Goal: Information Seeking & Learning: Learn about a topic

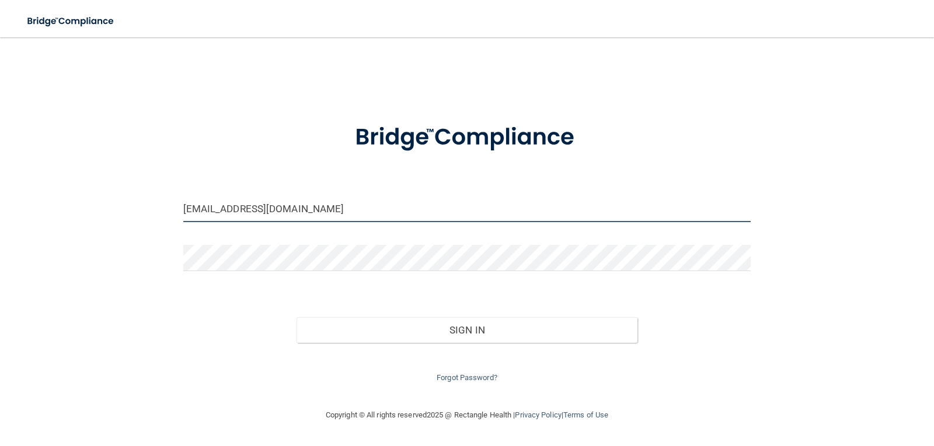
drag, startPoint x: 275, startPoint y: 211, endPoint x: 169, endPoint y: 202, distance: 107.1
click at [169, 202] on div "pigtails1031@gmail.com Invalid email/password. You don't have permission to acc…" at bounding box center [466, 223] width 887 height 348
type input "[EMAIL_ADDRESS][DOMAIN_NAME]"
click at [222, 310] on div "Sign In" at bounding box center [466, 318] width 585 height 49
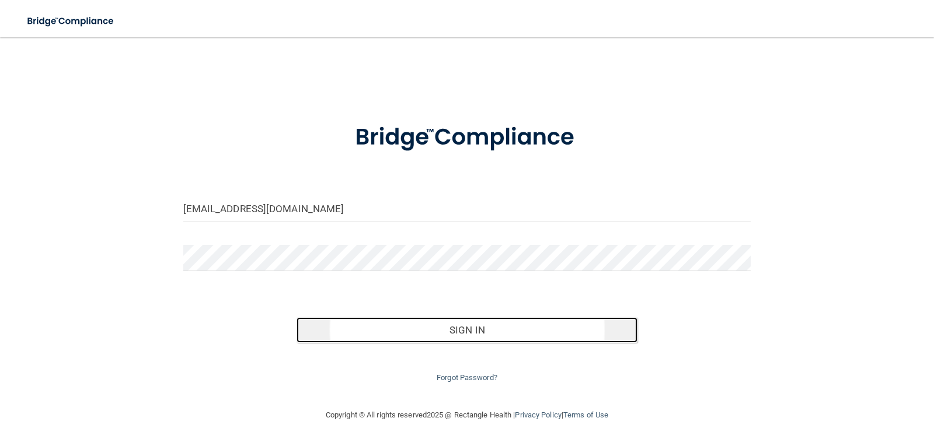
click at [466, 331] on button "Sign In" at bounding box center [466, 330] width 341 height 26
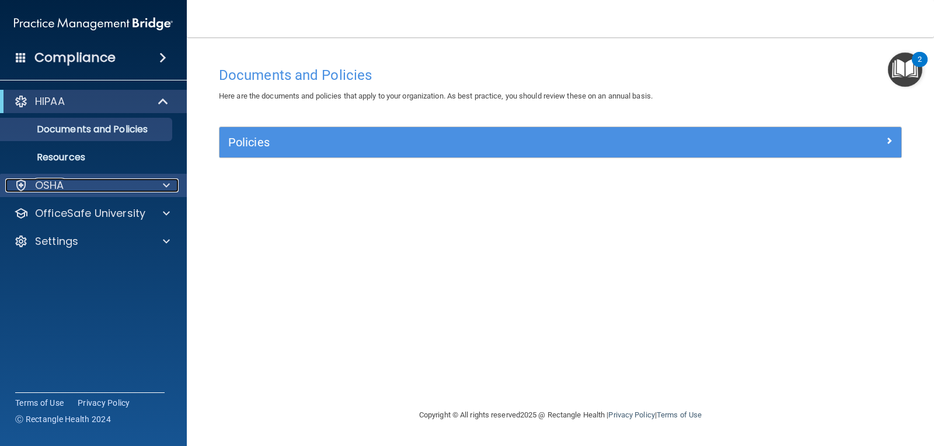
click at [83, 192] on div "OSHA" at bounding box center [77, 186] width 145 height 14
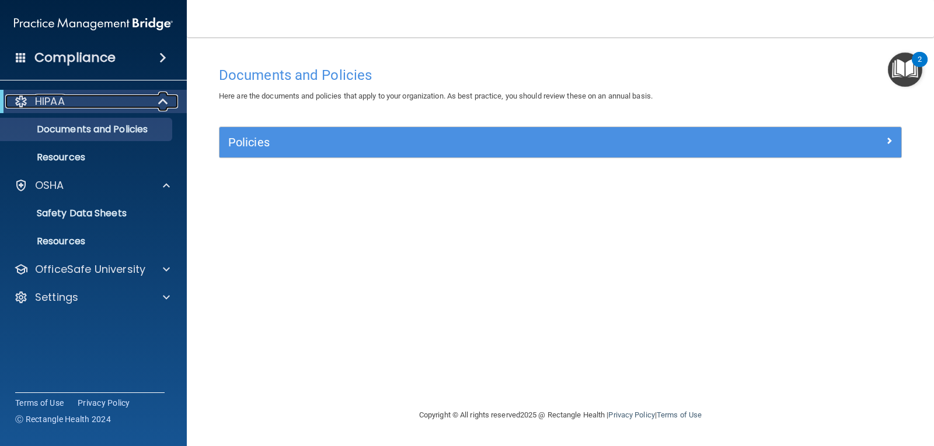
click at [163, 102] on span at bounding box center [164, 102] width 10 height 14
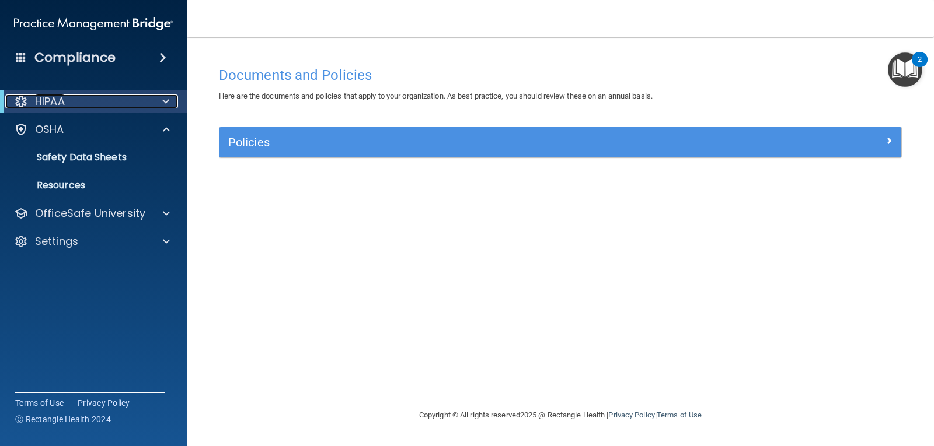
click at [163, 102] on span at bounding box center [165, 102] width 7 height 14
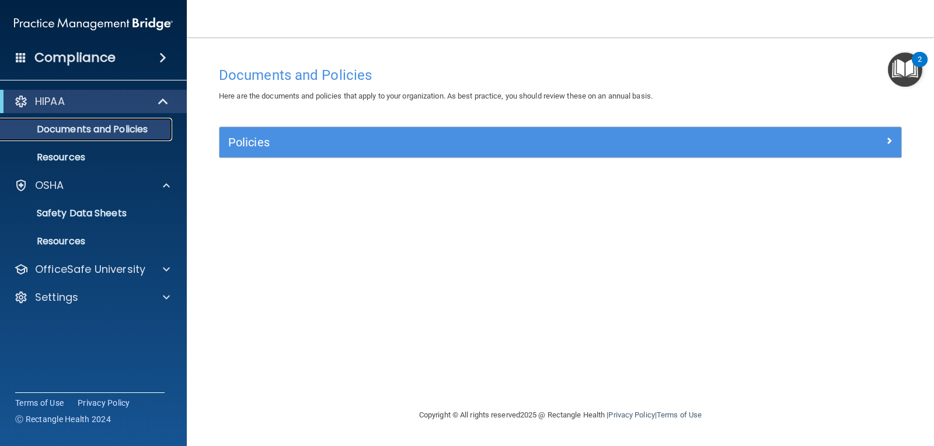
click at [128, 134] on p "Documents and Policies" at bounding box center [87, 130] width 159 height 12
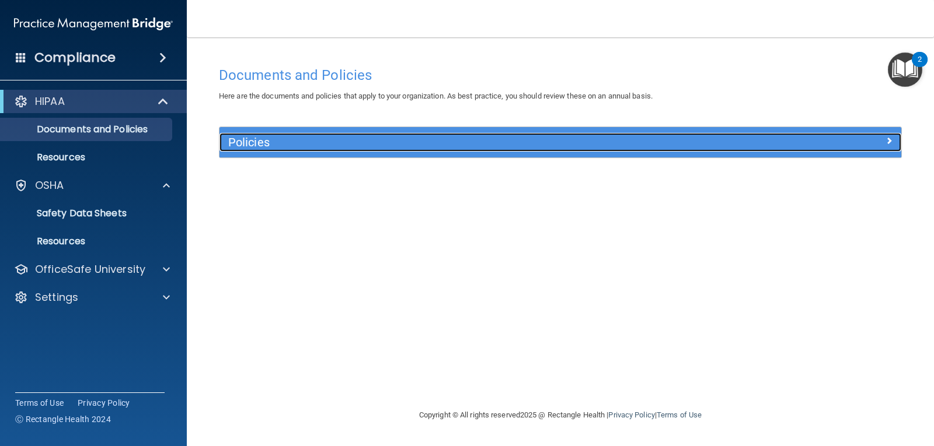
click at [250, 139] on h5 "Policies" at bounding box center [475, 142] width 494 height 13
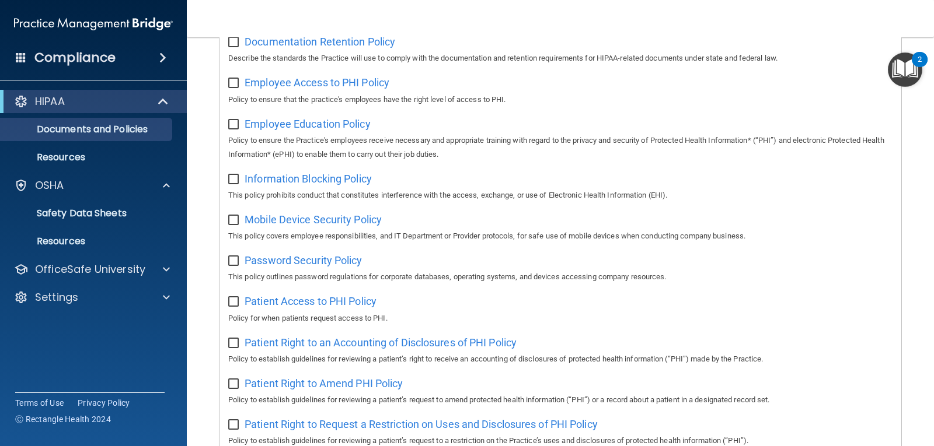
scroll to position [752, 0]
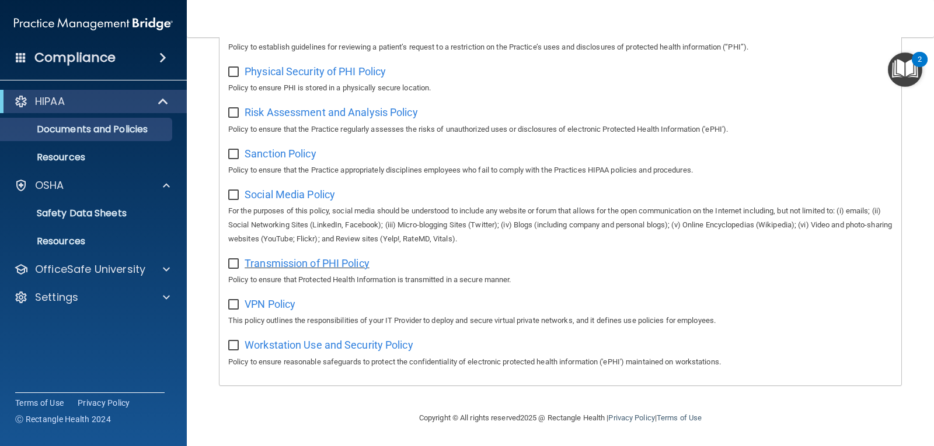
click at [283, 265] on span "Transmission of PHI Policy" at bounding box center [306, 263] width 125 height 12
click at [64, 131] on p "Documents and Policies" at bounding box center [87, 130] width 159 height 12
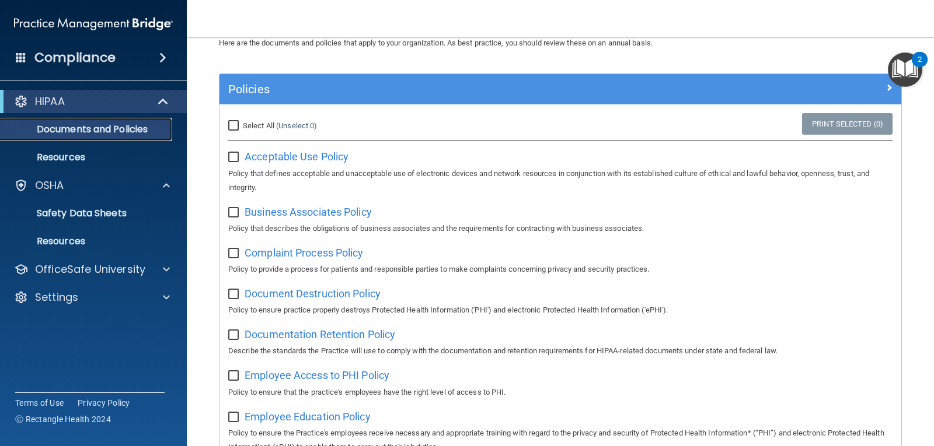
scroll to position [0, 0]
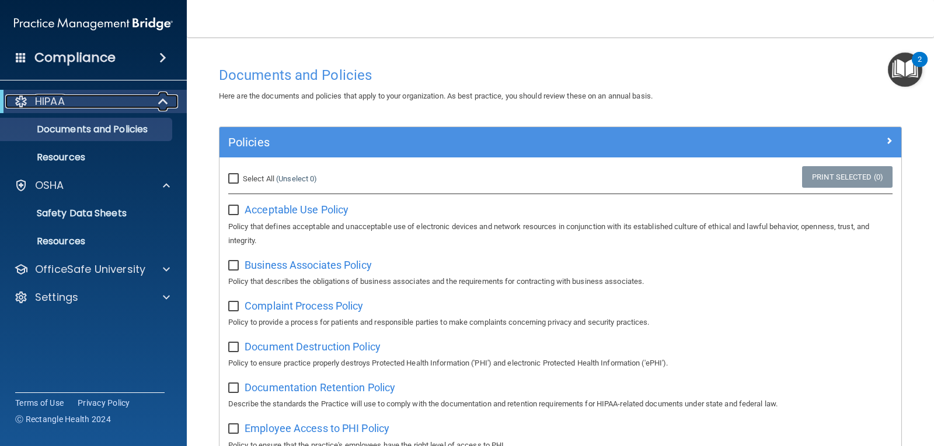
click at [75, 104] on div "HIPAA" at bounding box center [77, 102] width 144 height 14
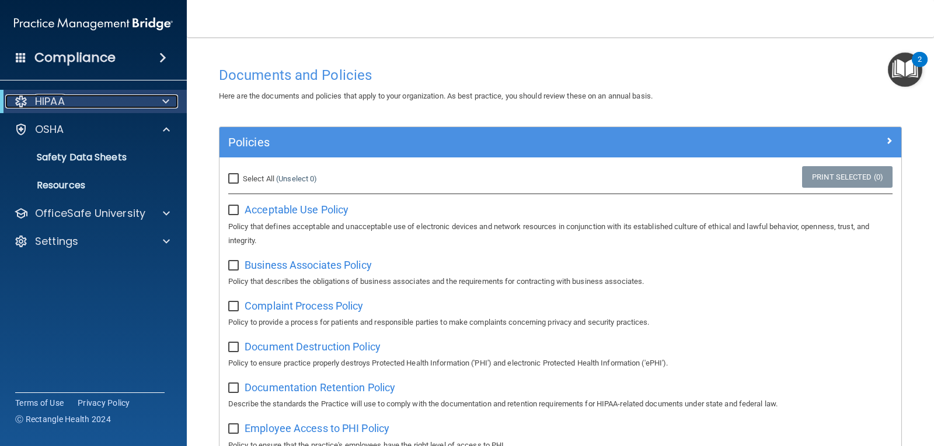
click at [75, 104] on div "HIPAA" at bounding box center [77, 102] width 144 height 14
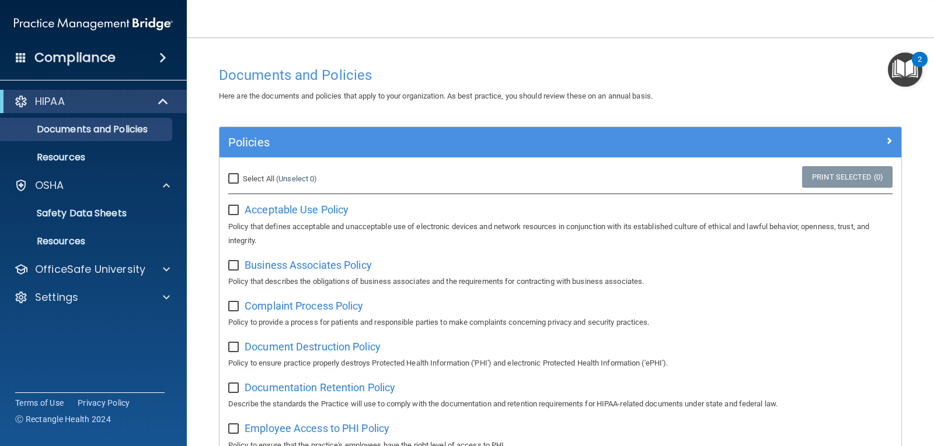
click at [162, 57] on span at bounding box center [162, 58] width 7 height 14
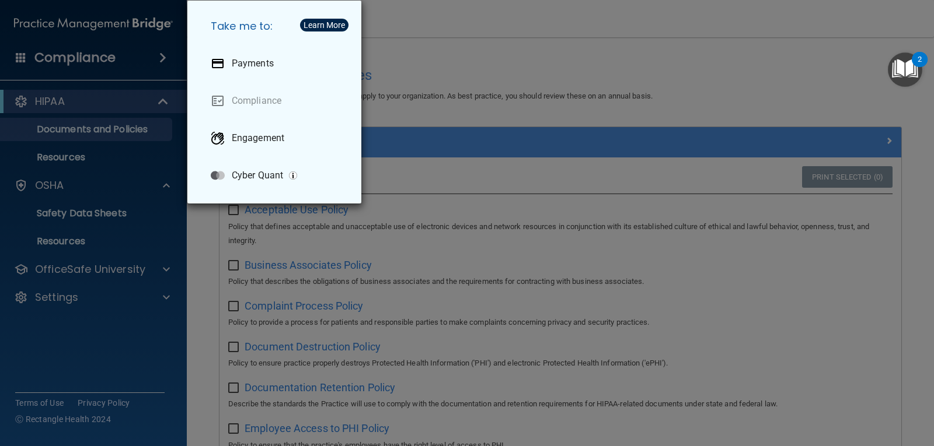
click at [162, 57] on div "Take me to: Payments Compliance Engagement Cyber Quant" at bounding box center [467, 223] width 934 height 446
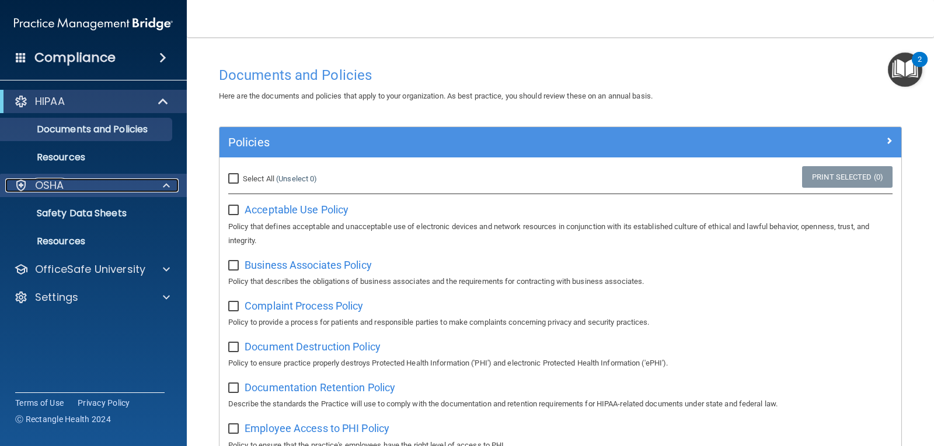
click at [53, 186] on p "OSHA" at bounding box center [49, 186] width 29 height 14
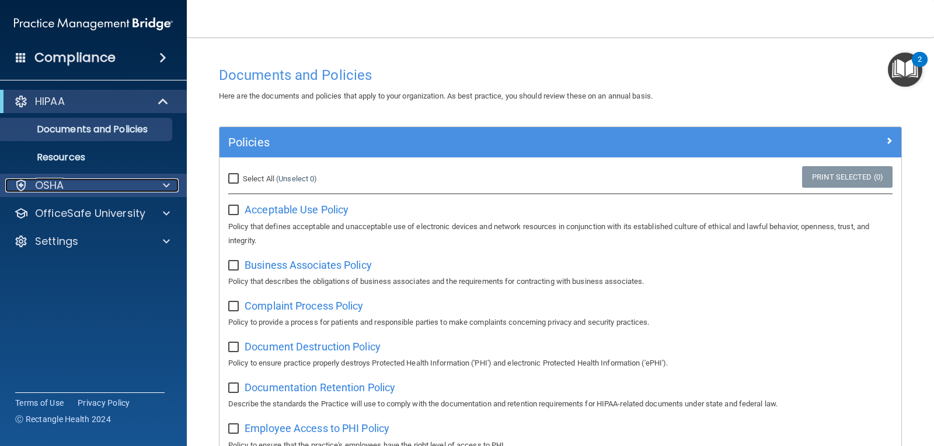
click at [53, 186] on p "OSHA" at bounding box center [49, 186] width 29 height 14
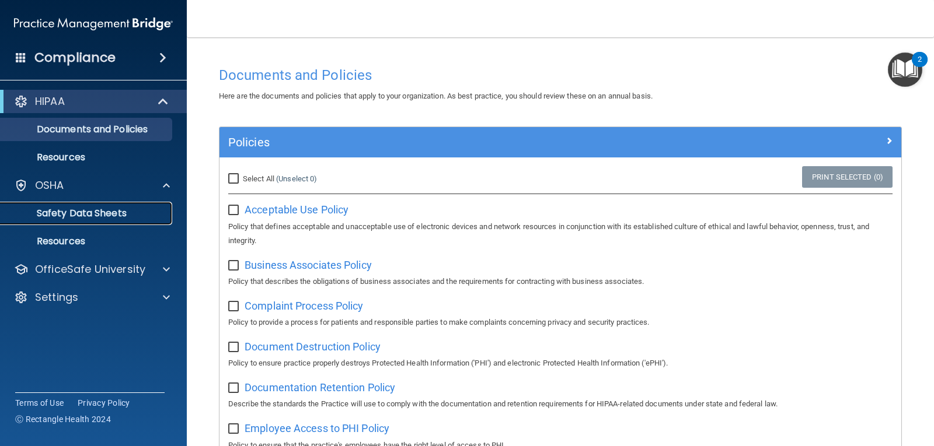
click at [86, 211] on p "Safety Data Sheets" at bounding box center [87, 214] width 159 height 12
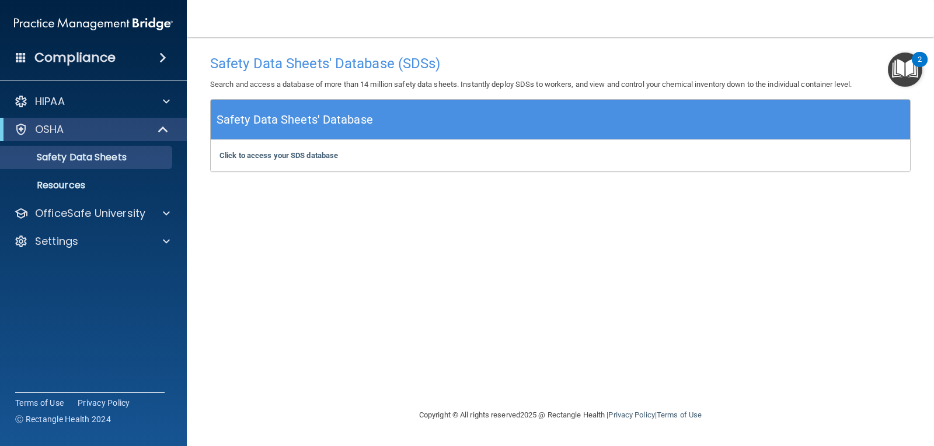
click at [911, 69] on img "Open Resource Center, 2 new notifications" at bounding box center [905, 70] width 34 height 34
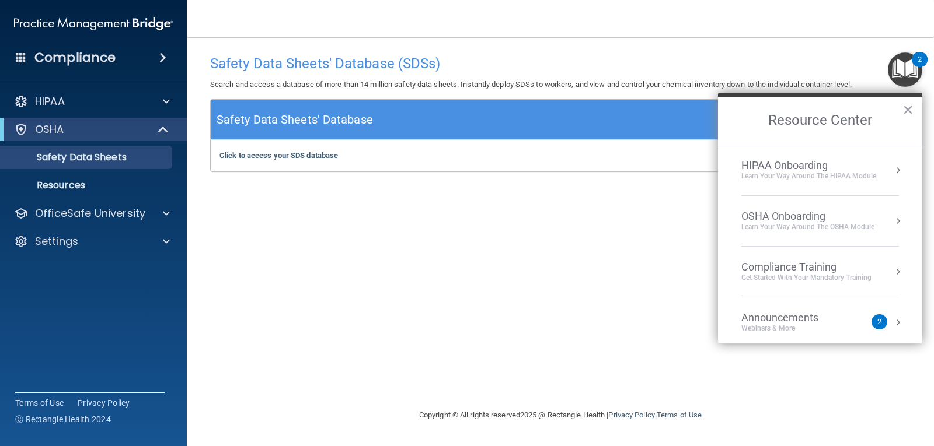
click at [773, 317] on div "Announcements" at bounding box center [791, 318] width 100 height 13
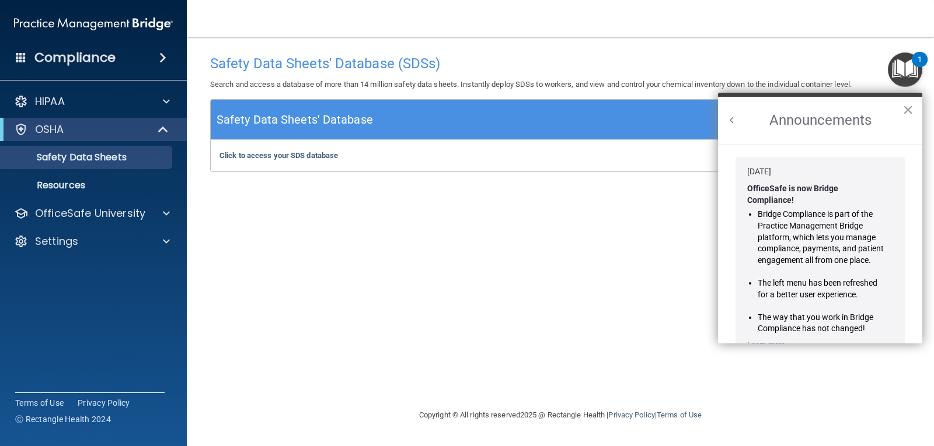
scroll to position [205, 0]
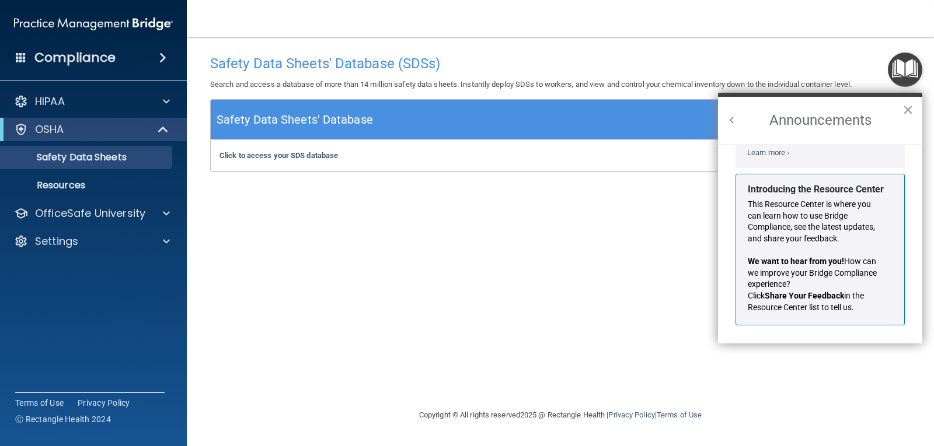
click at [898, 71] on img "Open Resource Center" at bounding box center [905, 70] width 34 height 34
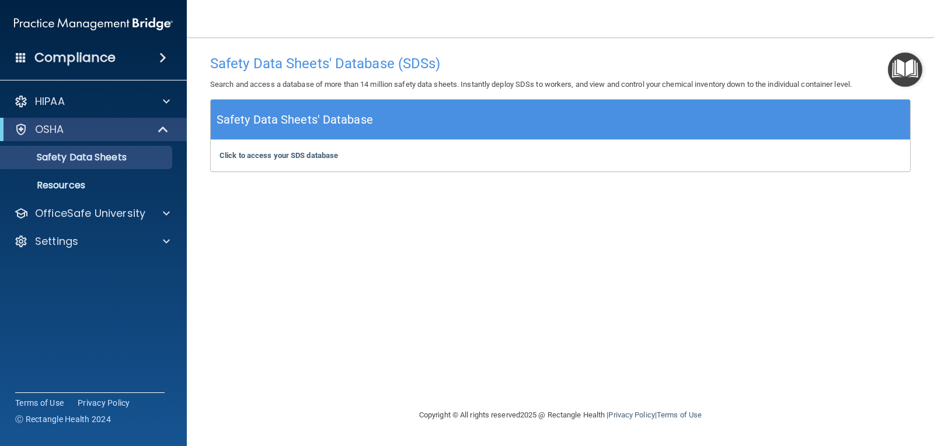
click at [903, 69] on img "Open Resource Center" at bounding box center [905, 70] width 34 height 34
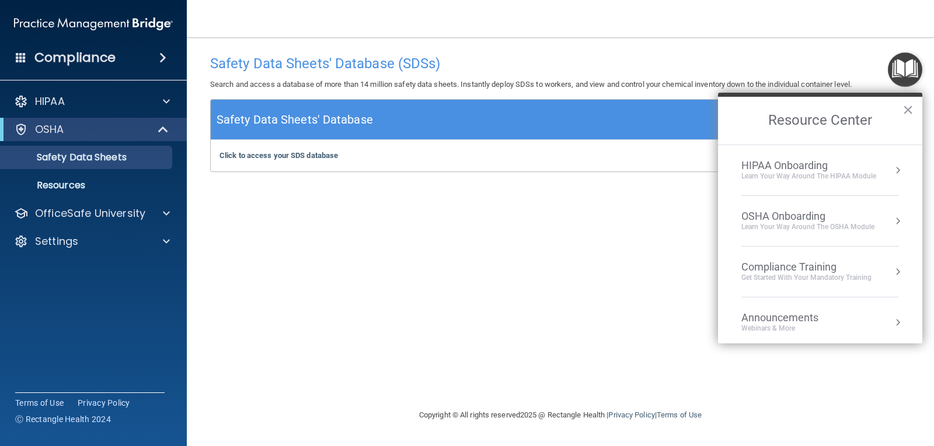
click at [789, 169] on div "HIPAA Onboarding" at bounding box center [808, 165] width 135 height 13
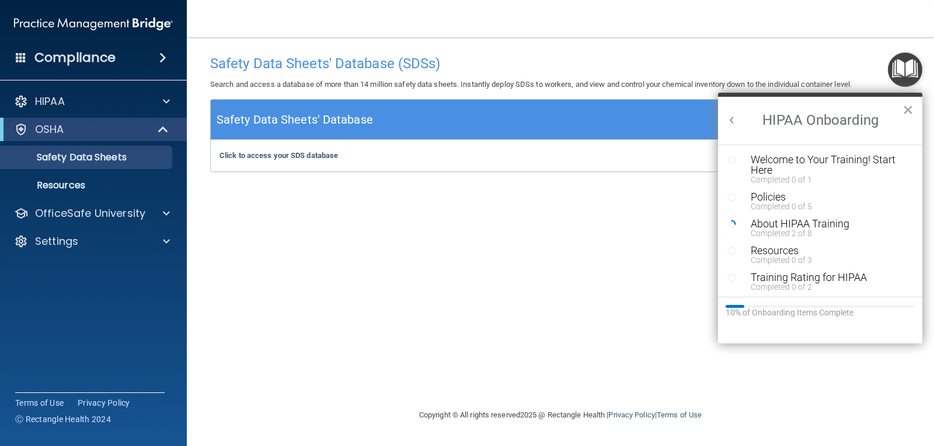
scroll to position [0, 0]
click at [791, 163] on div "Welcome to Your Training! Start Here" at bounding box center [824, 165] width 148 height 21
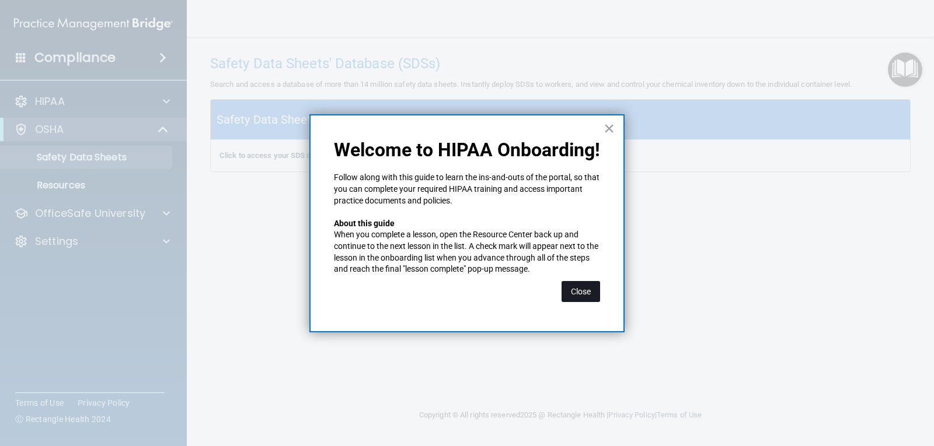
click at [577, 286] on button "Close" at bounding box center [580, 291] width 39 height 21
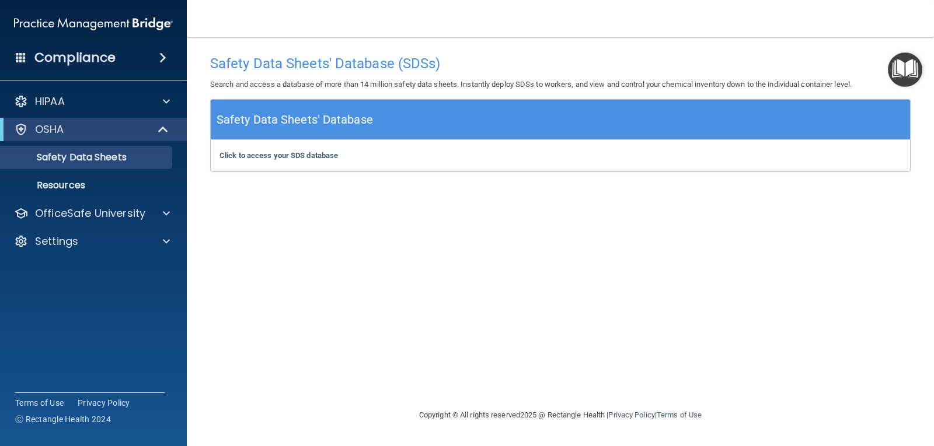
click at [905, 70] on img "Open Resource Center" at bounding box center [905, 70] width 34 height 34
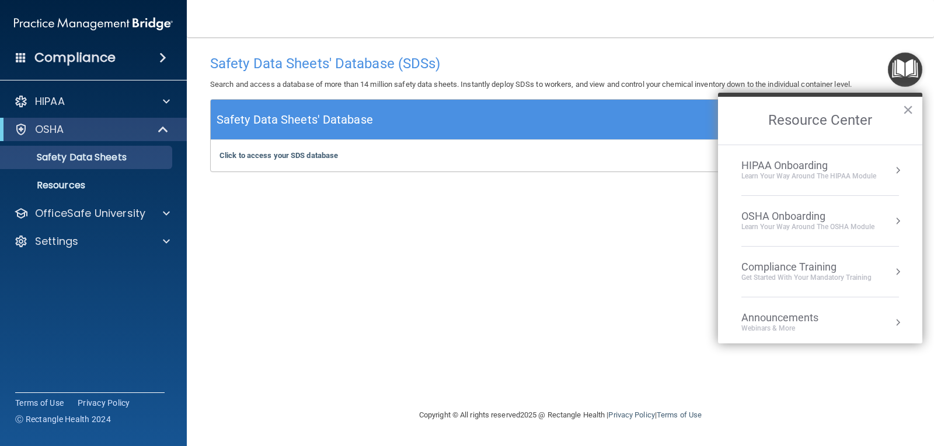
click at [861, 166] on div "HIPAA Onboarding" at bounding box center [808, 165] width 135 height 13
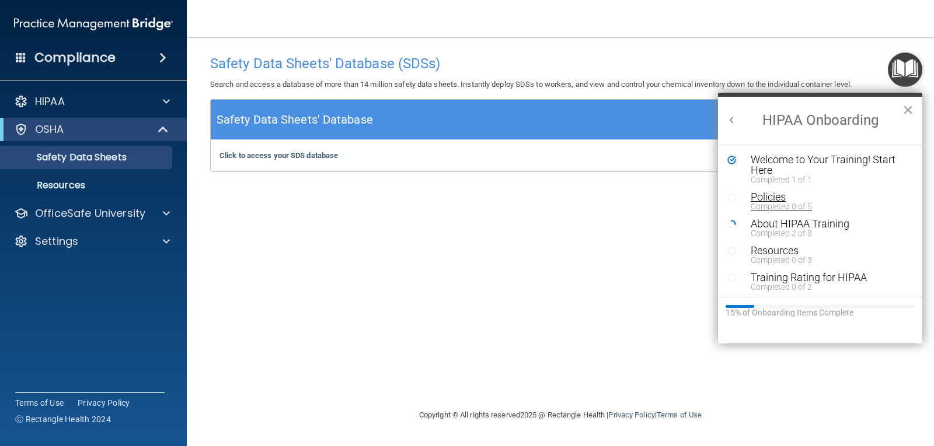
click at [777, 197] on div "Policies" at bounding box center [824, 197] width 148 height 11
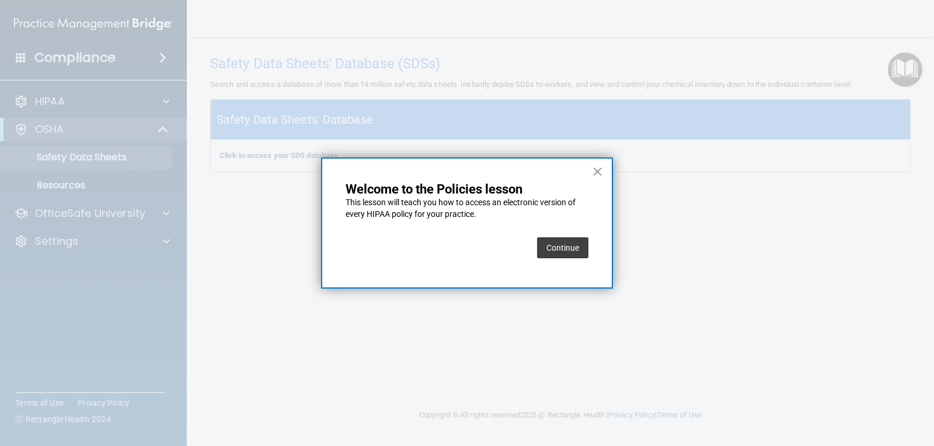
click at [575, 244] on button "Continue" at bounding box center [562, 247] width 51 height 21
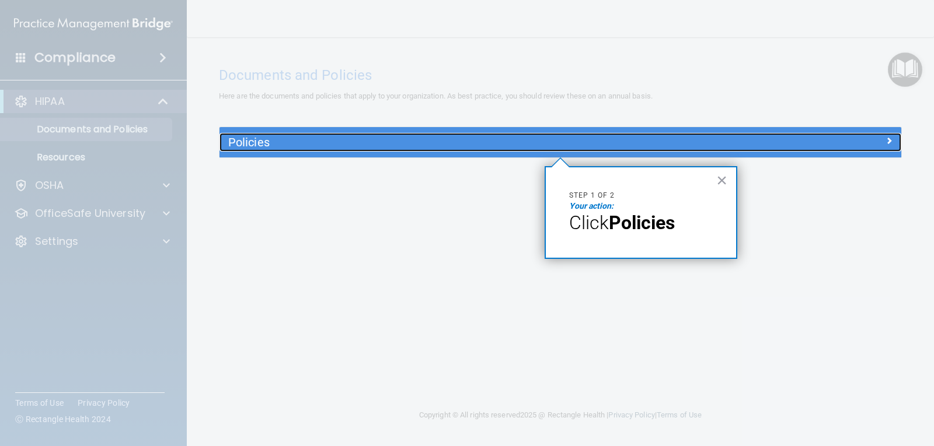
click at [256, 141] on h5 "Policies" at bounding box center [475, 142] width 494 height 13
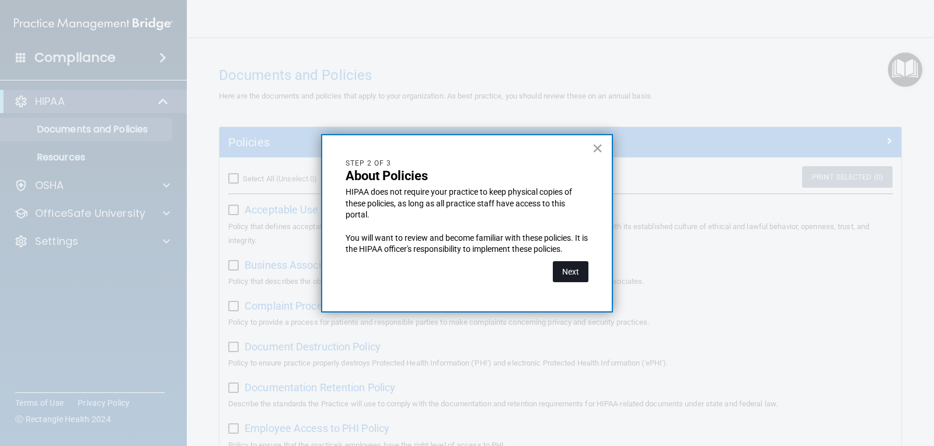
click at [576, 272] on button "Next" at bounding box center [571, 271] width 36 height 21
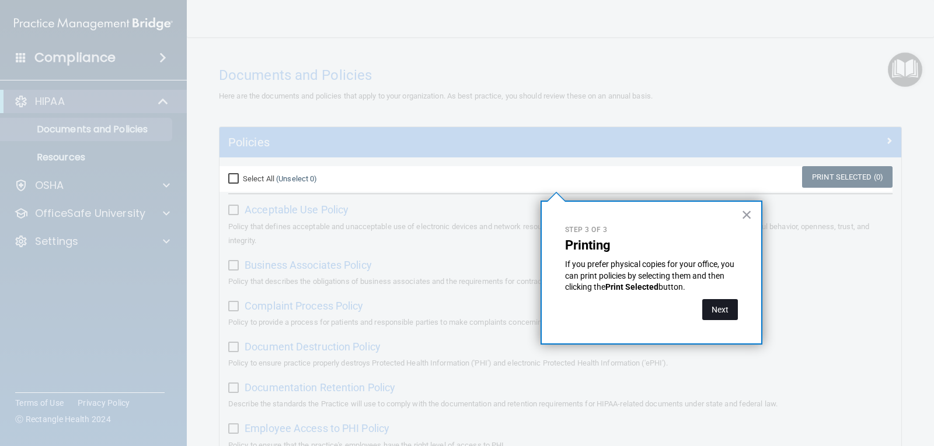
click at [715, 307] on button "Next" at bounding box center [720, 309] width 36 height 21
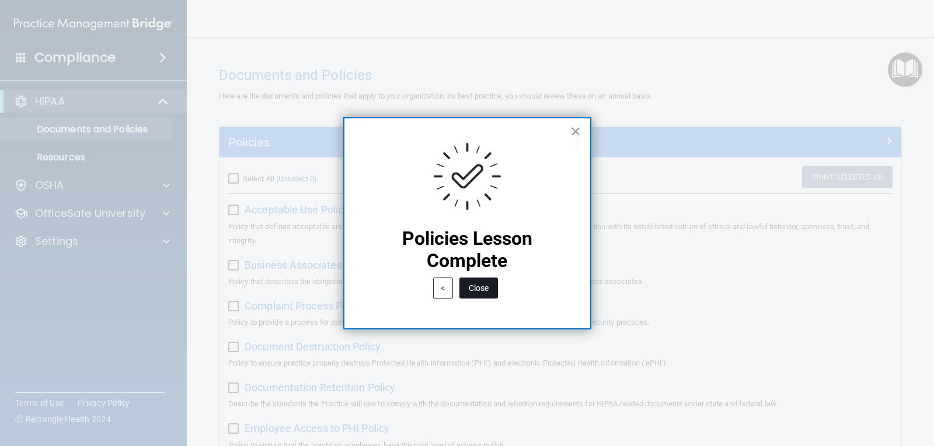
click at [487, 286] on button "Close" at bounding box center [478, 288] width 39 height 21
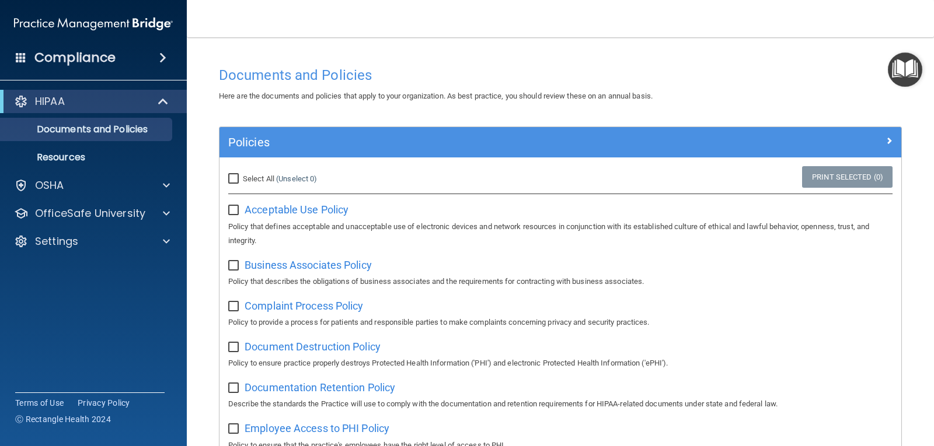
click at [908, 68] on img "Open Resource Center" at bounding box center [905, 70] width 34 height 34
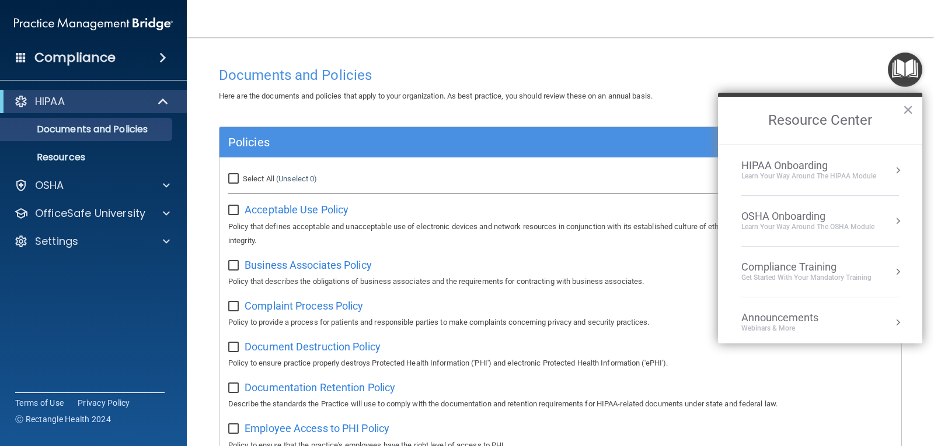
click at [810, 268] on div "Compliance Training" at bounding box center [806, 267] width 130 height 13
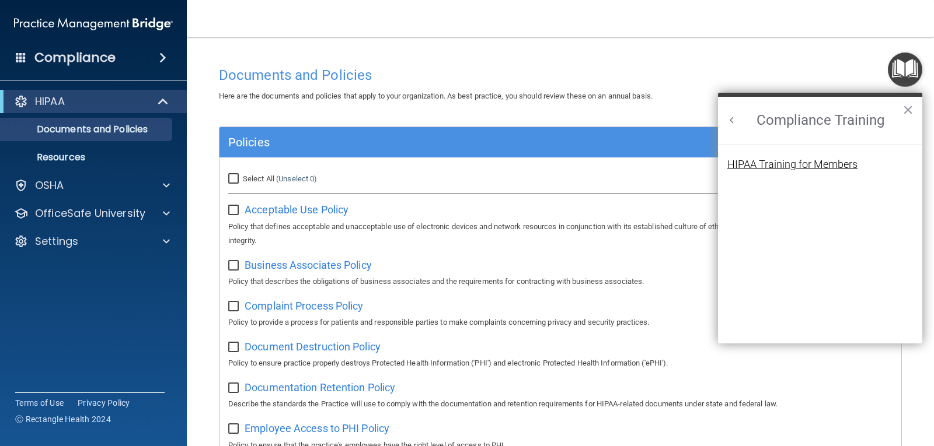
click at [794, 165] on div "HIPAA Training for Members" at bounding box center [792, 164] width 130 height 11
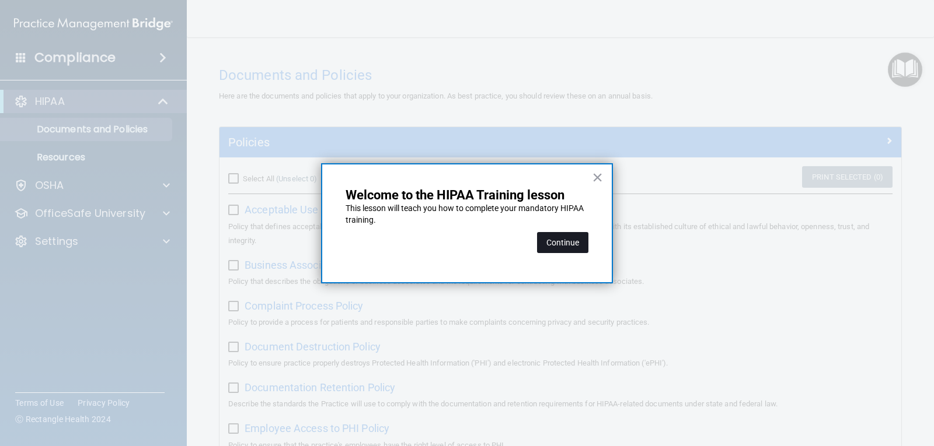
click at [567, 242] on button "Continue" at bounding box center [562, 242] width 51 height 21
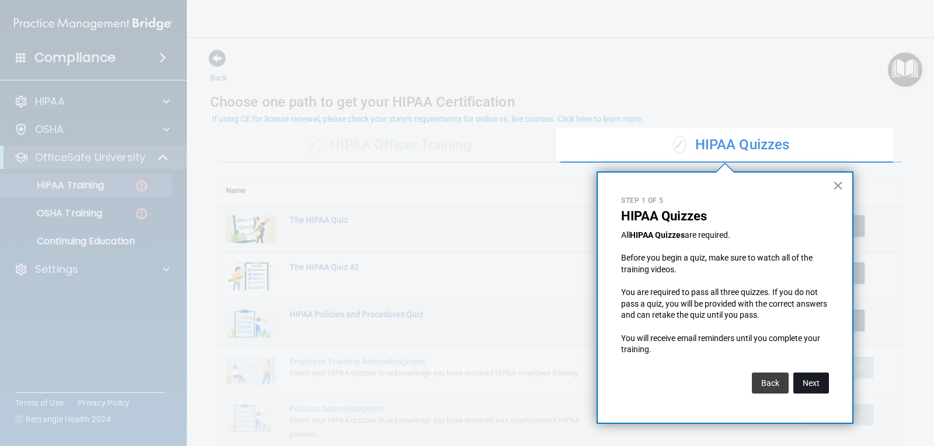
click at [809, 382] on button "Next" at bounding box center [811, 383] width 36 height 21
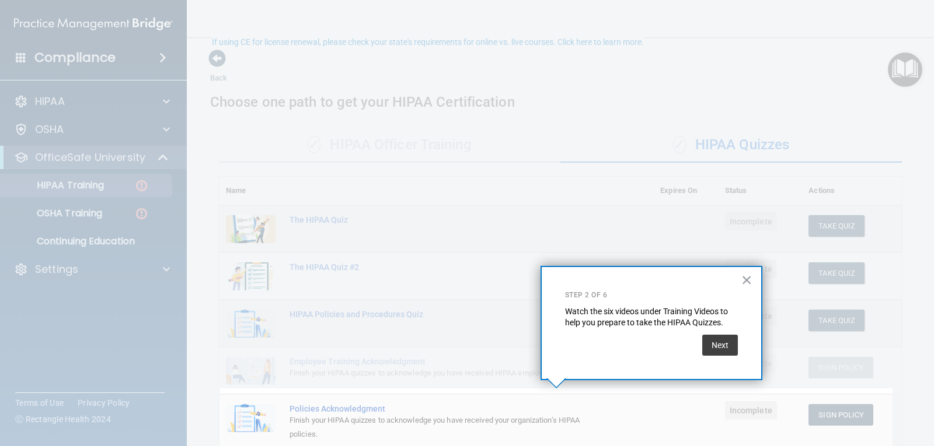
scroll to position [77, 0]
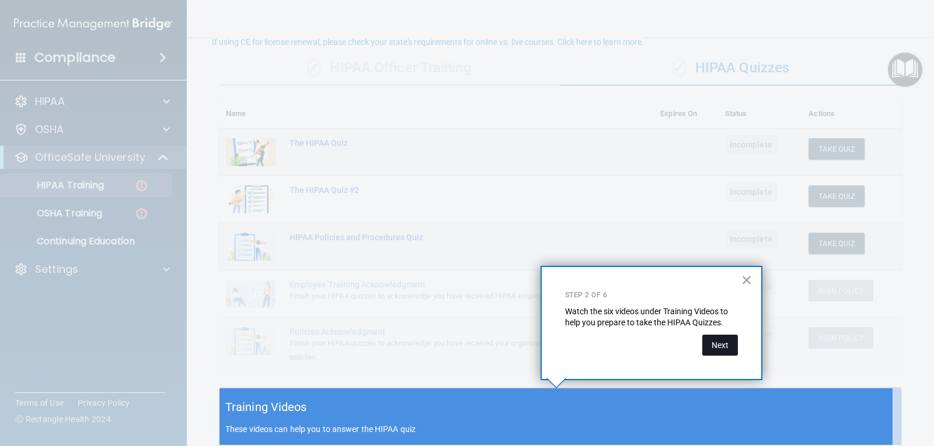
click at [719, 349] on button "Next" at bounding box center [720, 345] width 36 height 21
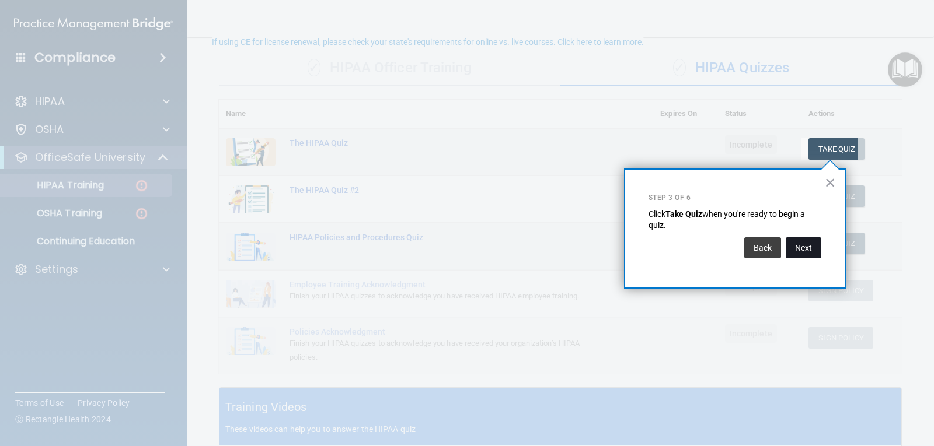
click at [812, 246] on button "Next" at bounding box center [803, 247] width 36 height 21
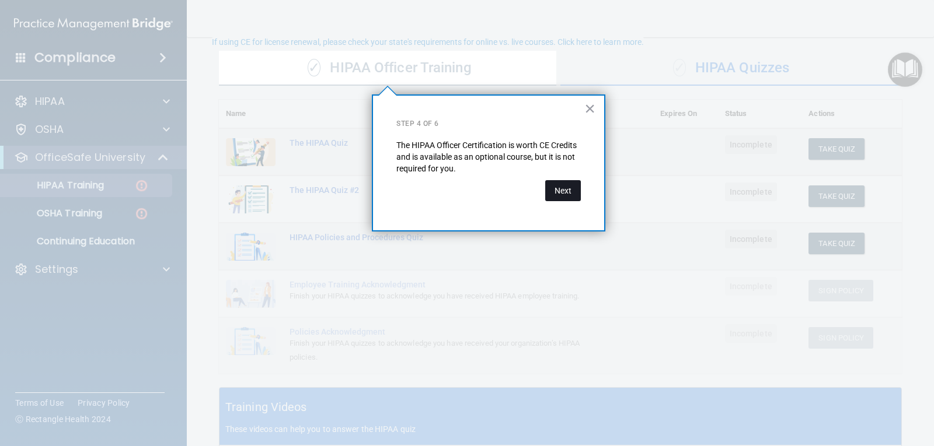
click at [571, 189] on button "Next" at bounding box center [563, 190] width 36 height 21
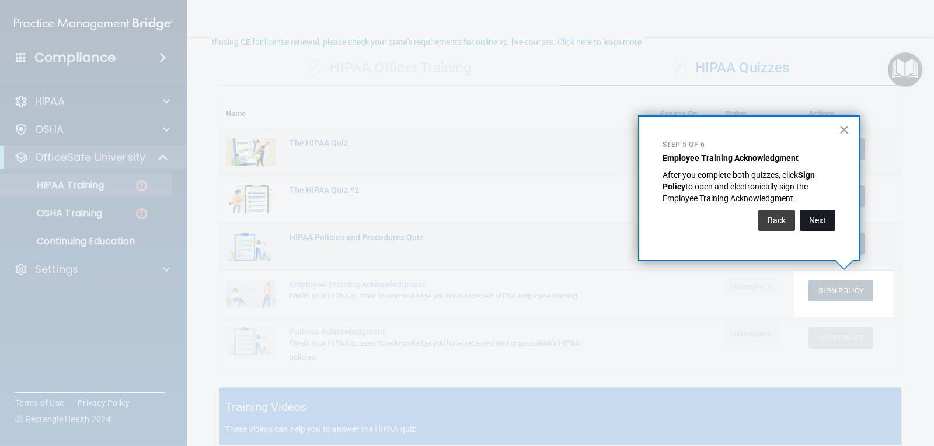
click at [825, 218] on button "Next" at bounding box center [817, 220] width 36 height 21
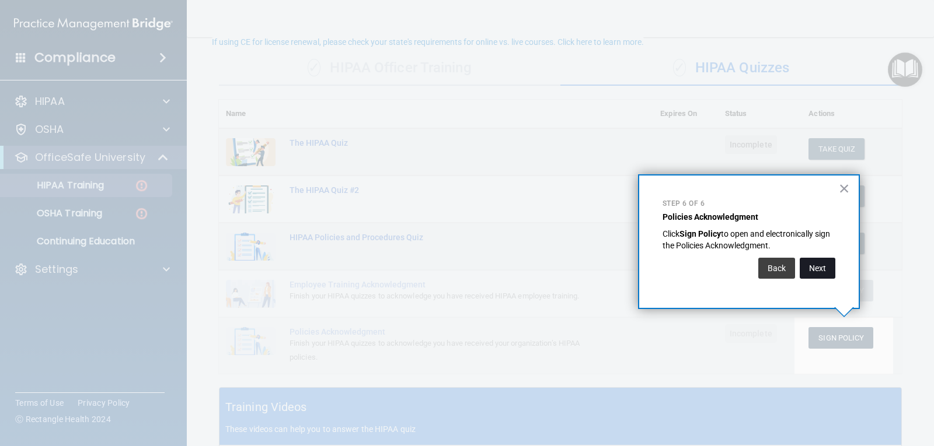
click at [809, 270] on button "Next" at bounding box center [817, 268] width 36 height 21
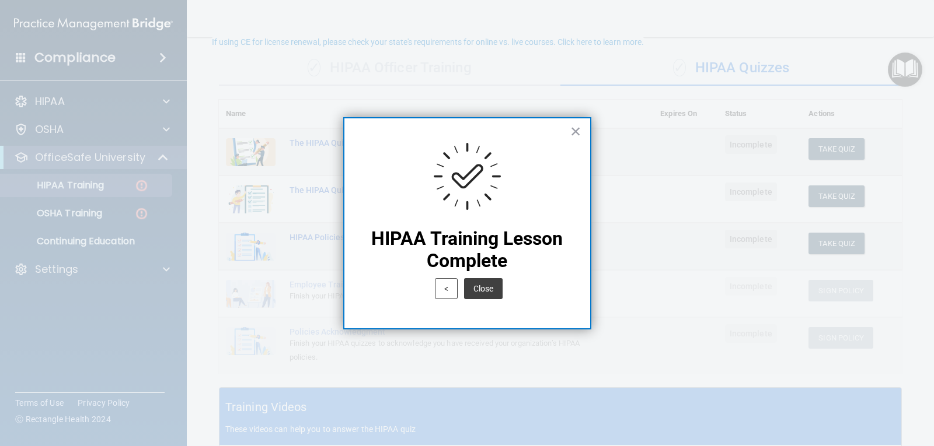
click at [473, 301] on div "< Close" at bounding box center [467, 288] width 199 height 33
click at [478, 294] on button "Close" at bounding box center [483, 288] width 39 height 21
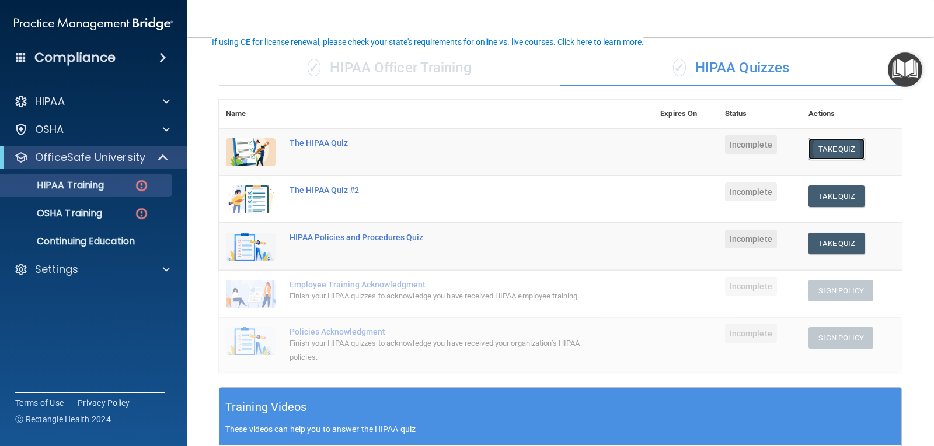
click at [832, 153] on button "Take Quiz" at bounding box center [836, 149] width 56 height 22
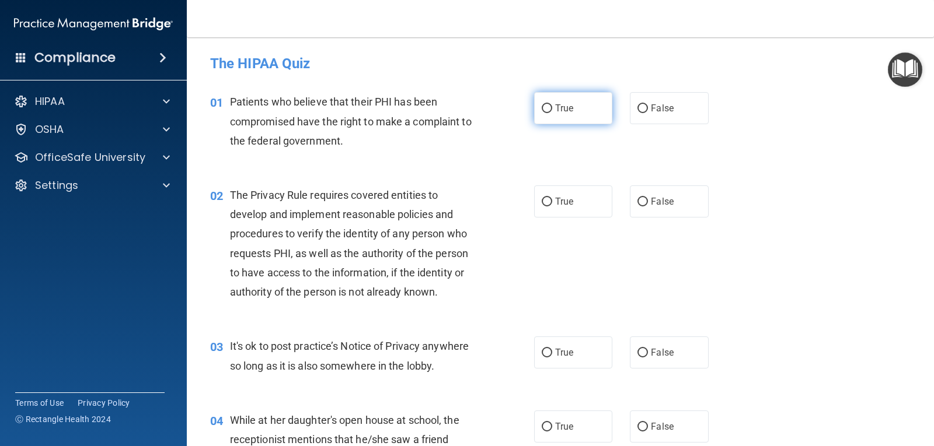
click at [552, 102] on label "True" at bounding box center [573, 108] width 78 height 32
click at [552, 104] on input "True" at bounding box center [546, 108] width 11 height 9
radio input "true"
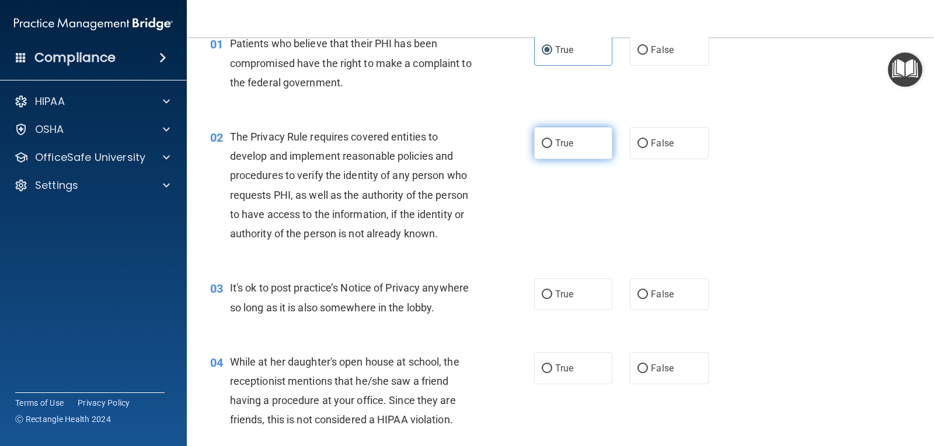
click at [546, 148] on input "True" at bounding box center [546, 143] width 11 height 9
radio input "true"
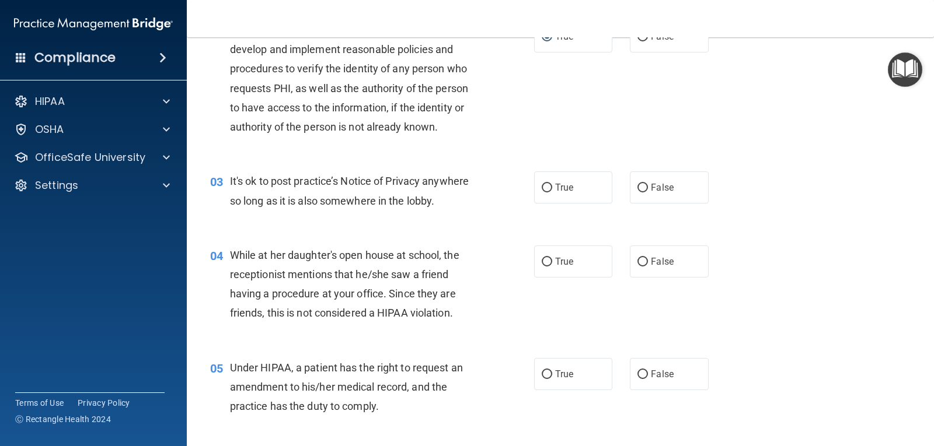
scroll to position [175, 0]
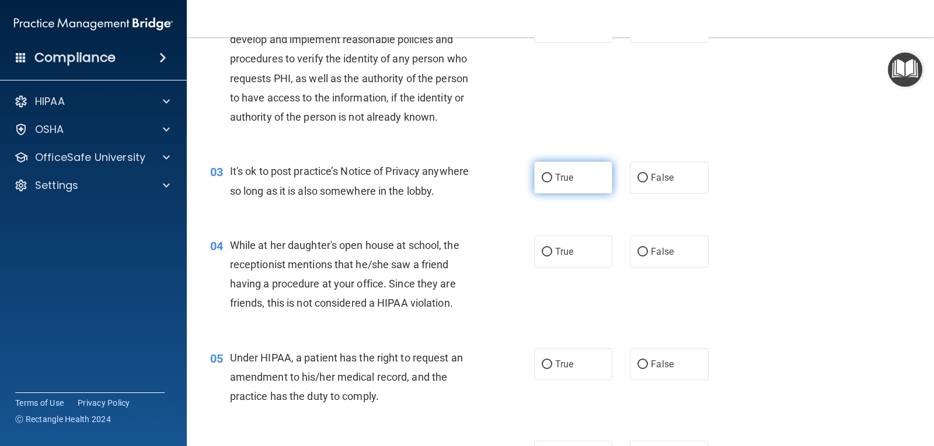
click at [549, 181] on label "True" at bounding box center [573, 178] width 78 height 32
click at [549, 181] on input "True" at bounding box center [546, 178] width 11 height 9
radio input "true"
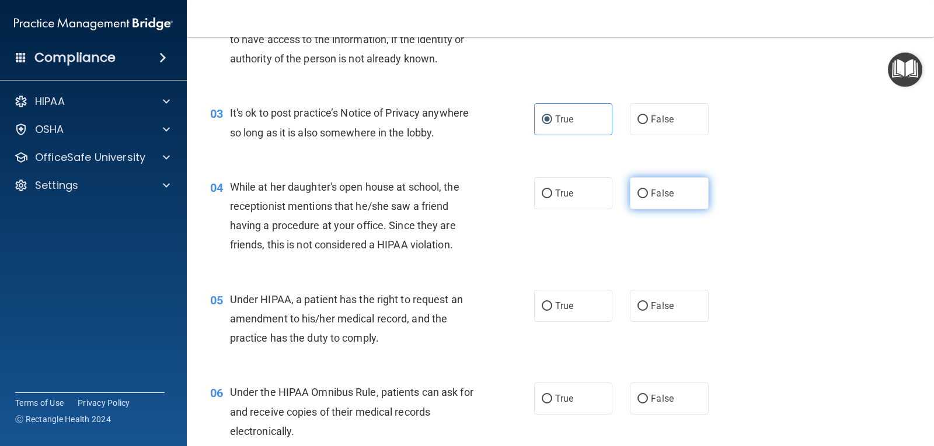
click at [641, 195] on input "False" at bounding box center [642, 194] width 11 height 9
radio input "true"
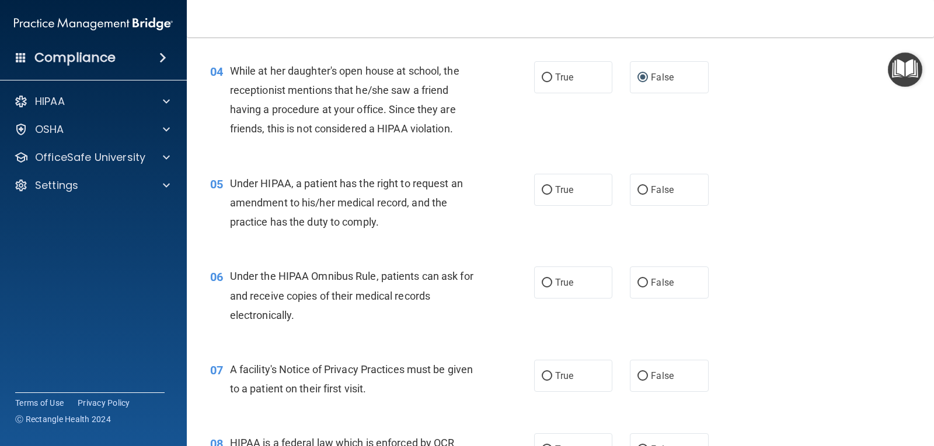
scroll to position [350, 0]
click at [563, 193] on span "True" at bounding box center [564, 189] width 18 height 11
click at [552, 193] on input "True" at bounding box center [546, 190] width 11 height 9
radio input "true"
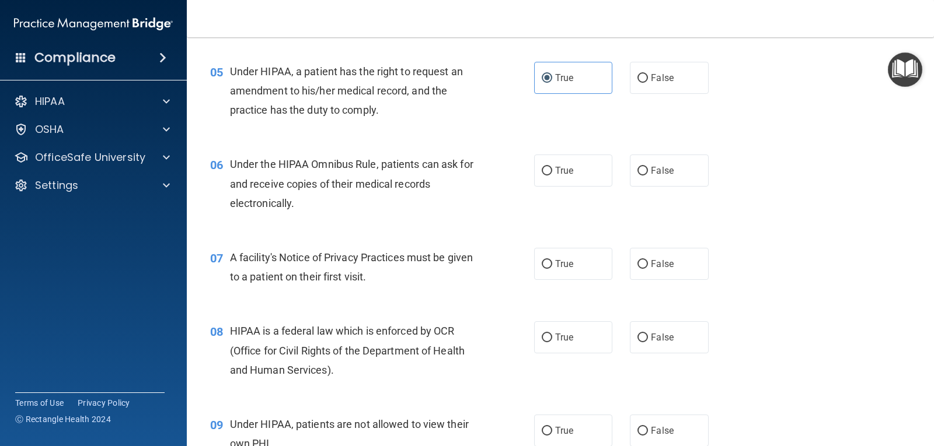
scroll to position [467, 0]
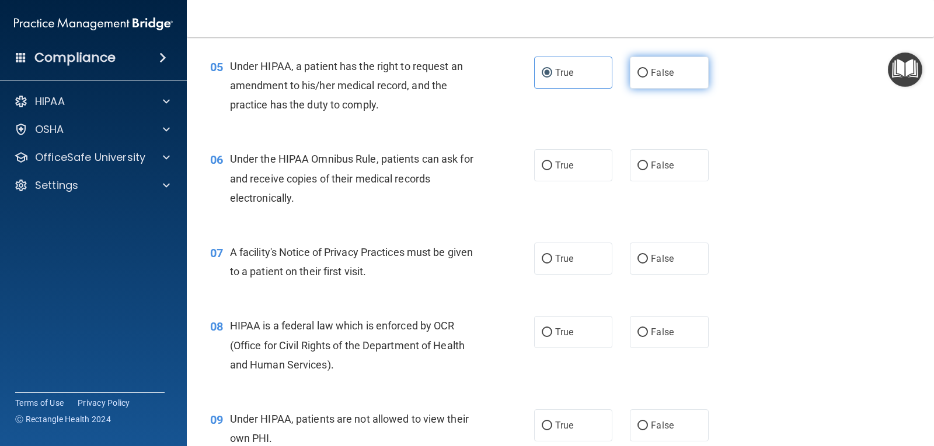
click at [676, 65] on label "False" at bounding box center [669, 73] width 78 height 32
click at [648, 69] on input "False" at bounding box center [642, 73] width 11 height 9
radio input "true"
radio input "false"
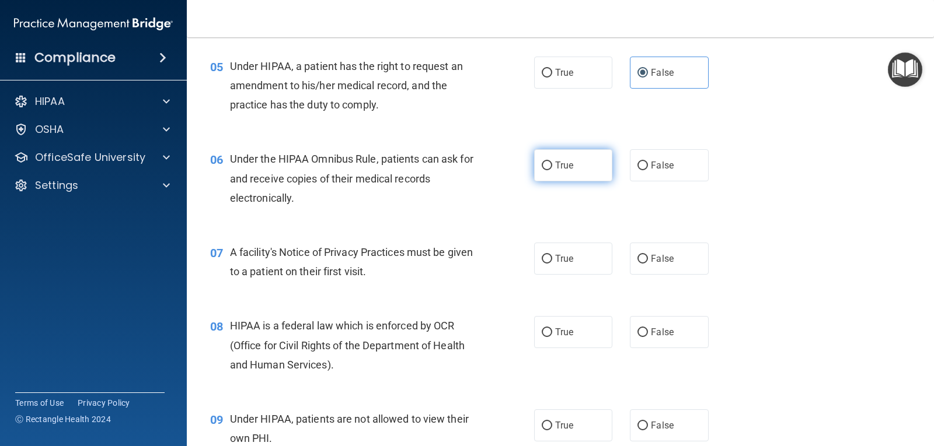
click at [565, 167] on span "True" at bounding box center [564, 165] width 18 height 11
click at [552, 167] on input "True" at bounding box center [546, 166] width 11 height 9
radio input "true"
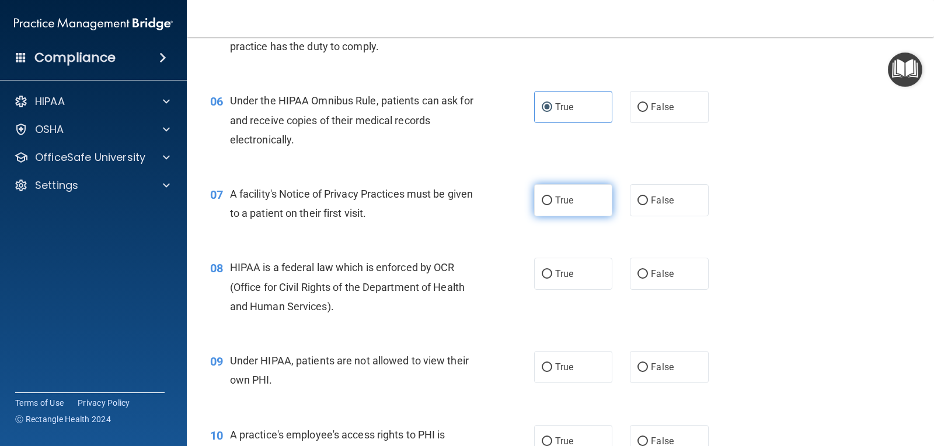
click at [556, 201] on span "True" at bounding box center [564, 200] width 18 height 11
click at [552, 201] on input "True" at bounding box center [546, 201] width 11 height 9
radio input "true"
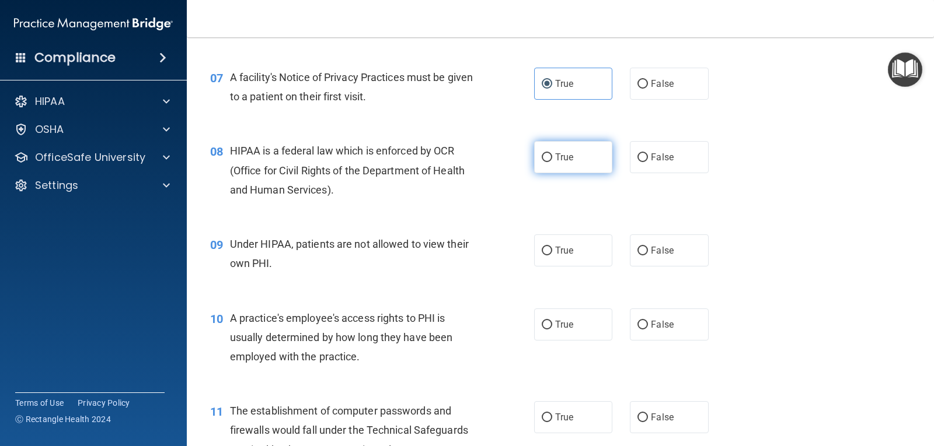
click at [543, 165] on label "True" at bounding box center [573, 157] width 78 height 32
click at [543, 162] on input "True" at bounding box center [546, 157] width 11 height 9
radio input "true"
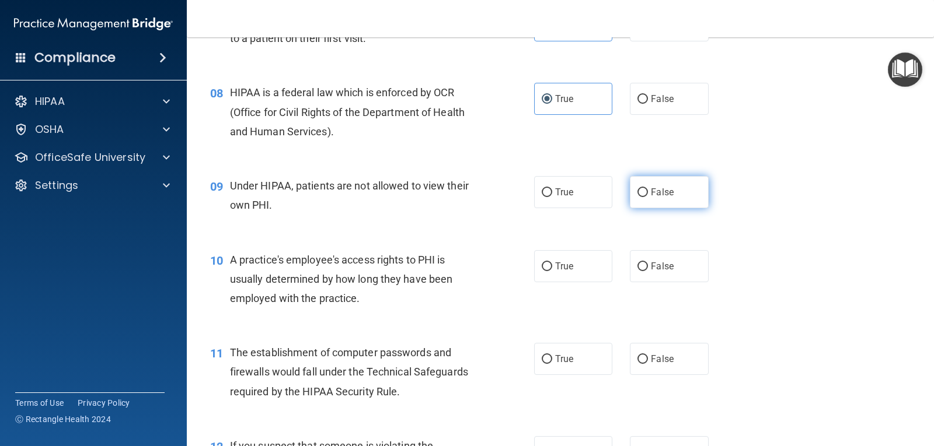
click at [637, 193] on input "False" at bounding box center [642, 192] width 11 height 9
radio input "true"
click at [682, 267] on label "False" at bounding box center [669, 266] width 78 height 32
click at [648, 267] on input "False" at bounding box center [642, 267] width 11 height 9
radio input "true"
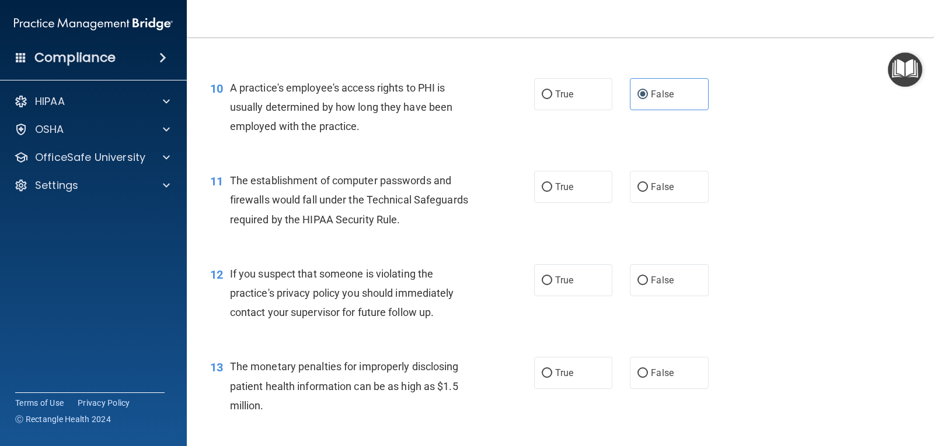
scroll to position [875, 0]
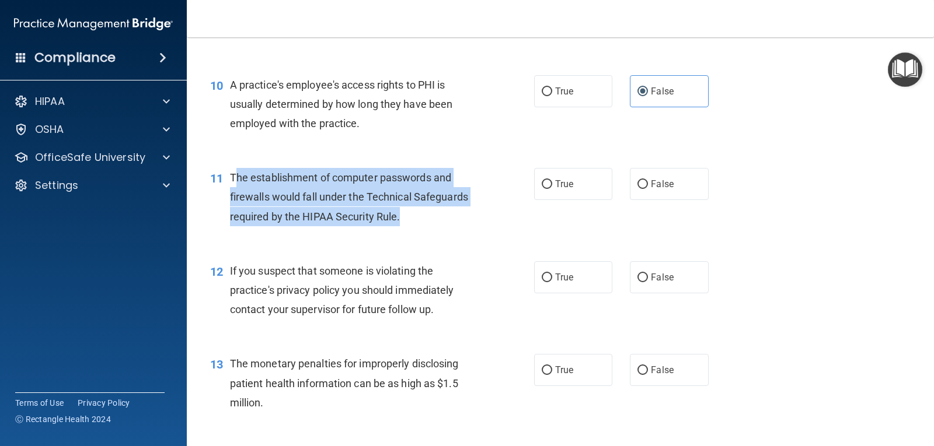
drag, startPoint x: 238, startPoint y: 177, endPoint x: 353, endPoint y: 211, distance: 119.7
click at [420, 226] on div "11 The establishment of computer passwords and firewalls would fall under the T…" at bounding box center [372, 200] width 359 height 64
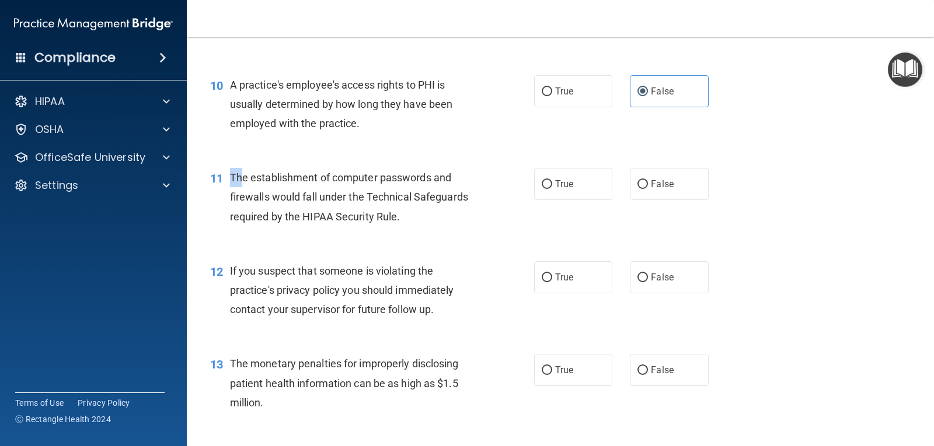
drag, startPoint x: 229, startPoint y: 174, endPoint x: 243, endPoint y: 179, distance: 15.0
click at [243, 179] on div "11 The establishment of computer passwords and firewalls would fall under the T…" at bounding box center [372, 200] width 359 height 64
click at [218, 203] on div "11 The establishment of computer passwords and firewalls would fall under the T…" at bounding box center [372, 200] width 359 height 64
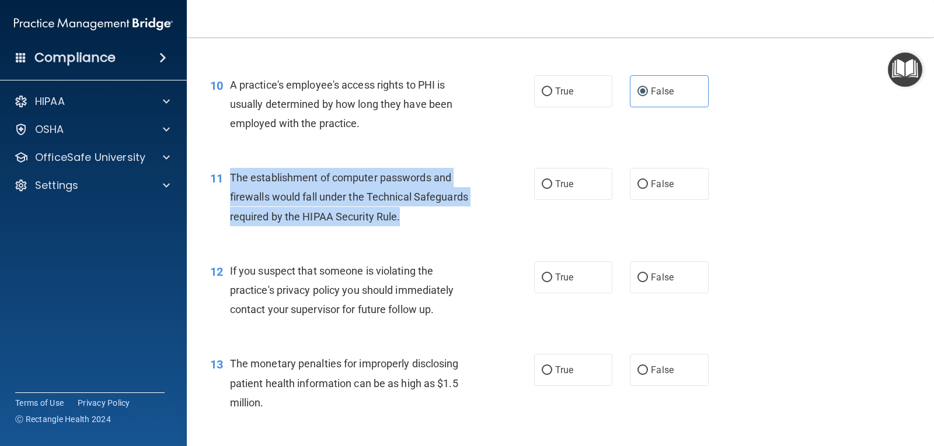
drag, startPoint x: 232, startPoint y: 177, endPoint x: 407, endPoint y: 224, distance: 181.7
click at [407, 224] on div "The establishment of computer passwords and firewalls would fall under the Tech…" at bounding box center [358, 197] width 256 height 58
copy span "The establishment of computer passwords and firewalls would fall under the Tech…"
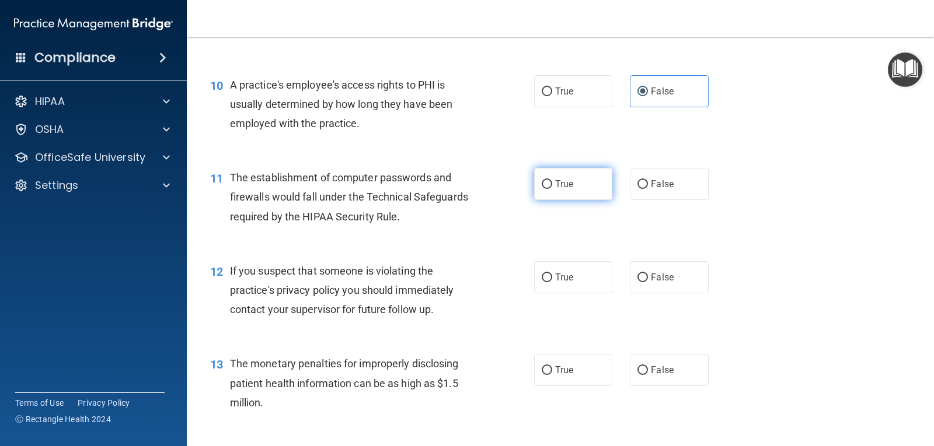
click at [562, 186] on span "True" at bounding box center [564, 184] width 18 height 11
click at [552, 186] on input "True" at bounding box center [546, 184] width 11 height 9
radio input "true"
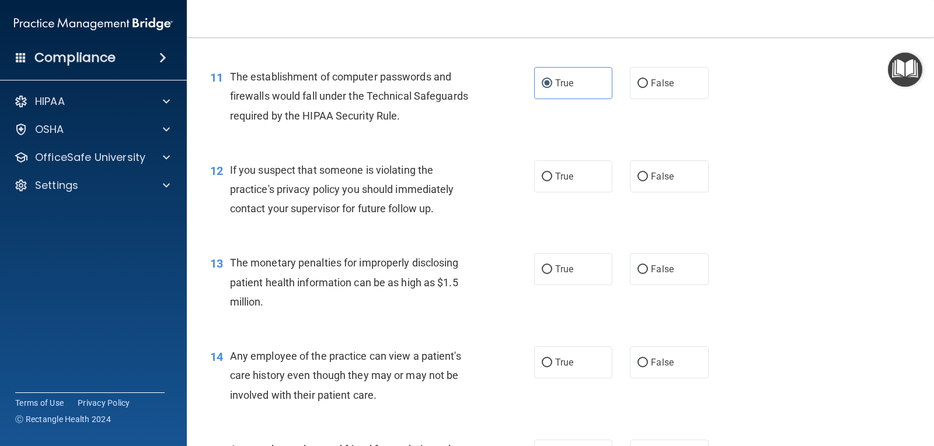
scroll to position [889, 0]
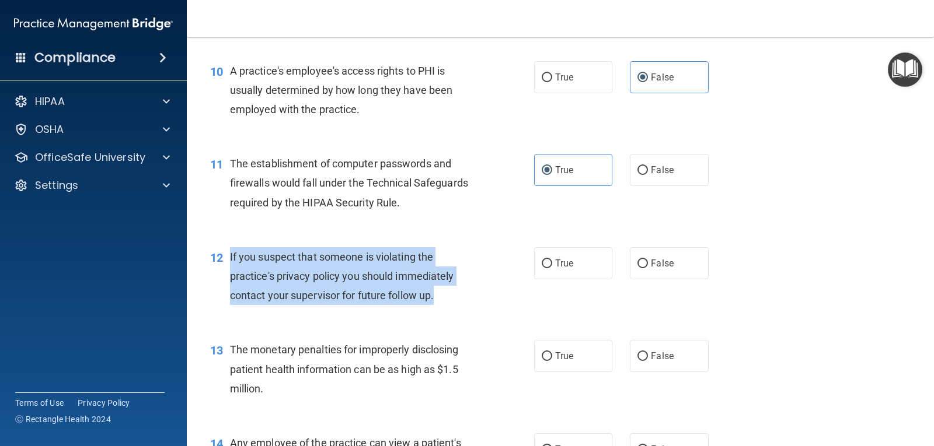
drag, startPoint x: 230, startPoint y: 258, endPoint x: 484, endPoint y: 291, distance: 255.3
click at [484, 291] on div "12 If you suspect that someone is violating the practice's privacy policy you s…" at bounding box center [372, 279] width 359 height 64
copy span "If you suspect that someone is violating the practice's privacy policy you shou…"
click at [544, 264] on input "True" at bounding box center [546, 264] width 11 height 9
radio input "true"
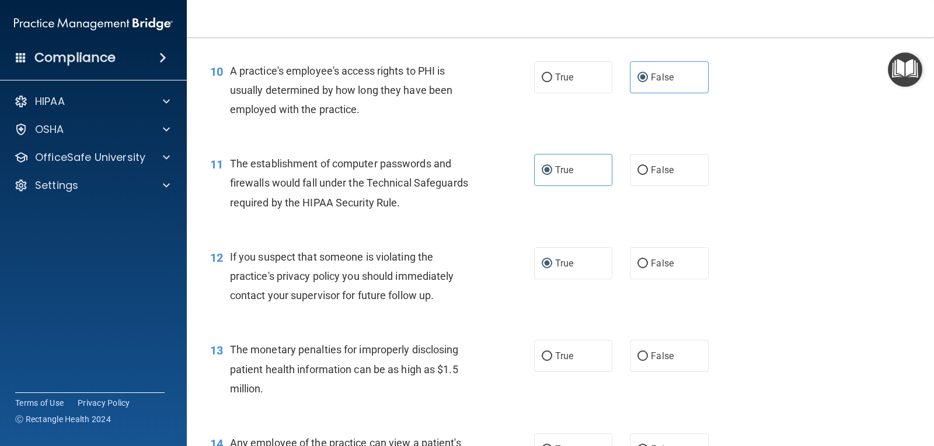
click at [244, 332] on div "13 The monetary penalties for improperly disclosing patient health information …" at bounding box center [560, 372] width 718 height 93
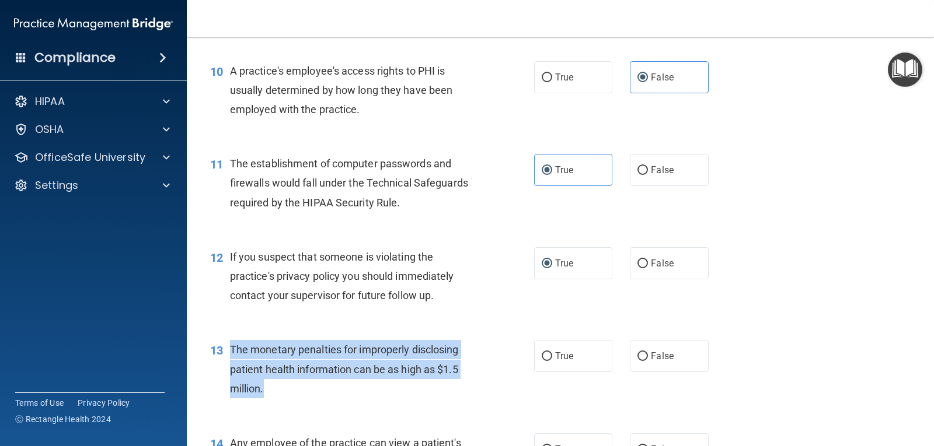
drag, startPoint x: 230, startPoint y: 344, endPoint x: 360, endPoint y: 389, distance: 137.5
click at [360, 389] on div "The monetary penalties for improperly disclosing patient health information can…" at bounding box center [358, 369] width 256 height 58
copy span "The monetary penalties for improperly disclosing patient health information can…"
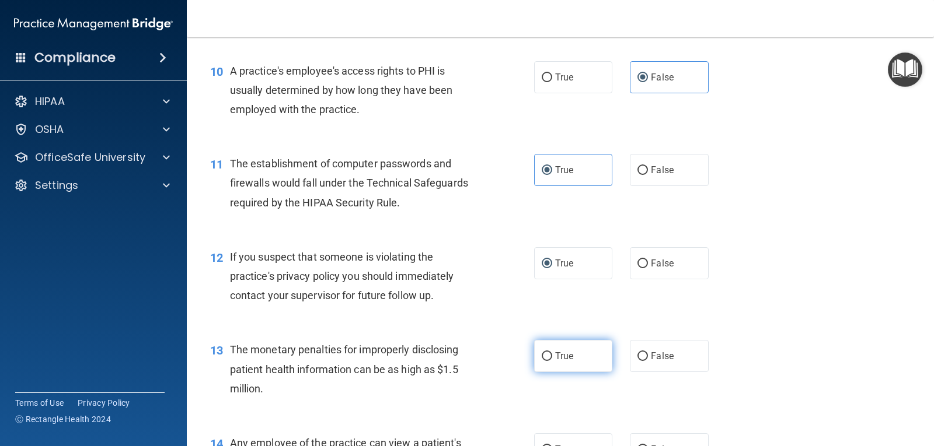
click at [555, 355] on span "True" at bounding box center [564, 356] width 18 height 11
click at [551, 355] on input "True" at bounding box center [546, 356] width 11 height 9
radio input "true"
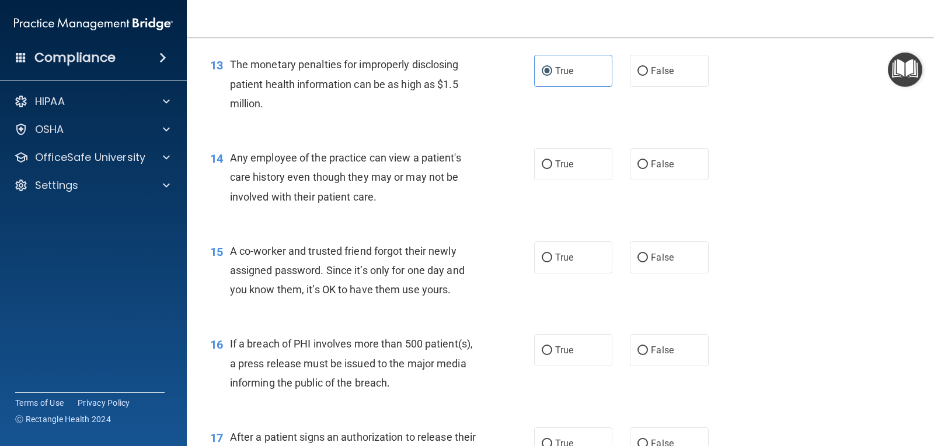
scroll to position [1239, 0]
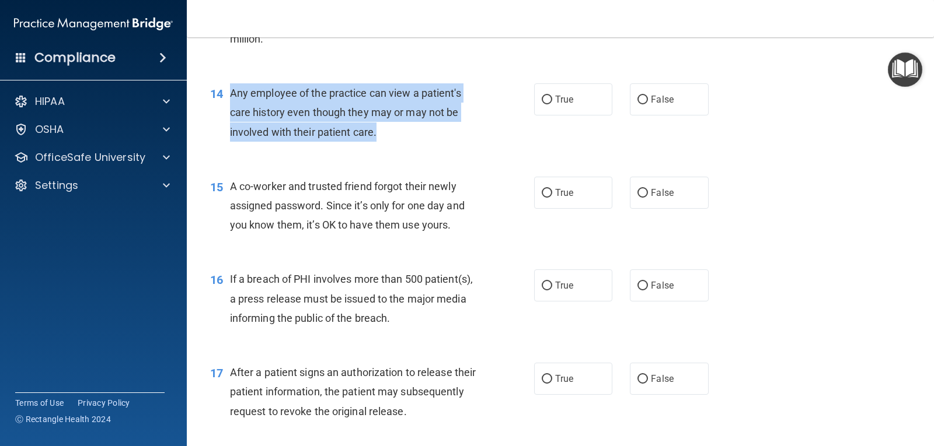
drag, startPoint x: 233, startPoint y: 94, endPoint x: 391, endPoint y: 137, distance: 163.9
click at [391, 137] on div "Any employee of the practice can view a patient's care history even though they…" at bounding box center [358, 112] width 256 height 58
copy span "Any employee of the practice can view a patient's care history even though they…"
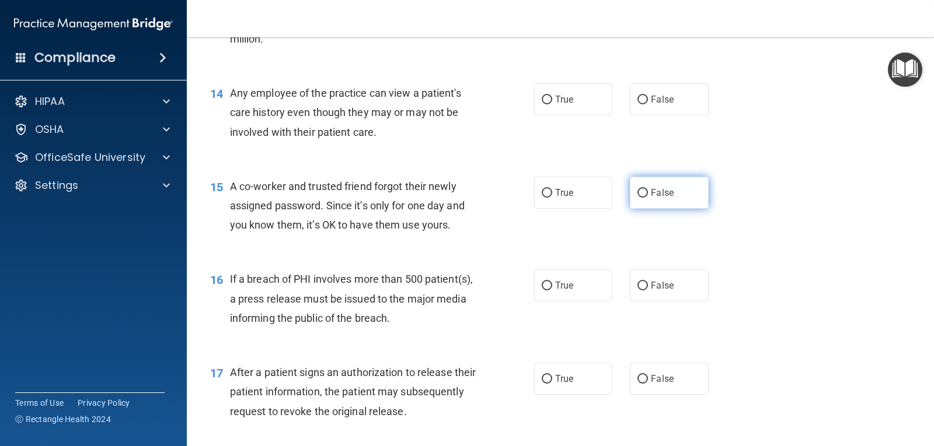
click at [631, 195] on label "False" at bounding box center [669, 193] width 78 height 32
click at [637, 195] on input "False" at bounding box center [642, 193] width 11 height 9
radio input "true"
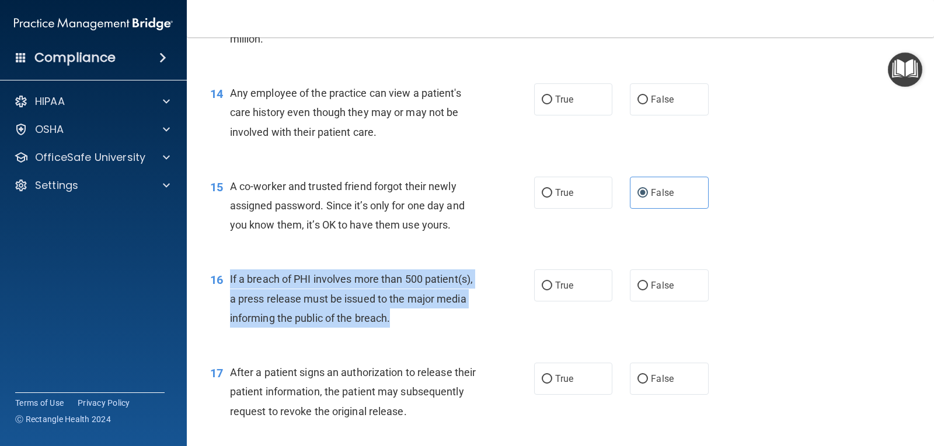
drag, startPoint x: 228, startPoint y: 275, endPoint x: 463, endPoint y: 316, distance: 239.3
click at [463, 316] on div "16 If a breach of PHI involves more than 500 patient(s), a press release must b…" at bounding box center [372, 302] width 359 height 64
copy div "If a breach of PHI involves more than 500 patient(s), a press release must be i…"
click at [546, 289] on input "True" at bounding box center [546, 286] width 11 height 9
radio input "true"
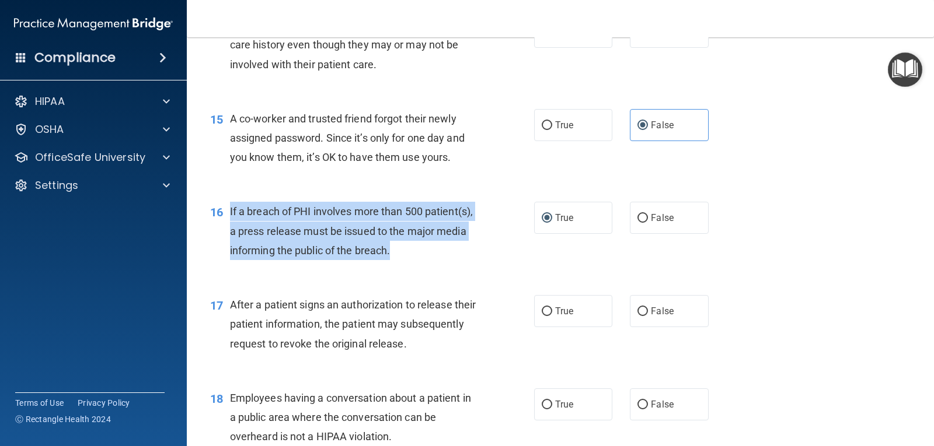
scroll to position [1473, 0]
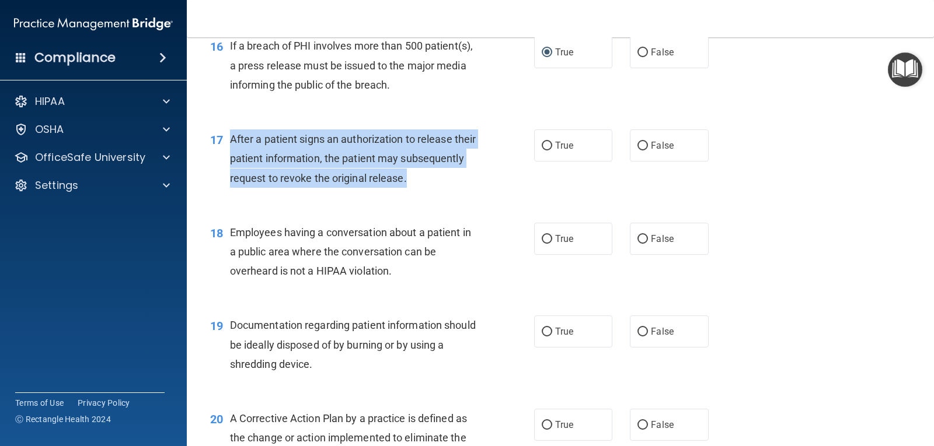
drag, startPoint x: 230, startPoint y: 137, endPoint x: 488, endPoint y: 184, distance: 262.1
click at [488, 184] on div "17 After a patient signs an authorization to release their patient information,…" at bounding box center [372, 162] width 359 height 64
copy span "After a patient signs an authorization to release their patient information, th…"
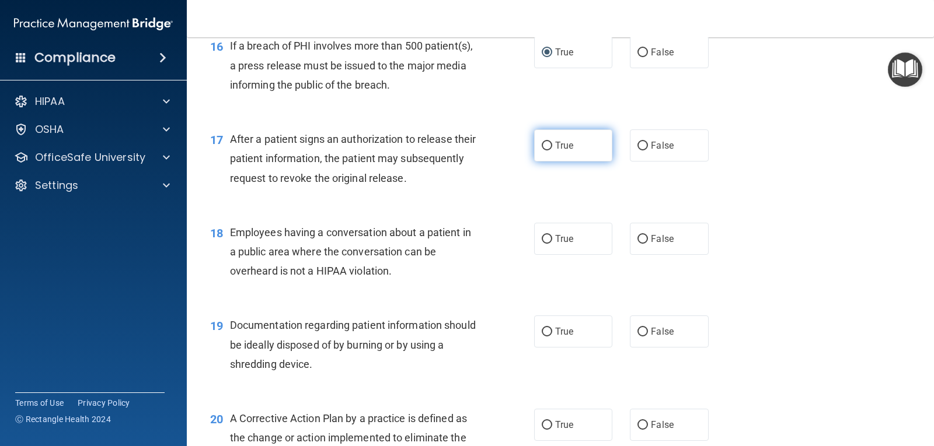
click at [552, 139] on label "True" at bounding box center [573, 146] width 78 height 32
click at [552, 142] on input "True" at bounding box center [546, 146] width 11 height 9
radio input "true"
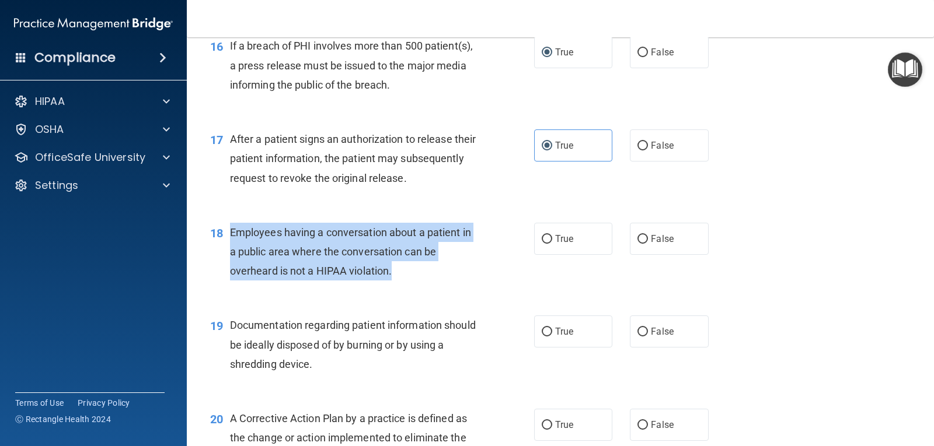
drag, startPoint x: 229, startPoint y: 234, endPoint x: 450, endPoint y: 283, distance: 226.5
click at [450, 283] on div "18 Employees having a conversation about a patient in a public area where the c…" at bounding box center [372, 255] width 359 height 64
copy div "Employees having a conversation about a patient in a public area where the conv…"
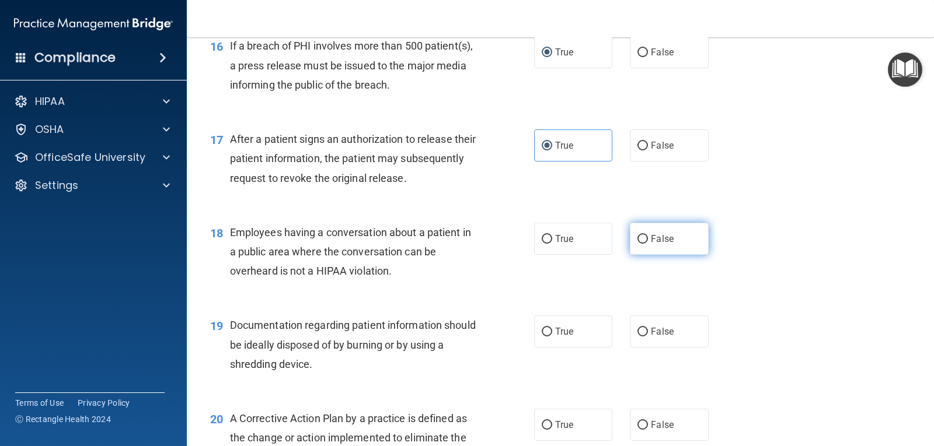
click at [631, 240] on label "False" at bounding box center [669, 239] width 78 height 32
click at [637, 240] on input "False" at bounding box center [642, 239] width 11 height 9
radio input "true"
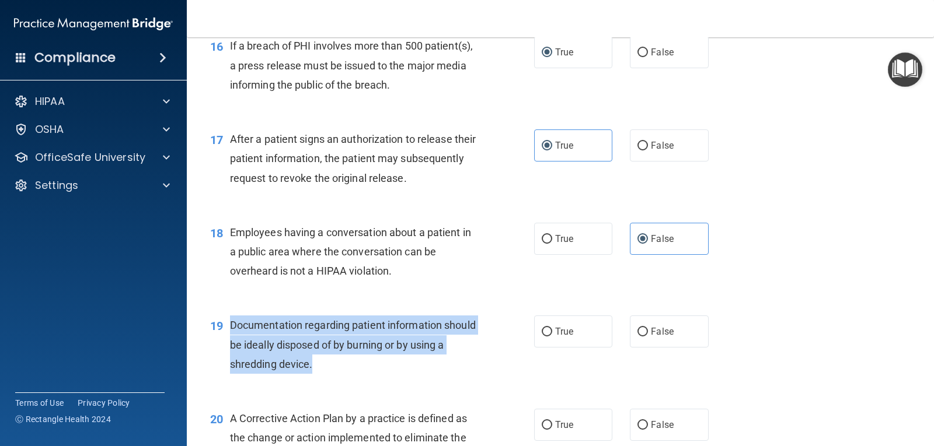
drag, startPoint x: 229, startPoint y: 325, endPoint x: 408, endPoint y: 364, distance: 183.2
click at [408, 364] on div "Documentation regarding patient information should be ideally disposed of by bu…" at bounding box center [358, 345] width 256 height 58
copy span "Documentation regarding patient information should be ideally disposed of by bu…"
click at [543, 336] on input "True" at bounding box center [546, 332] width 11 height 9
radio input "true"
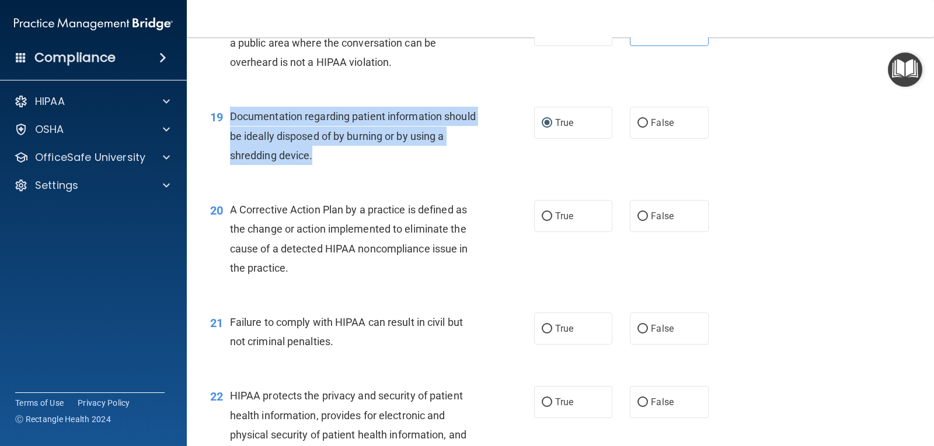
scroll to position [1765, 0]
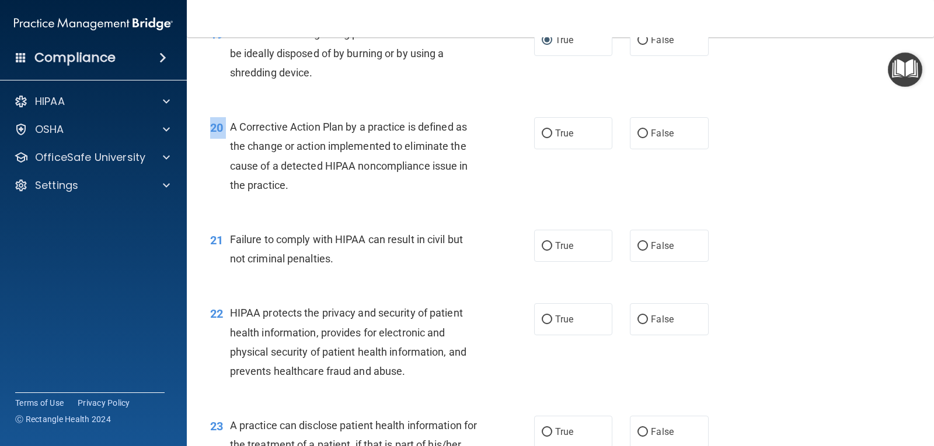
drag, startPoint x: 231, startPoint y: 127, endPoint x: 369, endPoint y: 201, distance: 156.4
click at [369, 201] on div "20 A Corrective Action Plan by a practice is defined as the change or action im…" at bounding box center [560, 159] width 718 height 113
click at [323, 195] on div "20 A Corrective Action Plan by a practice is defined as the change or action im…" at bounding box center [372, 158] width 359 height 83
click at [315, 188] on div "A Corrective Action Plan by a practice is defined as the change or action imple…" at bounding box center [358, 156] width 256 height 78
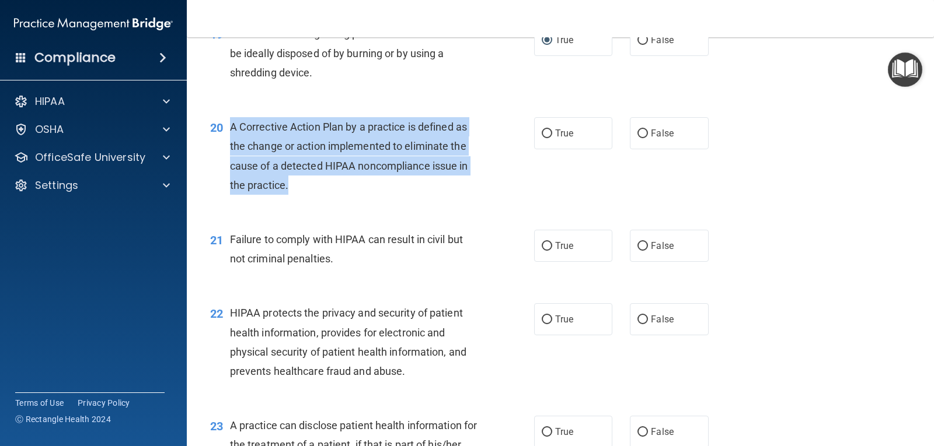
drag, startPoint x: 290, startPoint y: 186, endPoint x: 232, endPoint y: 119, distance: 88.9
click at [232, 119] on div "A Corrective Action Plan by a practice is defined as the change or action imple…" at bounding box center [358, 156] width 256 height 78
copy span "A Corrective Action Plan by a practice is defined as the change or action imple…"
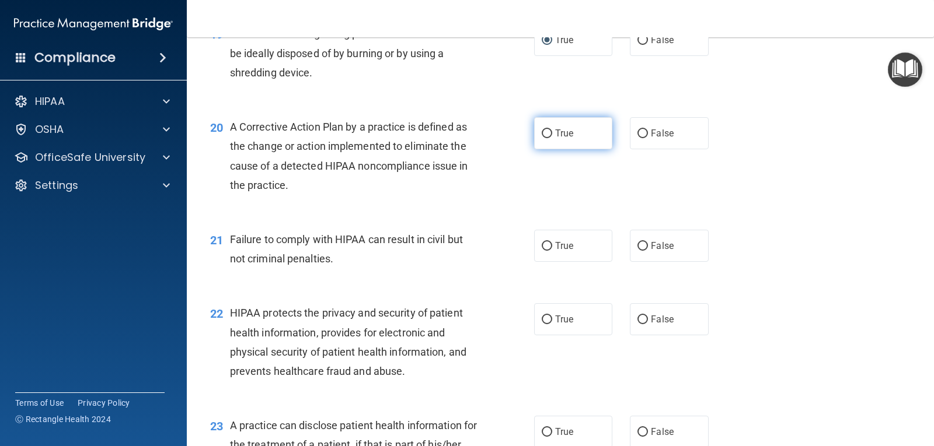
click at [548, 131] on label "True" at bounding box center [573, 133] width 78 height 32
click at [548, 131] on input "True" at bounding box center [546, 134] width 11 height 9
radio input "true"
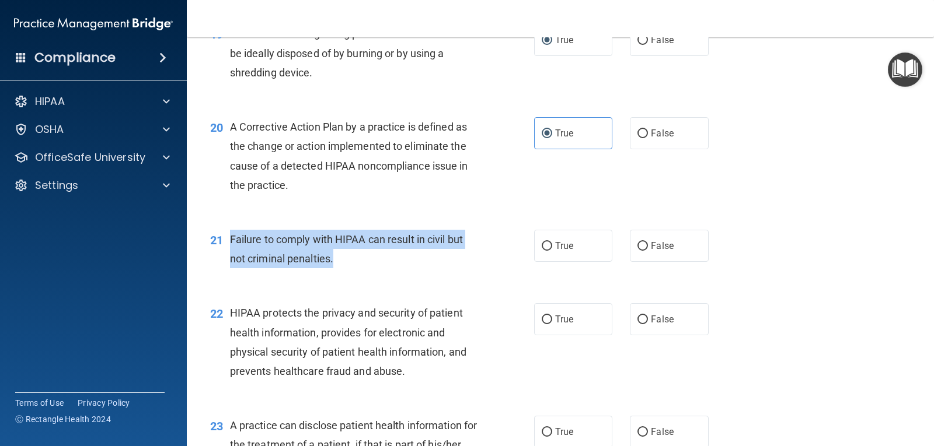
drag, startPoint x: 229, startPoint y: 241, endPoint x: 376, endPoint y: 264, distance: 148.9
click at [376, 264] on div "Failure to comply with HIPAA can result in civil but not criminal penalties." at bounding box center [358, 249] width 256 height 39
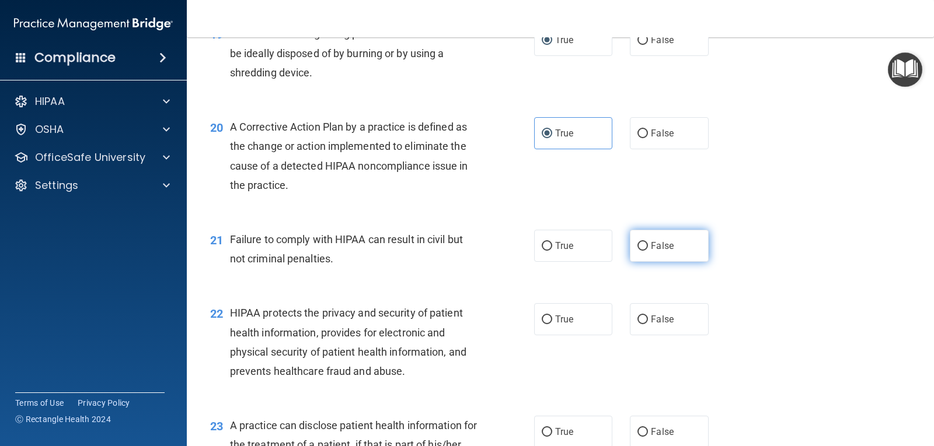
click at [631, 251] on label "False" at bounding box center [669, 246] width 78 height 32
click at [637, 251] on input "False" at bounding box center [642, 246] width 11 height 9
radio input "true"
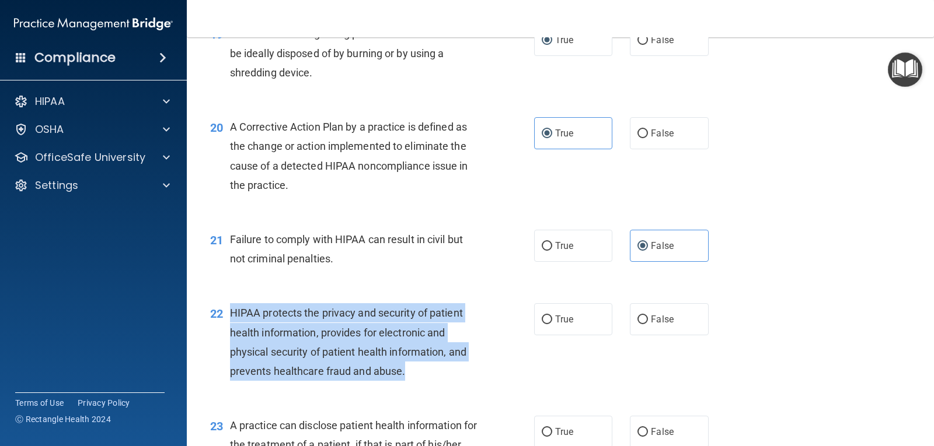
drag, startPoint x: 231, startPoint y: 312, endPoint x: 451, endPoint y: 367, distance: 226.9
click at [451, 367] on div "HIPAA protects the privacy and security of patient health information, provides…" at bounding box center [358, 342] width 256 height 78
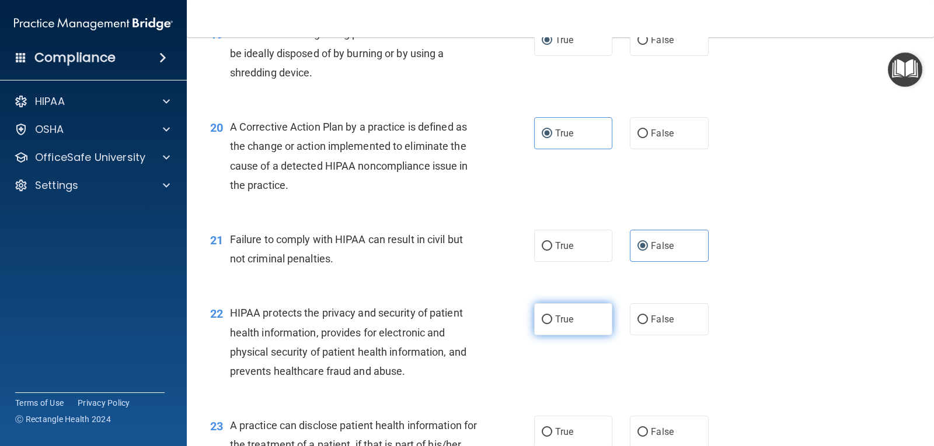
click at [565, 310] on label "True" at bounding box center [573, 319] width 78 height 32
click at [552, 316] on input "True" at bounding box center [546, 320] width 11 height 9
radio input "true"
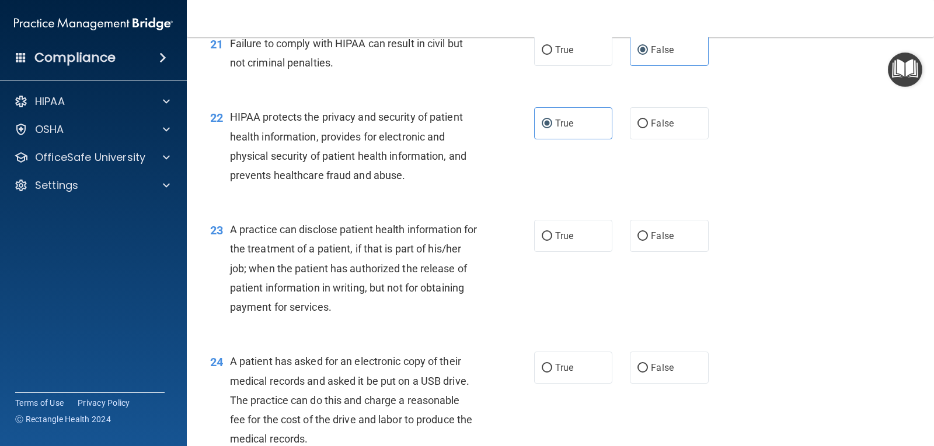
scroll to position [1998, 0]
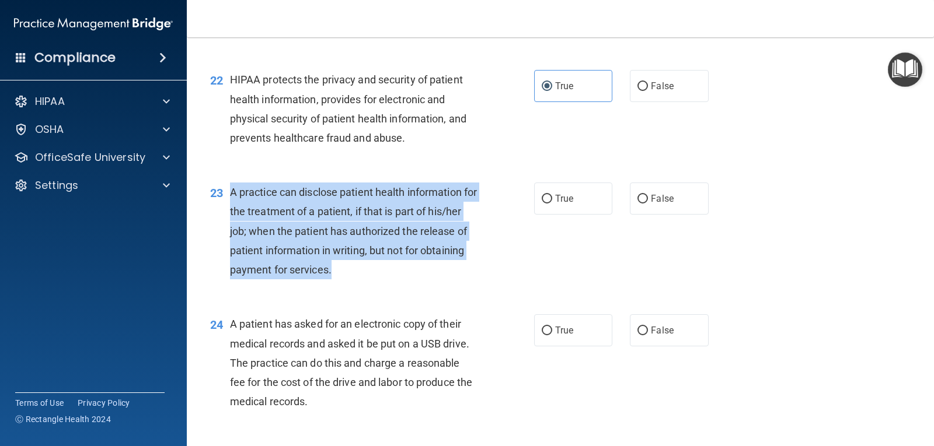
drag, startPoint x: 228, startPoint y: 194, endPoint x: 397, endPoint y: 284, distance: 191.6
click at [397, 284] on div "23 A practice can disclose patient health information for the treatment of a pa…" at bounding box center [372, 234] width 359 height 103
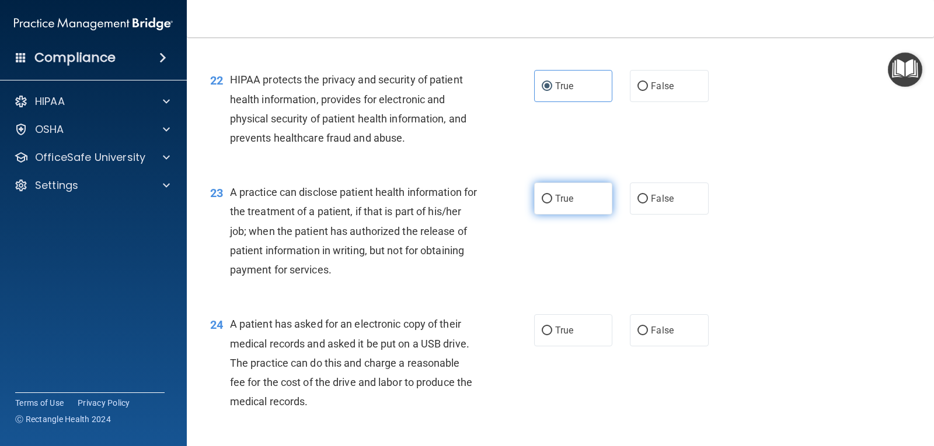
click at [576, 207] on label "True" at bounding box center [573, 199] width 78 height 32
click at [552, 204] on input "True" at bounding box center [546, 199] width 11 height 9
radio input "true"
drag, startPoint x: 295, startPoint y: 354, endPoint x: 385, endPoint y: 425, distance: 115.1
click at [385, 425] on div "24 A patient has asked for an electronic copy of their medical records and aske…" at bounding box center [560, 366] width 718 height 132
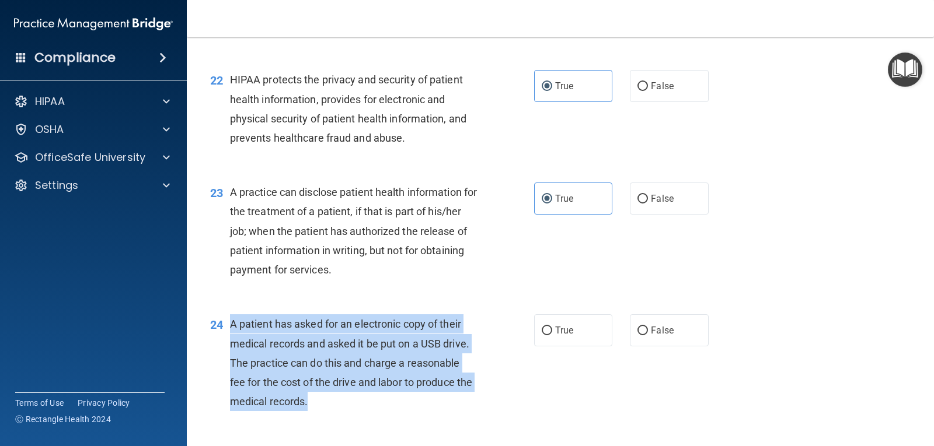
drag, startPoint x: 232, startPoint y: 324, endPoint x: 336, endPoint y: 405, distance: 131.4
click at [336, 405] on div "A patient has asked for an electronic copy of their medical records and asked i…" at bounding box center [358, 363] width 256 height 97
click at [547, 327] on input "True" at bounding box center [546, 331] width 11 height 9
radio input "true"
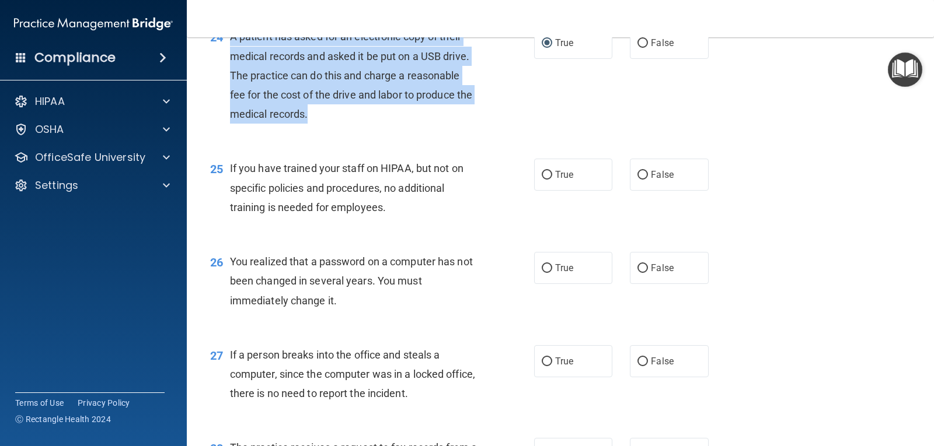
scroll to position [2290, 0]
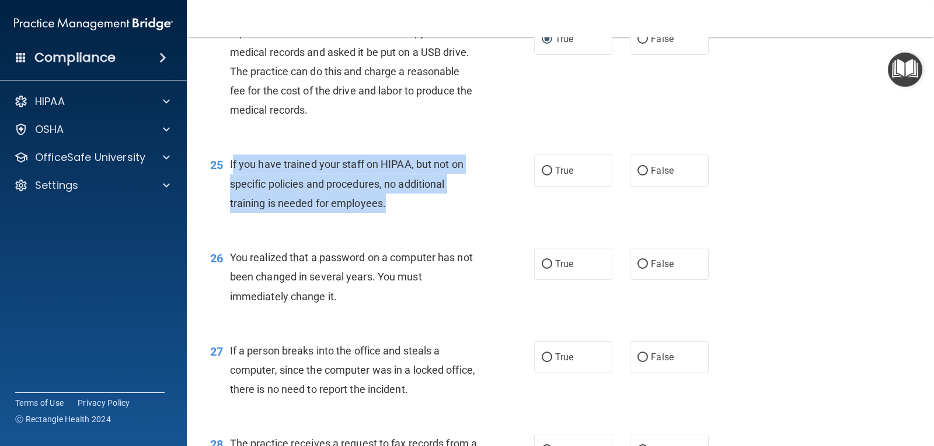
drag, startPoint x: 234, startPoint y: 164, endPoint x: 415, endPoint y: 212, distance: 187.3
click at [415, 212] on div "If you have trained your staff on HIPAA, but not on specific policies and proce…" at bounding box center [358, 184] width 256 height 58
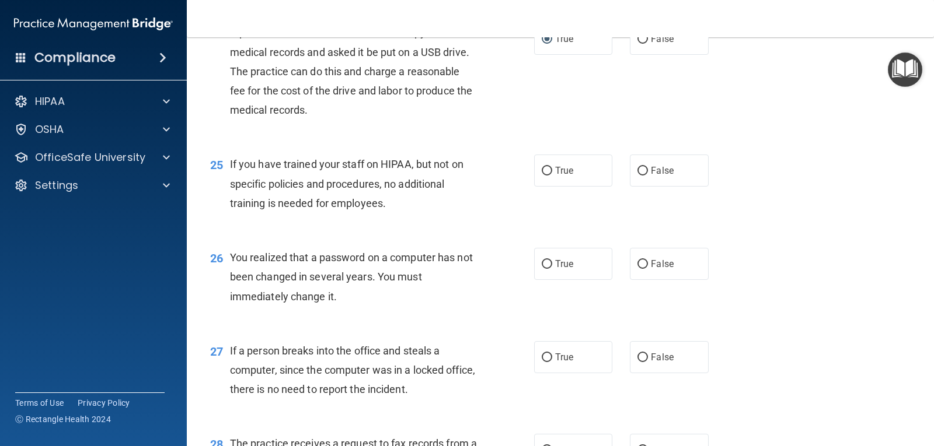
click at [245, 148] on div "25 If you have trained your staff on HIPAA, but not on specific policies and pr…" at bounding box center [560, 186] width 718 height 93
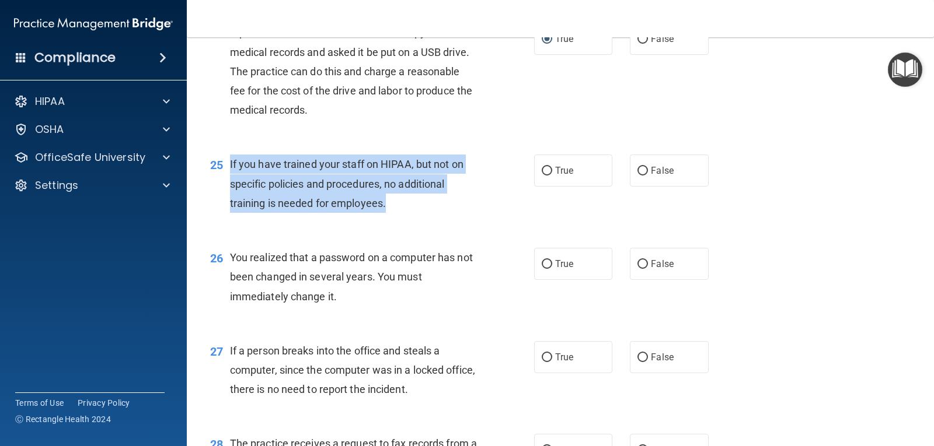
drag, startPoint x: 229, startPoint y: 164, endPoint x: 407, endPoint y: 202, distance: 182.1
click at [407, 202] on div "If you have trained your staff on HIPAA, but not on specific policies and proce…" at bounding box center [358, 184] width 256 height 58
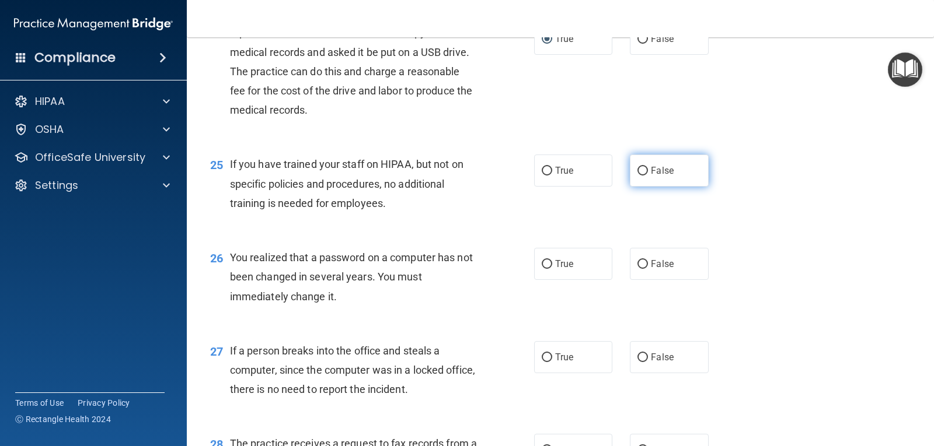
click at [651, 165] on span "False" at bounding box center [662, 170] width 23 height 11
click at [646, 167] on input "False" at bounding box center [642, 171] width 11 height 9
radio input "true"
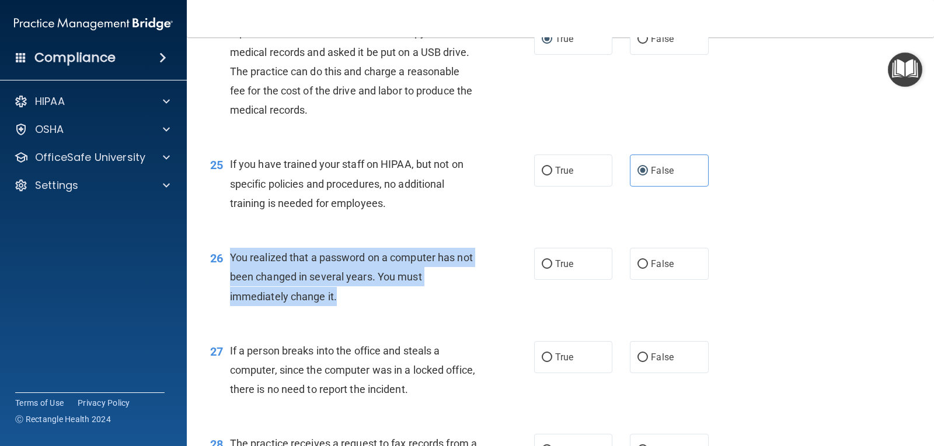
drag, startPoint x: 231, startPoint y: 256, endPoint x: 403, endPoint y: 301, distance: 177.3
click at [403, 301] on div "You realized that a password on a computer has not been changed in several year…" at bounding box center [358, 277] width 256 height 58
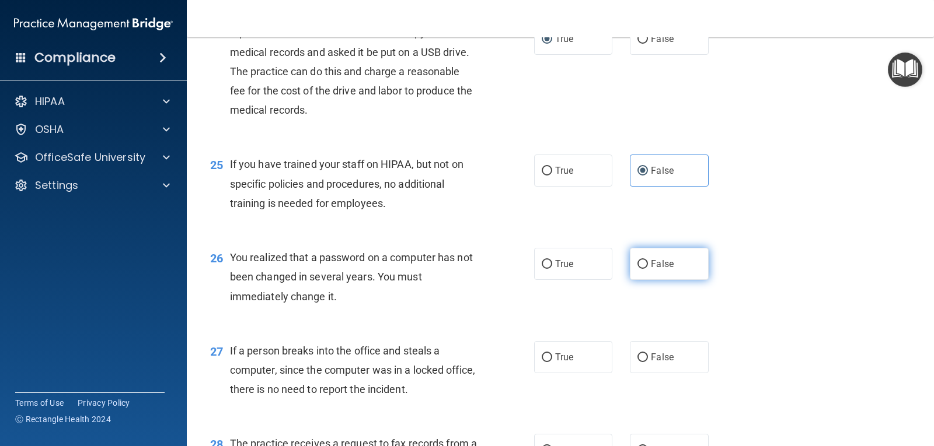
click at [632, 264] on label "False" at bounding box center [669, 264] width 78 height 32
click at [645, 263] on label "False" at bounding box center [669, 264] width 78 height 32
click at [645, 263] on input "False" at bounding box center [642, 264] width 11 height 9
radio input "true"
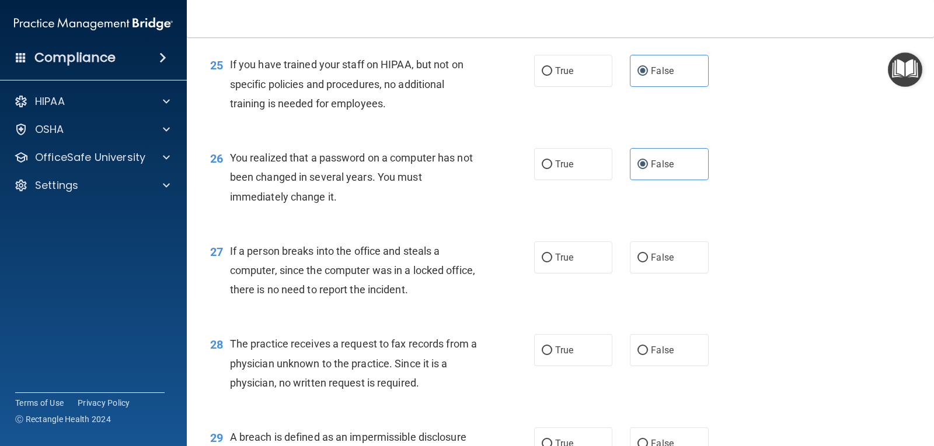
scroll to position [2406, 0]
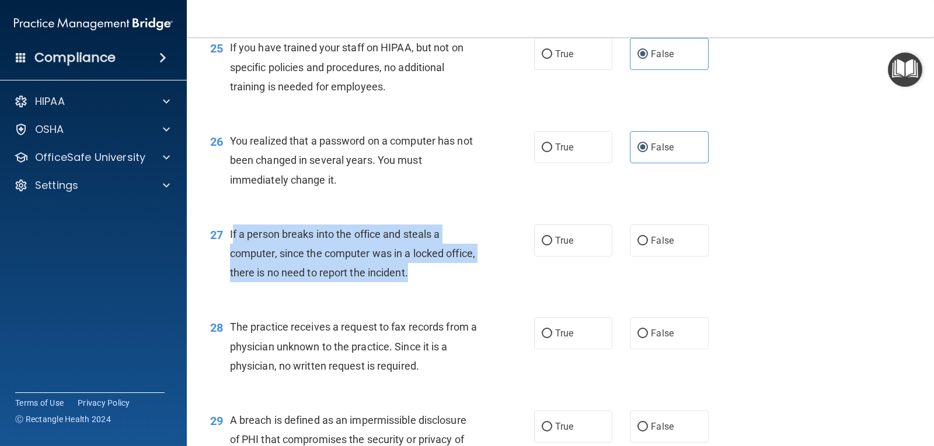
drag, startPoint x: 451, startPoint y: 268, endPoint x: 231, endPoint y: 234, distance: 222.6
click at [231, 234] on div "If a person breaks into the office and steals a computer, since the computer wa…" at bounding box center [358, 254] width 256 height 58
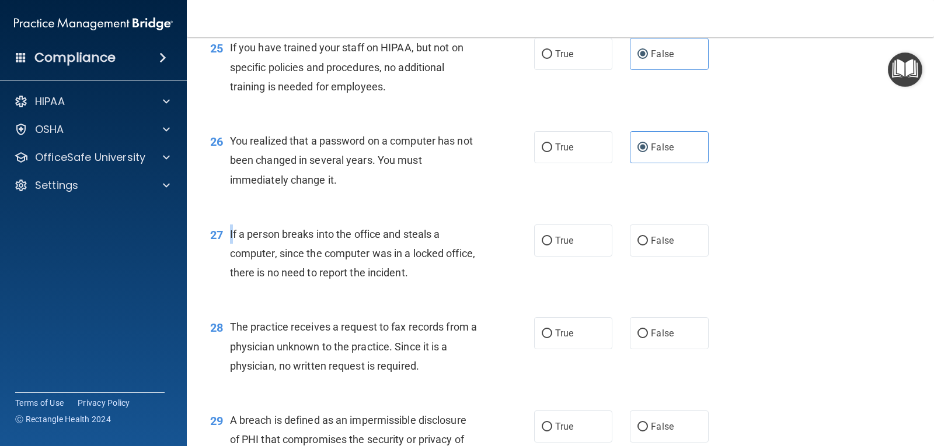
drag, startPoint x: 229, startPoint y: 244, endPoint x: 231, endPoint y: 233, distance: 11.3
click at [231, 238] on div "27 If a person breaks into the office and steals a computer, since the computer…" at bounding box center [372, 257] width 359 height 64
click at [235, 223] on div "27 If a person breaks into the office and steals a computer, since the computer…" at bounding box center [560, 256] width 718 height 93
click at [233, 236] on div "27 If a person breaks into the office and steals a computer, since the computer…" at bounding box center [372, 257] width 359 height 64
click at [232, 236] on span "If a person breaks into the office and steals a computer, since the computer wa…" at bounding box center [352, 253] width 245 height 51
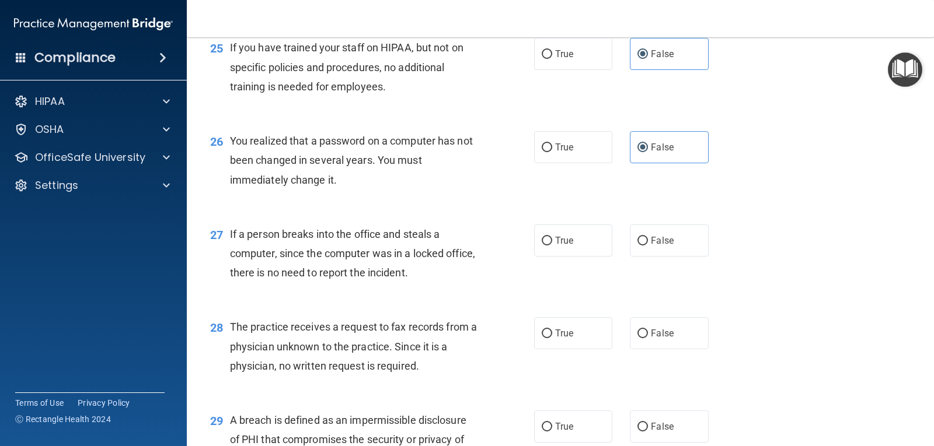
click at [229, 233] on div "27" at bounding box center [215, 236] width 29 height 22
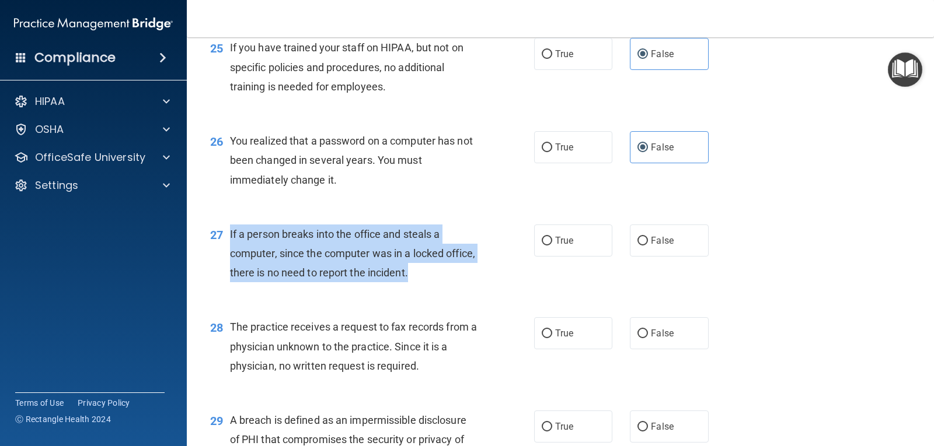
drag, startPoint x: 230, startPoint y: 233, endPoint x: 447, endPoint y: 282, distance: 221.8
click at [447, 282] on div "If a person breaks into the office and steals a computer, since the computer wa…" at bounding box center [358, 254] width 256 height 58
click at [642, 241] on input "False" at bounding box center [642, 241] width 11 height 9
radio input "true"
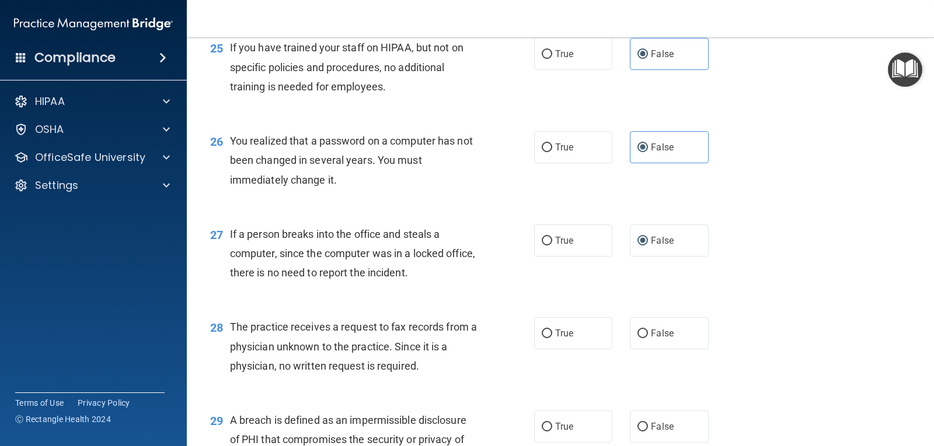
click at [415, 334] on div "The practice receives a request to fax records from a physician unknown to the …" at bounding box center [358, 346] width 256 height 58
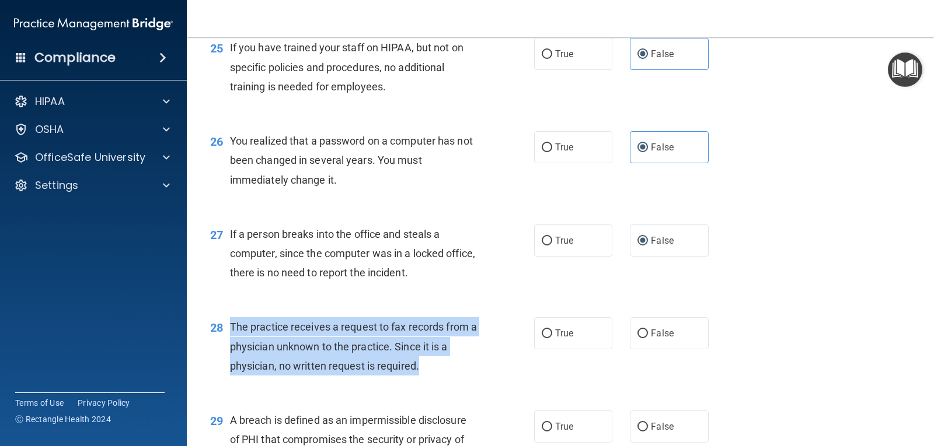
drag, startPoint x: 436, startPoint y: 371, endPoint x: 230, endPoint y: 329, distance: 210.8
click at [230, 329] on div "The practice receives a request to fax records from a physician unknown to the …" at bounding box center [358, 346] width 256 height 58
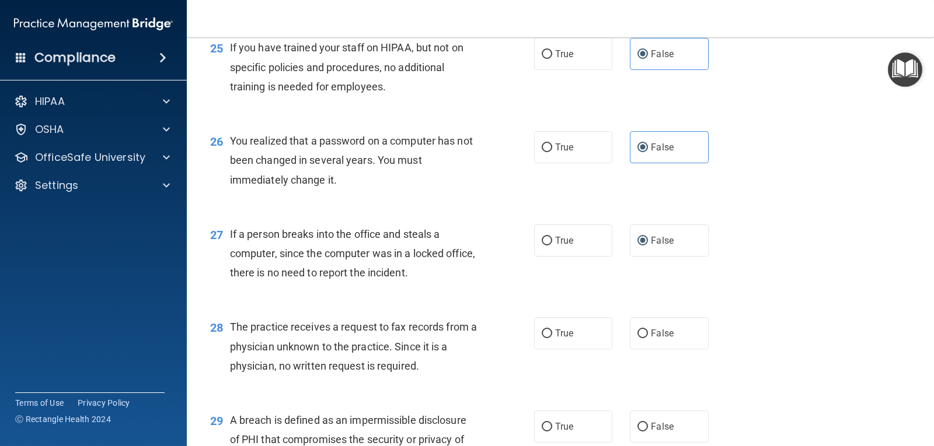
drag, startPoint x: 656, startPoint y: 334, endPoint x: 620, endPoint y: 322, distance: 37.6
click at [656, 336] on span "False" at bounding box center [662, 333] width 23 height 11
click at [648, 336] on input "False" at bounding box center [642, 334] width 11 height 9
radio input "true"
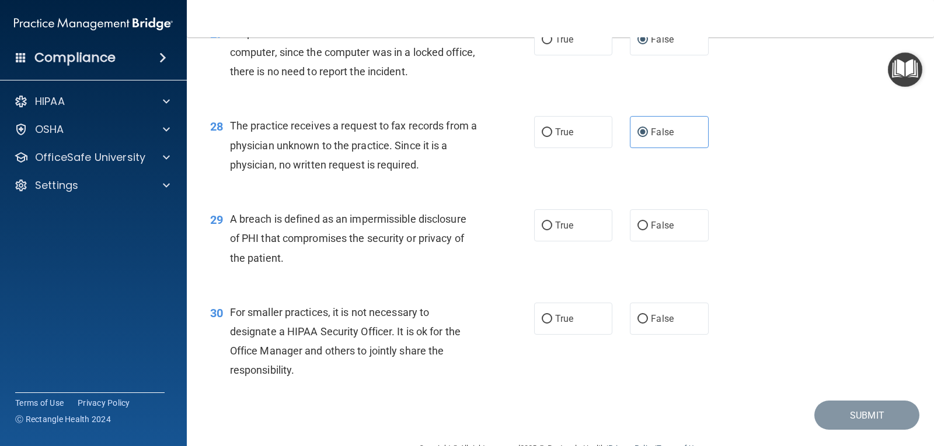
scroll to position [2638, 0]
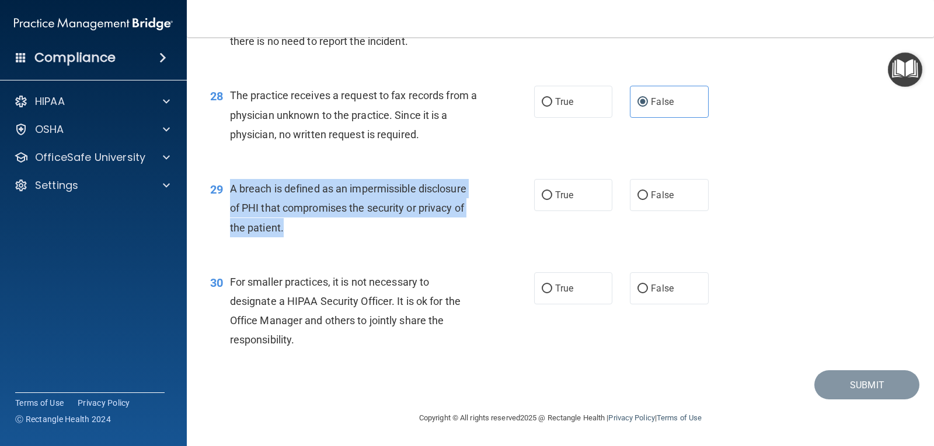
drag, startPoint x: 292, startPoint y: 227, endPoint x: 229, endPoint y: 186, distance: 74.6
click at [230, 186] on div "A breach is defined as an impermissible disclosure of PHI that compromises the …" at bounding box center [358, 208] width 256 height 58
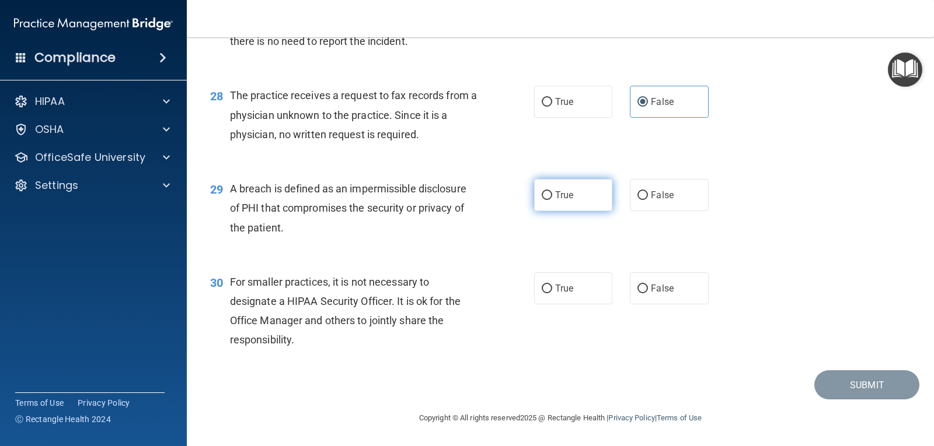
click at [554, 201] on label "True" at bounding box center [573, 195] width 78 height 32
click at [552, 200] on input "True" at bounding box center [546, 195] width 11 height 9
radio input "true"
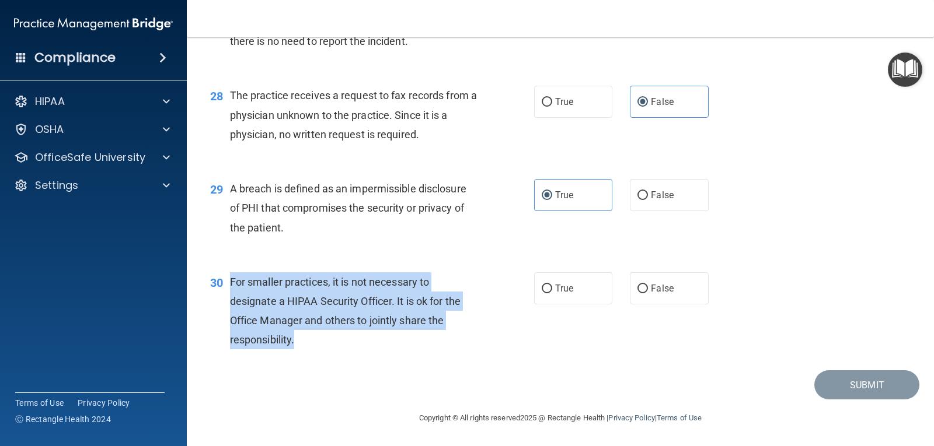
drag, startPoint x: 271, startPoint y: 335, endPoint x: 229, endPoint y: 283, distance: 66.8
click at [229, 283] on div "30 For smaller practices, it is not necessary to designate a HIPAA Security Off…" at bounding box center [372, 313] width 359 height 83
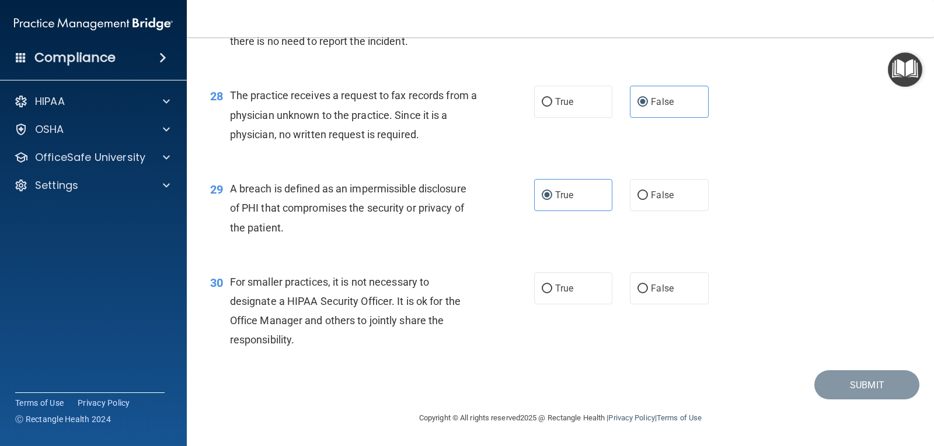
click at [652, 305] on div "30 For smaller practices, it is not necessary to designate a HIPAA Security Off…" at bounding box center [560, 314] width 718 height 113
click at [651, 285] on span "False" at bounding box center [662, 288] width 23 height 11
click at [646, 285] on input "False" at bounding box center [642, 289] width 11 height 9
radio input "true"
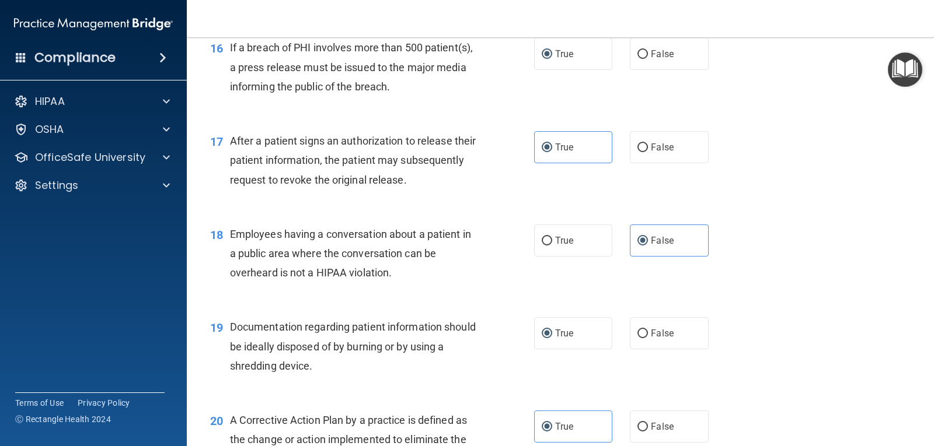
scroll to position [1354, 0]
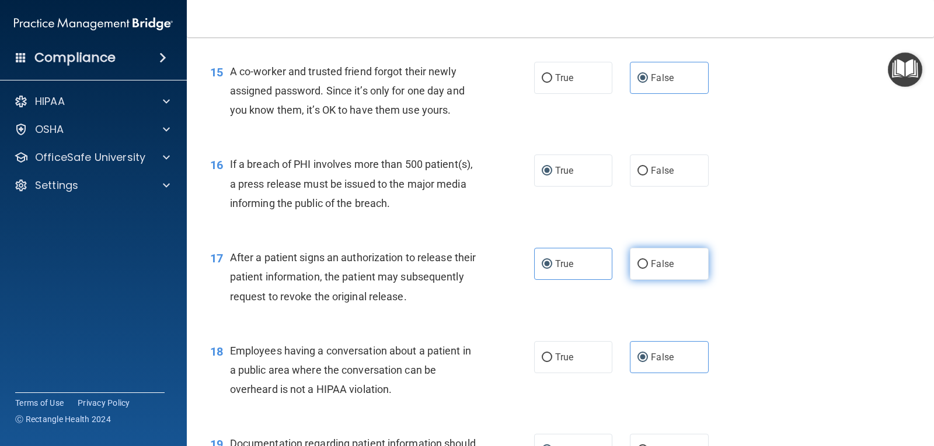
click at [664, 271] on label "False" at bounding box center [669, 264] width 78 height 32
click at [648, 269] on input "False" at bounding box center [642, 264] width 11 height 9
radio input "true"
click at [541, 262] on input "True" at bounding box center [546, 264] width 11 height 9
radio input "true"
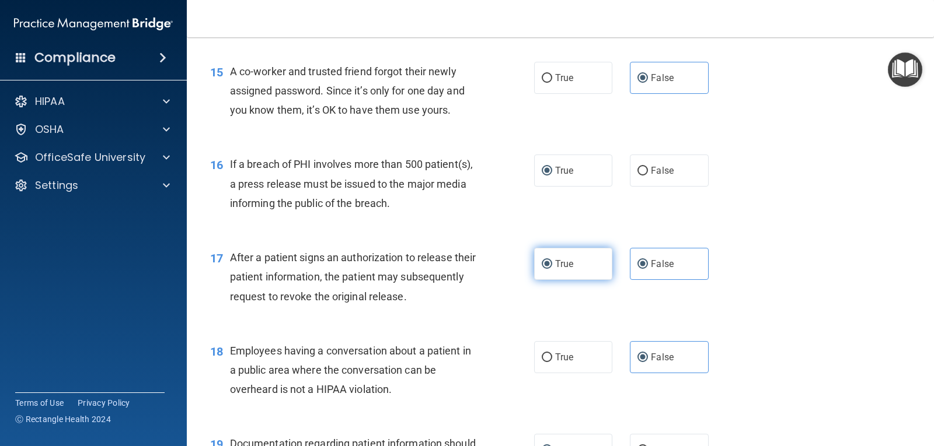
radio input "false"
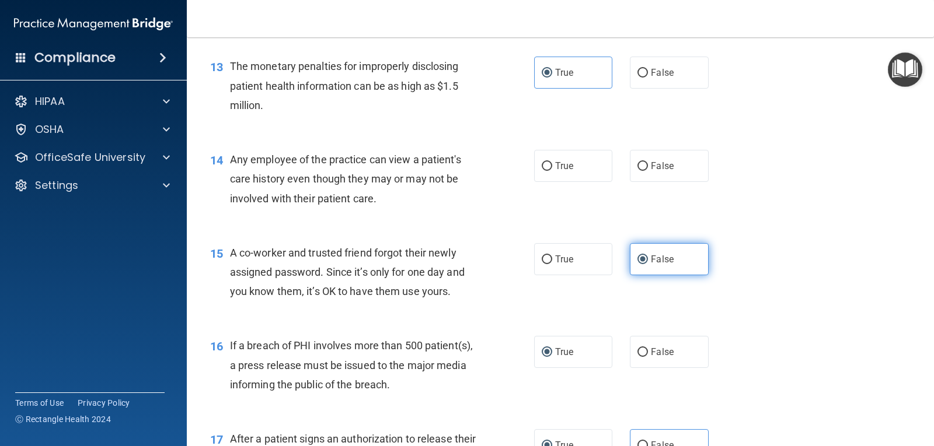
scroll to position [1179, 0]
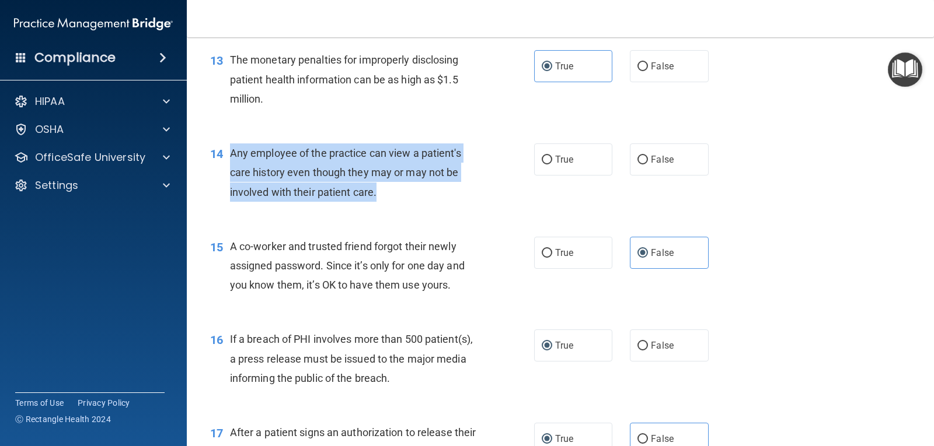
drag, startPoint x: 231, startPoint y: 153, endPoint x: 392, endPoint y: 198, distance: 166.5
click at [392, 198] on div "Any employee of the practice can view a patient's care history even though they…" at bounding box center [358, 173] width 256 height 58
click at [642, 159] on input "False" at bounding box center [642, 160] width 11 height 9
radio input "true"
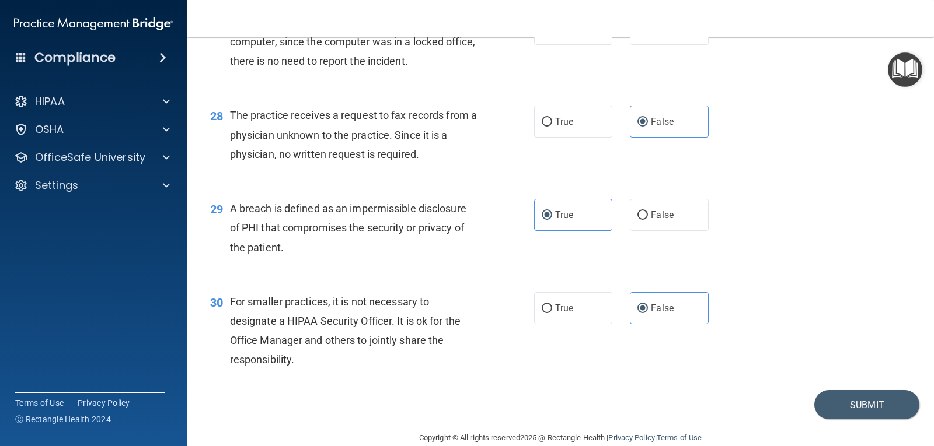
scroll to position [2638, 0]
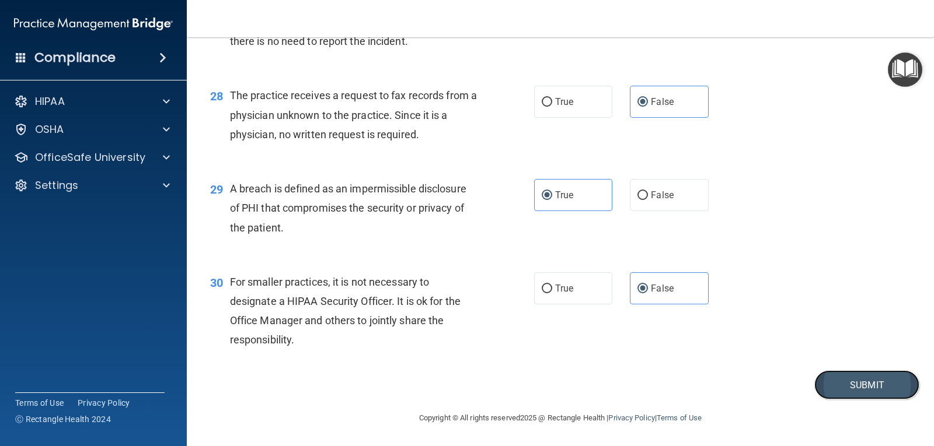
click at [847, 398] on button "Submit" at bounding box center [866, 386] width 105 height 30
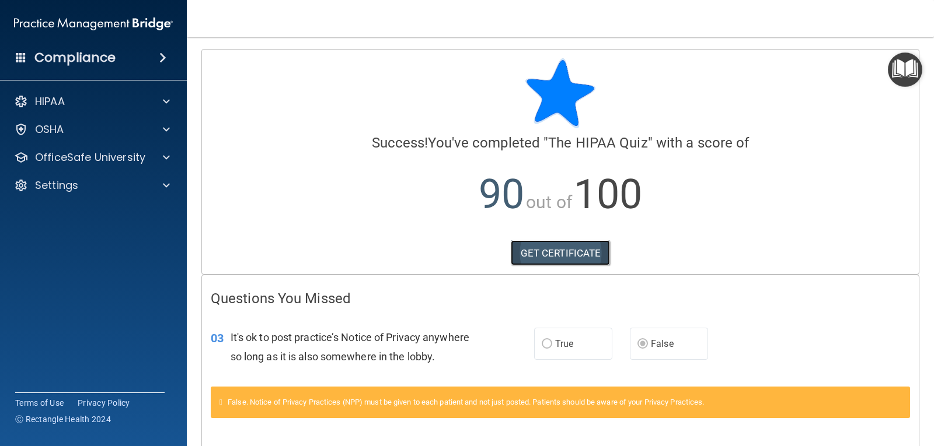
click at [562, 249] on link "GET CERTIFICATE" at bounding box center [561, 253] width 100 height 26
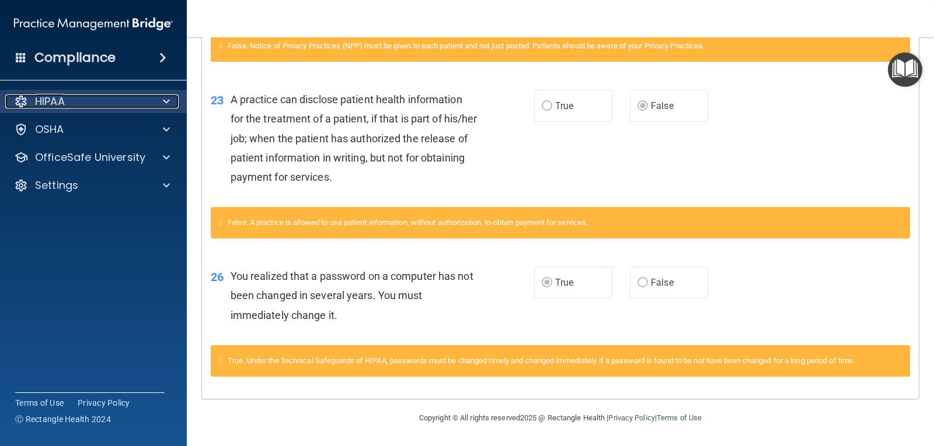
click at [169, 103] on span at bounding box center [166, 102] width 7 height 14
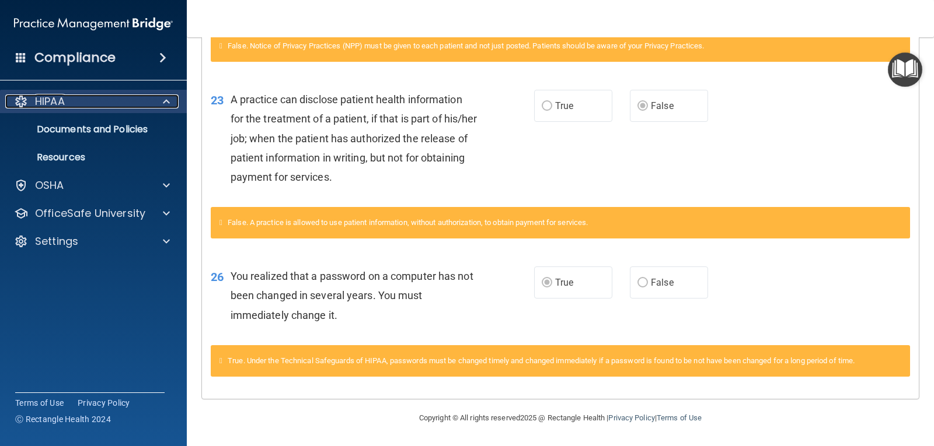
click at [169, 103] on span at bounding box center [166, 102] width 7 height 14
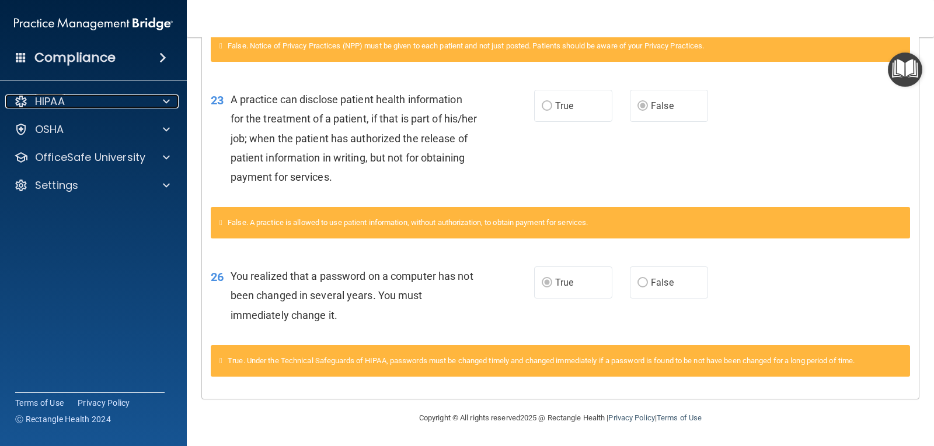
scroll to position [0, 0]
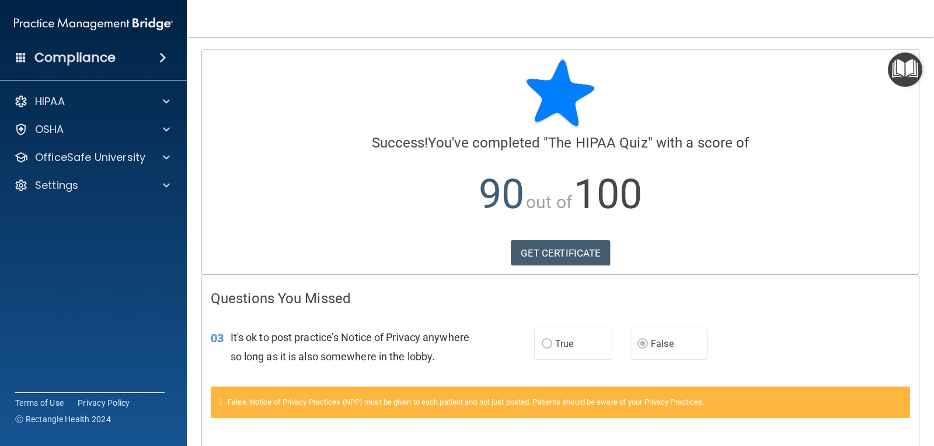
click at [162, 60] on span at bounding box center [162, 58] width 7 height 14
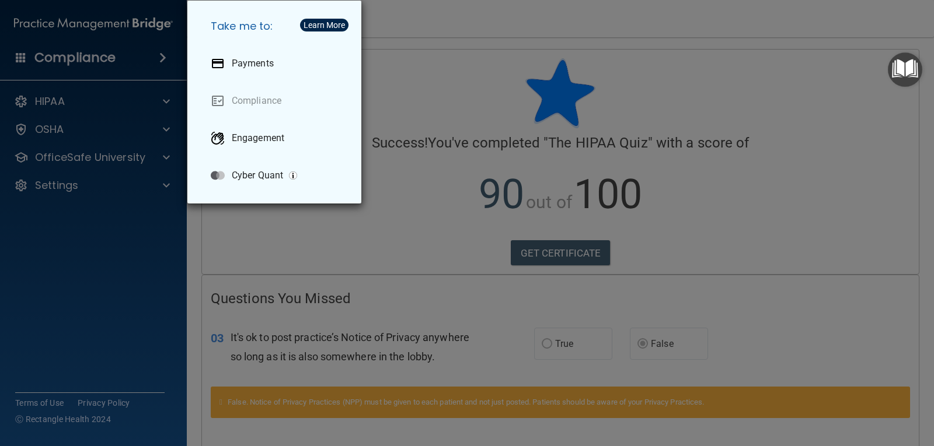
click at [162, 60] on div "Take me to: Payments Compliance Engagement Cyber Quant" at bounding box center [467, 223] width 934 height 446
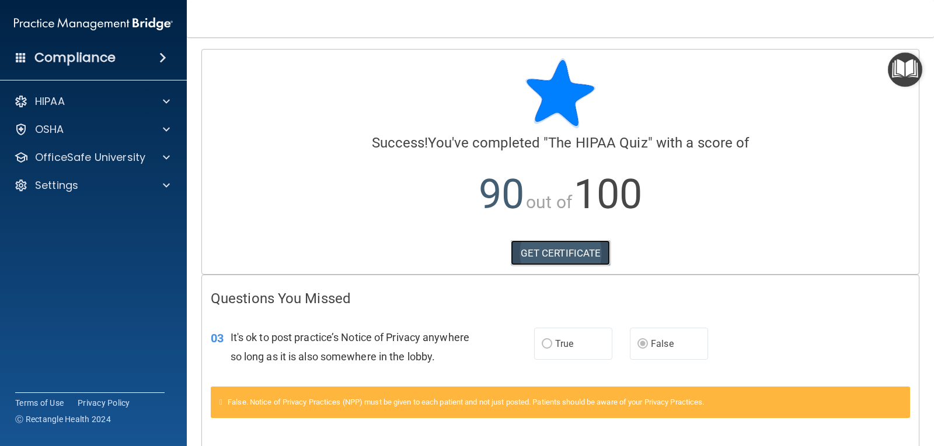
click at [581, 247] on link "GET CERTIFICATE" at bounding box center [561, 253] width 100 height 26
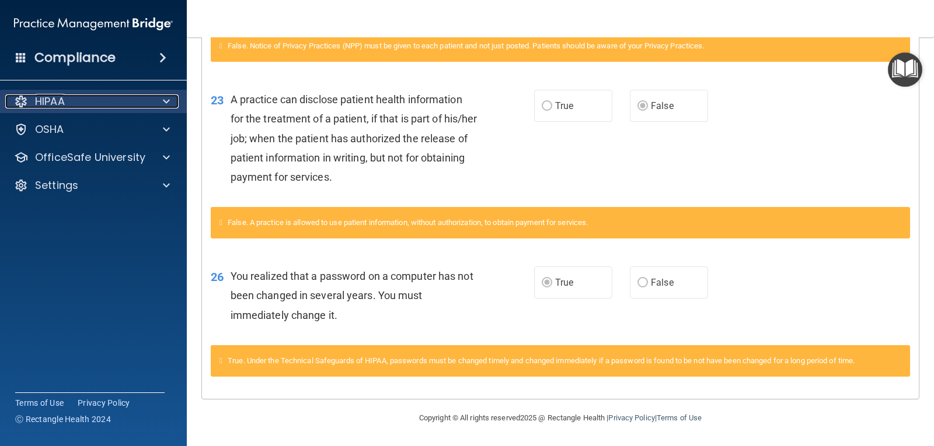
click at [170, 96] on div at bounding box center [164, 102] width 29 height 14
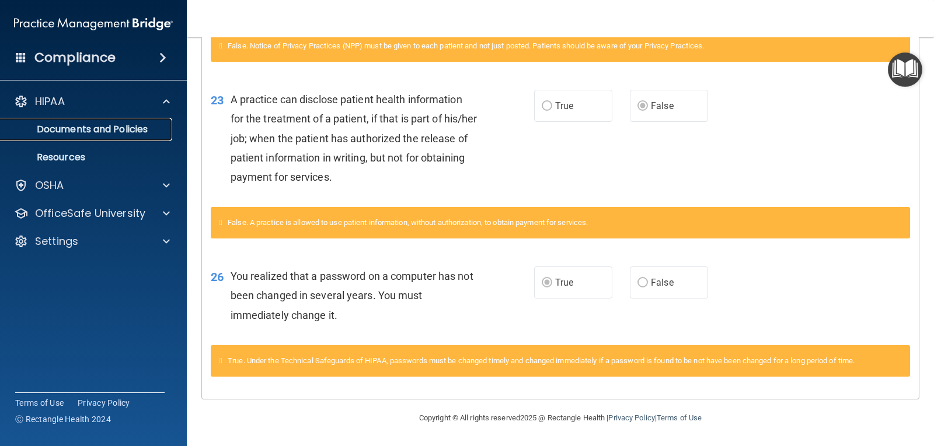
click at [153, 130] on p "Documents and Policies" at bounding box center [87, 130] width 159 height 12
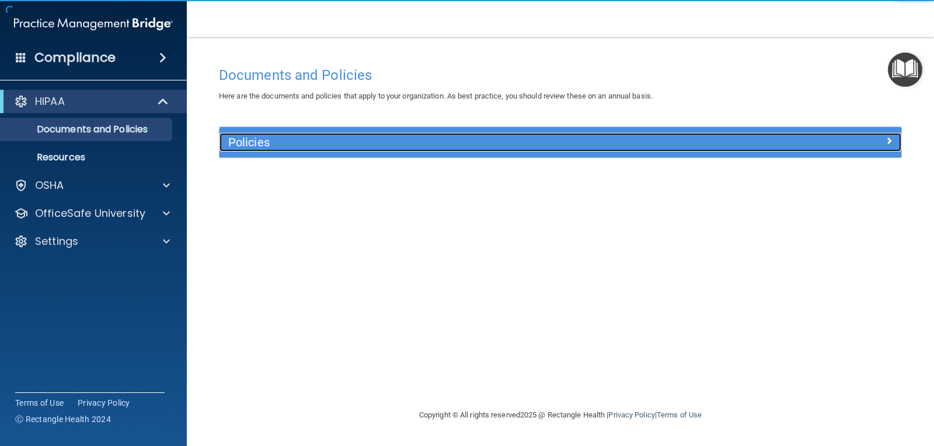
click at [256, 142] on h5 "Policies" at bounding box center [475, 142] width 494 height 13
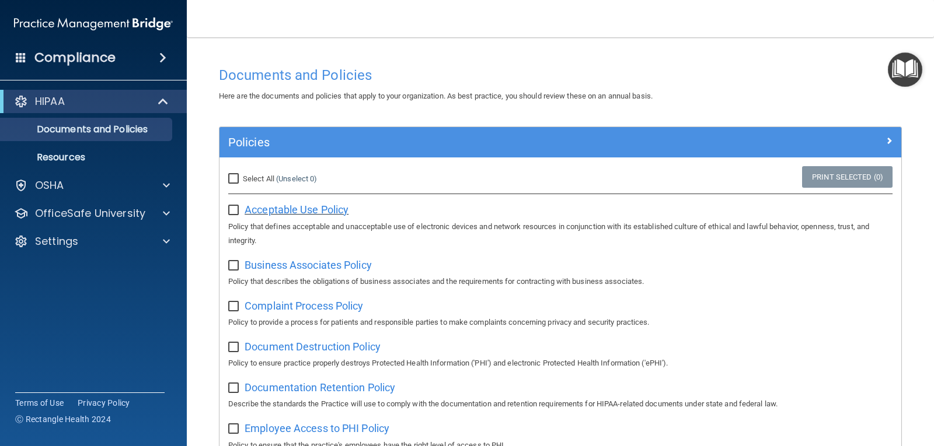
click at [250, 209] on span "Acceptable Use Policy" at bounding box center [296, 210] width 104 height 12
click at [167, 185] on span at bounding box center [166, 186] width 7 height 14
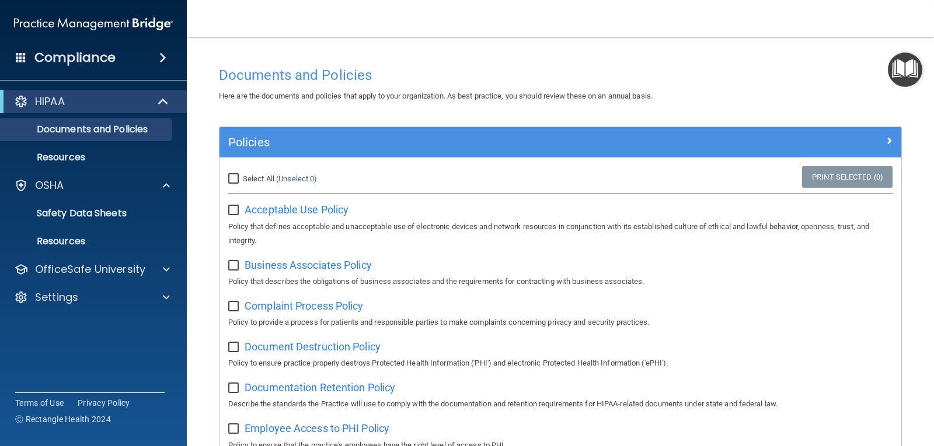
click at [901, 64] on img "Open Resource Center" at bounding box center [905, 70] width 34 height 34
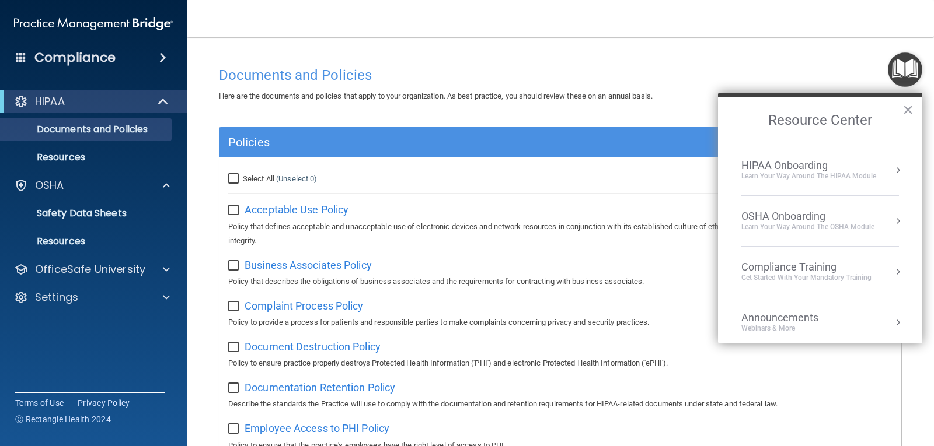
click at [829, 172] on div "Learn Your Way around the HIPAA module" at bounding box center [808, 177] width 135 height 10
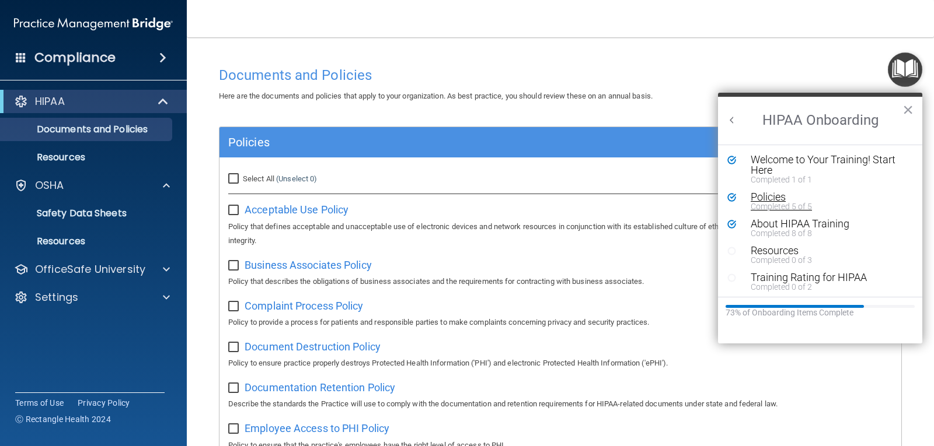
scroll to position [2, 0]
click at [770, 228] on div "Completed 8 of 8" at bounding box center [824, 231] width 148 height 8
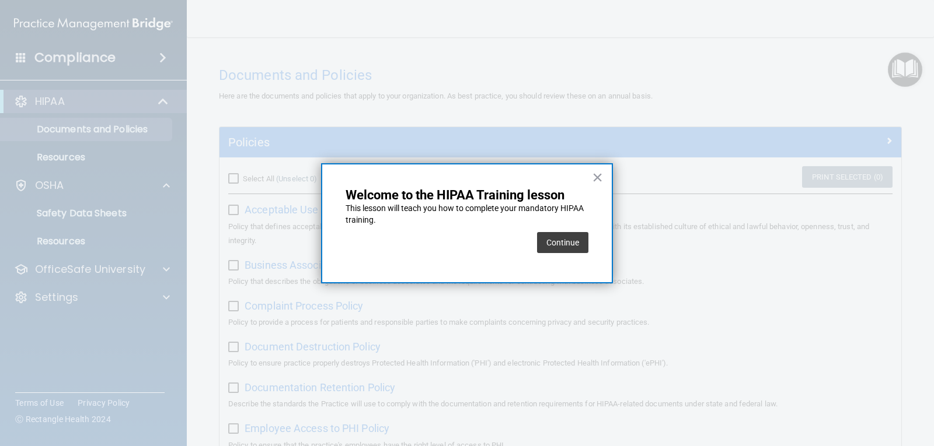
click at [550, 243] on button "Continue" at bounding box center [562, 242] width 51 height 21
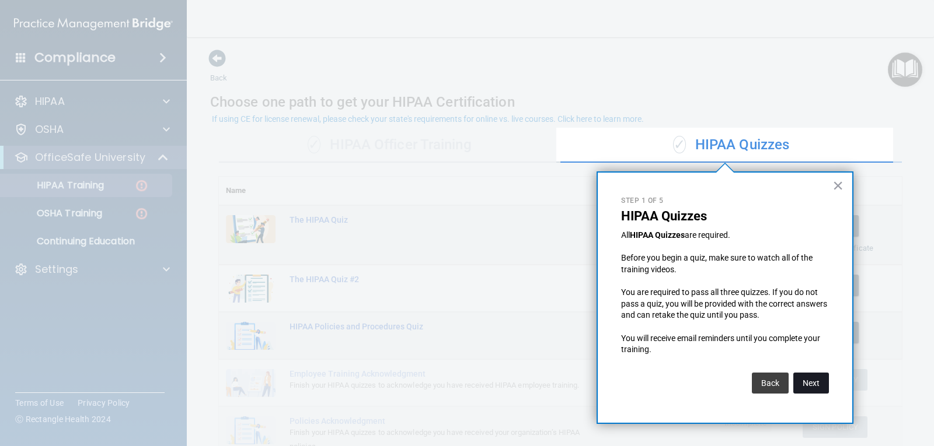
click at [799, 383] on button "Next" at bounding box center [811, 383] width 36 height 21
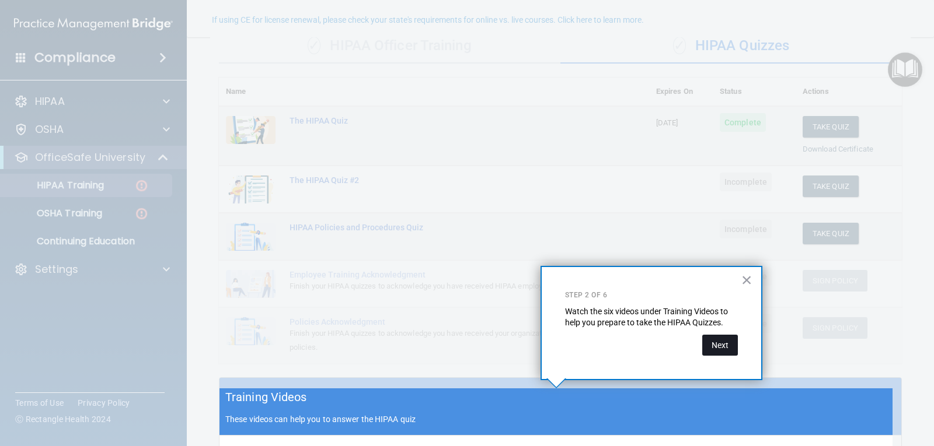
click at [715, 341] on button "Next" at bounding box center [720, 345] width 36 height 21
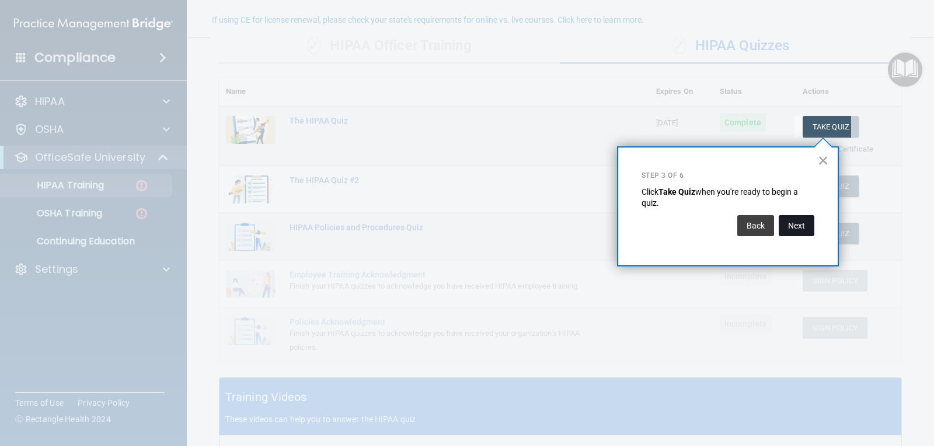
click at [794, 226] on button "Next" at bounding box center [796, 225] width 36 height 21
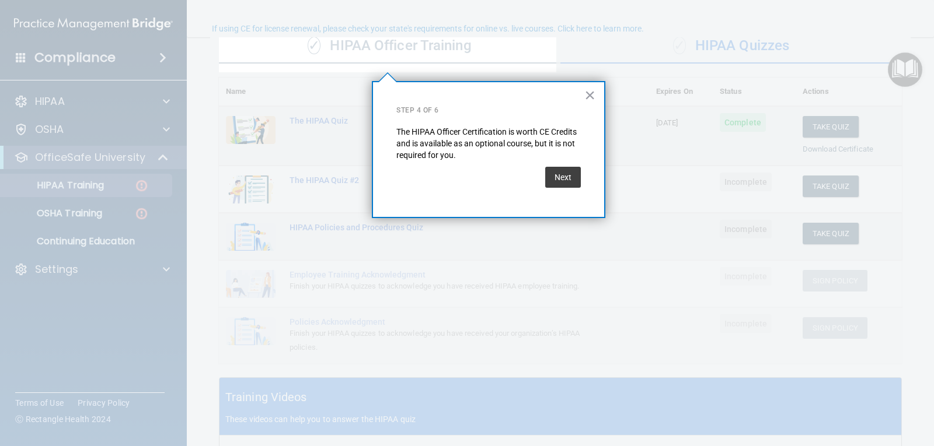
scroll to position [90, 0]
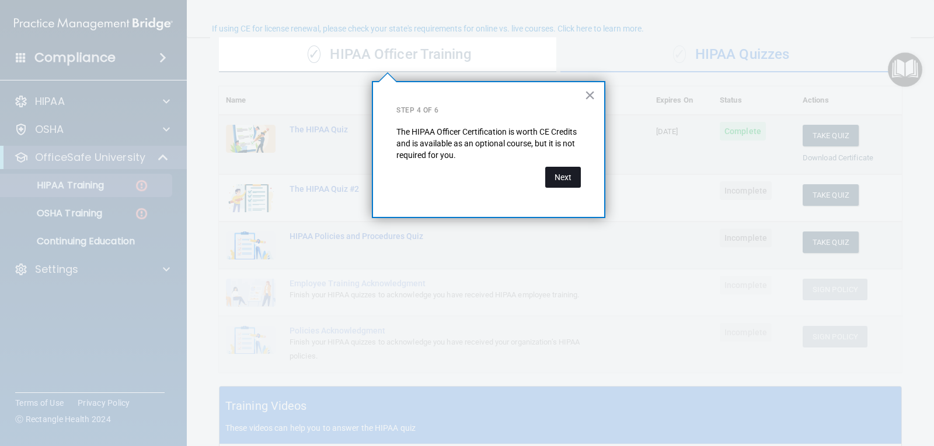
click at [560, 180] on button "Next" at bounding box center [563, 177] width 36 height 21
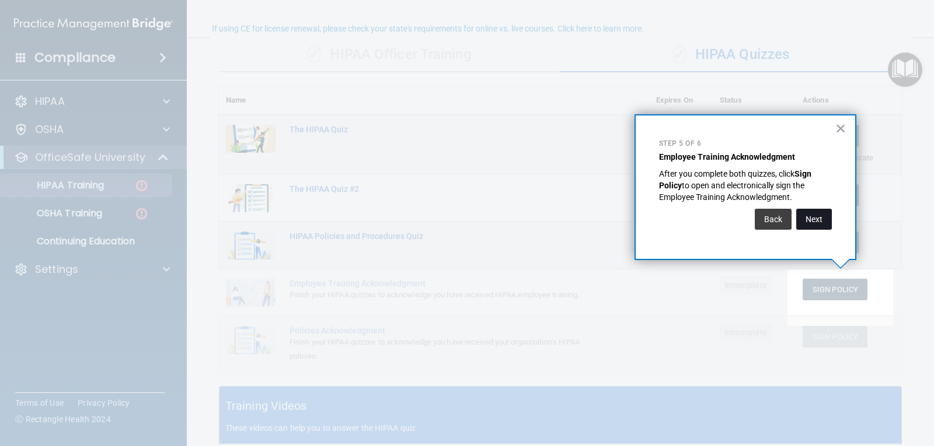
click at [798, 222] on button "Next" at bounding box center [814, 219] width 36 height 21
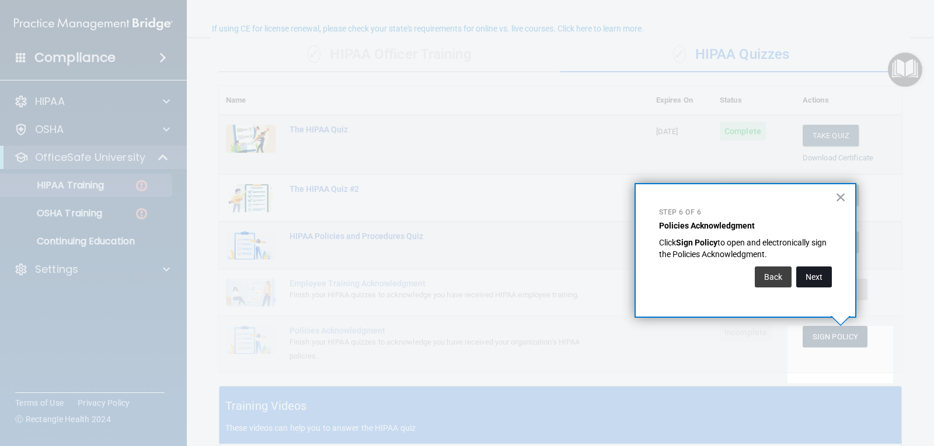
click at [815, 277] on button "Next" at bounding box center [814, 277] width 36 height 21
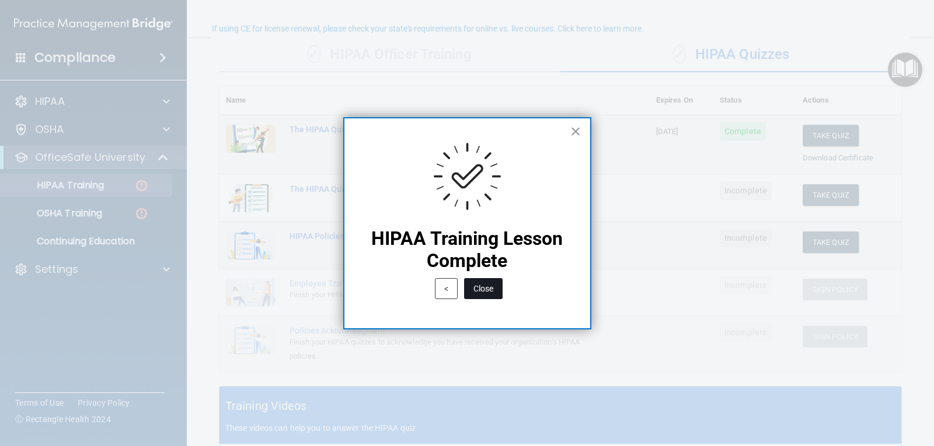
click at [480, 286] on button "Close" at bounding box center [483, 288] width 39 height 21
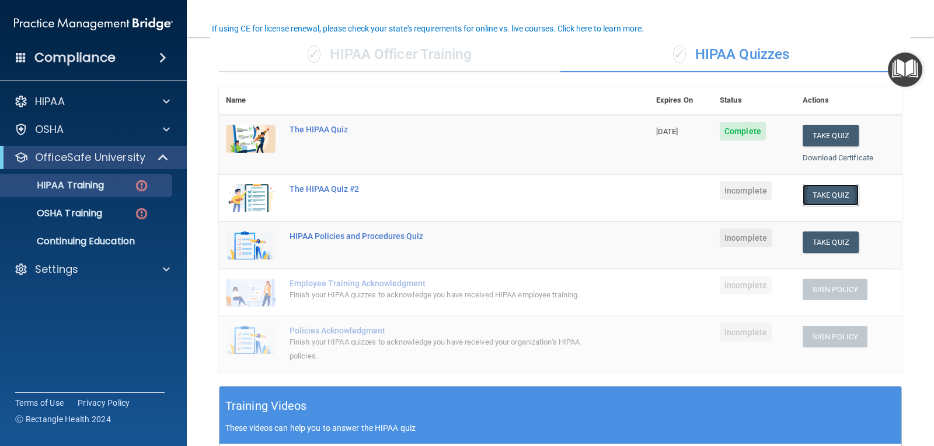
click at [825, 197] on button "Take Quiz" at bounding box center [830, 195] width 56 height 22
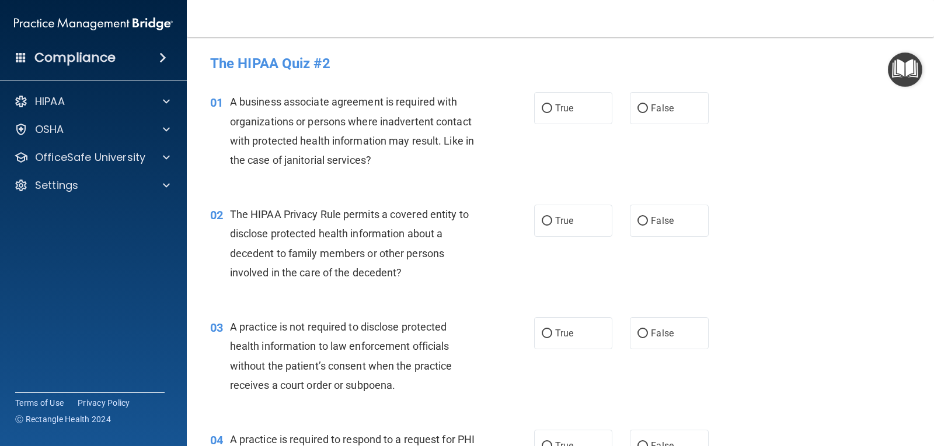
click at [914, 64] on img "Open Resource Center" at bounding box center [905, 70] width 34 height 34
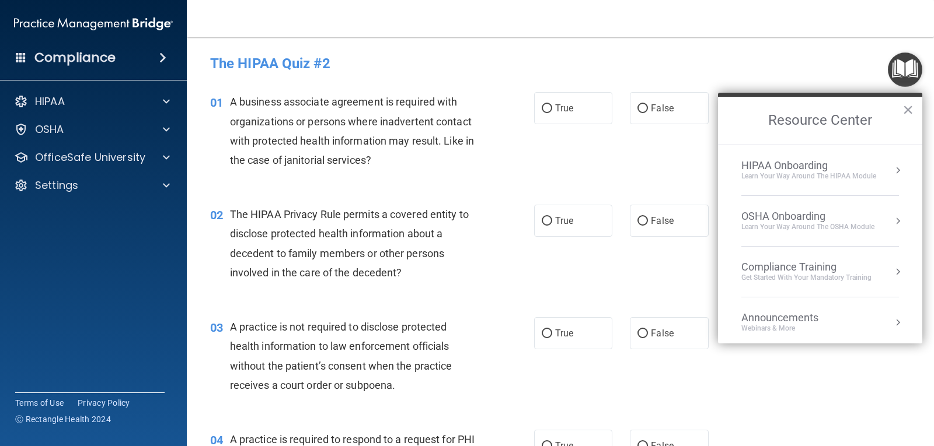
click at [892, 170] on button "Resource Center" at bounding box center [898, 171] width 12 height 12
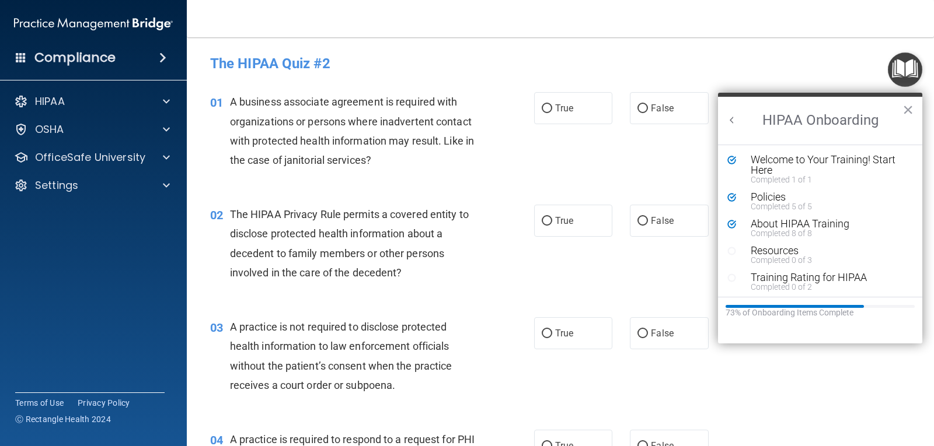
click at [60, 55] on h4 "Compliance" at bounding box center [74, 58] width 81 height 16
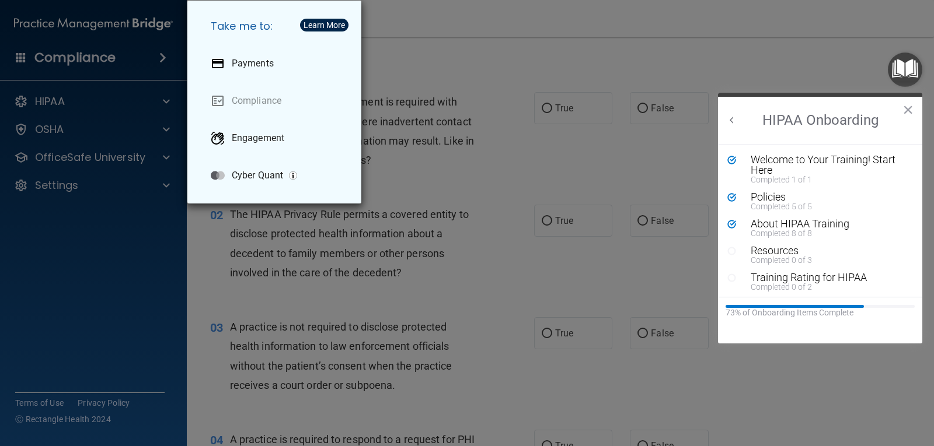
click at [50, 103] on div "Take me to: Payments Compliance Engagement Cyber Quant" at bounding box center [467, 223] width 934 height 446
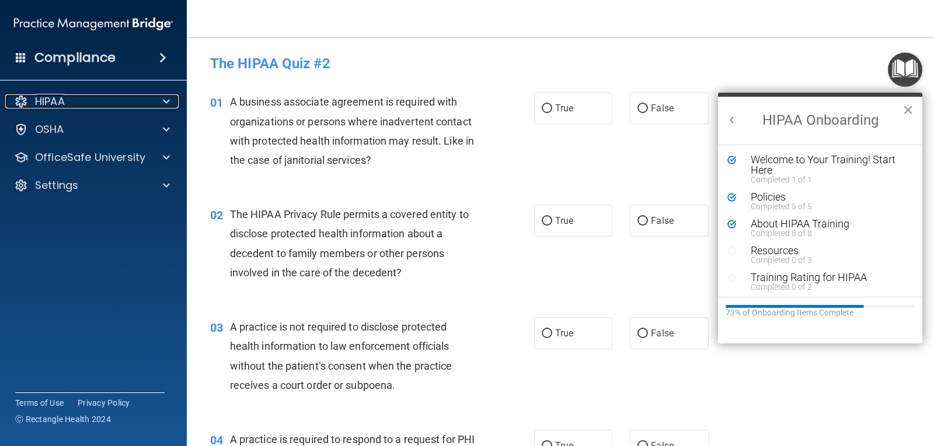
click at [50, 103] on p "HIPAA" at bounding box center [50, 102] width 30 height 14
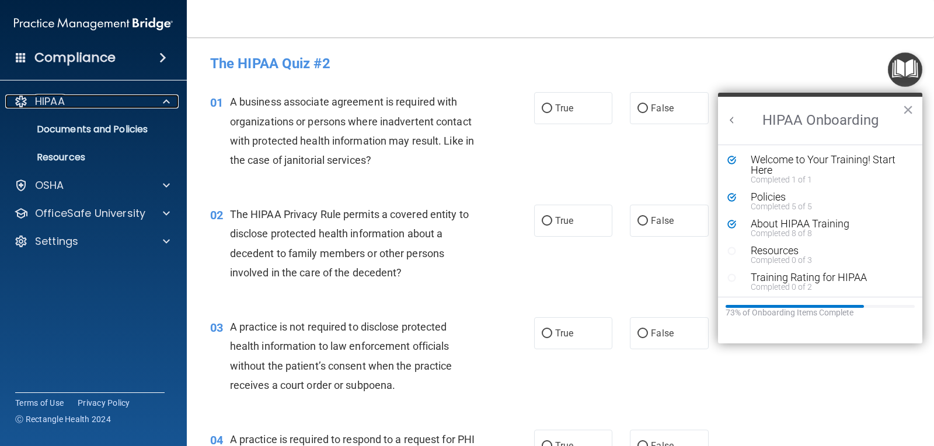
click at [50, 103] on p "HIPAA" at bounding box center [50, 102] width 30 height 14
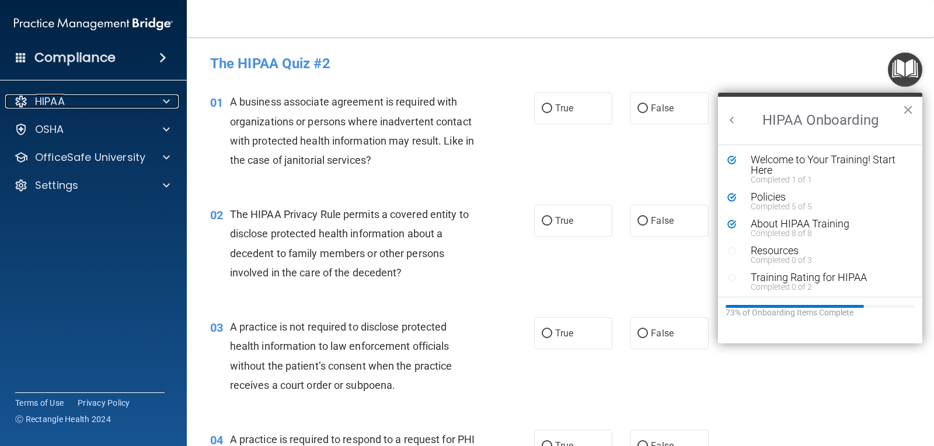
click at [50, 103] on p "HIPAA" at bounding box center [50, 102] width 30 height 14
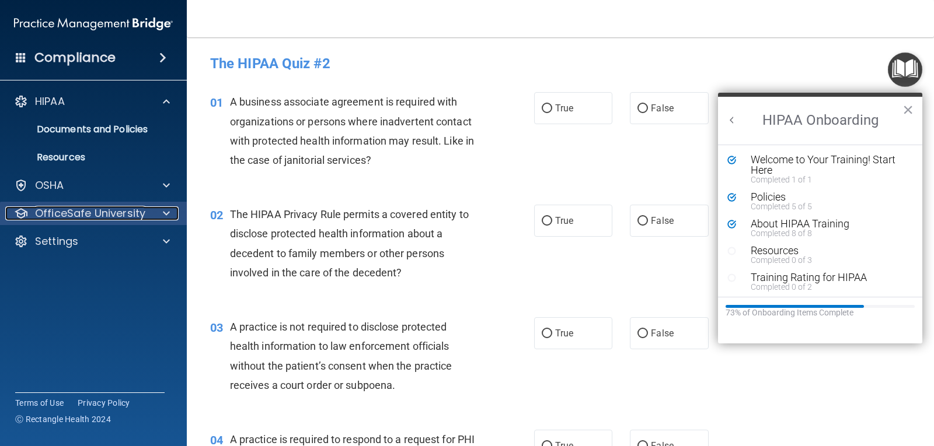
click at [69, 214] on p "OfficeSafe University" at bounding box center [90, 214] width 110 height 14
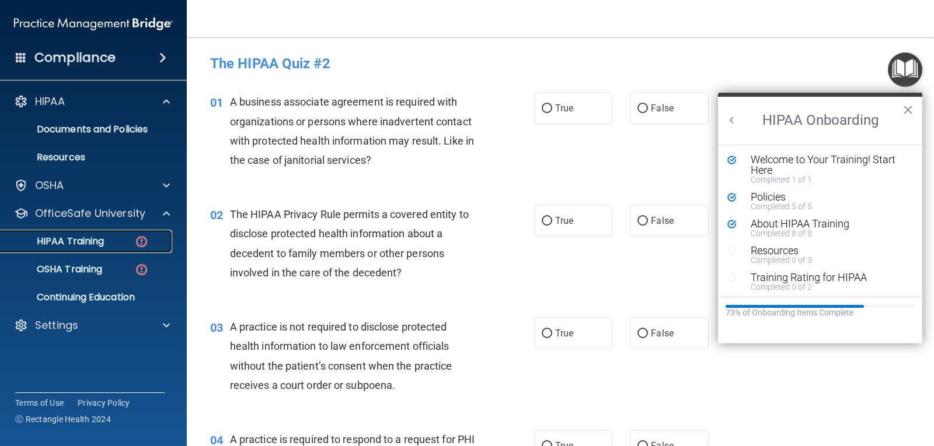
click at [87, 239] on p "HIPAA Training" at bounding box center [56, 242] width 96 height 12
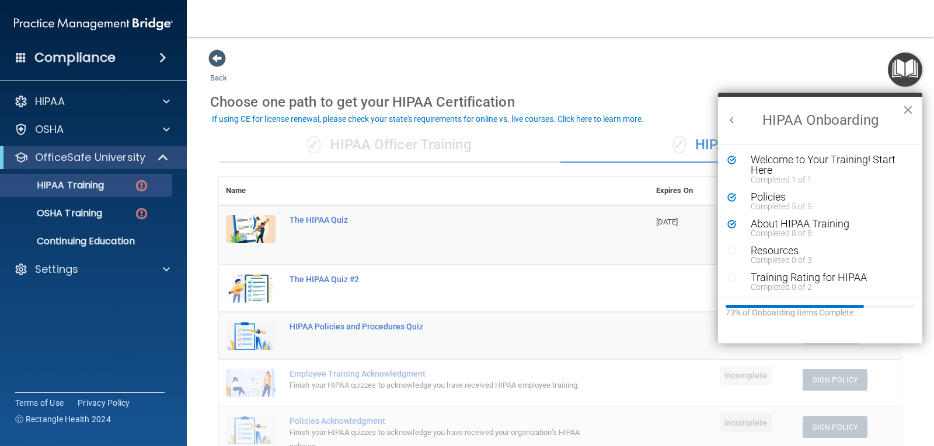
click at [906, 111] on button "×" at bounding box center [907, 109] width 11 height 19
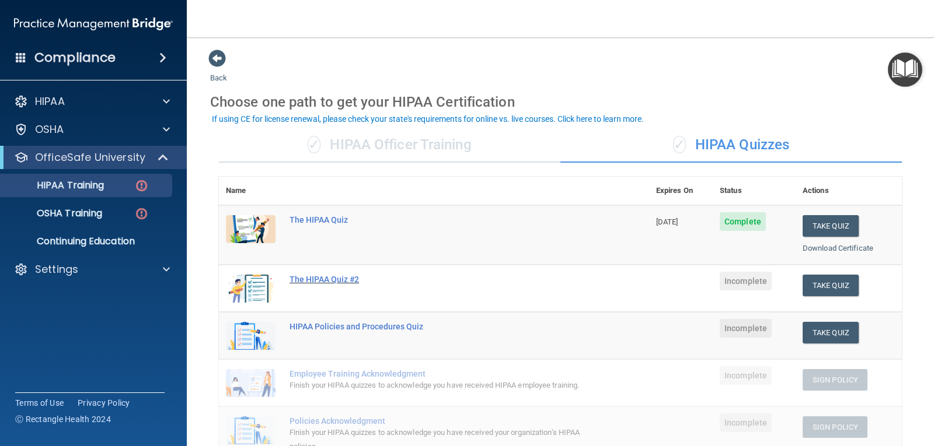
click at [330, 279] on div "The HIPAA Quiz #2" at bounding box center [439, 279] width 301 height 9
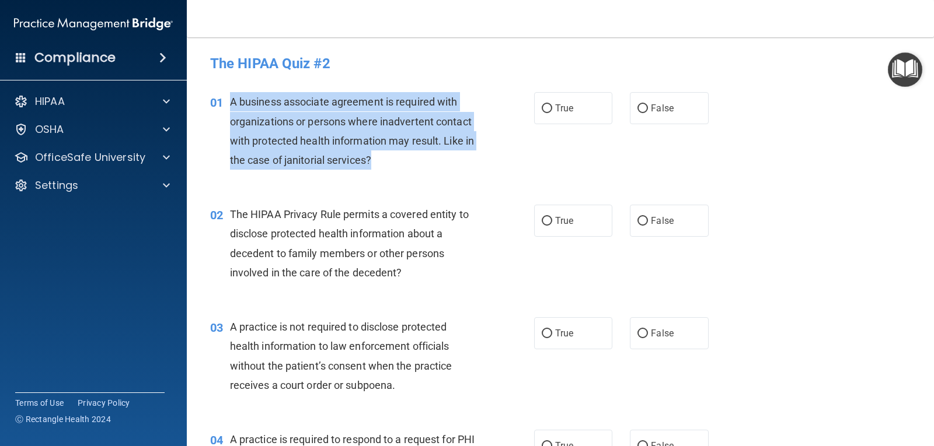
drag, startPoint x: 231, startPoint y: 102, endPoint x: 442, endPoint y: 155, distance: 217.4
click at [442, 155] on div "A business associate agreement is required with organizations or persons where …" at bounding box center [358, 131] width 256 height 78
click at [637, 107] on input "False" at bounding box center [642, 108] width 11 height 9
radio input "true"
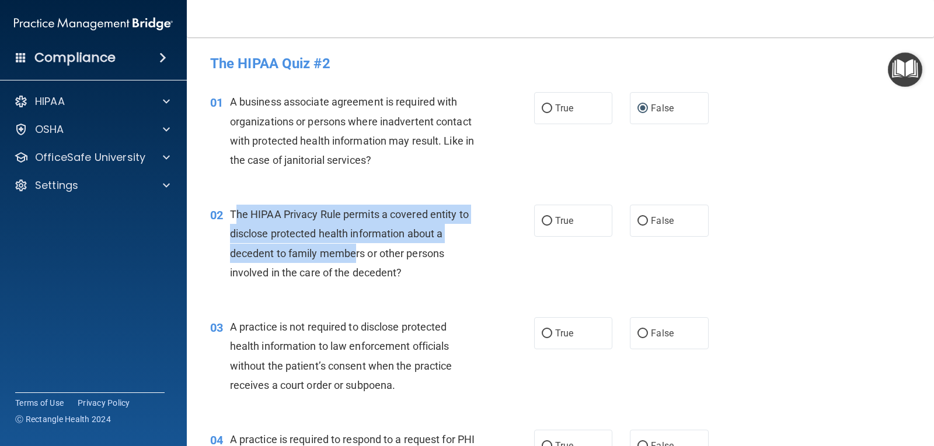
drag, startPoint x: 233, startPoint y: 214, endPoint x: 354, endPoint y: 252, distance: 127.2
click at [354, 252] on span "The HIPAA Privacy Rule permits a covered entity to disclose protected health in…" at bounding box center [349, 243] width 239 height 71
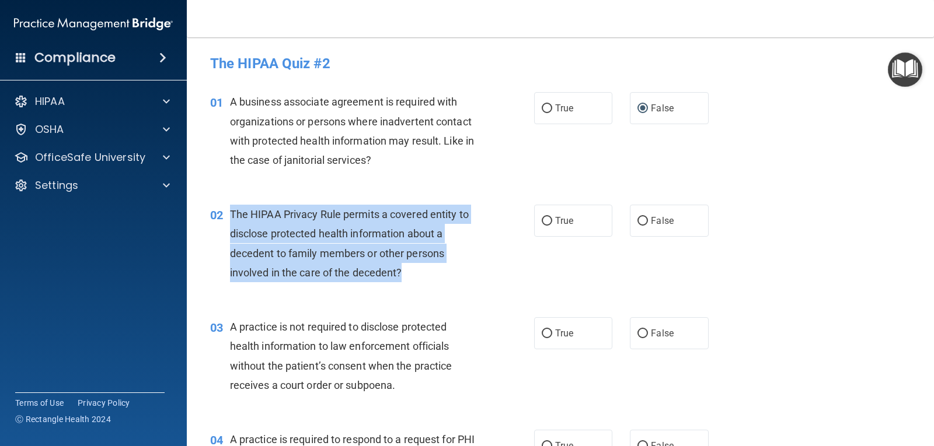
drag, startPoint x: 230, startPoint y: 212, endPoint x: 453, endPoint y: 284, distance: 233.4
click at [453, 284] on div "02 The HIPAA Privacy Rule permits a covered entity to disclose protected health…" at bounding box center [372, 246] width 359 height 83
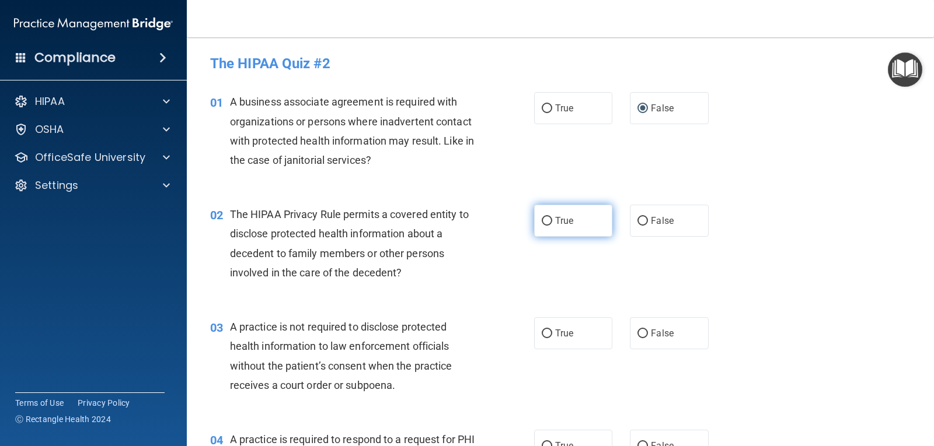
click at [561, 217] on span "True" at bounding box center [564, 220] width 18 height 11
click at [552, 217] on input "True" at bounding box center [546, 221] width 11 height 9
radio input "true"
drag, startPoint x: 230, startPoint y: 325, endPoint x: 404, endPoint y: 403, distance: 190.4
click at [404, 403] on div "03 A practice is not required to disclose protected health information to law e…" at bounding box center [560, 359] width 718 height 113
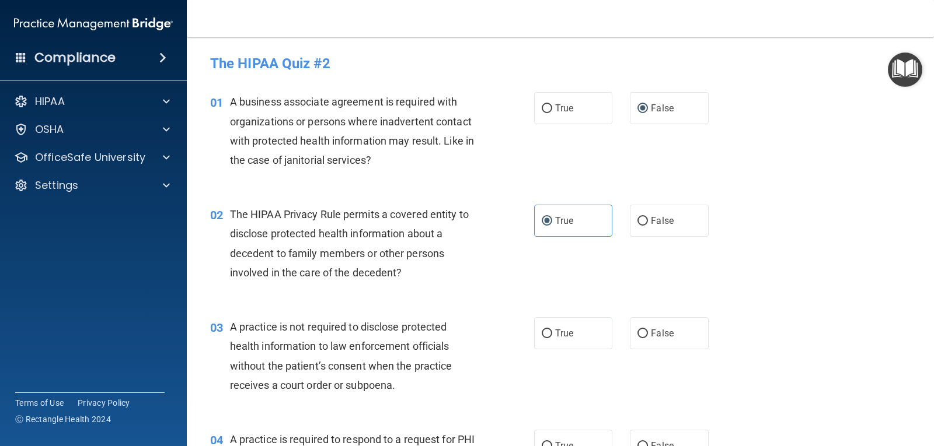
drag, startPoint x: 404, startPoint y: 403, endPoint x: 422, endPoint y: 377, distance: 31.1
click at [404, 401] on div "03 A practice is not required to disclose protected health information to law e…" at bounding box center [560, 359] width 718 height 113
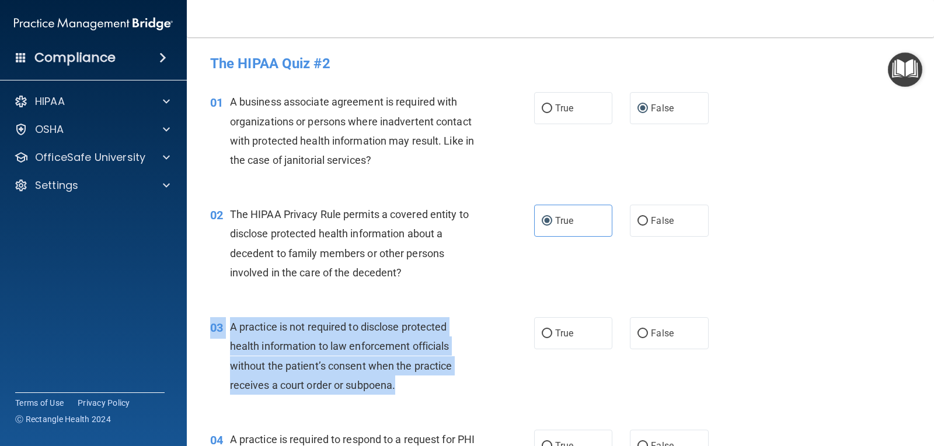
click at [219, 354] on div "03 A practice is not required to disclose protected health information to law e…" at bounding box center [372, 358] width 359 height 83
drag, startPoint x: 229, startPoint y: 327, endPoint x: 417, endPoint y: 396, distance: 200.3
click at [417, 396] on div "03 A practice is not required to disclose protected health information to law e…" at bounding box center [372, 358] width 359 height 83
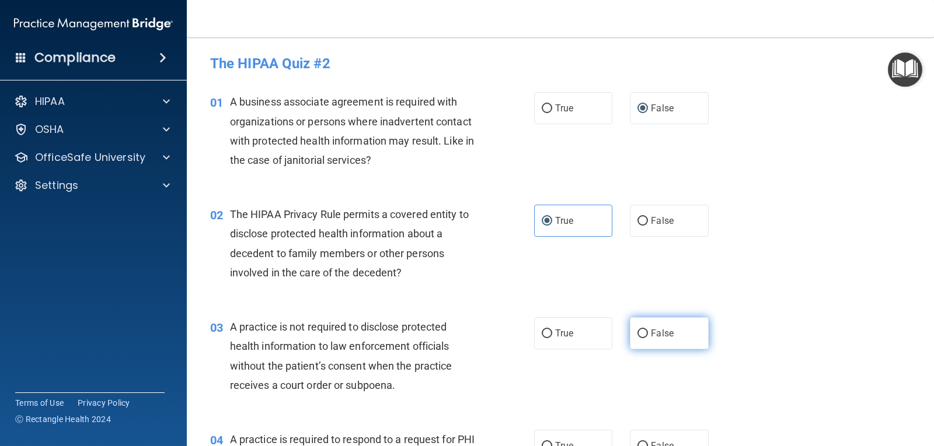
click at [651, 333] on span "False" at bounding box center [662, 333] width 23 height 11
click at [648, 333] on input "False" at bounding box center [642, 334] width 11 height 9
radio input "true"
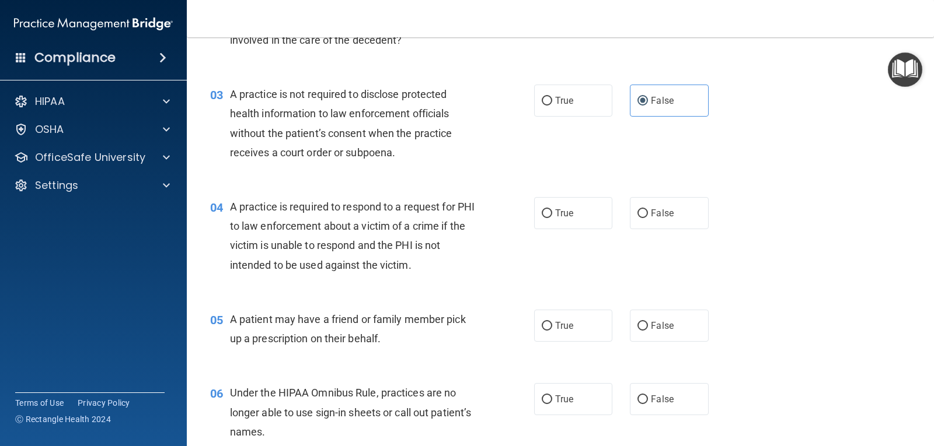
scroll to position [233, 0]
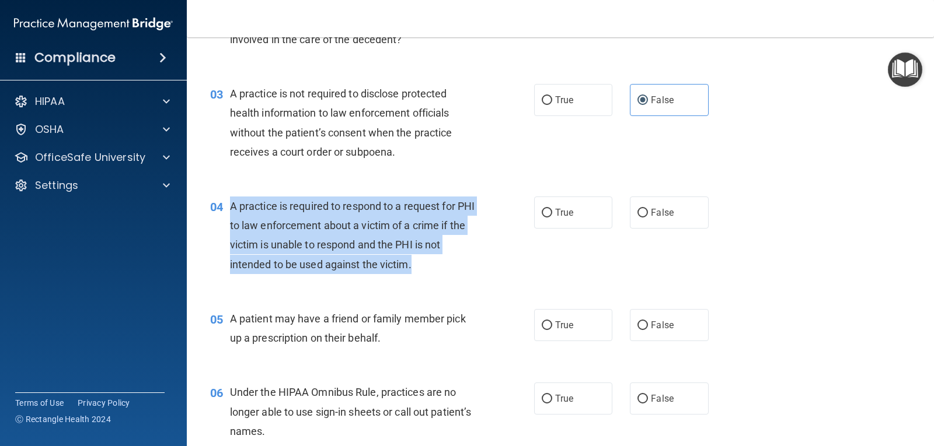
drag, startPoint x: 230, startPoint y: 209, endPoint x: 421, endPoint y: 261, distance: 197.3
click at [421, 261] on div "A practice is required to respond to a request for PHI to law enforcement about…" at bounding box center [358, 236] width 256 height 78
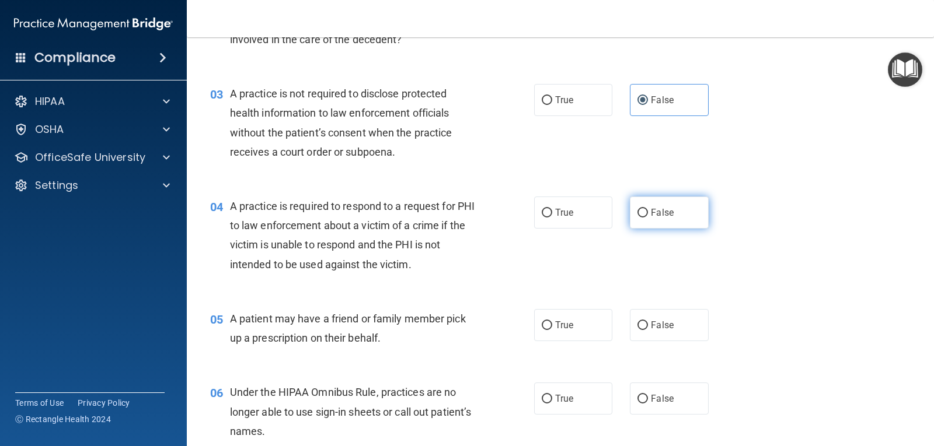
click at [651, 215] on span "False" at bounding box center [662, 212] width 23 height 11
click at [648, 215] on input "False" at bounding box center [642, 213] width 11 height 9
radio input "true"
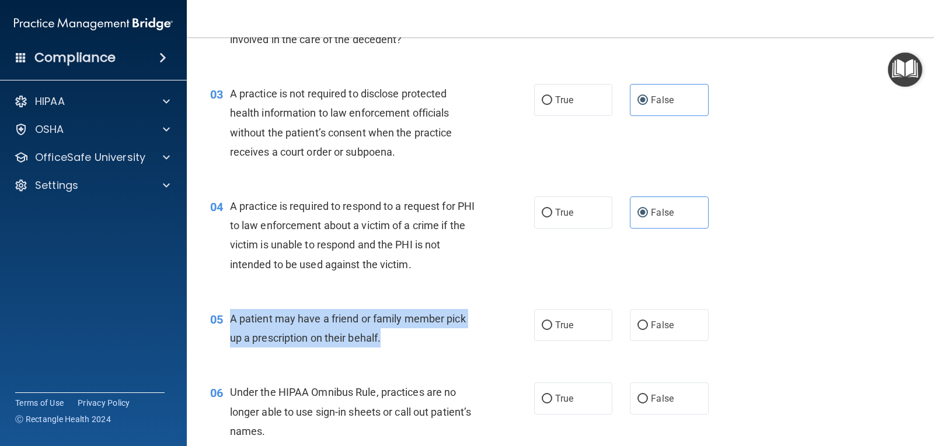
drag, startPoint x: 233, startPoint y: 319, endPoint x: 387, endPoint y: 341, distance: 156.1
click at [387, 341] on div "A patient may have a friend or family member pick up a prescription on their be…" at bounding box center [358, 328] width 256 height 39
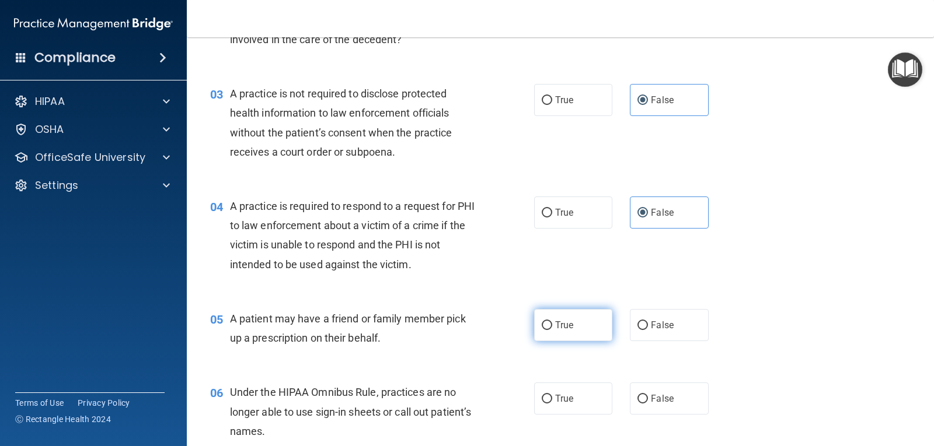
click at [564, 322] on span "True" at bounding box center [564, 325] width 18 height 11
click at [552, 322] on input "True" at bounding box center [546, 326] width 11 height 9
radio input "true"
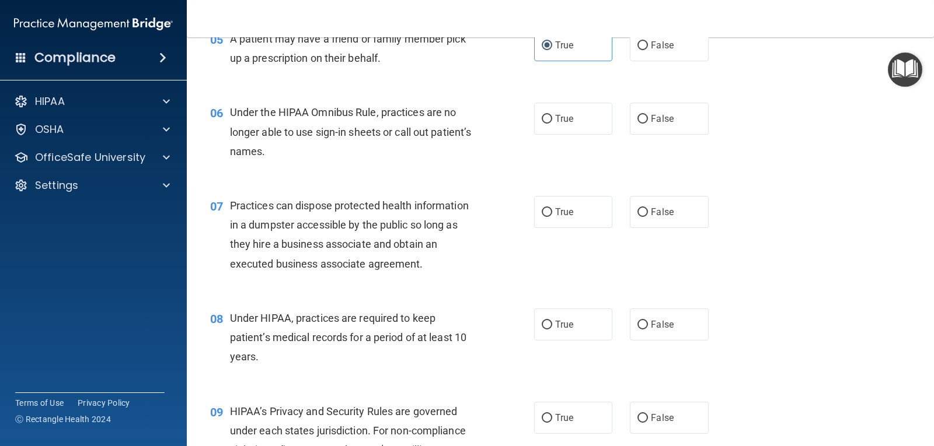
scroll to position [525, 0]
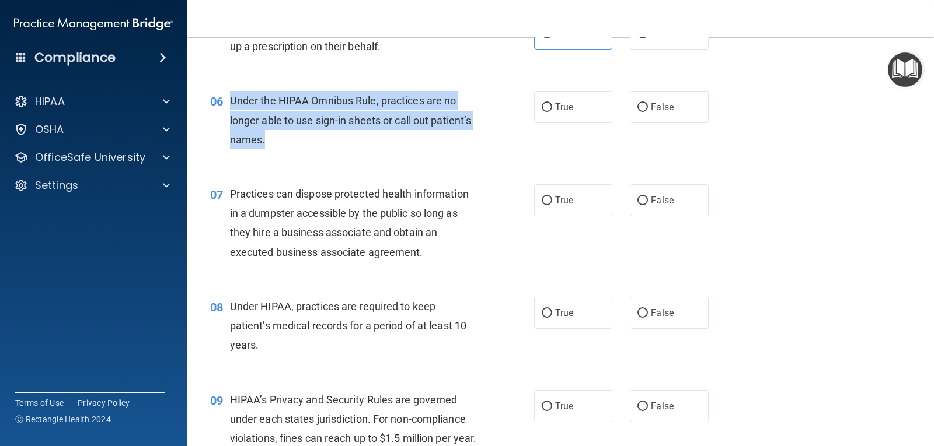
drag, startPoint x: 230, startPoint y: 99, endPoint x: 336, endPoint y: 148, distance: 116.7
click at [336, 148] on div "Under the HIPAA Omnibus Rule, practices are no longer able to use sign-in sheet…" at bounding box center [358, 120] width 256 height 58
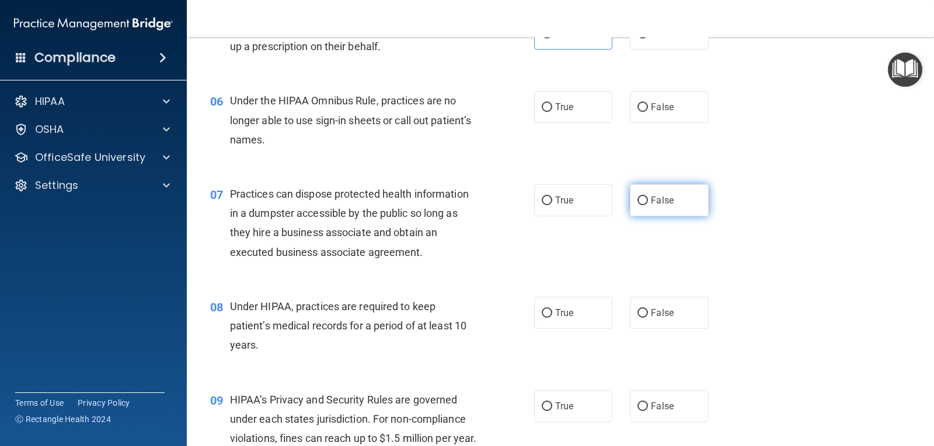
click at [644, 198] on label "False" at bounding box center [669, 200] width 78 height 32
click at [644, 198] on input "False" at bounding box center [642, 201] width 11 height 9
radio input "true"
click at [651, 106] on span "False" at bounding box center [662, 107] width 23 height 11
click at [648, 106] on input "False" at bounding box center [642, 107] width 11 height 9
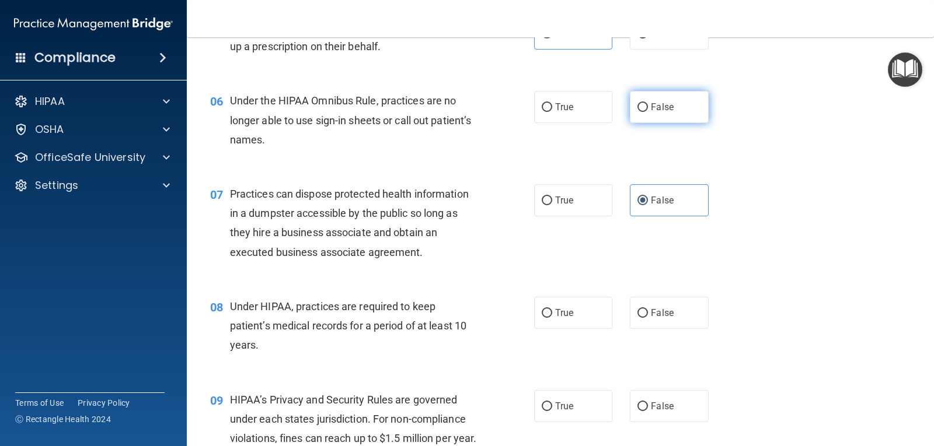
radio input "true"
drag, startPoint x: 231, startPoint y: 195, endPoint x: 470, endPoint y: 268, distance: 250.1
click at [470, 268] on div "07 Practices can dispose protected health information in a dumpster accessible …" at bounding box center [560, 226] width 718 height 113
click at [236, 227] on span "Practices can dispose protected health information in a dumpster accessible by …" at bounding box center [349, 223] width 239 height 71
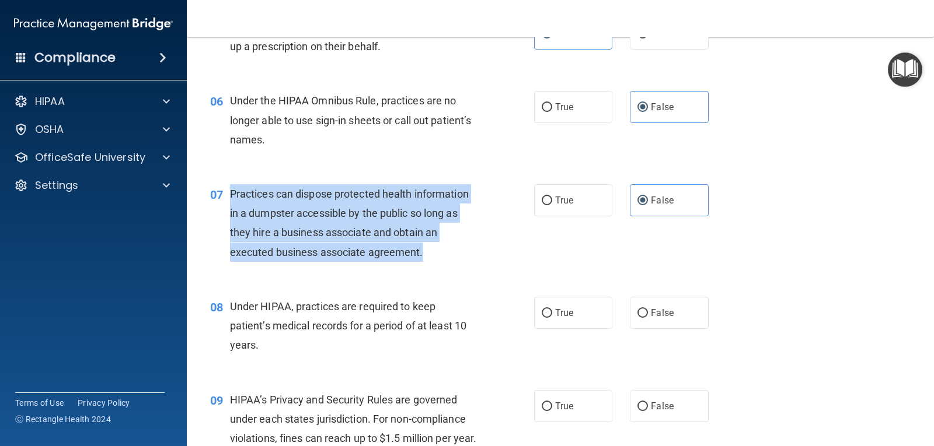
drag, startPoint x: 231, startPoint y: 194, endPoint x: 404, endPoint y: 246, distance: 180.4
click at [427, 258] on div "Practices can dispose protected health information in a dumpster accessible by …" at bounding box center [358, 223] width 256 height 78
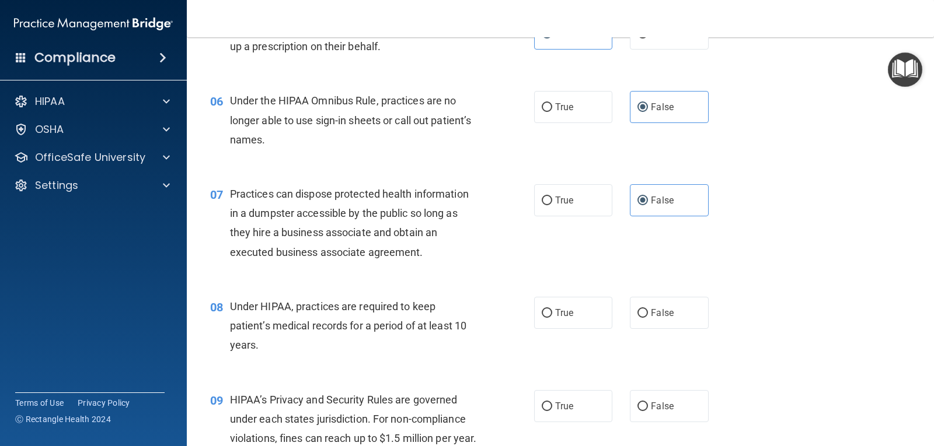
click at [470, 280] on div "07 Practices can dispose protected health information in a dumpster accessible …" at bounding box center [560, 226] width 718 height 113
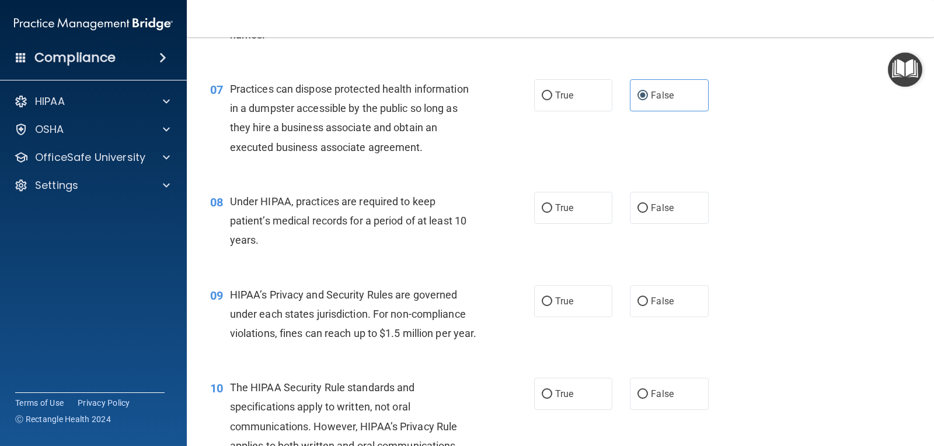
scroll to position [642, 0]
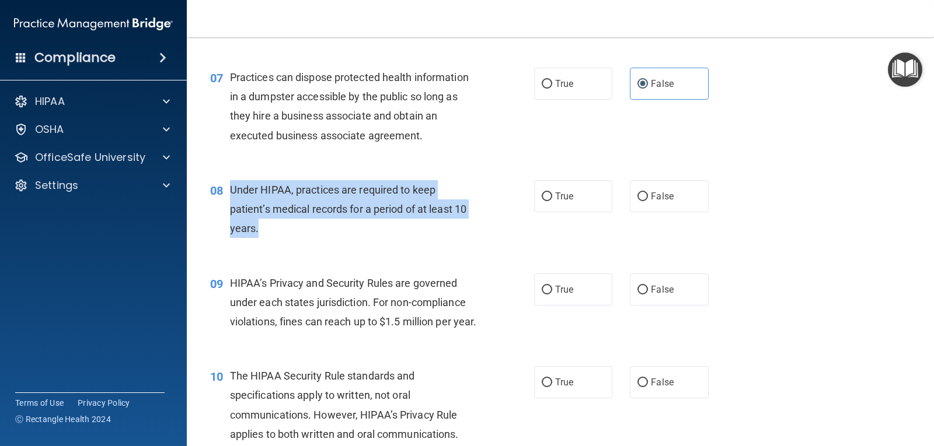
drag, startPoint x: 229, startPoint y: 187, endPoint x: 281, endPoint y: 225, distance: 64.0
click at [281, 225] on div "Under HIPAA, practices are required to keep patient’s medical records for a per…" at bounding box center [358, 209] width 256 height 58
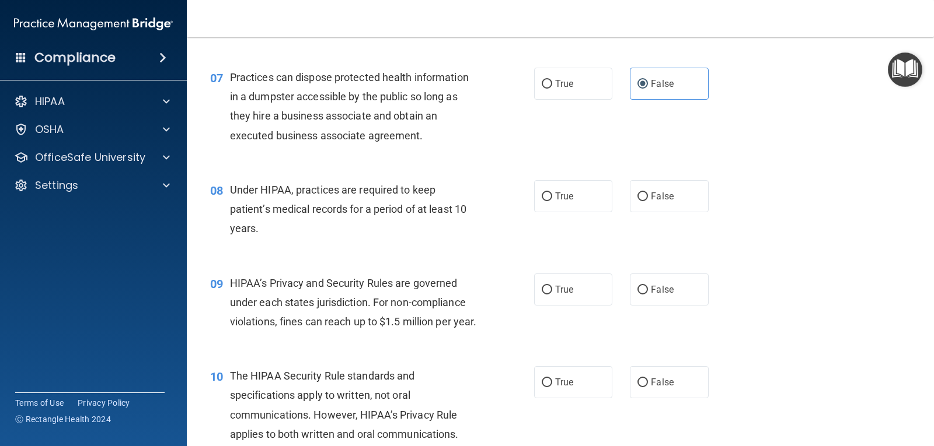
drag, startPoint x: 643, startPoint y: 200, endPoint x: 622, endPoint y: 224, distance: 32.3
click at [644, 200] on label "False" at bounding box center [669, 196] width 78 height 32
click at [644, 200] on input "False" at bounding box center [642, 197] width 11 height 9
radio input "true"
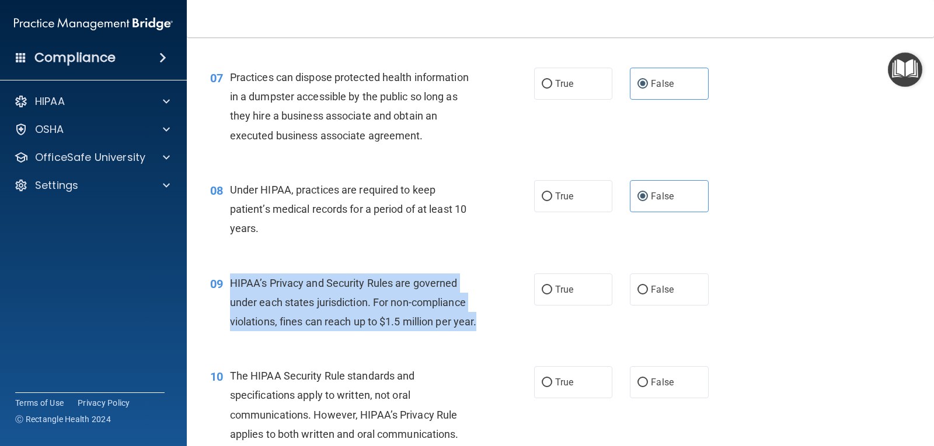
drag, startPoint x: 232, startPoint y: 282, endPoint x: 295, endPoint y: 342, distance: 86.7
click at [295, 332] on div "HIPAA’s Privacy and Security Rules are governed under each states jurisdiction.…" at bounding box center [358, 303] width 256 height 58
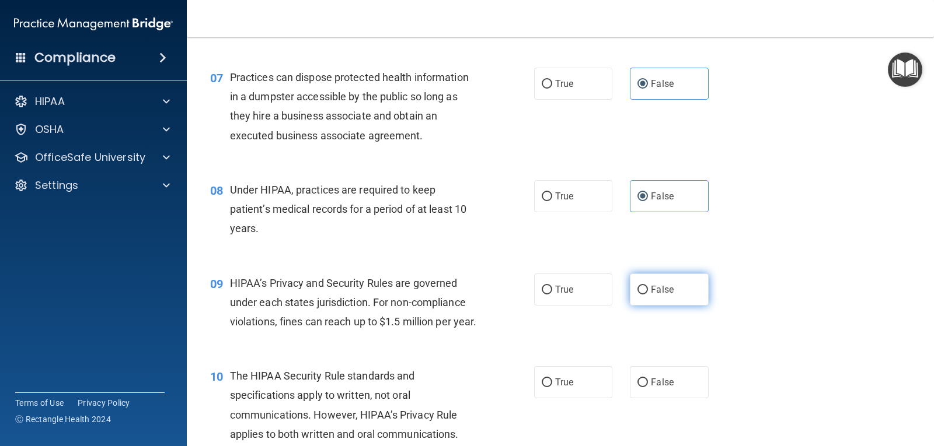
click at [658, 282] on label "False" at bounding box center [669, 290] width 78 height 32
click at [648, 286] on input "False" at bounding box center [642, 290] width 11 height 9
radio input "true"
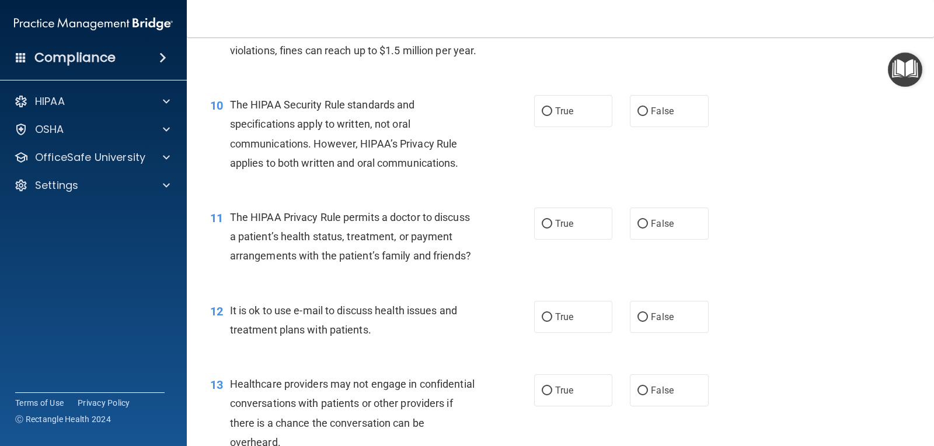
scroll to position [934, 0]
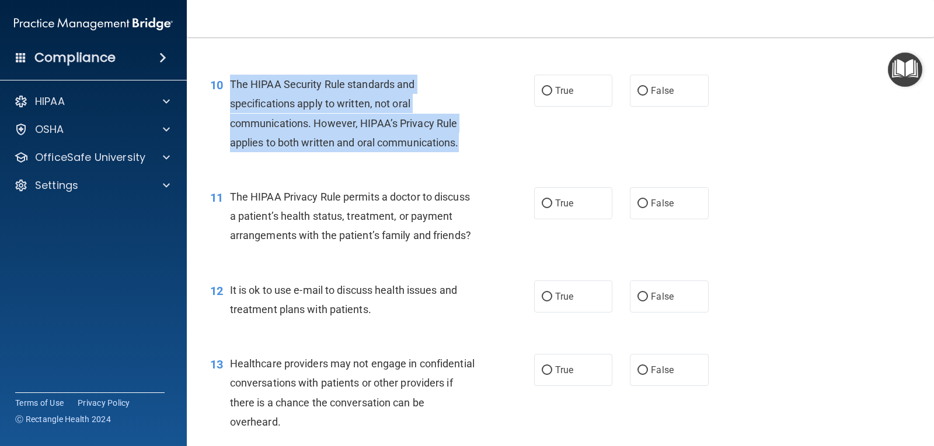
drag, startPoint x: 232, startPoint y: 102, endPoint x: 462, endPoint y: 163, distance: 237.4
click at [462, 152] on div "The HIPAA Security Rule standards and specifications apply to written, not oral…" at bounding box center [358, 114] width 256 height 78
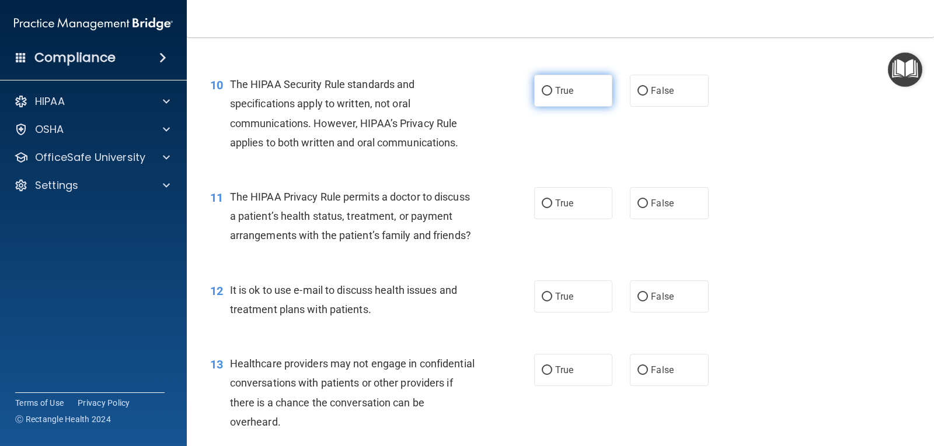
click at [557, 96] on span "True" at bounding box center [564, 90] width 18 height 11
click at [552, 96] on input "True" at bounding box center [546, 91] width 11 height 9
radio input "true"
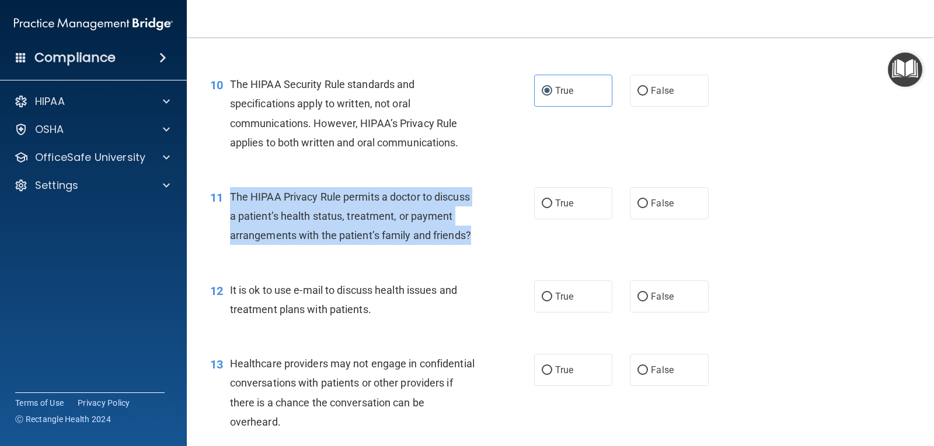
drag, startPoint x: 232, startPoint y: 216, endPoint x: 472, endPoint y: 268, distance: 245.4
click at [472, 251] on div "11 The HIPAA Privacy Rule permits a doctor to discuss a patient’s health status…" at bounding box center [372, 219] width 359 height 64
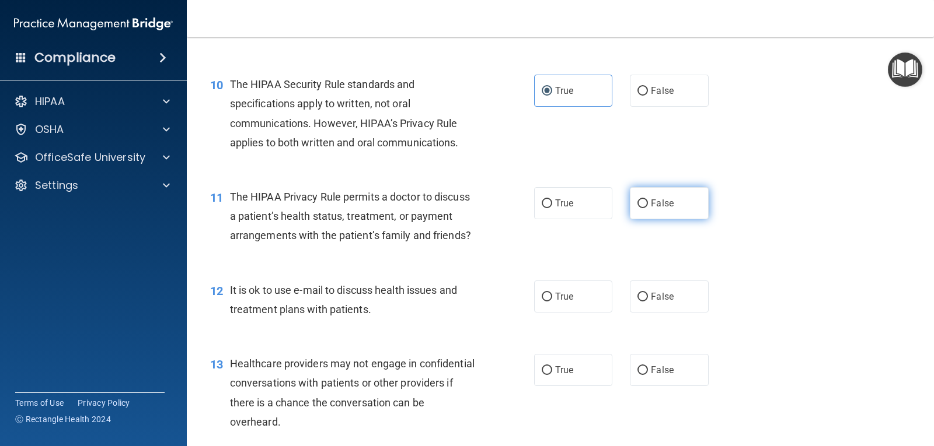
click at [661, 209] on span "False" at bounding box center [662, 203] width 23 height 11
click at [648, 208] on input "False" at bounding box center [642, 204] width 11 height 9
radio input "true"
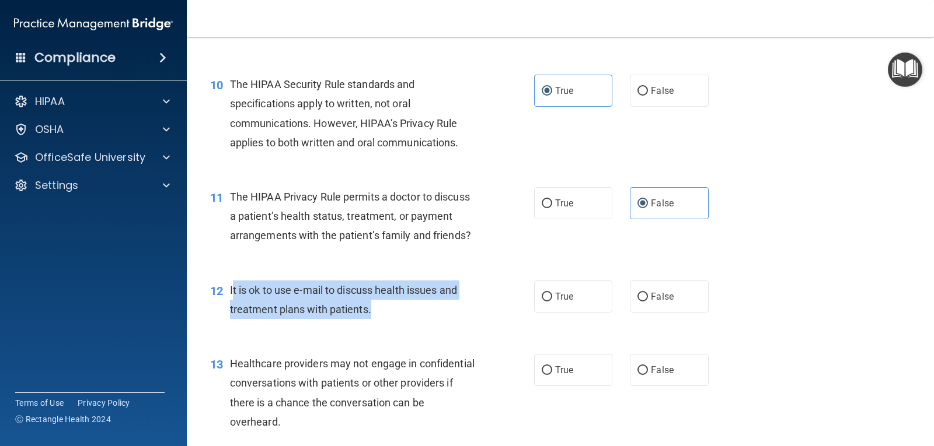
drag, startPoint x: 231, startPoint y: 313, endPoint x: 383, endPoint y: 341, distance: 155.0
click at [377, 325] on div "12 It is ok to use e-mail to discuss health issues and treatment plans with pat…" at bounding box center [372, 303] width 359 height 44
click at [371, 325] on div "12 It is ok to use e-mail to discuss health issues and treatment plans with pat…" at bounding box center [372, 303] width 359 height 44
click at [233, 312] on span "It is ok to use e-mail to discuss health issues and treatment plans with patien…" at bounding box center [343, 300] width 227 height 32
drag, startPoint x: 229, startPoint y: 310, endPoint x: 377, endPoint y: 331, distance: 149.0
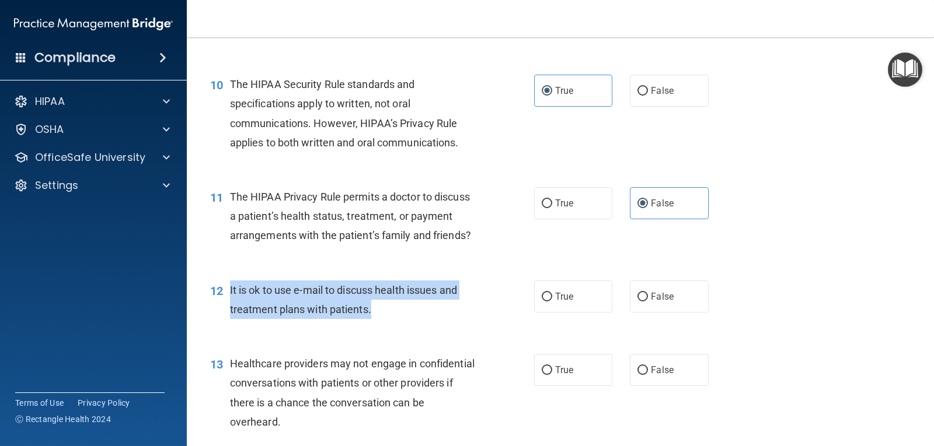
click at [377, 325] on div "12 It is ok to use e-mail to discuss health issues and treatment plans with pat…" at bounding box center [372, 303] width 359 height 44
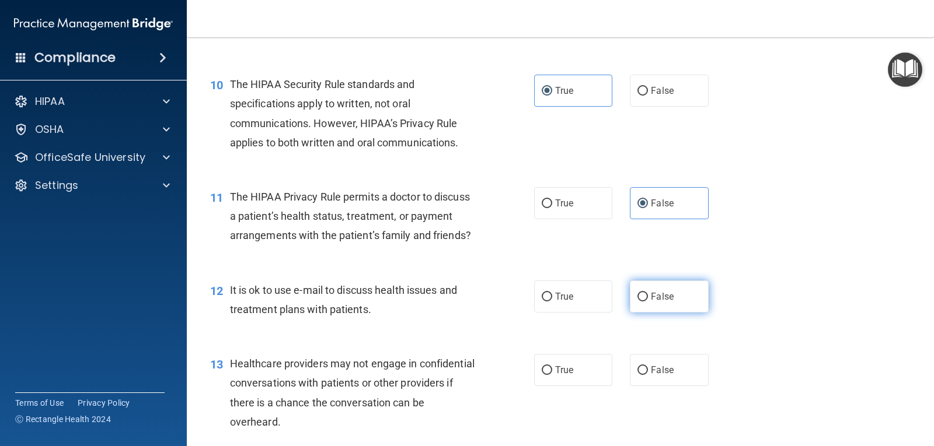
click at [659, 313] on label "False" at bounding box center [669, 297] width 78 height 32
click at [648, 302] on input "False" at bounding box center [642, 297] width 11 height 9
radio input "true"
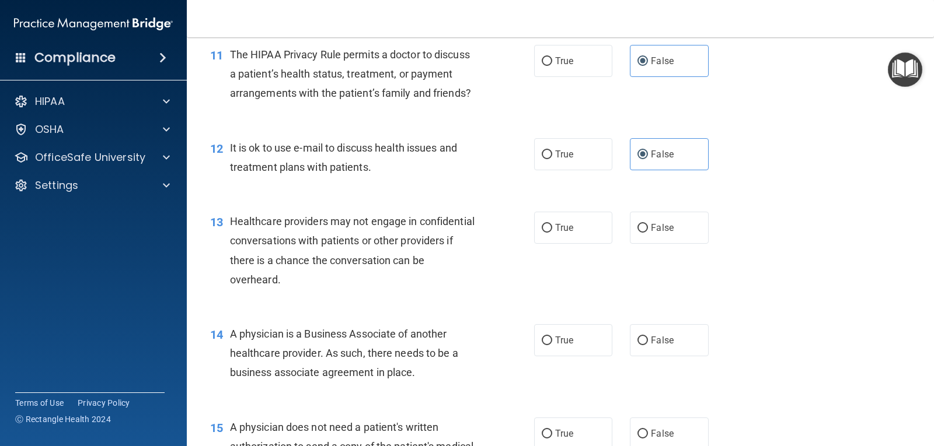
scroll to position [1109, 0]
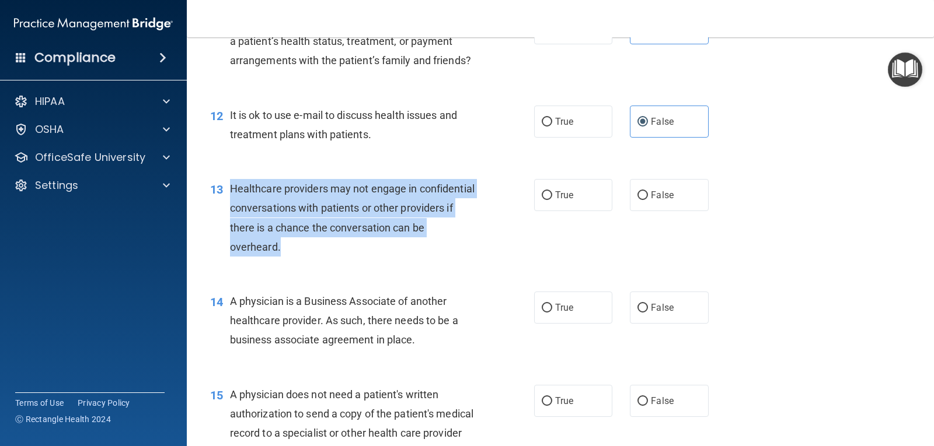
drag, startPoint x: 230, startPoint y: 208, endPoint x: 311, endPoint y: 268, distance: 100.9
click at [311, 257] on div "Healthcare providers may not engage in confidential conversations with patients…" at bounding box center [358, 218] width 256 height 78
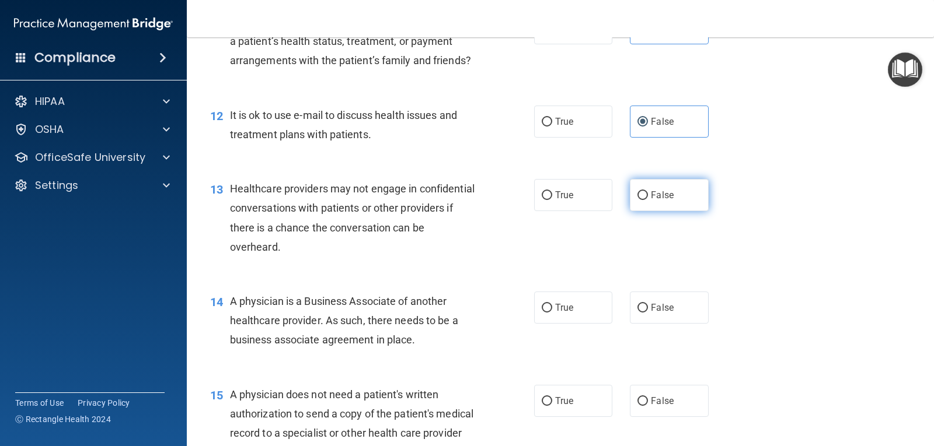
click at [660, 201] on span "False" at bounding box center [662, 195] width 23 height 11
click at [648, 200] on input "False" at bounding box center [642, 195] width 11 height 9
radio input "true"
drag, startPoint x: 230, startPoint y: 318, endPoint x: 469, endPoint y: 365, distance: 243.2
click at [469, 350] on div "A physician is a Business Associate of another healthcare provider. As such, th…" at bounding box center [358, 321] width 256 height 58
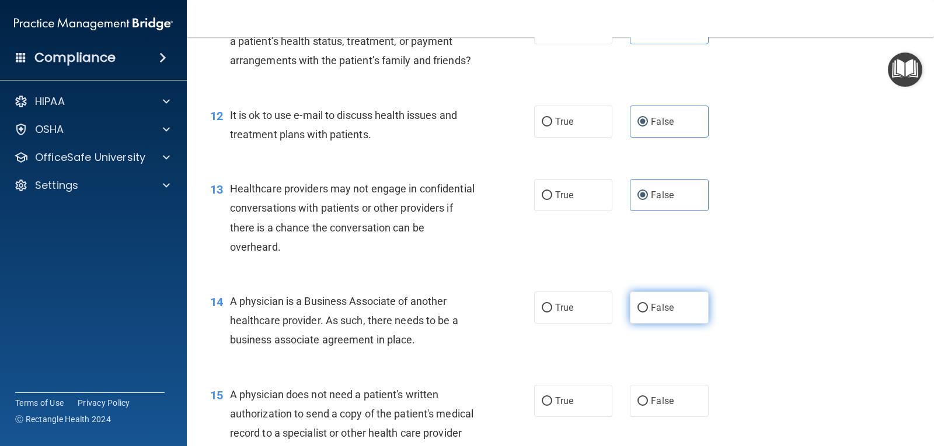
click at [658, 313] on span "False" at bounding box center [662, 307] width 23 height 11
click at [648, 313] on input "False" at bounding box center [642, 308] width 11 height 9
radio input "true"
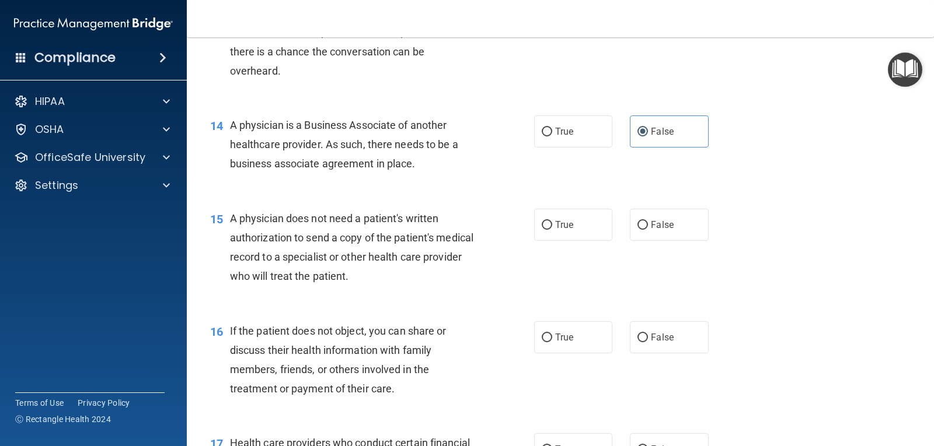
scroll to position [1284, 0]
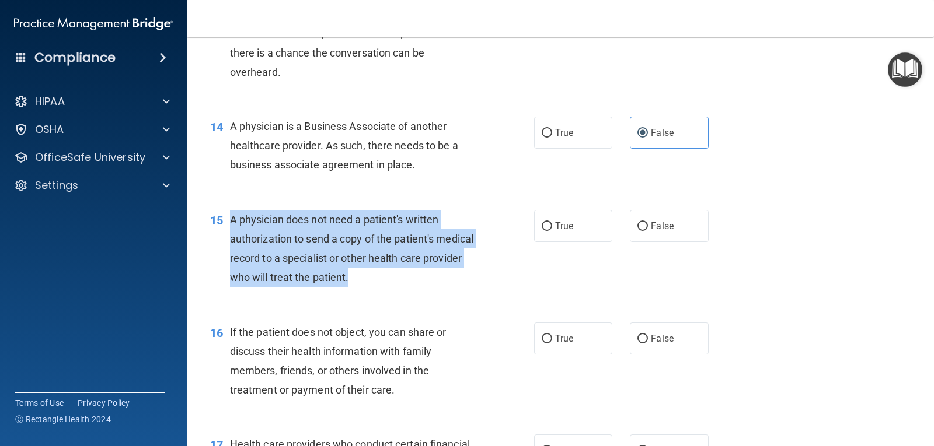
drag, startPoint x: 231, startPoint y: 242, endPoint x: 414, endPoint y: 294, distance: 190.6
click at [414, 288] on div "A physician does not need a patient's written authorization to send a copy of t…" at bounding box center [358, 249] width 256 height 78
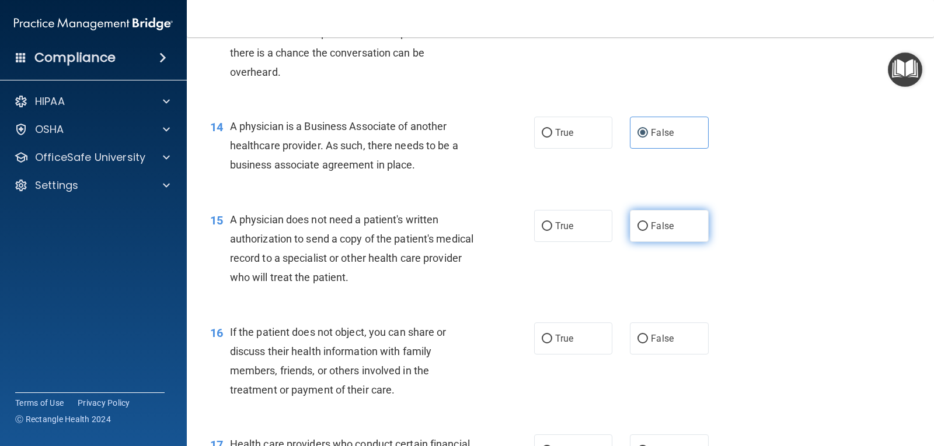
click at [649, 239] on label "False" at bounding box center [669, 226] width 78 height 32
click at [648, 231] on input "False" at bounding box center [642, 226] width 11 height 9
radio input "true"
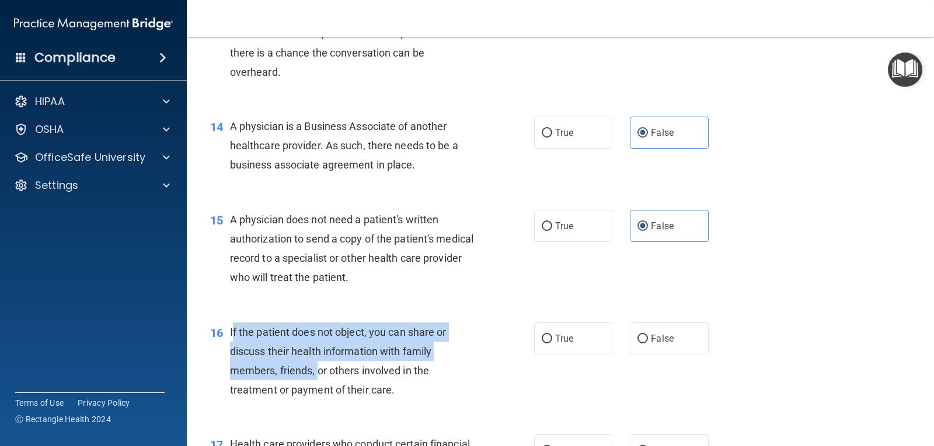
drag, startPoint x: 233, startPoint y: 354, endPoint x: 315, endPoint y: 397, distance: 92.1
click at [316, 397] on div "If the patient does not object, you can share or discuss their health informati…" at bounding box center [358, 362] width 256 height 78
click at [232, 350] on span "If the patient does not object, you can share or discuss their health informati…" at bounding box center [338, 361] width 216 height 71
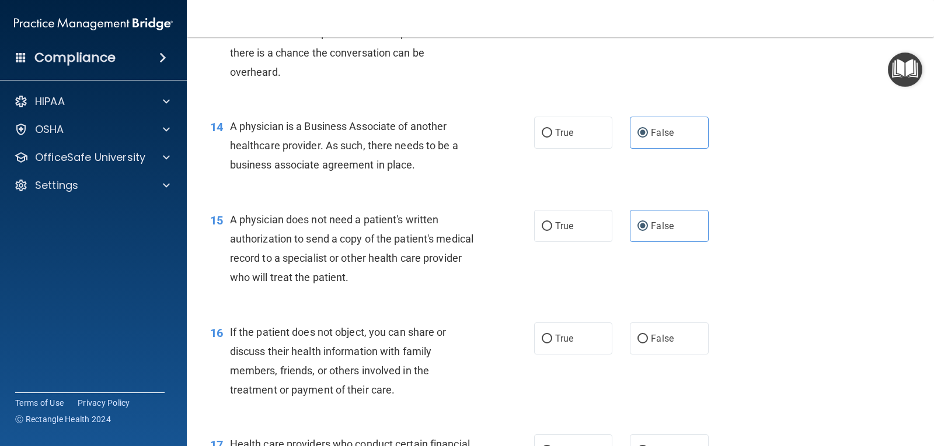
click at [230, 354] on span "If the patient does not object, you can share or discuss their health informati…" at bounding box center [338, 361] width 216 height 71
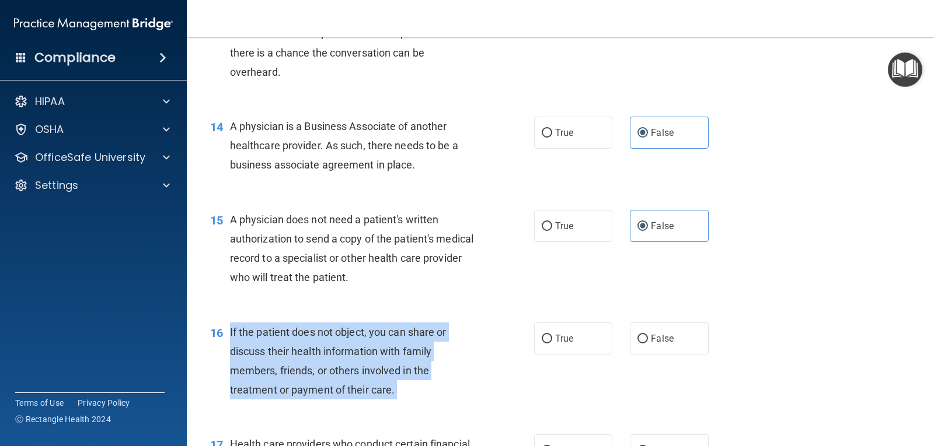
drag, startPoint x: 229, startPoint y: 354, endPoint x: 417, endPoint y: 413, distance: 197.1
click at [417, 400] on div "If the patient does not object, you can share or discuss their health informati…" at bounding box center [358, 362] width 256 height 78
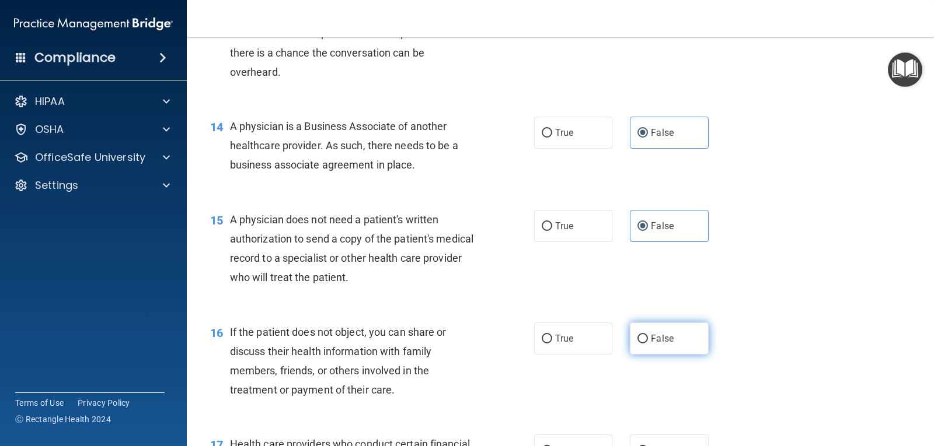
click at [661, 355] on label "False" at bounding box center [669, 339] width 78 height 32
click at [648, 344] on input "False" at bounding box center [642, 339] width 11 height 9
radio input "true"
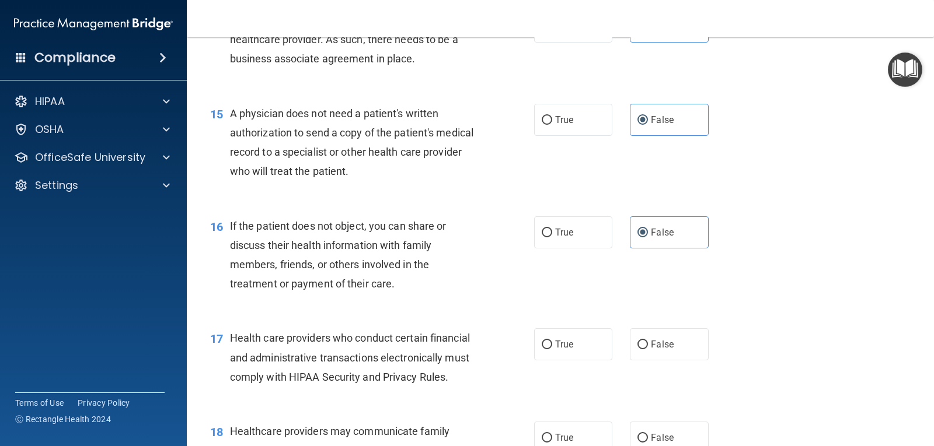
scroll to position [1459, 0]
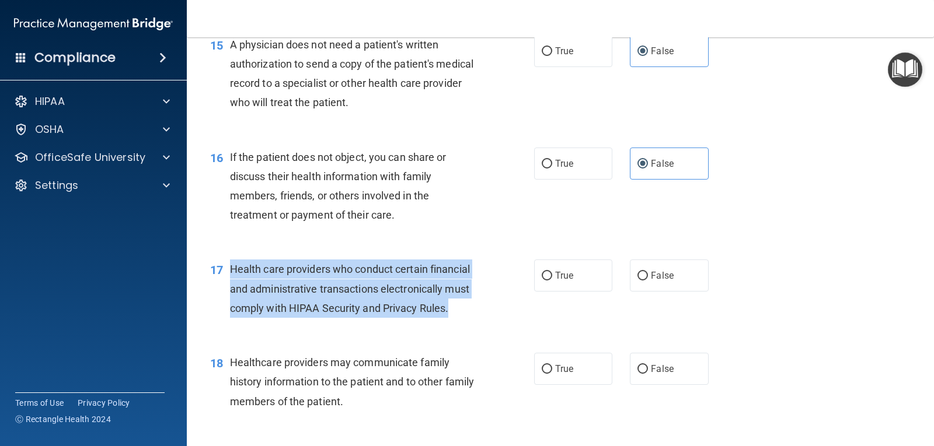
drag, startPoint x: 229, startPoint y: 290, endPoint x: 358, endPoint y: 303, distance: 129.0
click at [464, 318] on div "Health care providers who conduct certain financial and administrative transact…" at bounding box center [358, 289] width 256 height 58
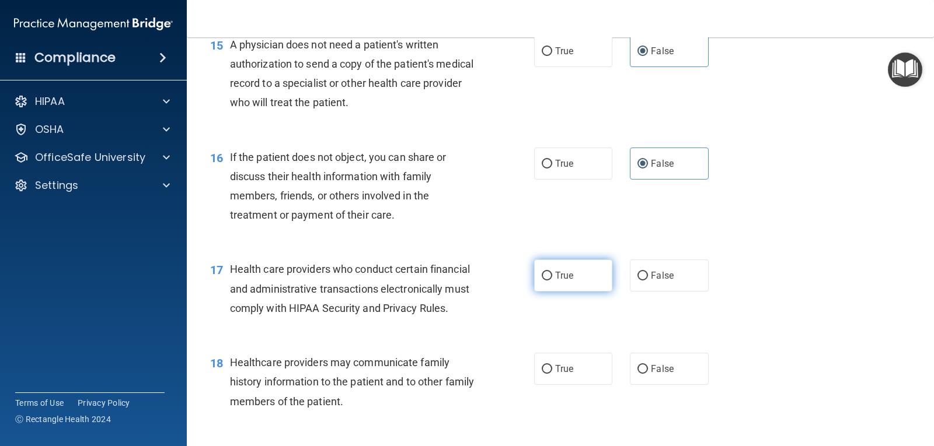
click at [549, 292] on label "True" at bounding box center [573, 276] width 78 height 32
click at [549, 281] on input "True" at bounding box center [546, 276] width 11 height 9
radio input "true"
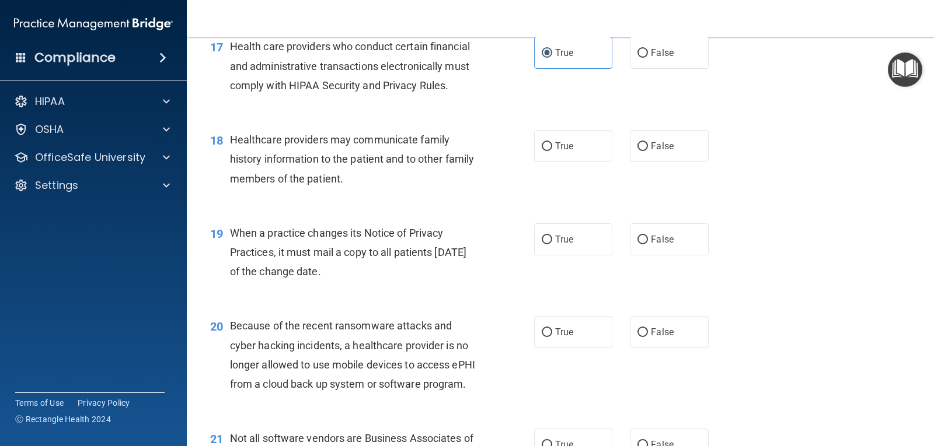
scroll to position [1692, 0]
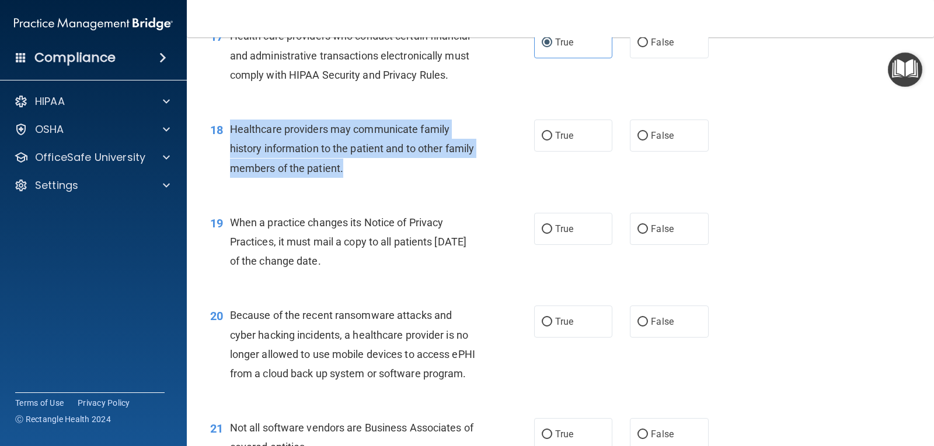
drag, startPoint x: 231, startPoint y: 151, endPoint x: 390, endPoint y: 187, distance: 163.2
click at [394, 178] on div "Healthcare providers may communicate family history information to the patient …" at bounding box center [358, 149] width 256 height 58
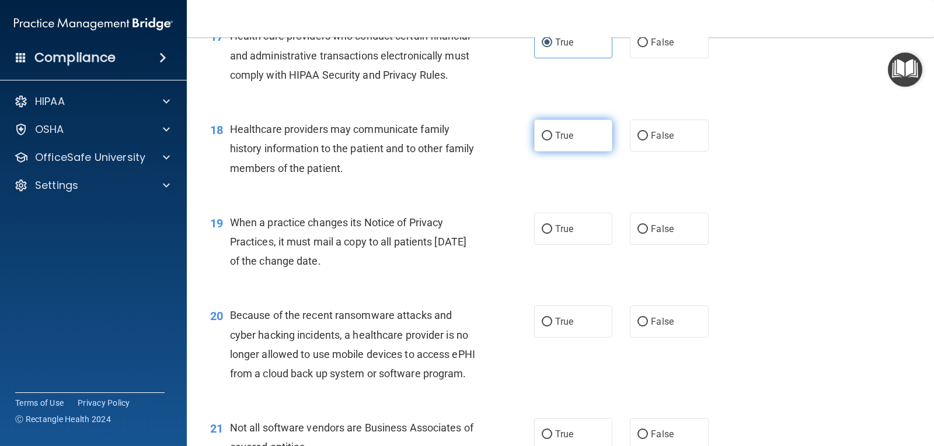
click at [563, 141] on span "True" at bounding box center [564, 135] width 18 height 11
click at [552, 141] on input "True" at bounding box center [546, 136] width 11 height 9
radio input "true"
drag, startPoint x: 232, startPoint y: 240, endPoint x: 378, endPoint y: 289, distance: 153.2
click at [378, 271] on div "When a practice changes its Notice of Privacy Practices, it must mail a copy to…" at bounding box center [358, 242] width 256 height 58
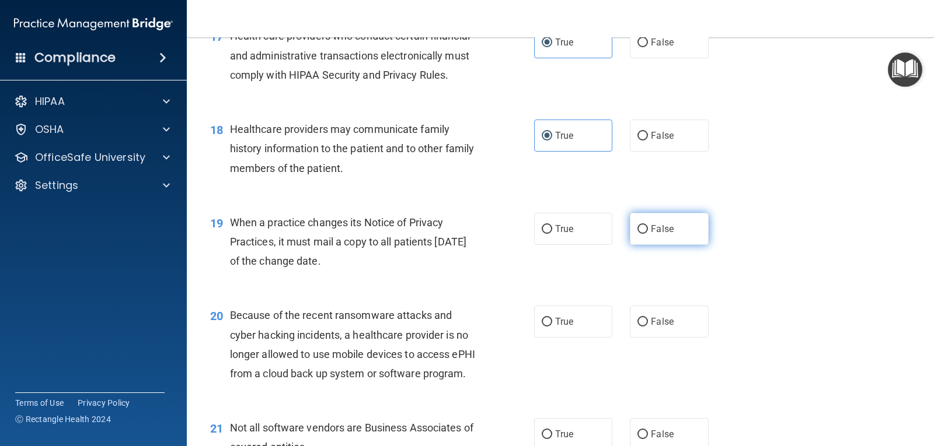
click at [631, 245] on label "False" at bounding box center [669, 229] width 78 height 32
click at [637, 234] on input "False" at bounding box center [642, 229] width 11 height 9
radio input "true"
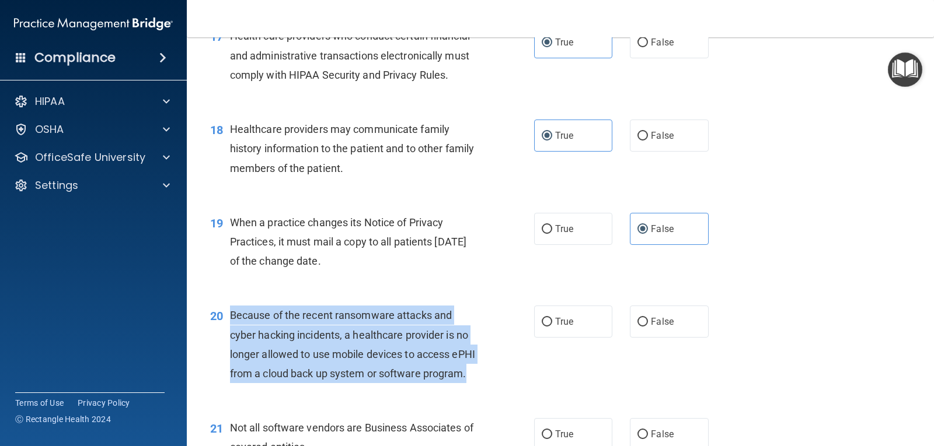
drag, startPoint x: 229, startPoint y: 335, endPoint x: 416, endPoint y: 408, distance: 200.5
click at [416, 383] on div "Because of the recent ransomware attacks and cyber hacking incidents, a healthc…" at bounding box center [358, 345] width 256 height 78
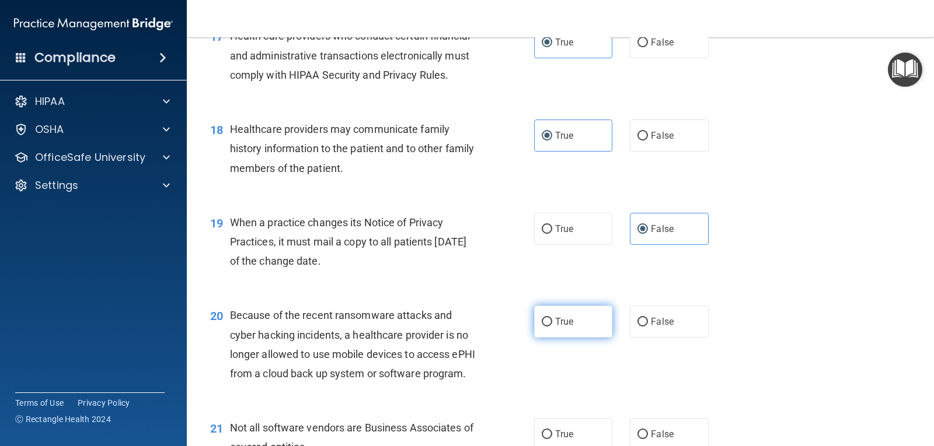
click at [549, 338] on label "True" at bounding box center [573, 322] width 78 height 32
click at [549, 327] on input "True" at bounding box center [546, 322] width 11 height 9
radio input "true"
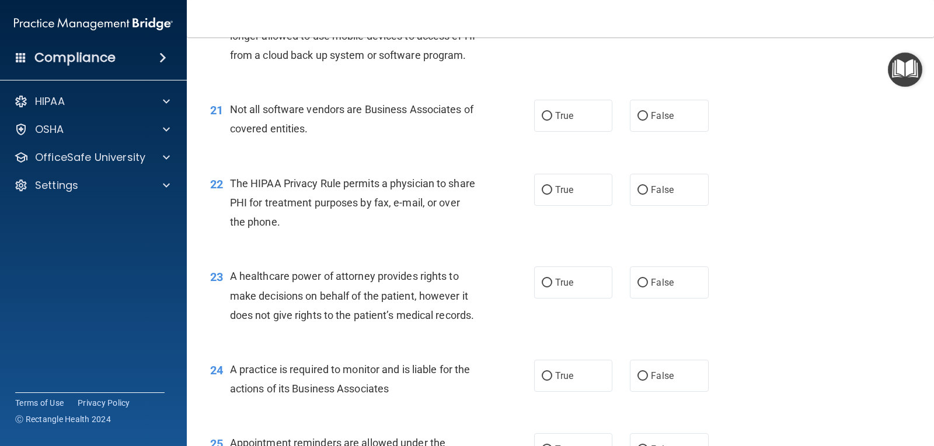
scroll to position [1984, 0]
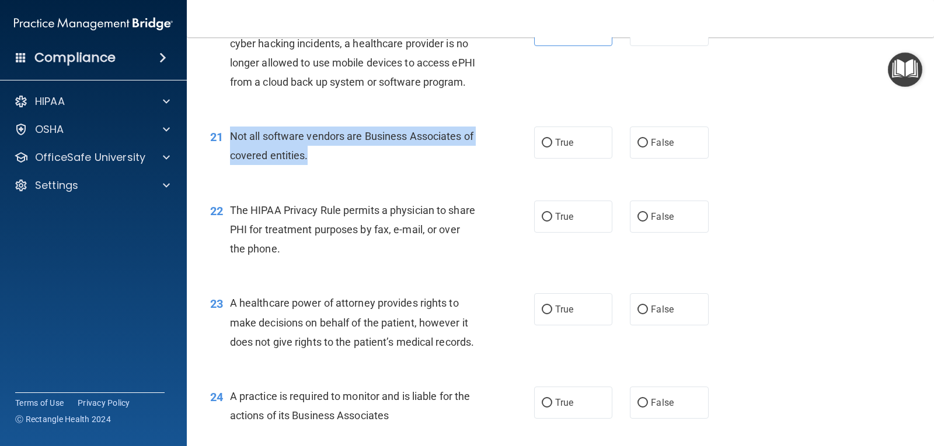
drag, startPoint x: 229, startPoint y: 175, endPoint x: 327, endPoint y: 209, distance: 103.9
click at [327, 171] on div "21 Not all software vendors are Business Associates of covered entities." at bounding box center [372, 149] width 359 height 44
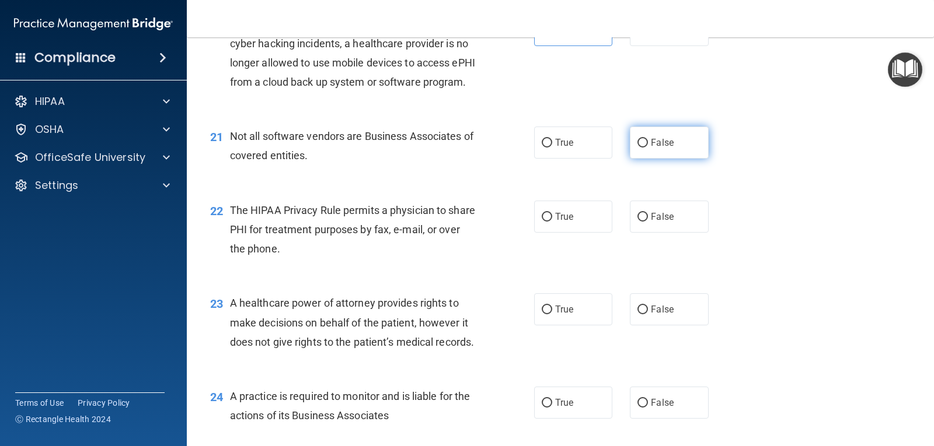
click at [670, 159] on label "False" at bounding box center [669, 143] width 78 height 32
click at [648, 148] on input "False" at bounding box center [642, 143] width 11 height 9
radio input "true"
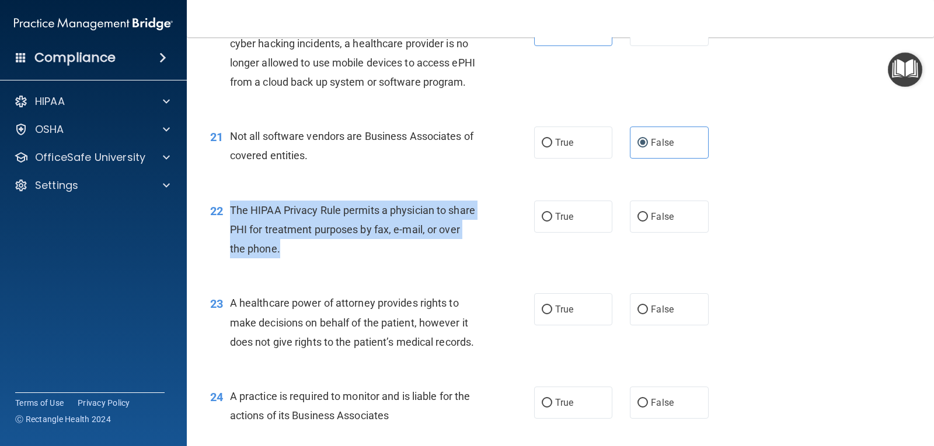
drag, startPoint x: 232, startPoint y: 249, endPoint x: 307, endPoint y: 297, distance: 89.0
click at [307, 259] on div "The HIPAA Privacy Rule permits a physician to share PHI for treatment purposes …" at bounding box center [358, 230] width 256 height 58
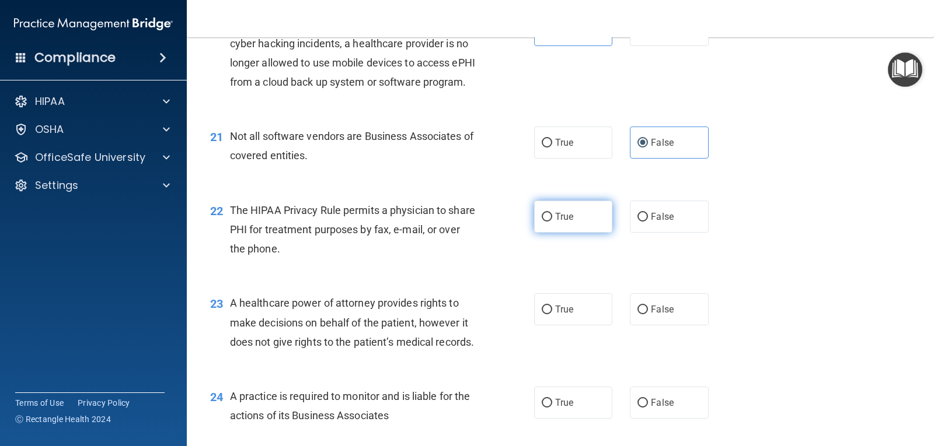
click at [556, 222] on span "True" at bounding box center [564, 216] width 18 height 11
click at [552, 222] on input "True" at bounding box center [546, 217] width 11 height 9
radio input "true"
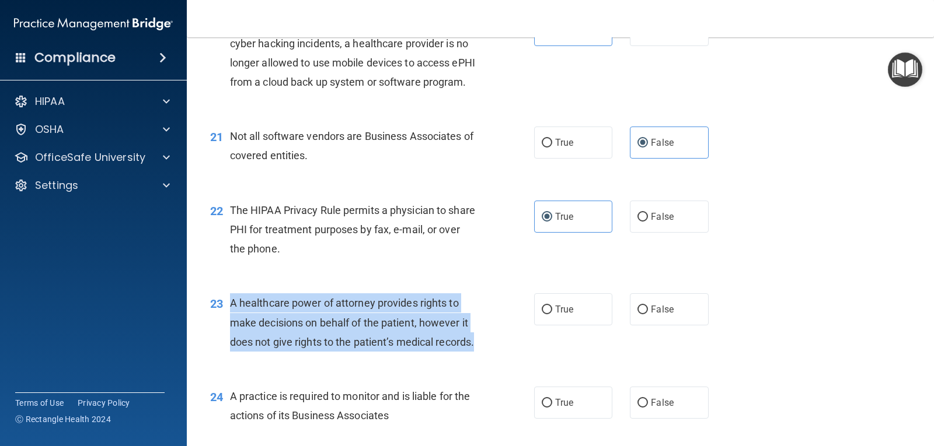
drag, startPoint x: 230, startPoint y: 345, endPoint x: 292, endPoint y: 403, distance: 84.6
click at [292, 358] on div "23 A healthcare power of attorney provides rights to make decisions on behalf o…" at bounding box center [372, 326] width 359 height 64
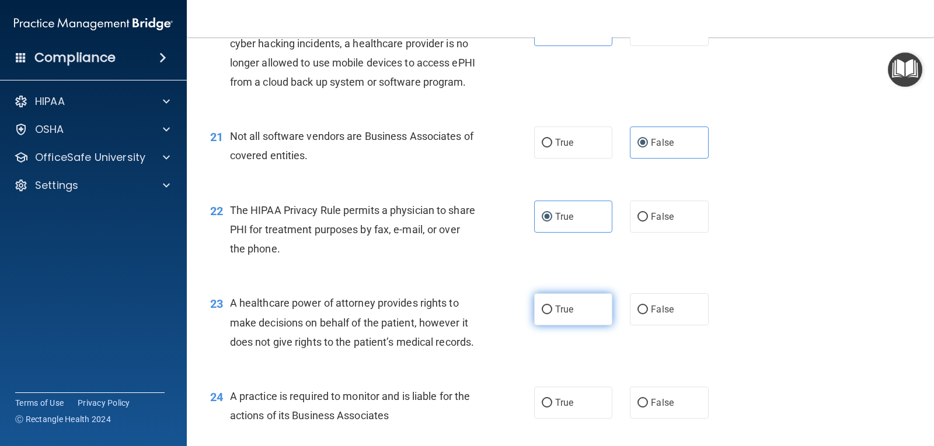
click at [549, 326] on label "True" at bounding box center [573, 310] width 78 height 32
click at [549, 315] on input "True" at bounding box center [546, 310] width 11 height 9
radio input "true"
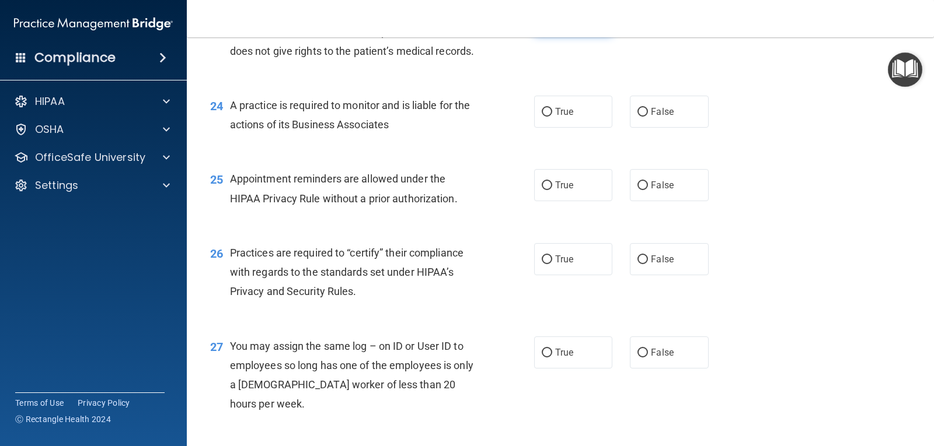
scroll to position [2276, 0]
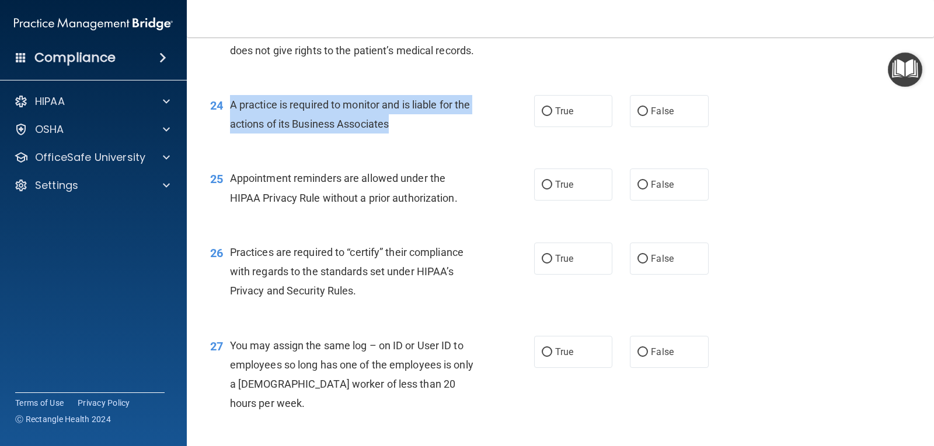
drag, startPoint x: 230, startPoint y: 161, endPoint x: 396, endPoint y: 186, distance: 167.6
click at [396, 134] on div "A practice is required to monitor and is liable for the actions of its Business…" at bounding box center [358, 114] width 256 height 39
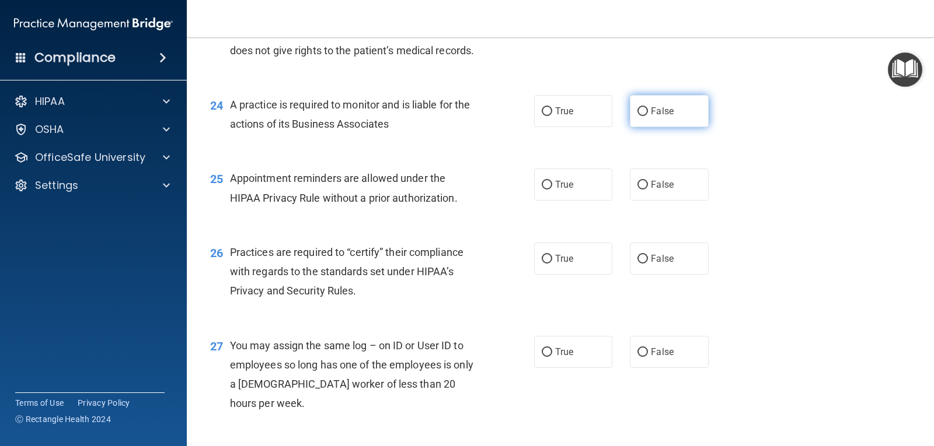
click at [651, 117] on span "False" at bounding box center [662, 111] width 23 height 11
click at [648, 116] on input "False" at bounding box center [642, 111] width 11 height 9
radio input "true"
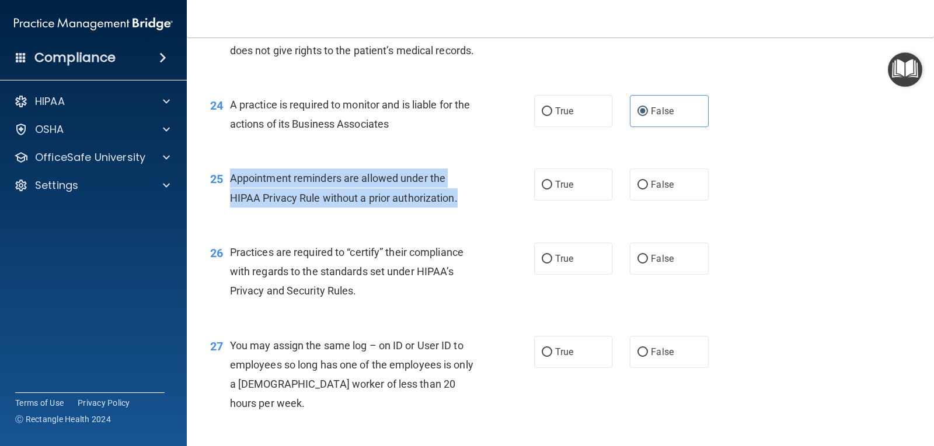
drag, startPoint x: 294, startPoint y: 246, endPoint x: 462, endPoint y: 263, distance: 168.9
click at [462, 207] on div "Appointment reminders are allowed under the HIPAA Privacy Rule without a prior …" at bounding box center [358, 188] width 256 height 39
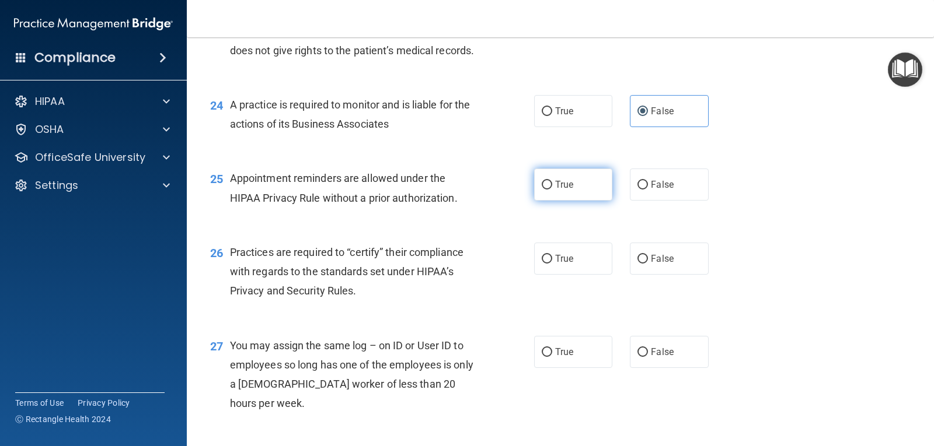
click at [550, 201] on label "True" at bounding box center [573, 185] width 78 height 32
click at [550, 190] on input "True" at bounding box center [546, 185] width 11 height 9
radio input "true"
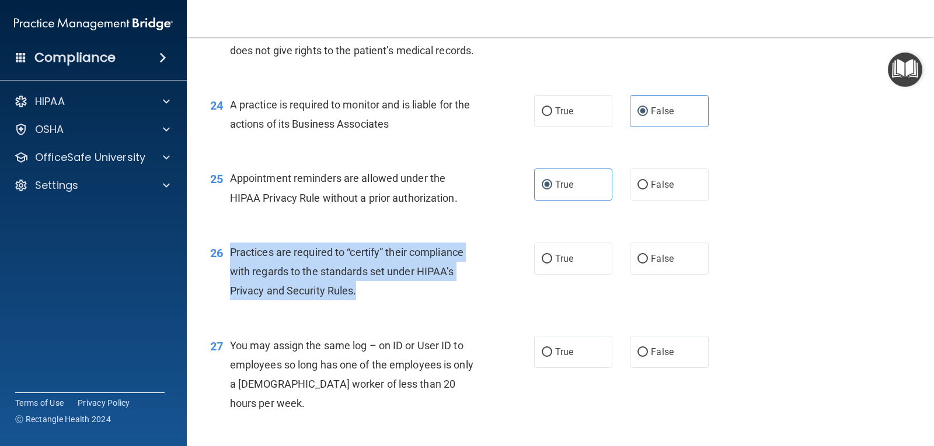
drag, startPoint x: 228, startPoint y: 310, endPoint x: 376, endPoint y: 353, distance: 154.2
click at [376, 307] on div "26 Practices are required to “certify” their compliance with regards to the sta…" at bounding box center [372, 275] width 359 height 64
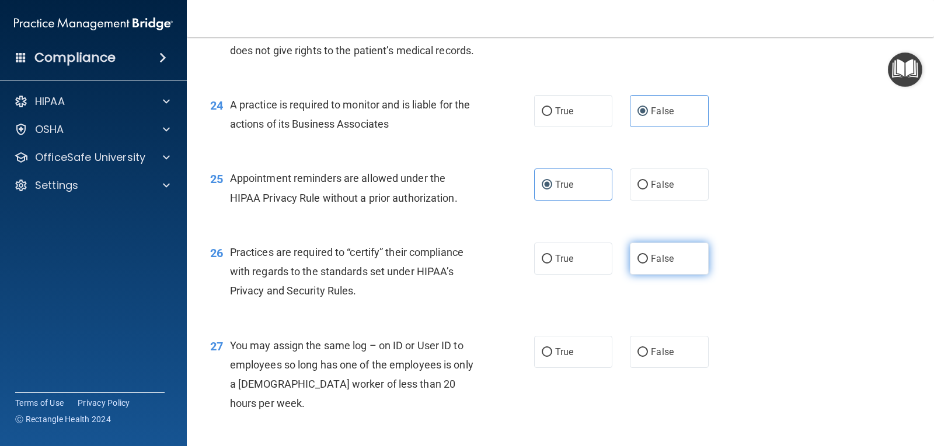
click at [646, 275] on label "False" at bounding box center [669, 259] width 78 height 32
click at [646, 264] on input "False" at bounding box center [642, 259] width 11 height 9
radio input "true"
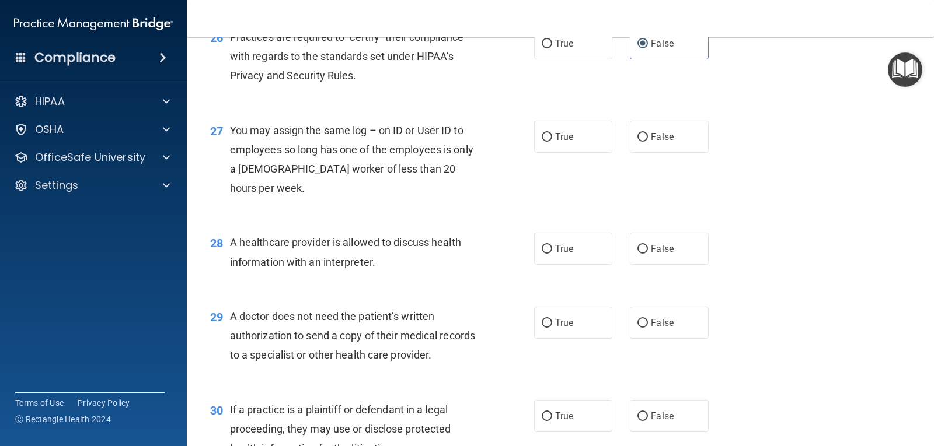
scroll to position [2509, 0]
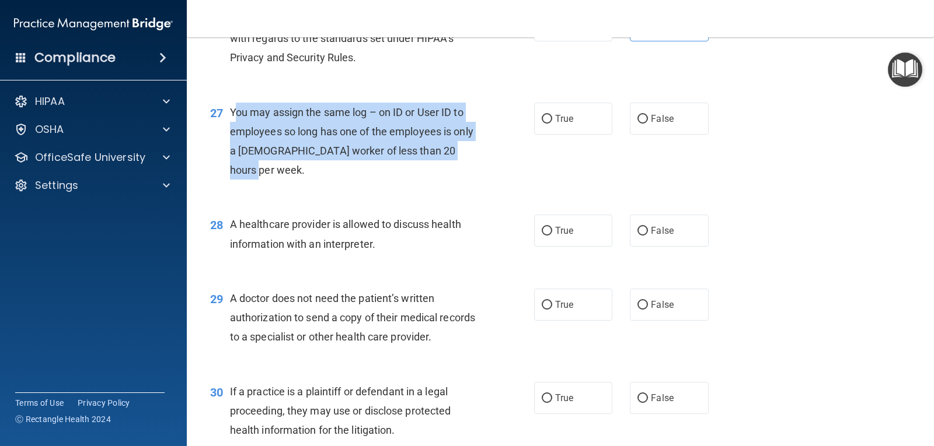
drag, startPoint x: 235, startPoint y: 172, endPoint x: 318, endPoint y: 227, distance: 99.7
click at [320, 180] on div "You may assign the same log – on ID or User ID to employees so long has one of …" at bounding box center [358, 142] width 256 height 78
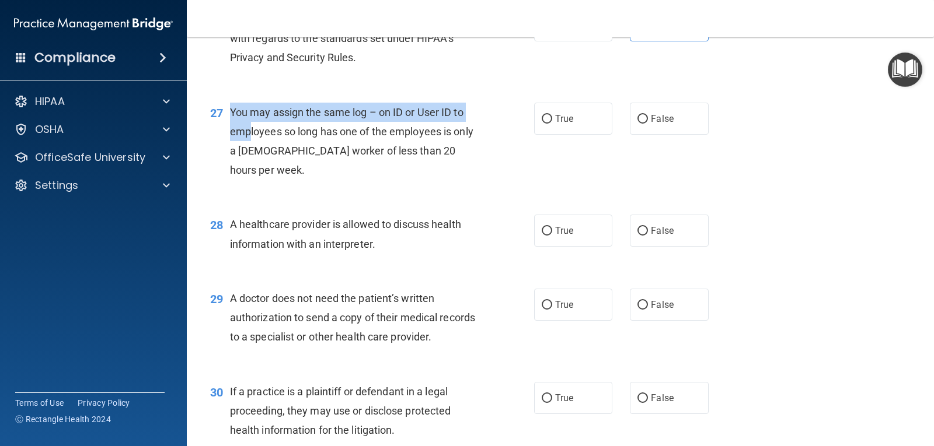
drag, startPoint x: 229, startPoint y: 172, endPoint x: 251, endPoint y: 188, distance: 28.4
click at [251, 186] on div "27 You may assign the same log – on ID or User ID to employees so long has one …" at bounding box center [372, 144] width 359 height 83
click at [247, 177] on span "You may assign the same log – on ID or User ID to employees so long has one of …" at bounding box center [351, 141] width 243 height 71
click at [230, 167] on span "You may assign the same log – on ID or User ID to employees so long has one of …" at bounding box center [351, 141] width 243 height 71
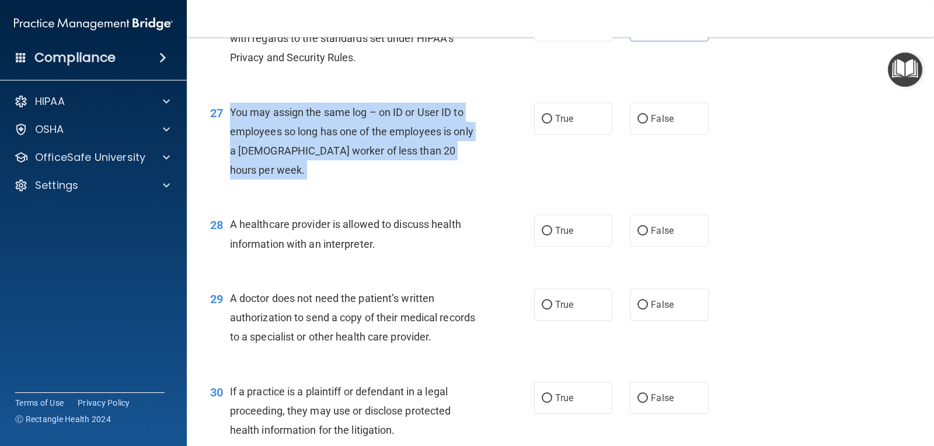
drag, startPoint x: 229, startPoint y: 167, endPoint x: 320, endPoint y: 239, distance: 115.5
click at [320, 186] on div "27 You may assign the same log – on ID or User ID to employees so long has one …" at bounding box center [372, 144] width 359 height 83
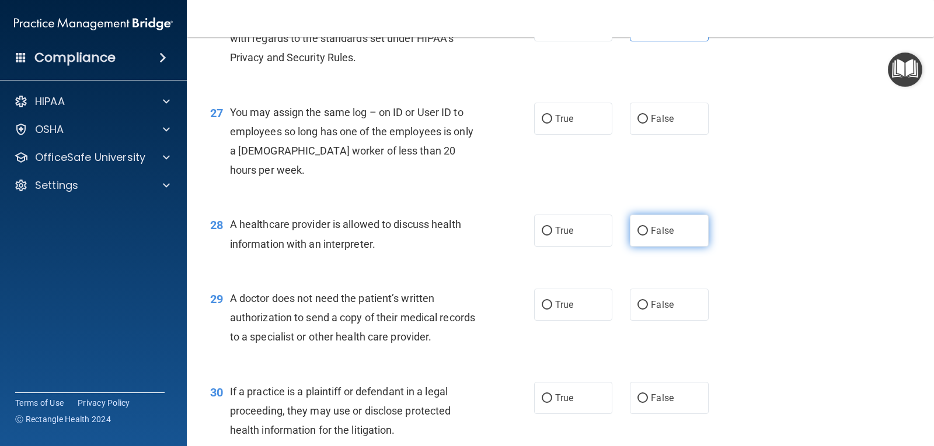
click at [652, 236] on span "False" at bounding box center [662, 230] width 23 height 11
click at [648, 236] on input "False" at bounding box center [642, 231] width 11 height 9
radio input "true"
click at [655, 135] on label "False" at bounding box center [669, 119] width 78 height 32
click at [648, 124] on input "False" at bounding box center [642, 119] width 11 height 9
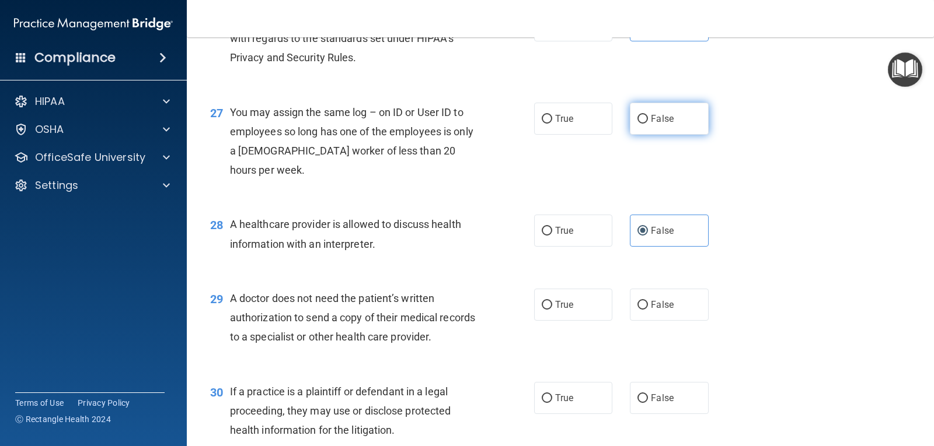
radio input "true"
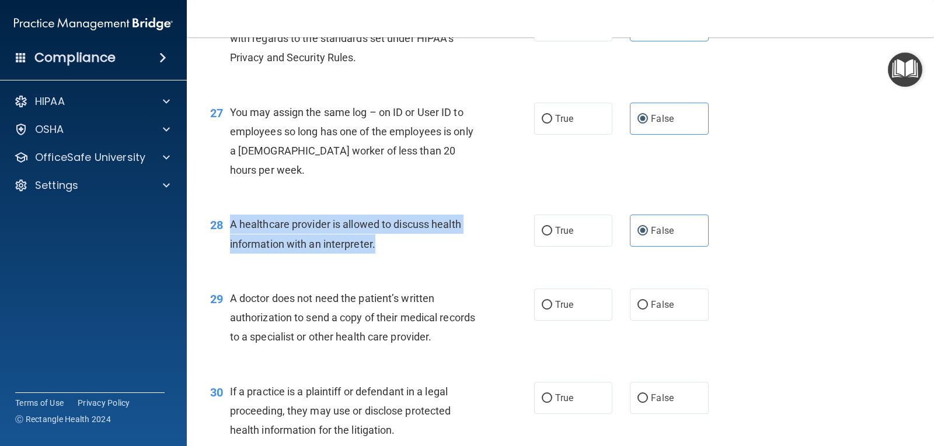
drag, startPoint x: 233, startPoint y: 284, endPoint x: 390, endPoint y: 309, distance: 159.6
click at [390, 253] on div "A healthcare provider is allowed to discuss health information with an interpre…" at bounding box center [358, 234] width 256 height 39
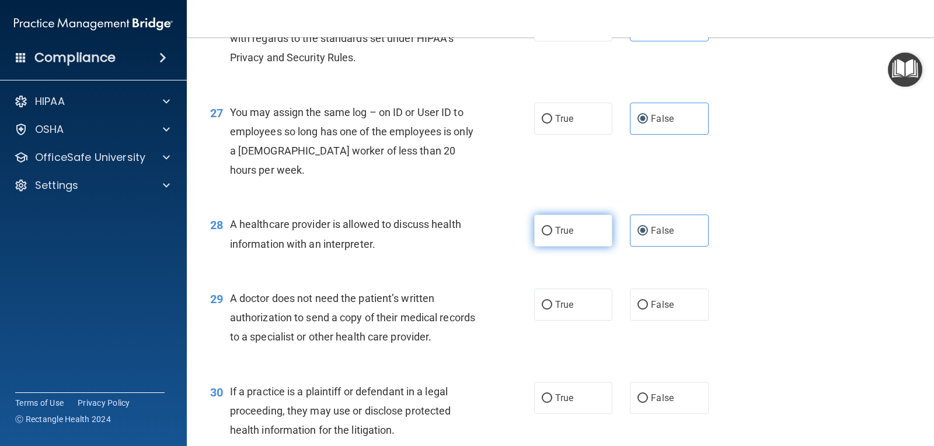
click at [569, 247] on label "True" at bounding box center [573, 231] width 78 height 32
click at [552, 236] on input "True" at bounding box center [546, 231] width 11 height 9
radio input "true"
radio input "false"
drag, startPoint x: 229, startPoint y: 359, endPoint x: 478, endPoint y: 401, distance: 253.2
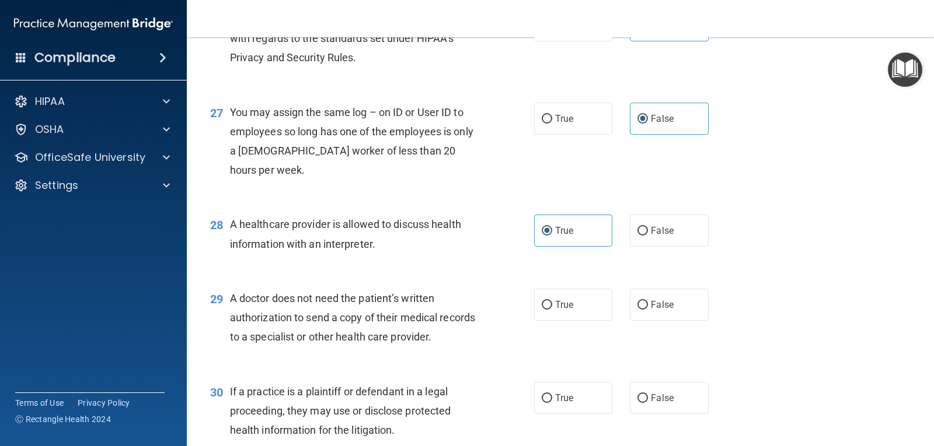
click at [478, 353] on div "29 A doctor does not need the patient’s written authorization to send a copy of…" at bounding box center [372, 321] width 359 height 64
click at [659, 321] on label "False" at bounding box center [669, 305] width 78 height 32
click at [648, 310] on input "False" at bounding box center [642, 305] width 11 height 9
radio input "true"
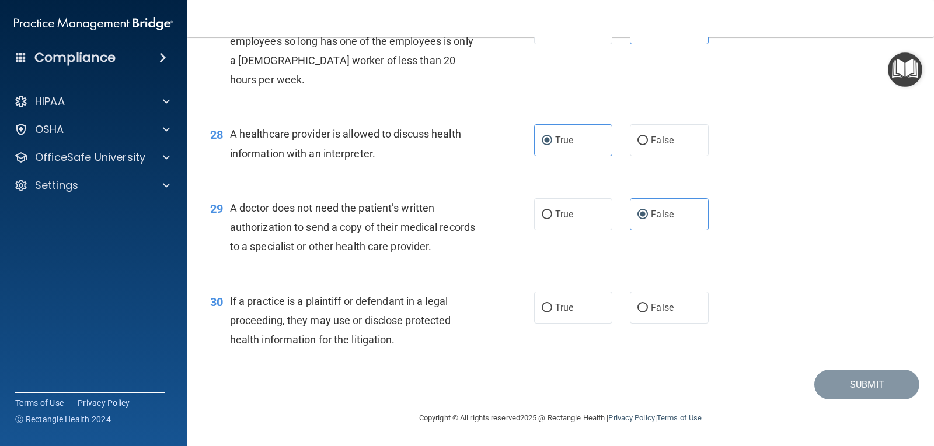
scroll to position [2657, 0]
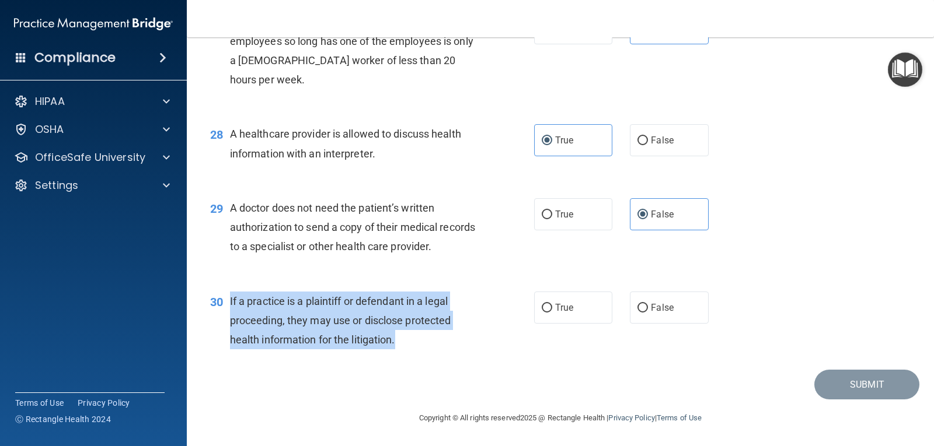
drag, startPoint x: 230, startPoint y: 299, endPoint x: 411, endPoint y: 341, distance: 185.7
click at [411, 341] on div "If a practice is a plaintiff or defendant in a legal proceeding, they may use o…" at bounding box center [358, 321] width 256 height 58
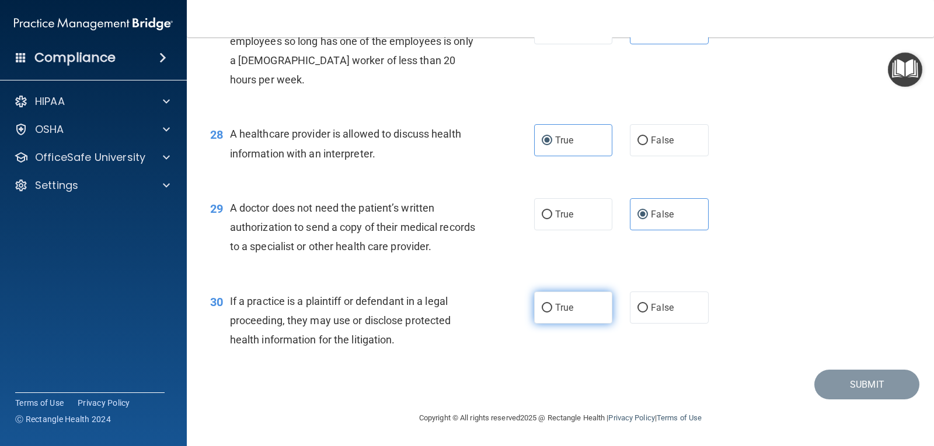
click at [564, 306] on span "True" at bounding box center [564, 307] width 18 height 11
click at [552, 306] on input "True" at bounding box center [546, 308] width 11 height 9
radio input "true"
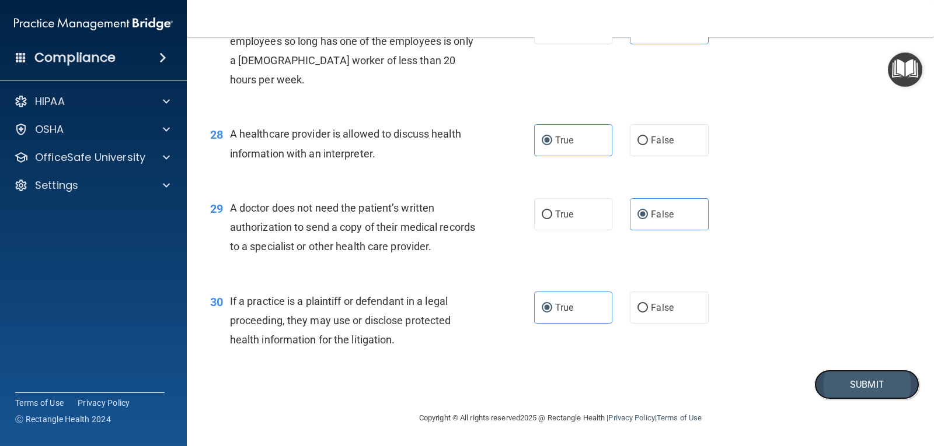
click at [834, 378] on button "Submit" at bounding box center [866, 385] width 105 height 30
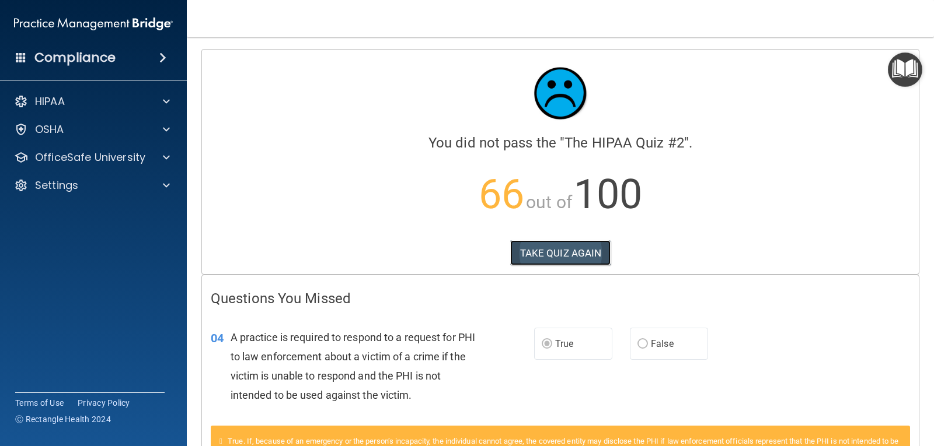
click at [551, 249] on button "TAKE QUIZ AGAIN" at bounding box center [560, 253] width 101 height 26
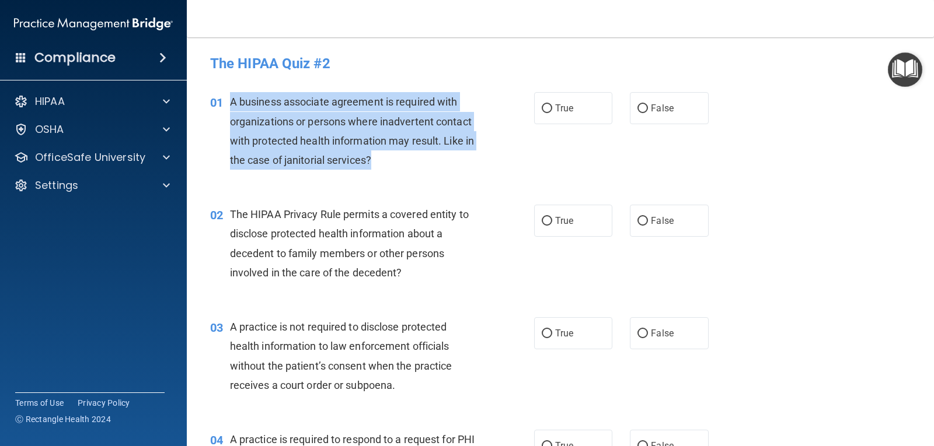
drag, startPoint x: 229, startPoint y: 101, endPoint x: 406, endPoint y: 166, distance: 187.7
click at [406, 166] on div "A business associate agreement is required with organizations or persons where …" at bounding box center [358, 131] width 256 height 78
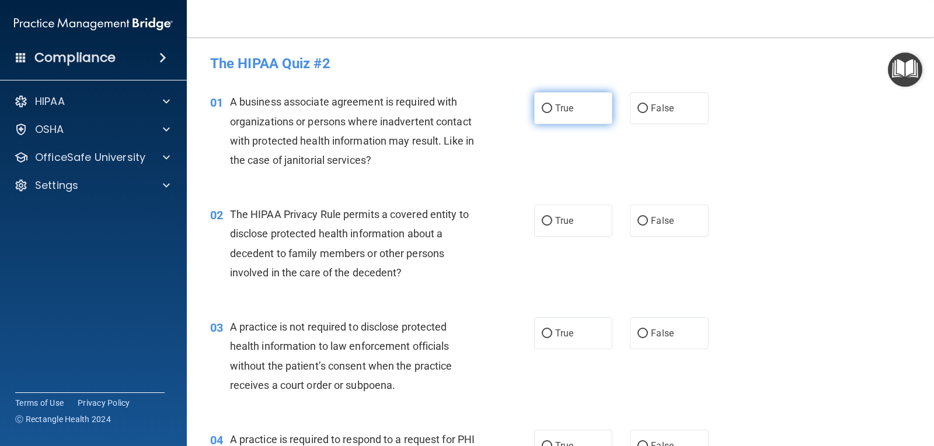
click at [548, 117] on label "True" at bounding box center [573, 108] width 78 height 32
click at [548, 113] on input "True" at bounding box center [546, 108] width 11 height 9
radio input "true"
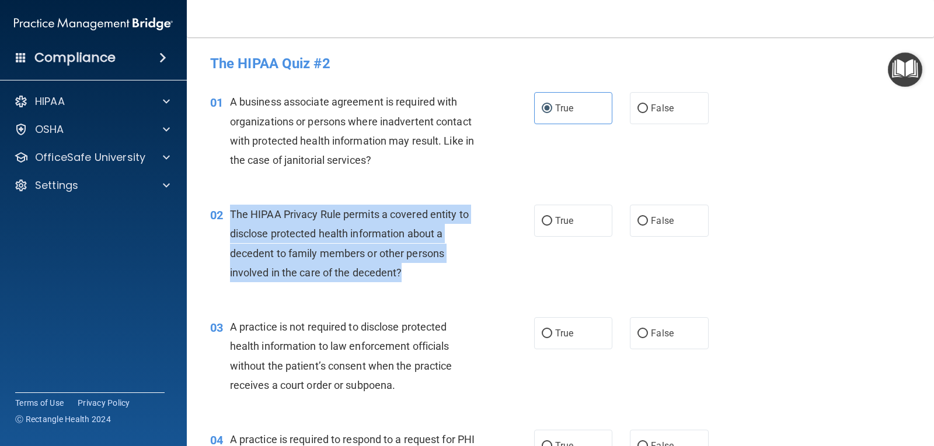
drag, startPoint x: 231, startPoint y: 211, endPoint x: 417, endPoint y: 275, distance: 196.5
click at [417, 275] on div "The HIPAA Privacy Rule permits a covered entity to disclose protected health in…" at bounding box center [358, 244] width 256 height 78
click at [541, 223] on input "True" at bounding box center [546, 221] width 11 height 9
radio input "true"
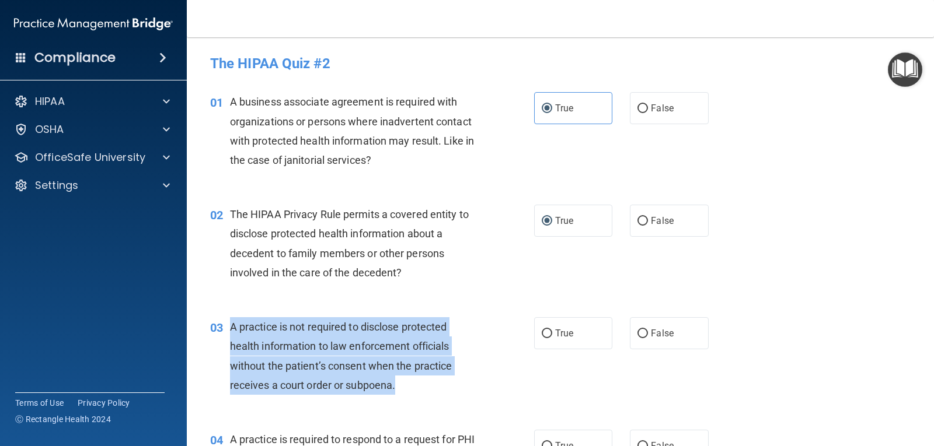
drag, startPoint x: 233, startPoint y: 327, endPoint x: 424, endPoint y: 396, distance: 203.4
click at [424, 396] on div "03 A practice is not required to disclose protected health information to law e…" at bounding box center [372, 358] width 359 height 83
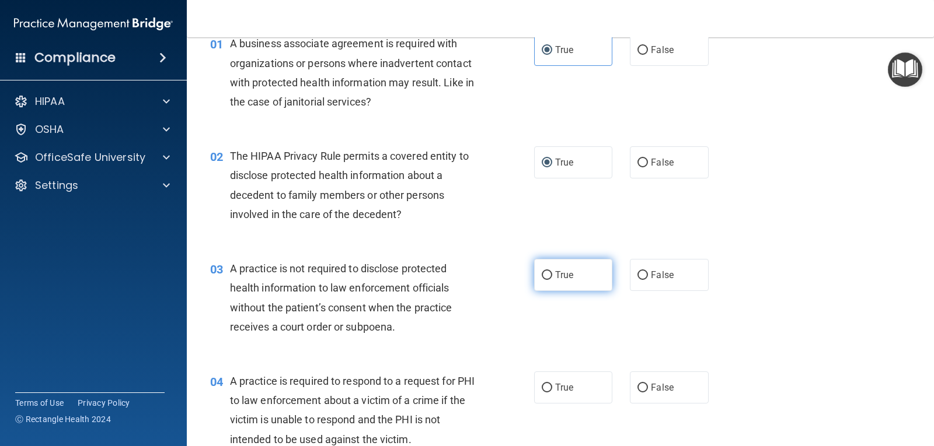
click at [567, 277] on span "True" at bounding box center [564, 275] width 18 height 11
click at [552, 277] on input "True" at bounding box center [546, 275] width 11 height 9
radio input "true"
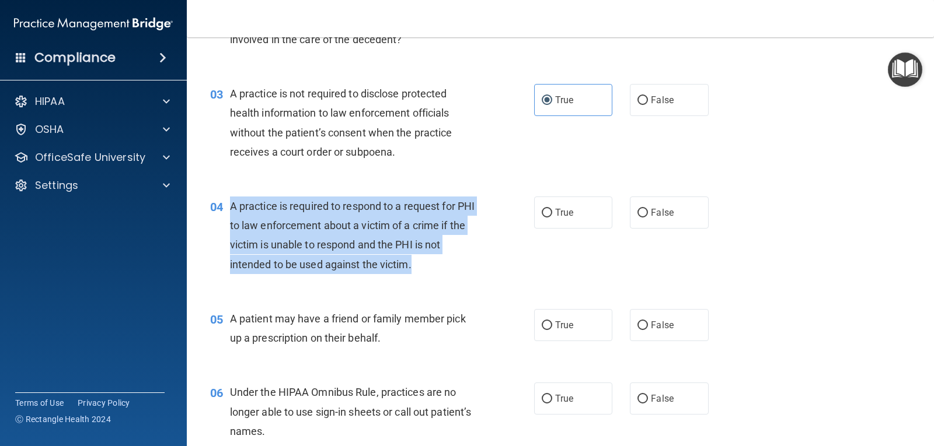
drag, startPoint x: 230, startPoint y: 206, endPoint x: 413, endPoint y: 266, distance: 191.7
click at [413, 266] on div "A practice is required to respond to a request for PHI to law enforcement about…" at bounding box center [358, 236] width 256 height 78
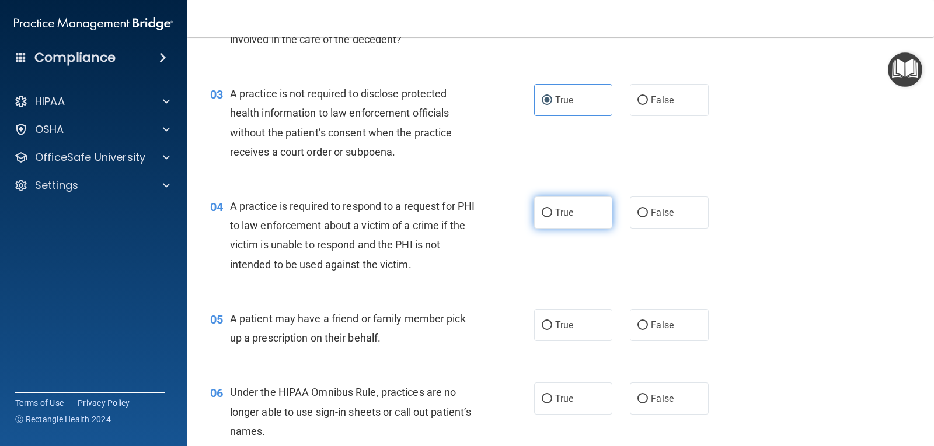
click at [555, 210] on span "True" at bounding box center [564, 212] width 18 height 11
click at [552, 210] on input "True" at bounding box center [546, 213] width 11 height 9
radio input "true"
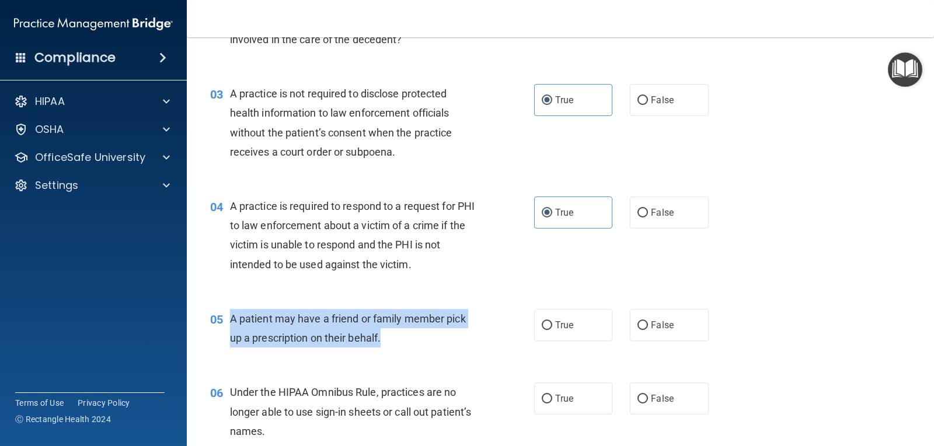
drag, startPoint x: 230, startPoint y: 319, endPoint x: 402, endPoint y: 344, distance: 174.0
click at [402, 344] on div "A patient may have a friend or family member pick up a prescription on their be…" at bounding box center [358, 328] width 256 height 39
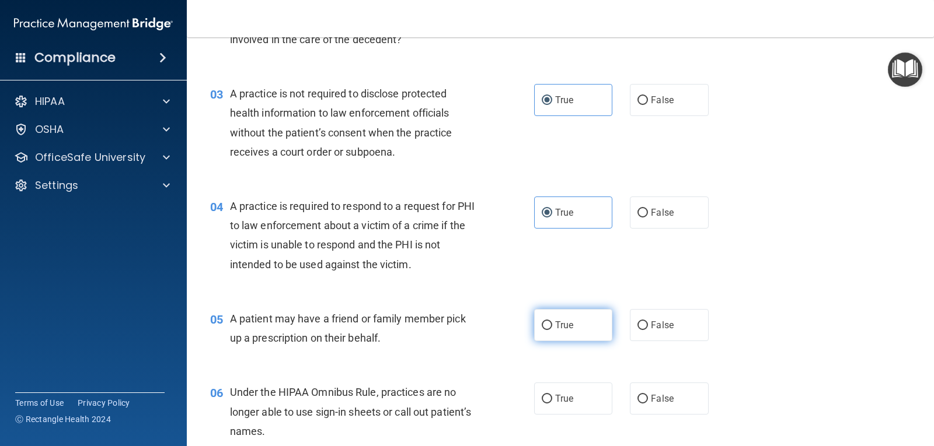
click at [553, 334] on label "True" at bounding box center [573, 325] width 78 height 32
click at [552, 330] on input "True" at bounding box center [546, 326] width 11 height 9
radio input "true"
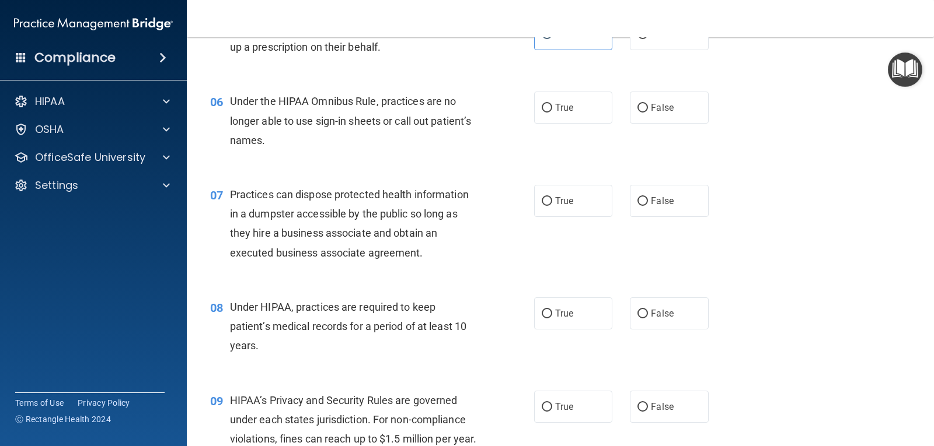
scroll to position [525, 0]
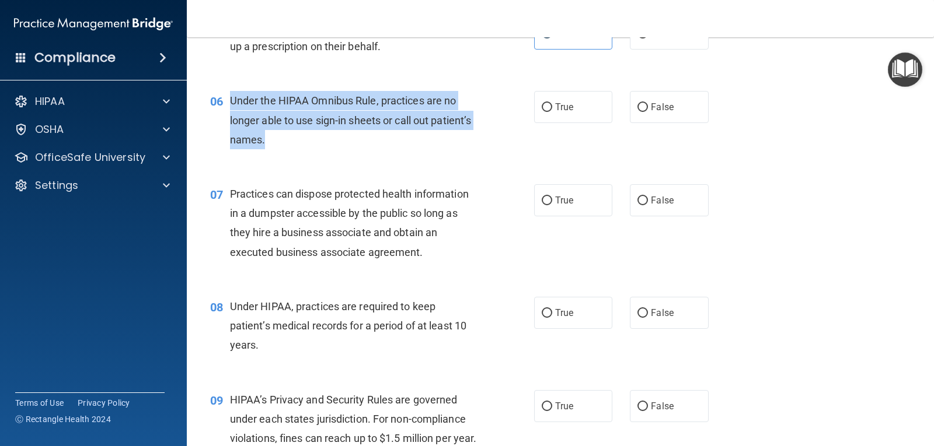
drag, startPoint x: 228, startPoint y: 99, endPoint x: 313, endPoint y: 141, distance: 95.0
click at [313, 141] on div "06 Under the HIPAA Omnibus Rule, practices are no longer able to use sign-in sh…" at bounding box center [372, 123] width 359 height 64
click at [641, 112] on input "False" at bounding box center [642, 107] width 11 height 9
radio input "true"
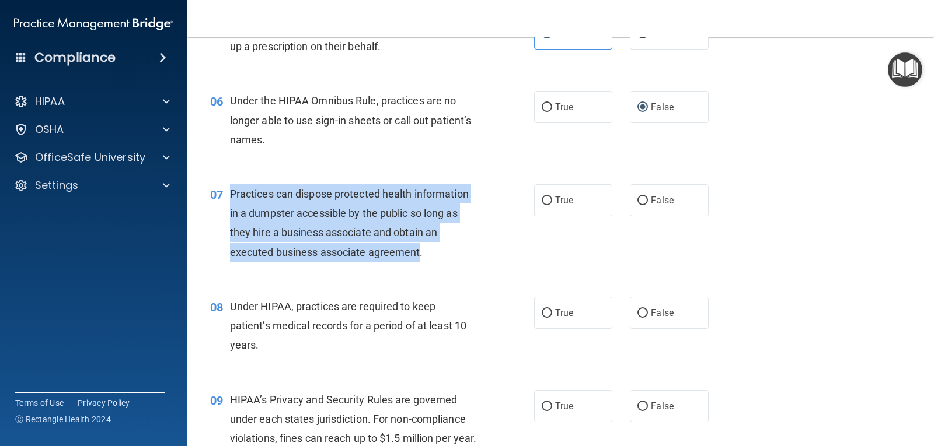
drag, startPoint x: 232, startPoint y: 193, endPoint x: 419, endPoint y: 253, distance: 196.7
click at [419, 253] on span "Practices can dispose protected health information in a dumpster accessible by …" at bounding box center [349, 223] width 239 height 71
drag, startPoint x: 543, startPoint y: 202, endPoint x: 564, endPoint y: 205, distance: 20.6
click at [562, 205] on label "True" at bounding box center [573, 200] width 78 height 32
click at [639, 204] on input "False" at bounding box center [642, 201] width 11 height 9
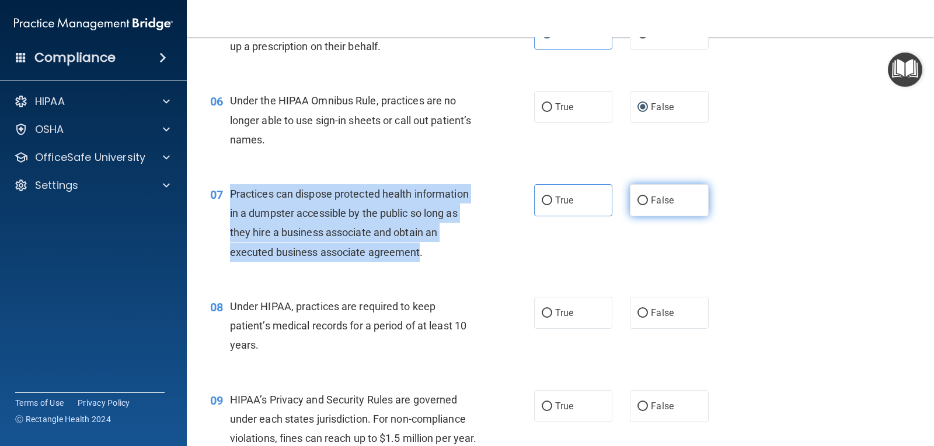
radio input "true"
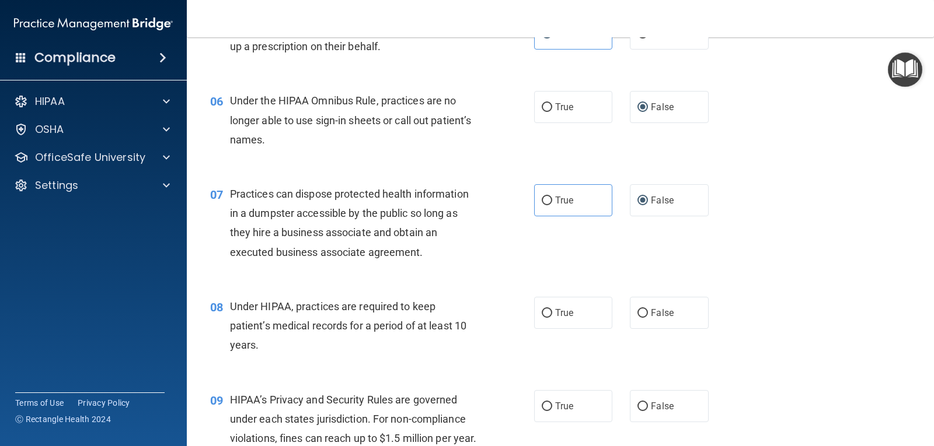
click at [233, 306] on span "Under HIPAA, practices are required to keep patient’s medical records for a per…" at bounding box center [348, 326] width 236 height 51
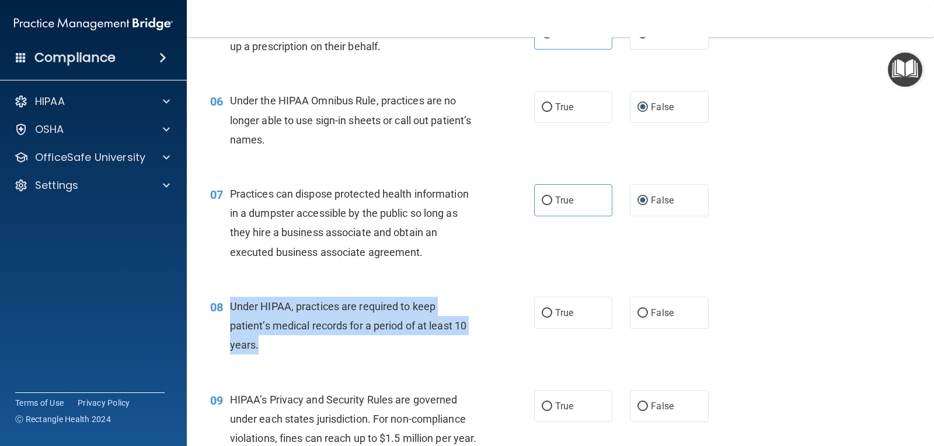
drag, startPoint x: 231, startPoint y: 307, endPoint x: 341, endPoint y: 337, distance: 113.8
click at [341, 337] on div "Under HIPAA, practices are required to keep patient’s medical records for a per…" at bounding box center [358, 326] width 256 height 58
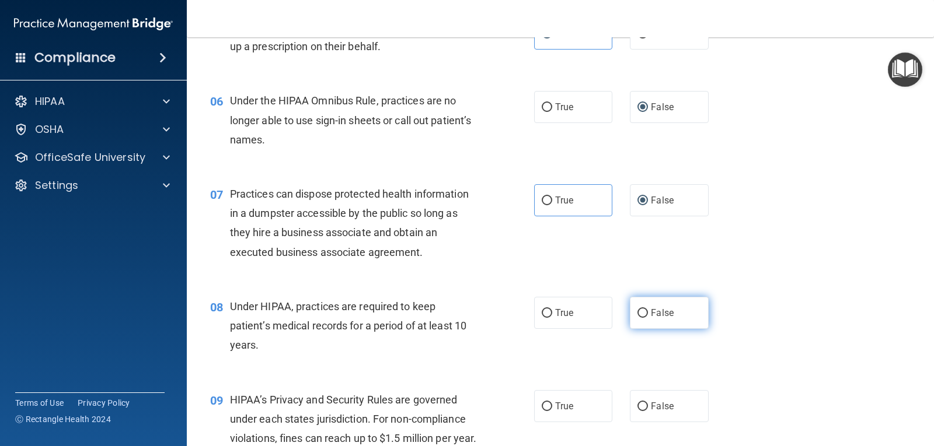
click at [634, 319] on label "False" at bounding box center [669, 313] width 78 height 32
click at [637, 318] on input "False" at bounding box center [642, 313] width 11 height 9
radio input "true"
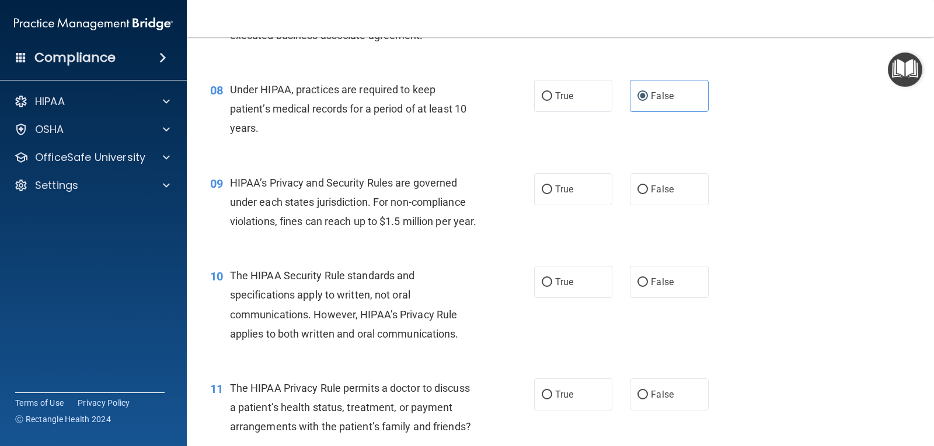
scroll to position [759, 0]
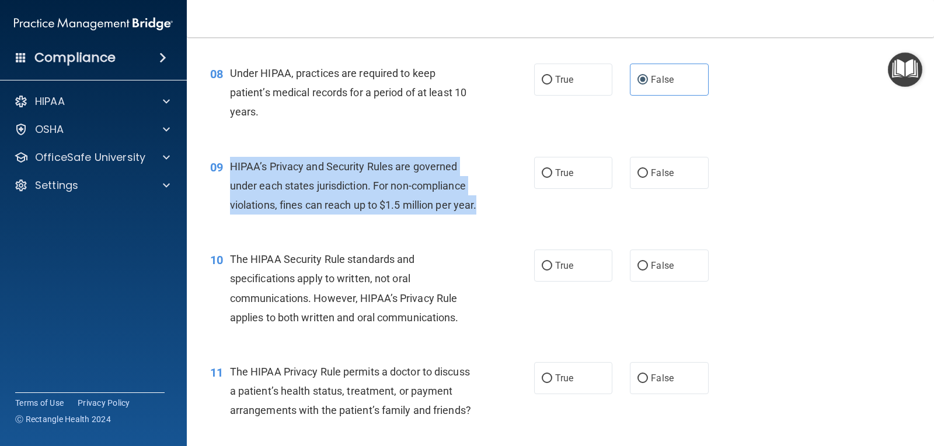
drag, startPoint x: 229, startPoint y: 167, endPoint x: 390, endPoint y: 236, distance: 174.9
click at [390, 221] on div "09 HIPAA’s Privacy and Security Rules are governed under each states jurisdicti…" at bounding box center [372, 189] width 359 height 64
click at [543, 177] on input "True" at bounding box center [546, 173] width 11 height 9
radio input "true"
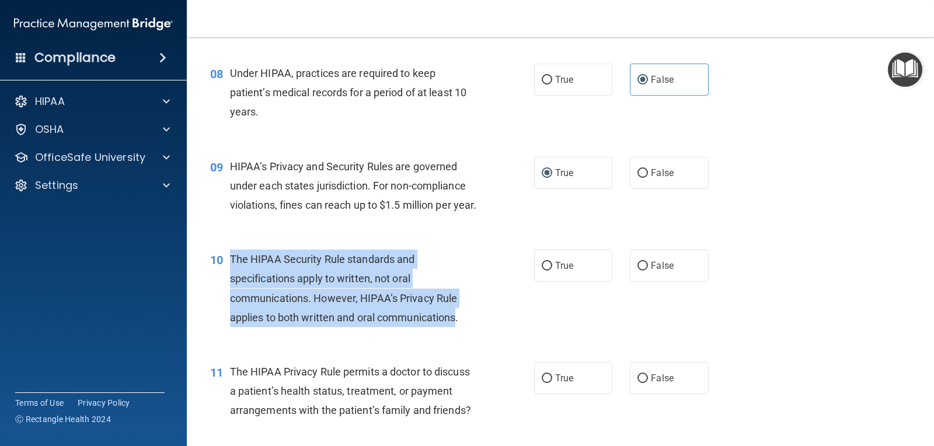
drag, startPoint x: 231, startPoint y: 278, endPoint x: 415, endPoint y: 316, distance: 188.2
click at [459, 324] on span "The HIPAA Security Rule standards and specifications apply to written, not oral…" at bounding box center [344, 288] width 229 height 71
click at [638, 271] on input "False" at bounding box center [642, 266] width 11 height 9
radio input "true"
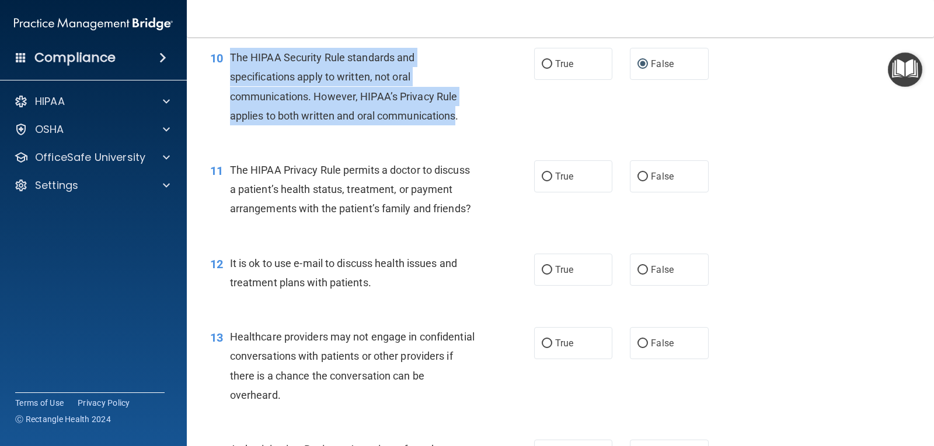
scroll to position [992, 0]
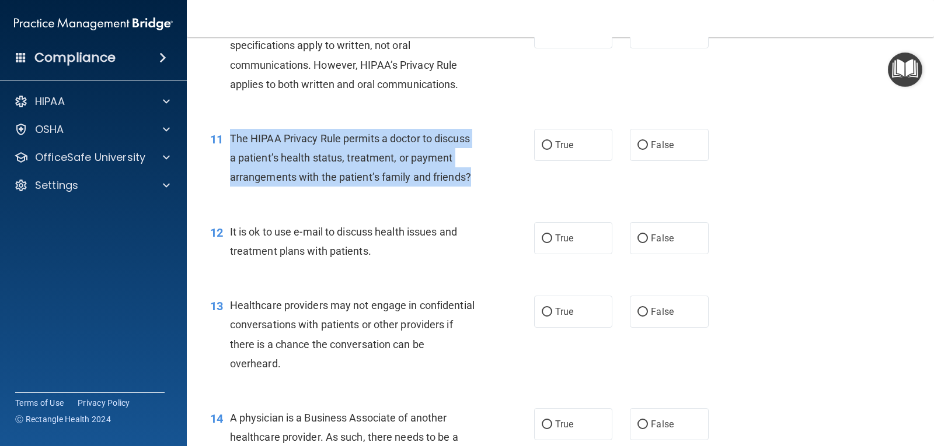
drag, startPoint x: 232, startPoint y: 156, endPoint x: 480, endPoint y: 206, distance: 252.4
click at [480, 187] on div "The HIPAA Privacy Rule permits a doctor to discuss a patient’s health status, t…" at bounding box center [358, 158] width 256 height 58
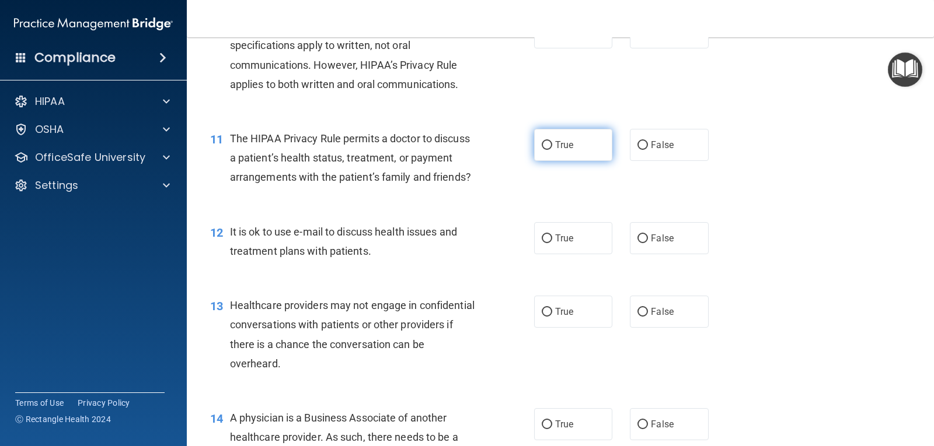
click at [537, 161] on label "True" at bounding box center [573, 145] width 78 height 32
click at [541, 150] on input "True" at bounding box center [546, 145] width 11 height 9
radio input "true"
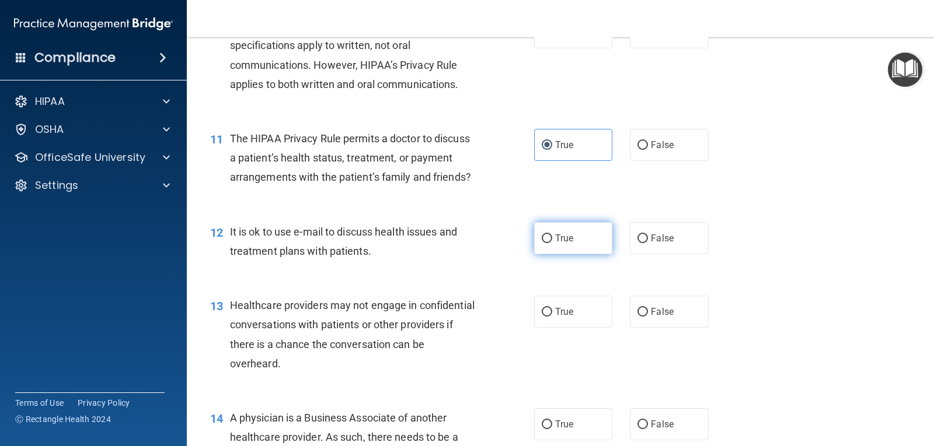
click at [541, 243] on input "True" at bounding box center [546, 239] width 11 height 9
radio input "true"
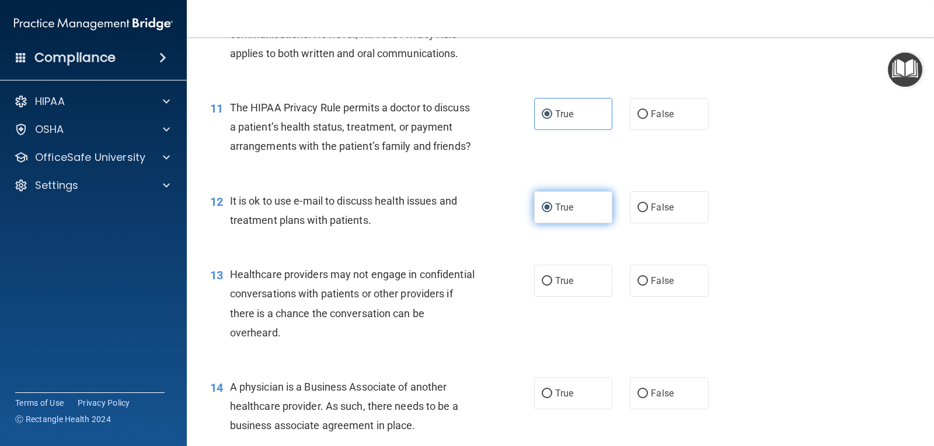
scroll to position [1050, 0]
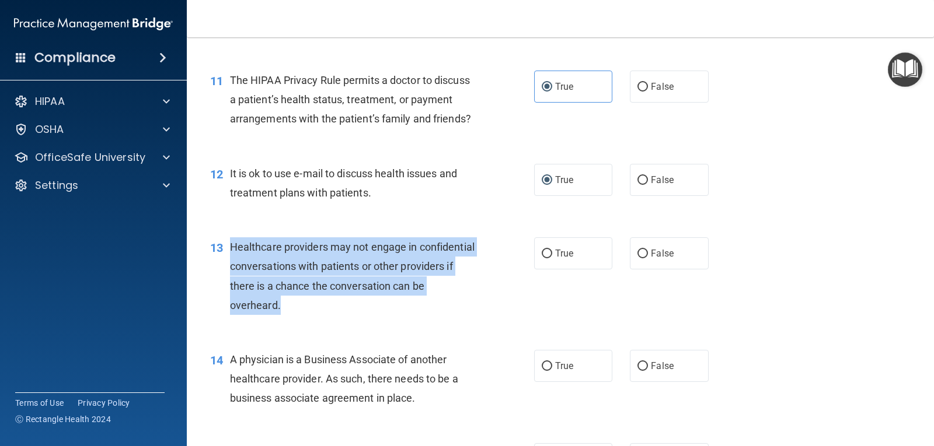
drag, startPoint x: 228, startPoint y: 268, endPoint x: 426, endPoint y: 332, distance: 208.0
click at [426, 321] on div "13 Healthcare providers may not engage in confidential conversations with patie…" at bounding box center [372, 278] width 359 height 83
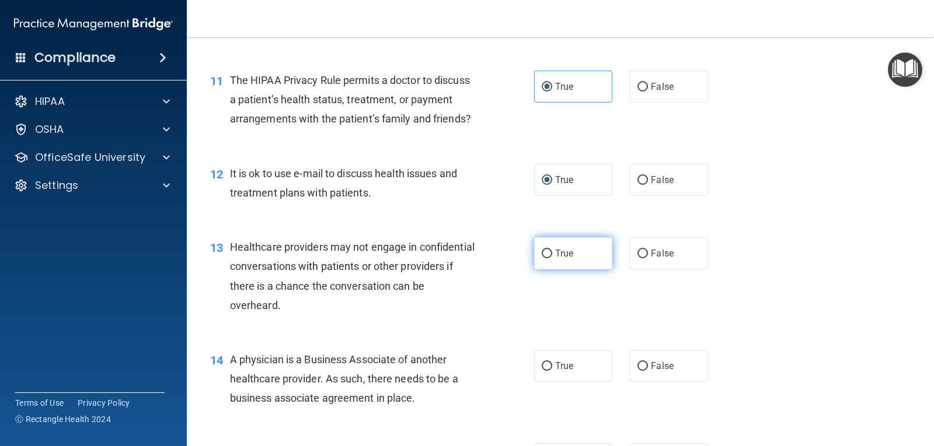
click at [555, 259] on span "True" at bounding box center [564, 253] width 18 height 11
click at [552, 258] on input "True" at bounding box center [546, 254] width 11 height 9
radio input "true"
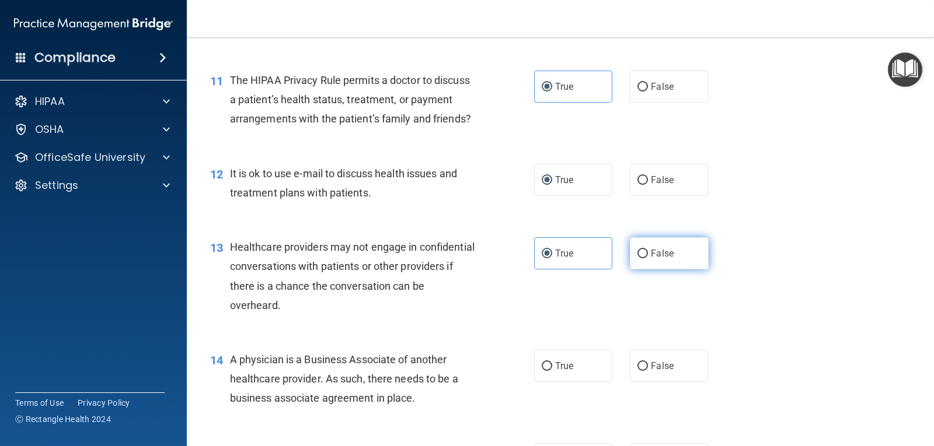
click at [651, 259] on span "False" at bounding box center [662, 253] width 23 height 11
click at [645, 258] on input "False" at bounding box center [642, 254] width 11 height 9
radio input "true"
radio input "false"
drag, startPoint x: 230, startPoint y: 378, endPoint x: 465, endPoint y: 417, distance: 238.4
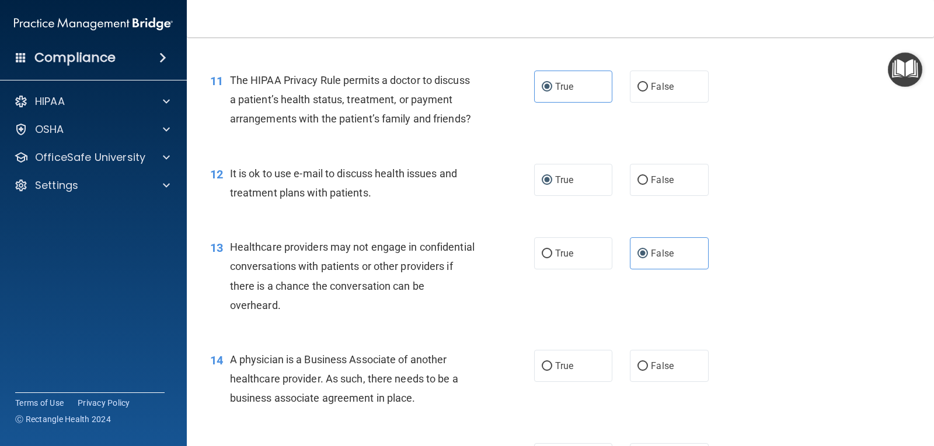
click at [465, 408] on div "A physician is a Business Associate of another healthcare provider. As such, th…" at bounding box center [358, 379] width 256 height 58
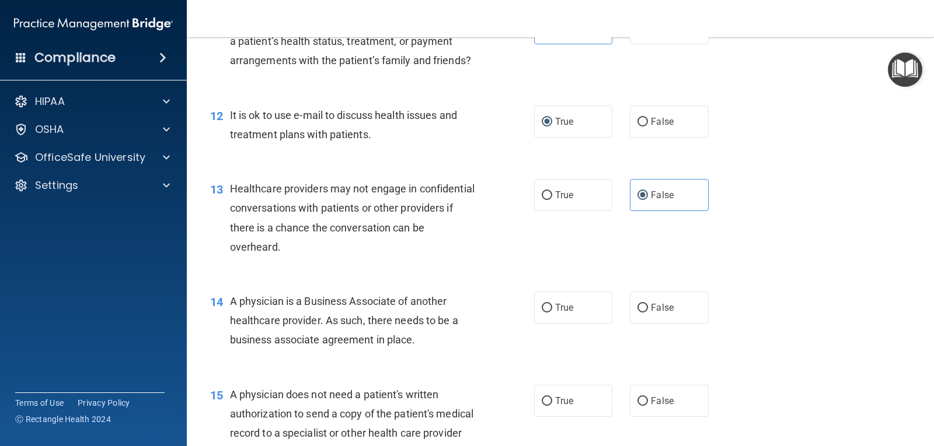
click at [450, 338] on span "A physician is a Business Associate of another healthcare provider. As such, th…" at bounding box center [344, 320] width 228 height 51
click at [555, 319] on label "True" at bounding box center [573, 308] width 78 height 32
click at [552, 313] on input "True" at bounding box center [546, 308] width 11 height 9
radio input "true"
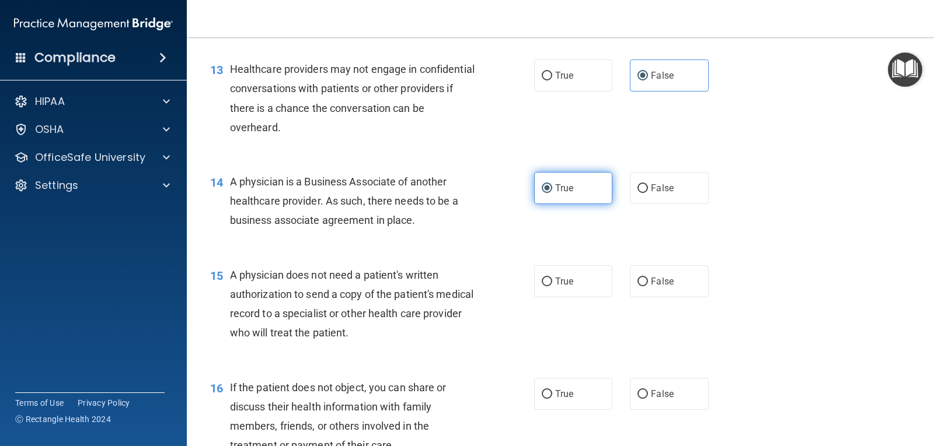
scroll to position [1284, 0]
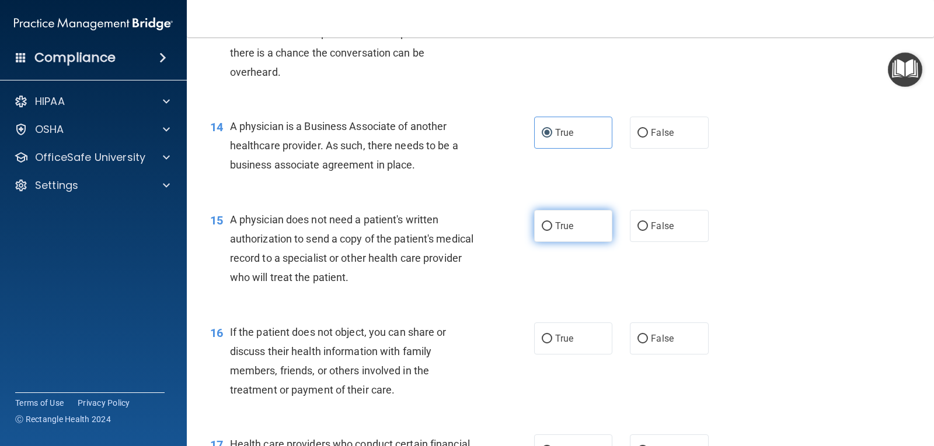
click at [549, 241] on label "True" at bounding box center [573, 226] width 78 height 32
click at [549, 231] on input "True" at bounding box center [546, 226] width 11 height 9
radio input "true"
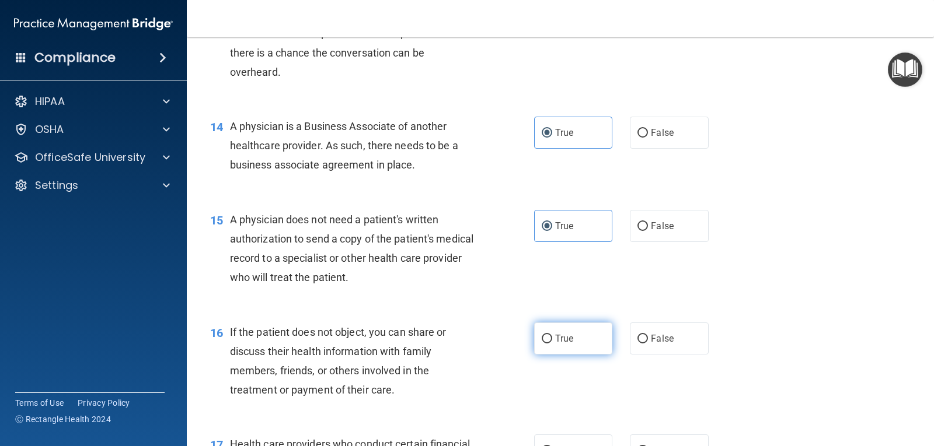
click at [568, 344] on span "True" at bounding box center [564, 338] width 18 height 11
click at [552, 344] on input "True" at bounding box center [546, 339] width 11 height 9
radio input "true"
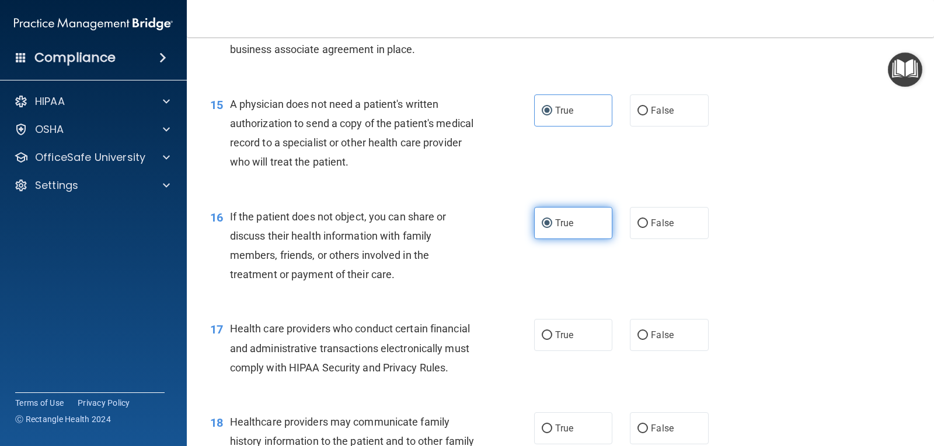
scroll to position [1459, 0]
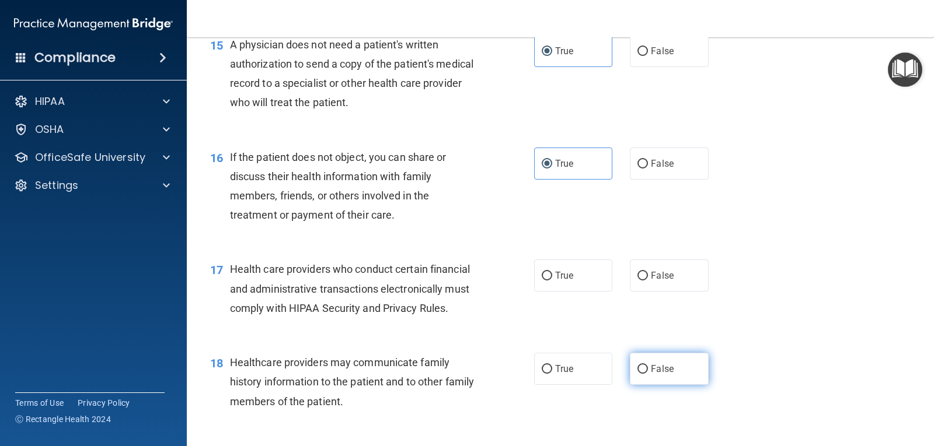
click at [644, 379] on label "False" at bounding box center [669, 369] width 78 height 32
click at [644, 374] on input "False" at bounding box center [642, 369] width 11 height 9
radio input "true"
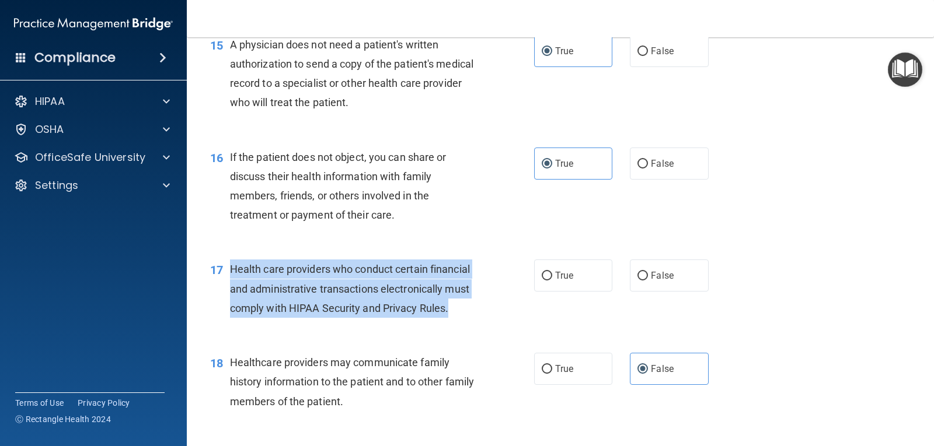
drag, startPoint x: 230, startPoint y: 289, endPoint x: 378, endPoint y: 317, distance: 149.7
click at [477, 318] on div "Health care providers who conduct certain financial and administrative transact…" at bounding box center [358, 289] width 256 height 58
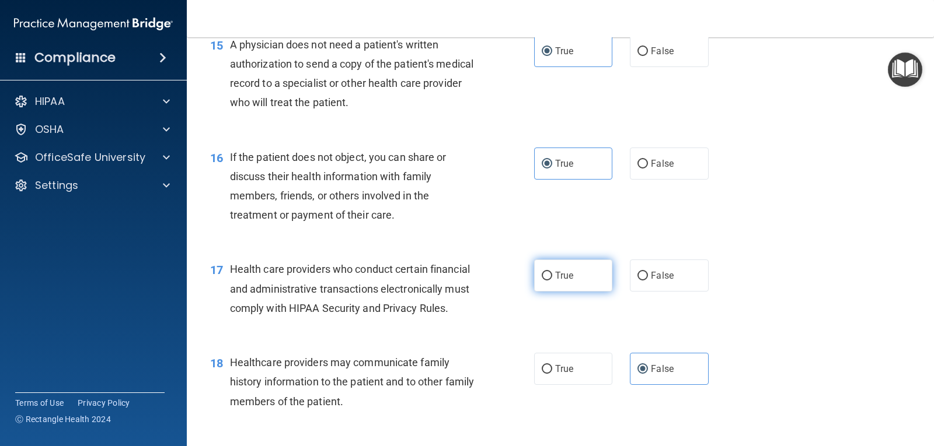
drag, startPoint x: 549, startPoint y: 279, endPoint x: 552, endPoint y: 285, distance: 6.0
click at [551, 282] on div "17 Health care providers who conduct certain financial and administrative trans…" at bounding box center [560, 291] width 718 height 93
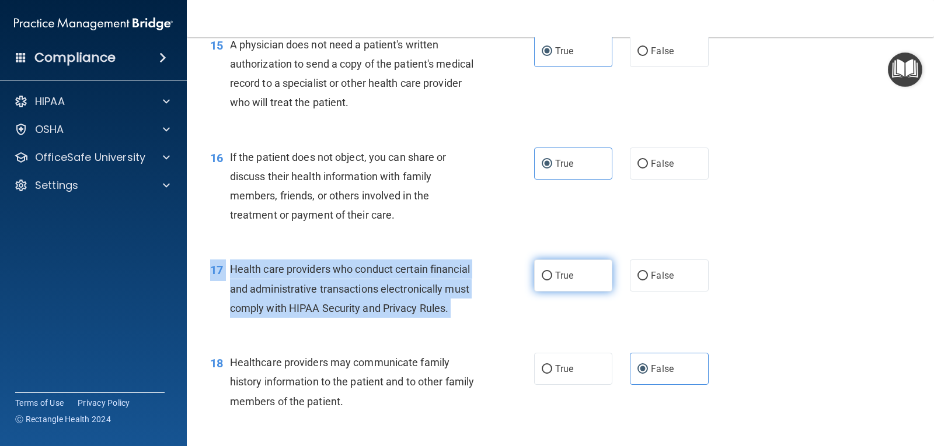
click at [553, 287] on label "True" at bounding box center [573, 276] width 78 height 32
click at [552, 281] on input "True" at bounding box center [546, 276] width 11 height 9
radio input "true"
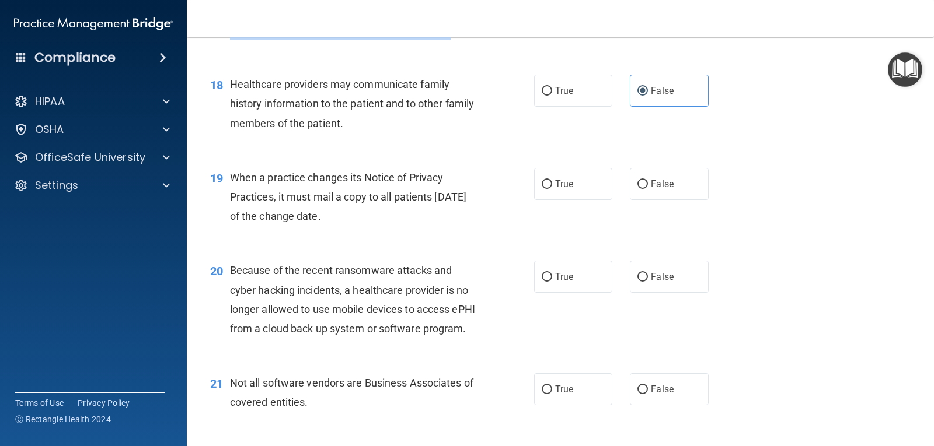
scroll to position [1750, 0]
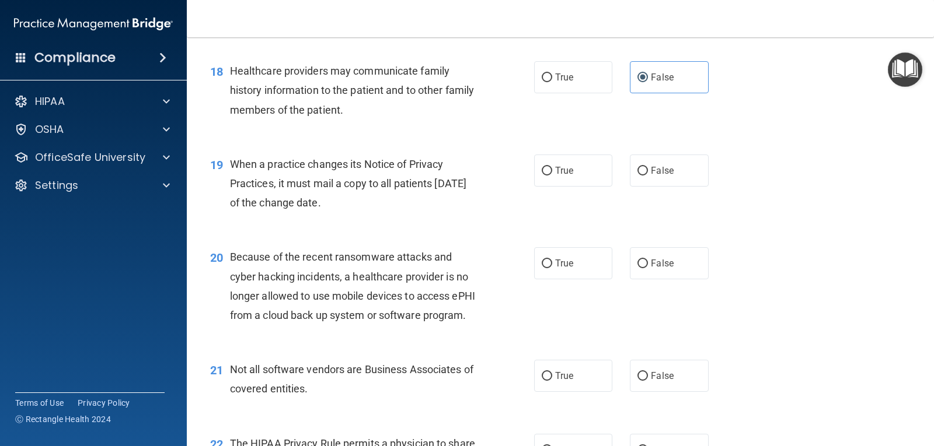
drag, startPoint x: 236, startPoint y: 186, endPoint x: 337, endPoint y: 234, distance: 112.0
click at [337, 219] on div "19 When a practice changes its Notice of Privacy Practices, it must mail a copy…" at bounding box center [372, 187] width 359 height 64
drag, startPoint x: 361, startPoint y: 226, endPoint x: 232, endPoint y: 184, distance: 136.0
click at [232, 184] on div "When a practice changes its Notice of Privacy Practices, it must mail a copy to…" at bounding box center [358, 184] width 256 height 58
click at [637, 176] on input "False" at bounding box center [642, 171] width 11 height 9
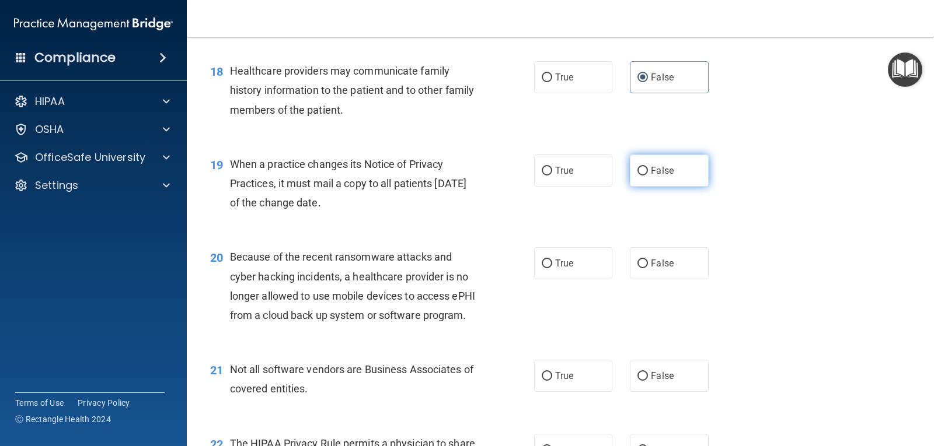
radio input "true"
click at [274, 256] on div "20 Because of the recent ransomware attacks and cyber hacking incidents, a heal…" at bounding box center [560, 289] width 718 height 113
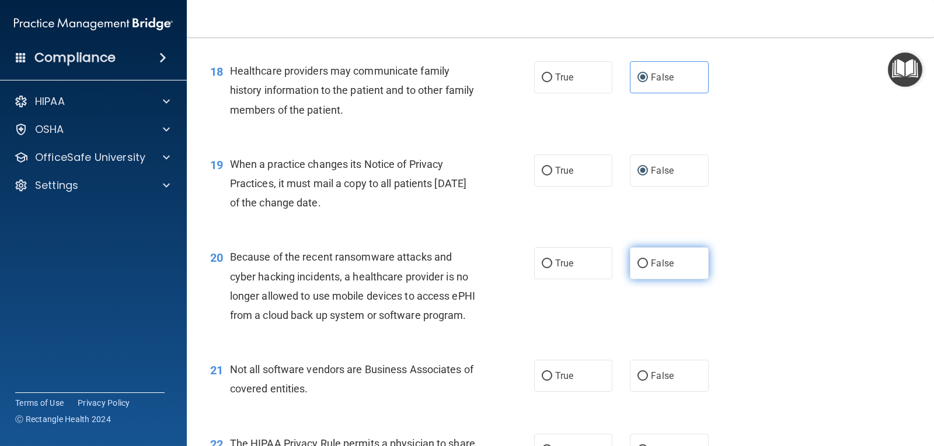
click at [651, 269] on span "False" at bounding box center [662, 263] width 23 height 11
click at [648, 268] on input "False" at bounding box center [642, 264] width 11 height 9
radio input "true"
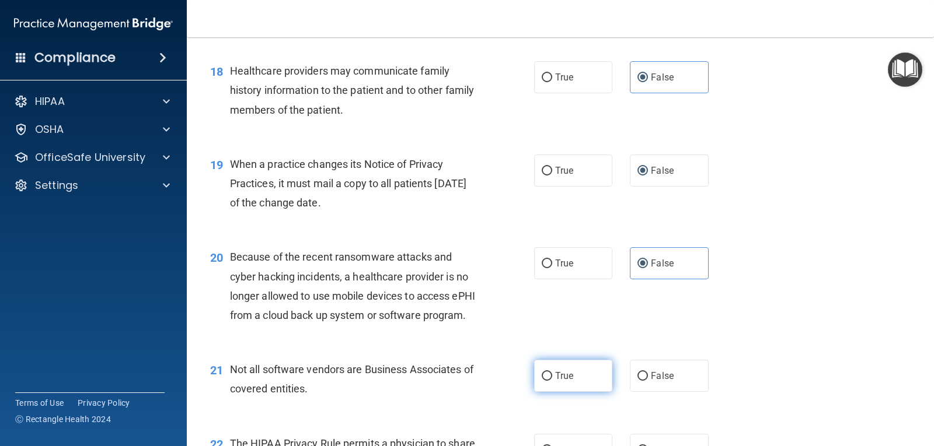
click at [555, 382] on span "True" at bounding box center [564, 376] width 18 height 11
click at [552, 381] on input "True" at bounding box center [546, 376] width 11 height 9
radio input "true"
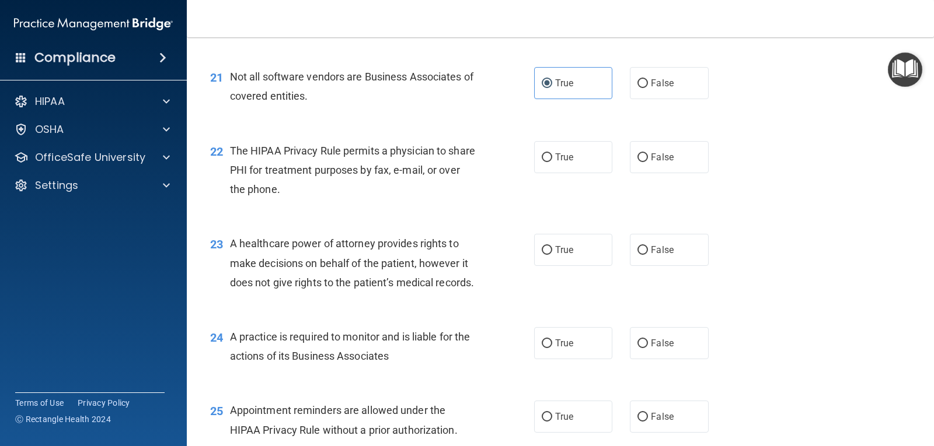
scroll to position [2042, 0]
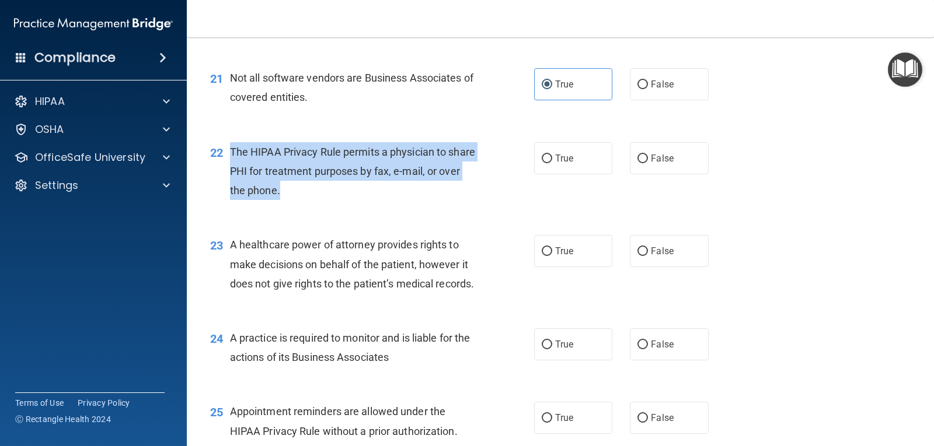
drag, startPoint x: 230, startPoint y: 190, endPoint x: 351, endPoint y: 228, distance: 126.6
click at [351, 201] on div "The HIPAA Privacy Rule permits a physician to share PHI for treatment purposes …" at bounding box center [358, 171] width 256 height 58
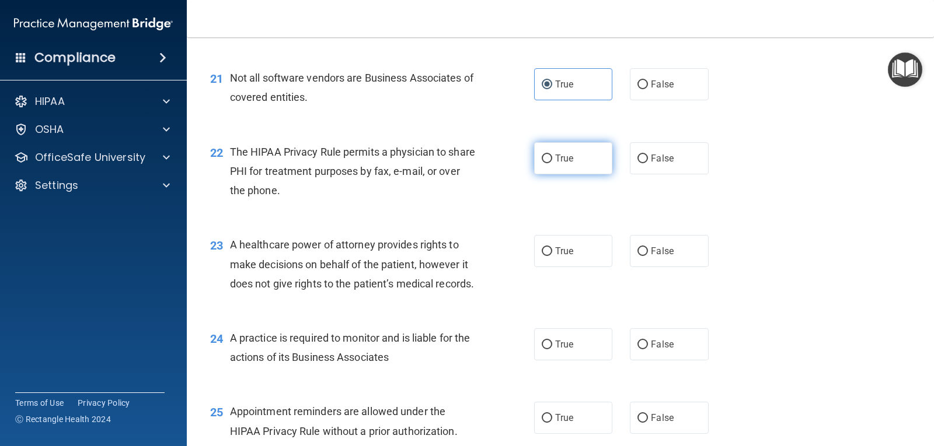
click at [548, 174] on label "True" at bounding box center [573, 158] width 78 height 32
click at [548, 163] on input "True" at bounding box center [546, 159] width 11 height 9
radio input "true"
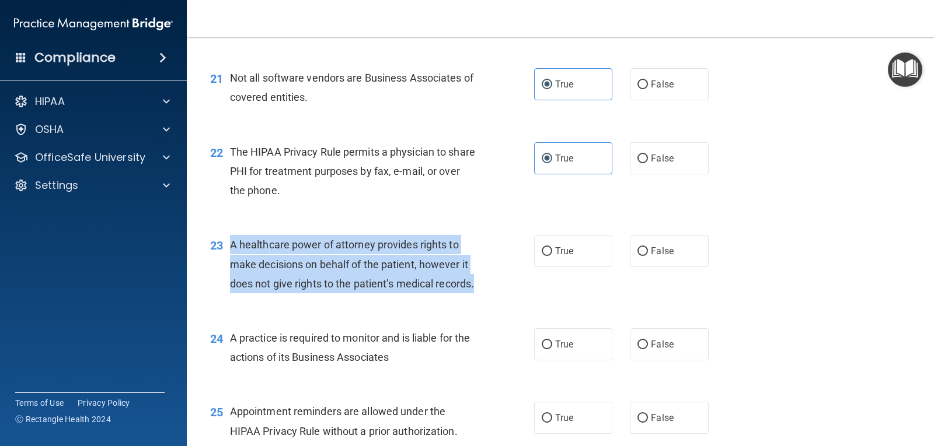
drag, startPoint x: 228, startPoint y: 286, endPoint x: 339, endPoint y: 351, distance: 128.4
click at [339, 299] on div "23 A healthcare power of attorney provides rights to make decisions on behalf o…" at bounding box center [372, 267] width 359 height 64
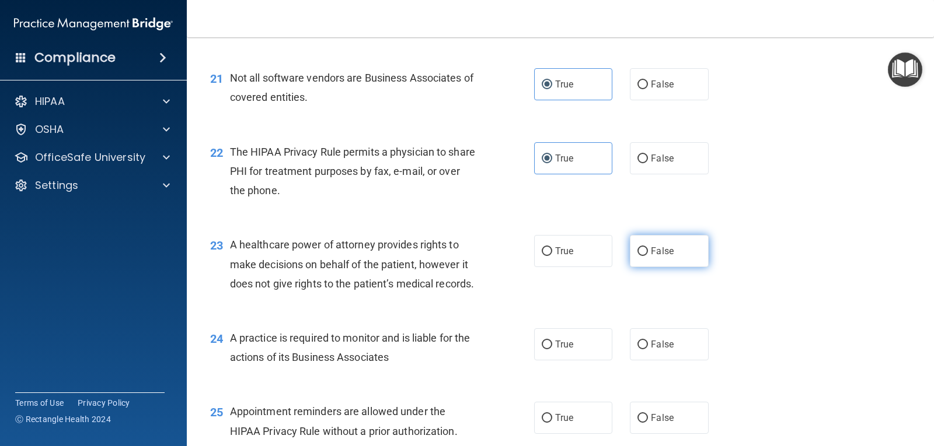
click at [644, 267] on label "False" at bounding box center [669, 251] width 78 height 32
click at [644, 256] on input "False" at bounding box center [642, 251] width 11 height 9
radio input "true"
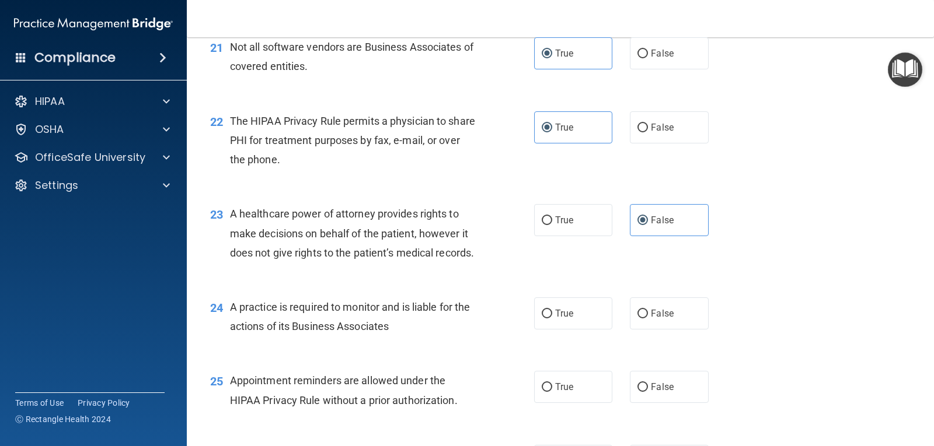
scroll to position [2101, 0]
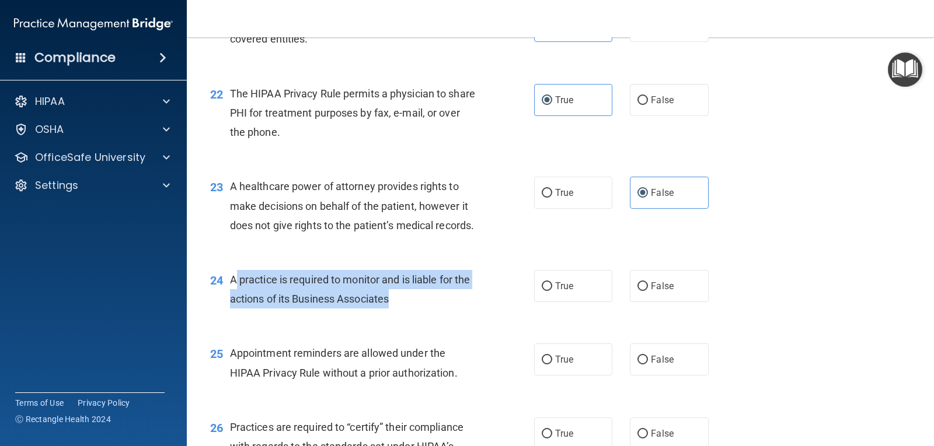
drag, startPoint x: 235, startPoint y: 337, endPoint x: 409, endPoint y: 366, distance: 176.8
click at [409, 309] on div "A practice is required to monitor and is liable for the actions of its Business…" at bounding box center [358, 289] width 256 height 39
drag, startPoint x: 228, startPoint y: 336, endPoint x: 415, endPoint y: 354, distance: 188.2
click at [415, 315] on div "24 A practice is required to monitor and is liable for the actions of its Busin…" at bounding box center [372, 292] width 359 height 44
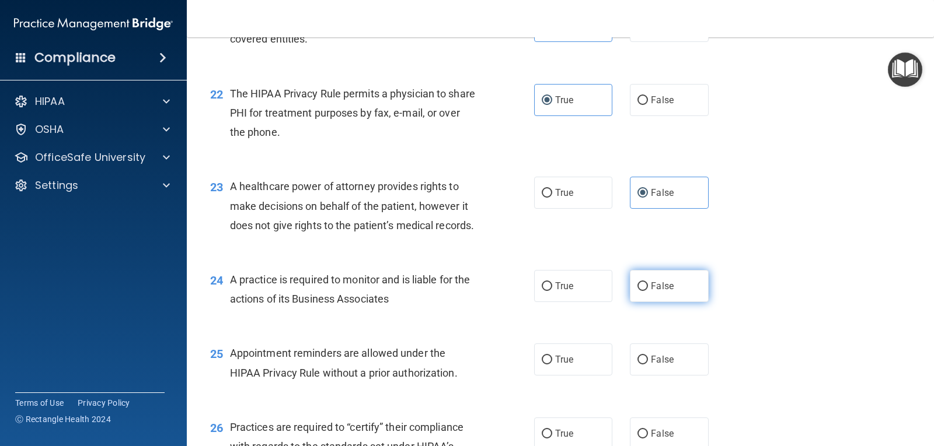
click at [641, 302] on label "False" at bounding box center [669, 286] width 78 height 32
click at [641, 291] on input "False" at bounding box center [642, 286] width 11 height 9
radio input "true"
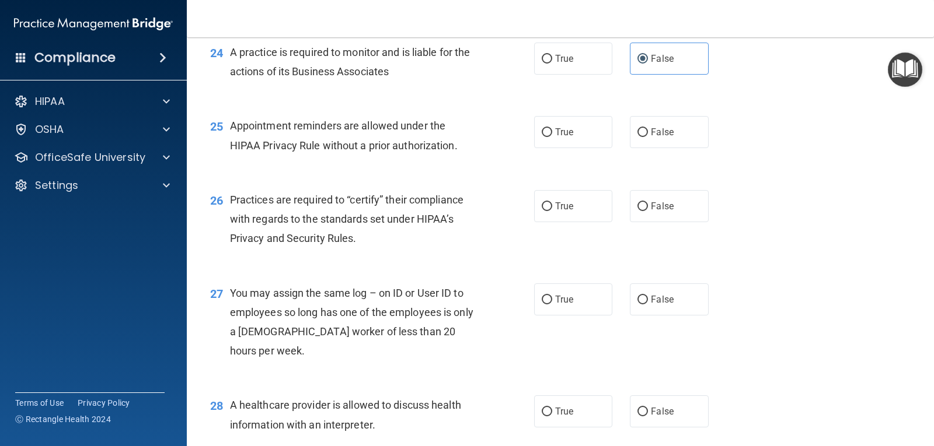
scroll to position [2334, 0]
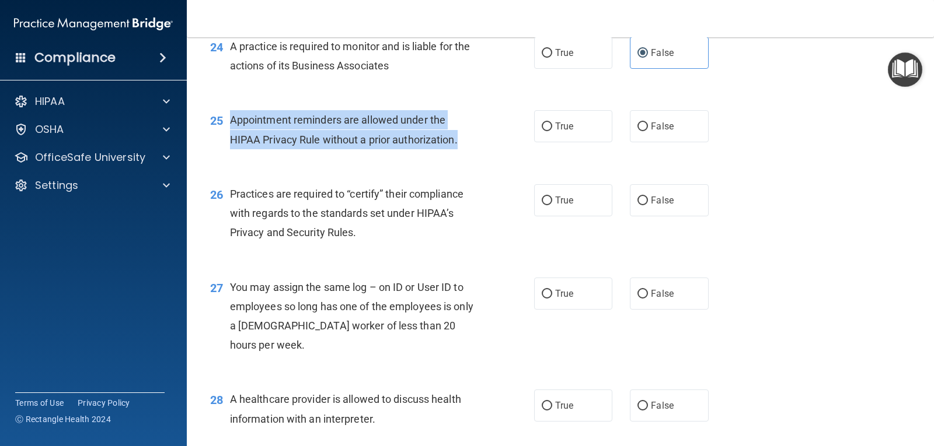
drag, startPoint x: 231, startPoint y: 179, endPoint x: 466, endPoint y: 203, distance: 235.8
click at [466, 149] on div "Appointment reminders are allowed under the HIPAA Privacy Rule without a prior …" at bounding box center [358, 129] width 256 height 39
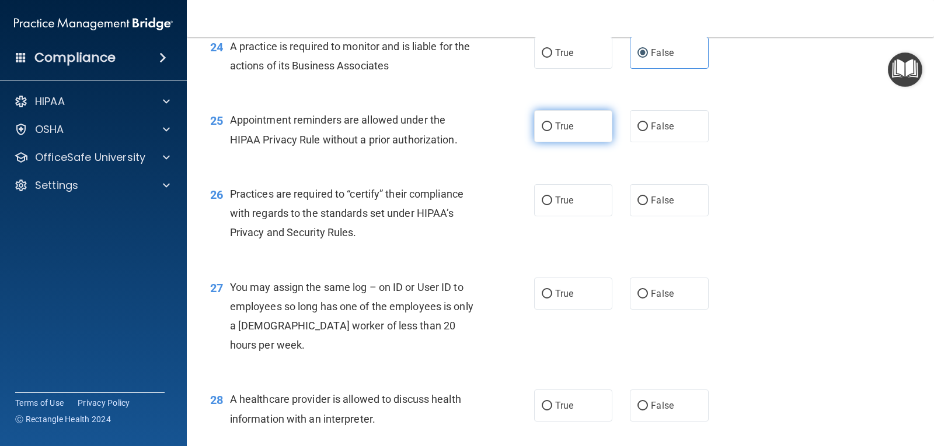
click at [555, 132] on span "True" at bounding box center [564, 126] width 18 height 11
click at [552, 131] on input "True" at bounding box center [546, 127] width 11 height 9
radio input "true"
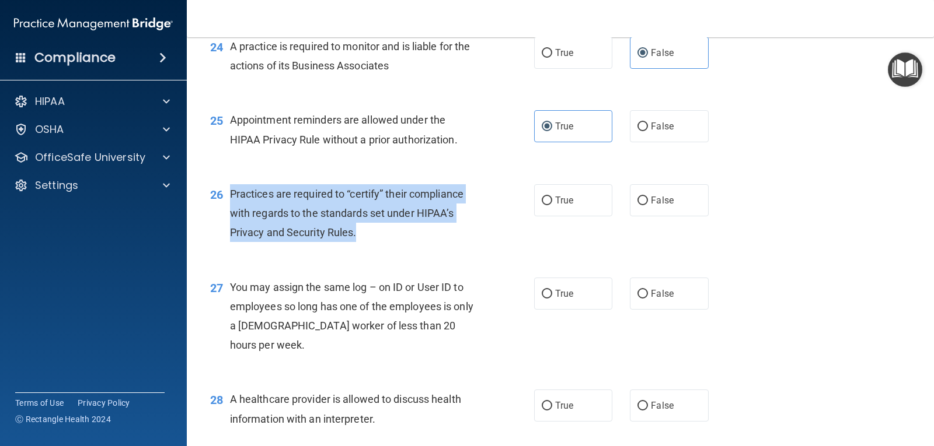
drag, startPoint x: 230, startPoint y: 251, endPoint x: 418, endPoint y: 298, distance: 193.0
click at [418, 243] on div "Practices are required to “certify” their compliance with regards to the standa…" at bounding box center [358, 213] width 256 height 58
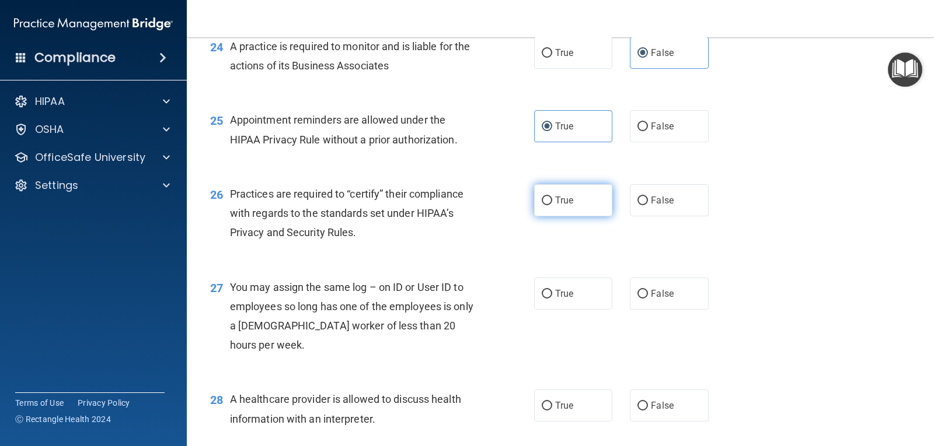
click at [555, 206] on span "True" at bounding box center [564, 200] width 18 height 11
click at [552, 205] on input "True" at bounding box center [546, 201] width 11 height 9
radio input "true"
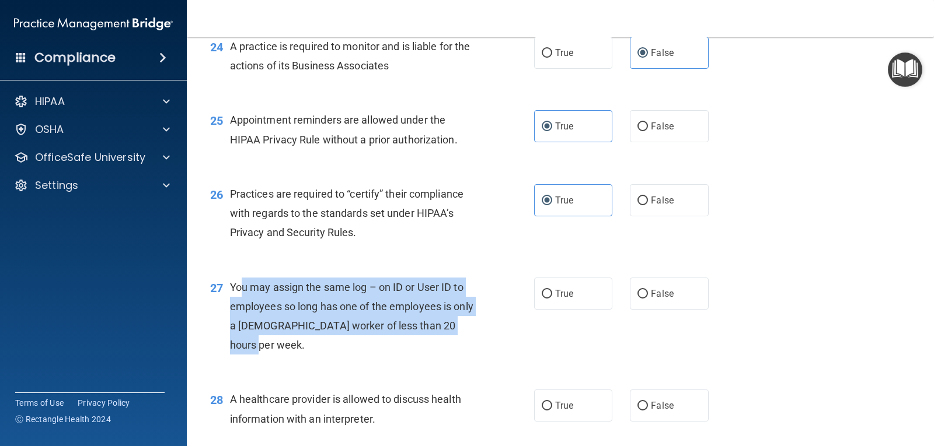
drag, startPoint x: 252, startPoint y: 345, endPoint x: 434, endPoint y: 395, distance: 188.7
click at [437, 355] on div "You may assign the same log – on ID or User ID to employees so long has one of …" at bounding box center [358, 317] width 256 height 78
drag, startPoint x: 231, startPoint y: 345, endPoint x: 378, endPoint y: 398, distance: 155.8
click at [378, 355] on div "You may assign the same log – on ID or User ID to employees so long has one of …" at bounding box center [358, 317] width 256 height 78
click at [473, 355] on div "You may assign the same log – on ID or User ID to employees so long has one of …" at bounding box center [358, 317] width 256 height 78
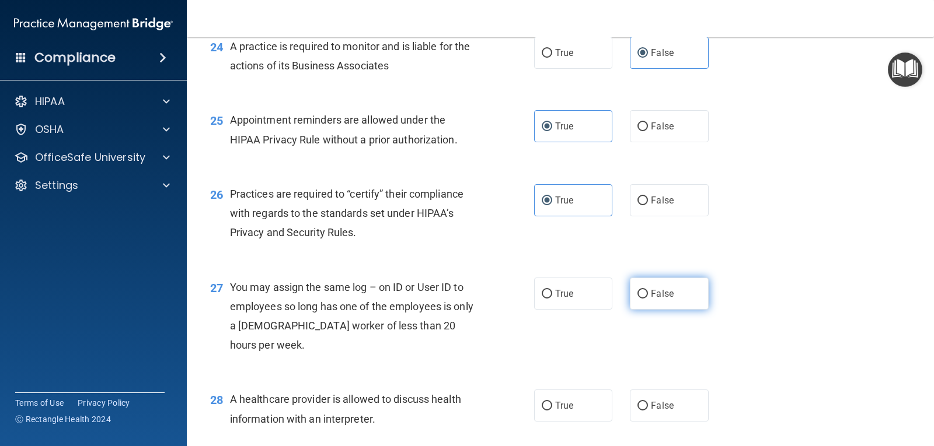
click at [640, 299] on input "False" at bounding box center [642, 294] width 11 height 9
radio input "true"
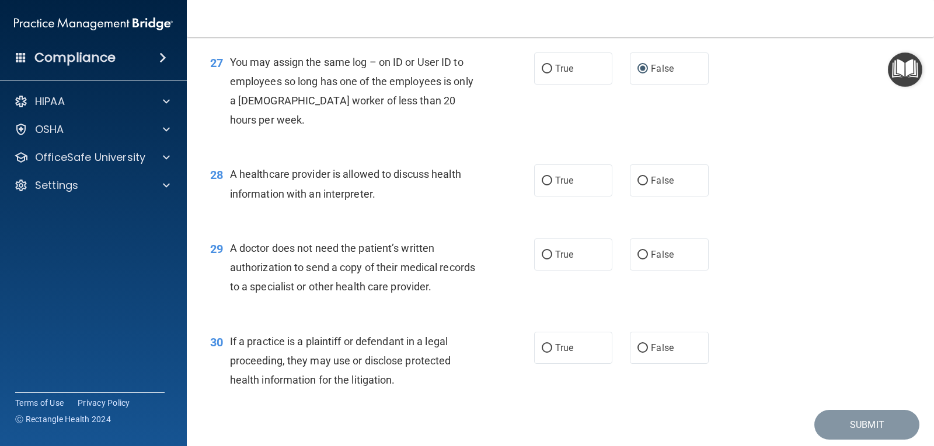
scroll to position [2509, 0]
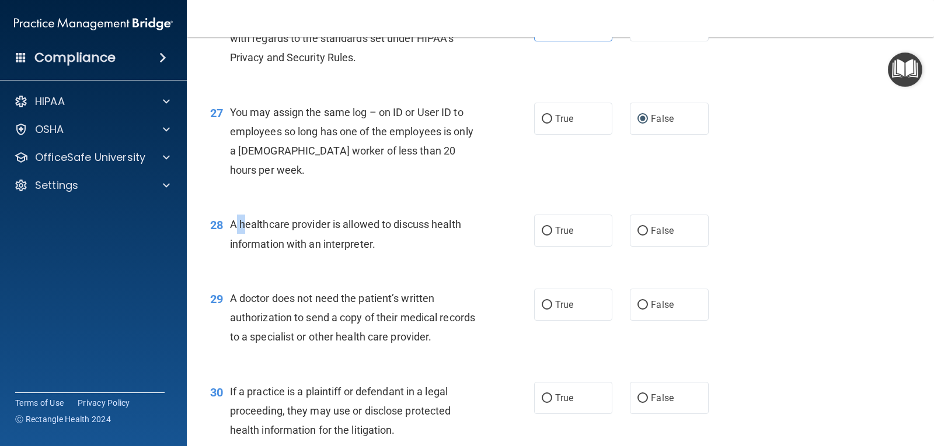
drag, startPoint x: 233, startPoint y: 289, endPoint x: 246, endPoint y: 292, distance: 12.6
click at [246, 253] on div "A healthcare provider is allowed to discuss health information with an interpre…" at bounding box center [358, 234] width 256 height 39
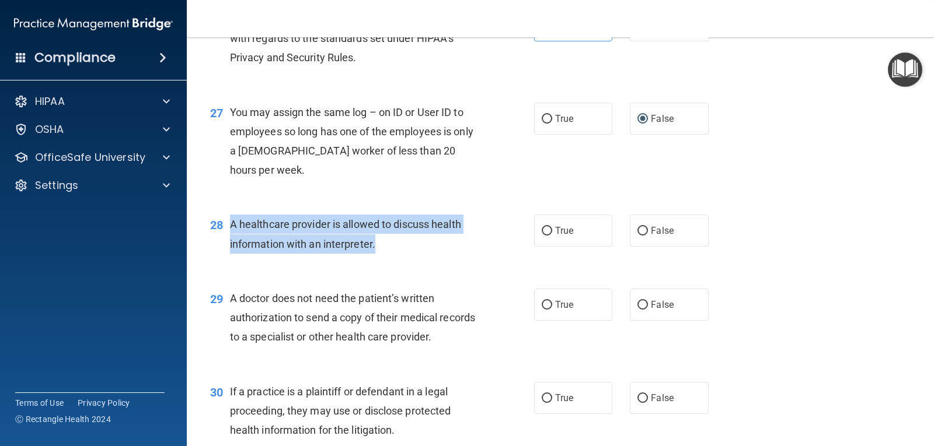
drag, startPoint x: 230, startPoint y: 281, endPoint x: 410, endPoint y: 317, distance: 183.3
click at [410, 259] on div "28 A healthcare provider is allowed to discuss health information with an inter…" at bounding box center [372, 237] width 359 height 44
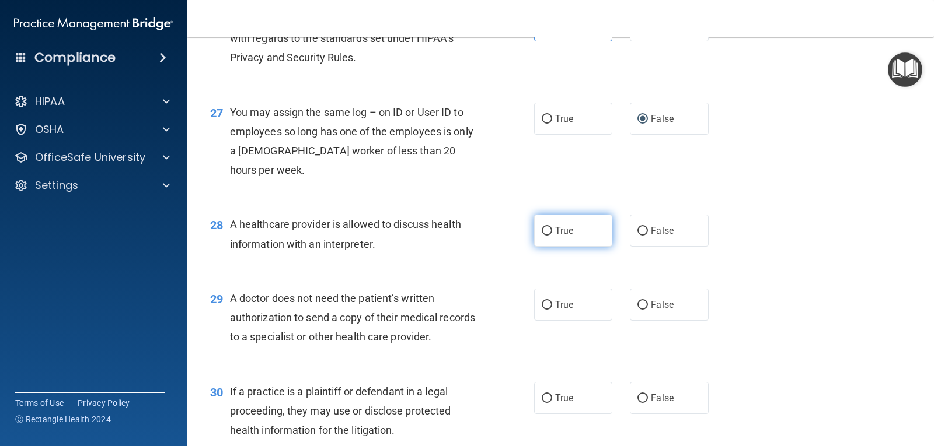
click at [575, 247] on label "True" at bounding box center [573, 231] width 78 height 32
click at [552, 236] on input "True" at bounding box center [546, 231] width 11 height 9
radio input "true"
click at [555, 310] on span "True" at bounding box center [564, 304] width 18 height 11
click at [552, 310] on input "True" at bounding box center [546, 305] width 11 height 9
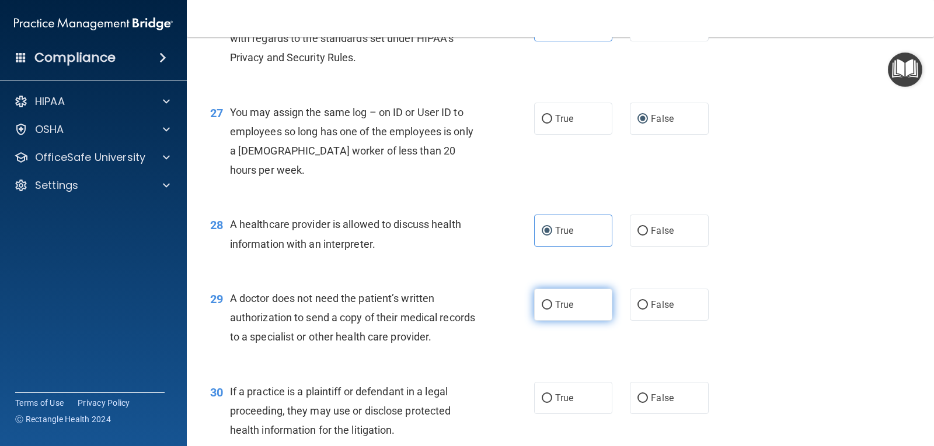
radio input "true"
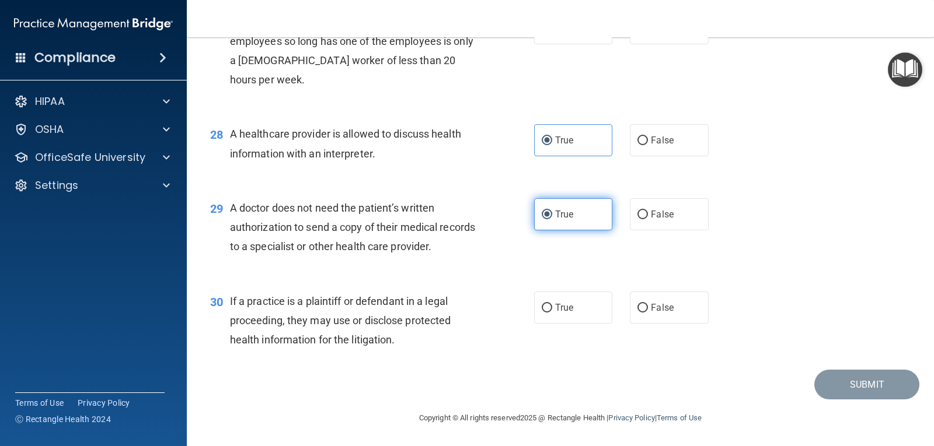
scroll to position [2657, 0]
drag, startPoint x: 226, startPoint y: 298, endPoint x: 438, endPoint y: 362, distance: 220.6
click at [438, 362] on div "30 If a practice is a plaintiff or defendant in a legal proceeding, they may us…" at bounding box center [560, 323] width 718 height 93
click at [231, 300] on span "If a practice is a plaintiff or defendant in a legal proceeding, they may use o…" at bounding box center [340, 320] width 221 height 51
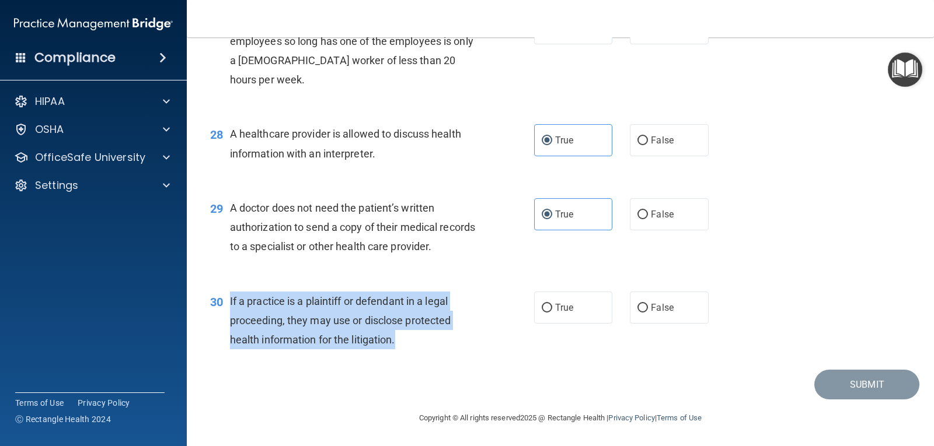
drag, startPoint x: 228, startPoint y: 300, endPoint x: 442, endPoint y: 355, distance: 221.2
click at [442, 355] on div "30 If a practice is a plaintiff or defendant in a legal proceeding, they may us…" at bounding box center [372, 324] width 359 height 64
click at [443, 355] on div "30 If a practice is a plaintiff or defendant in a legal proceeding, they may us…" at bounding box center [372, 324] width 359 height 64
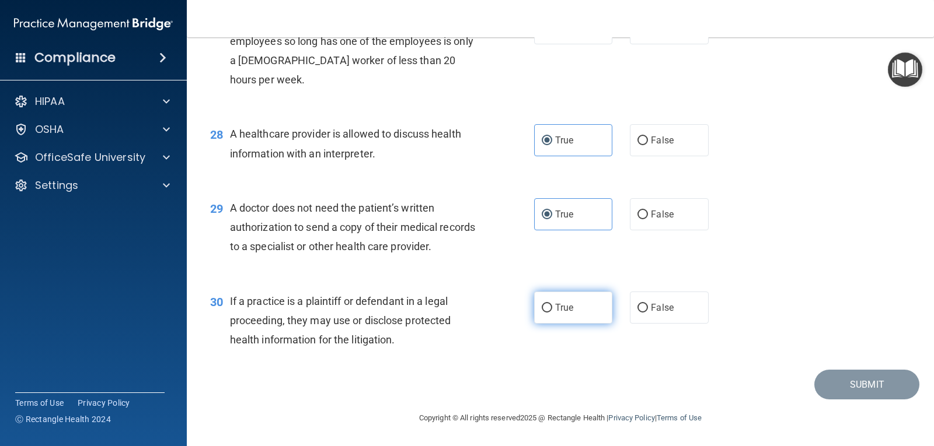
click at [567, 312] on span "True" at bounding box center [564, 307] width 18 height 11
click at [552, 312] on input "True" at bounding box center [546, 308] width 11 height 9
radio input "true"
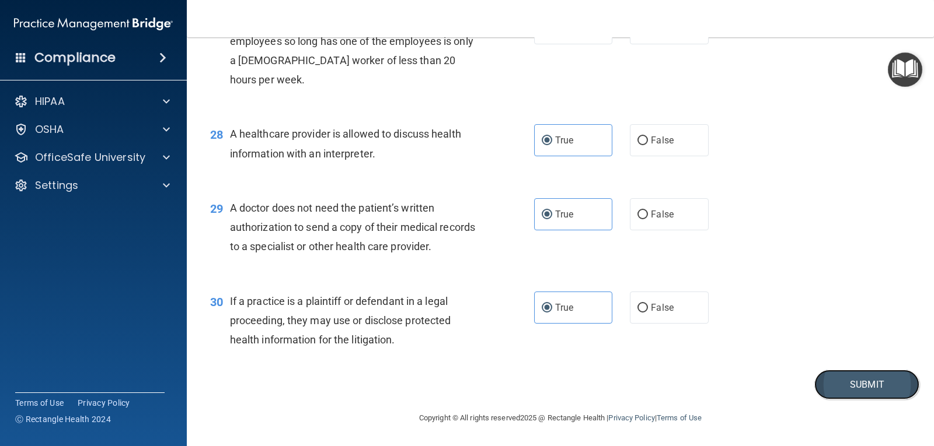
click at [838, 384] on button "Submit" at bounding box center [866, 385] width 105 height 30
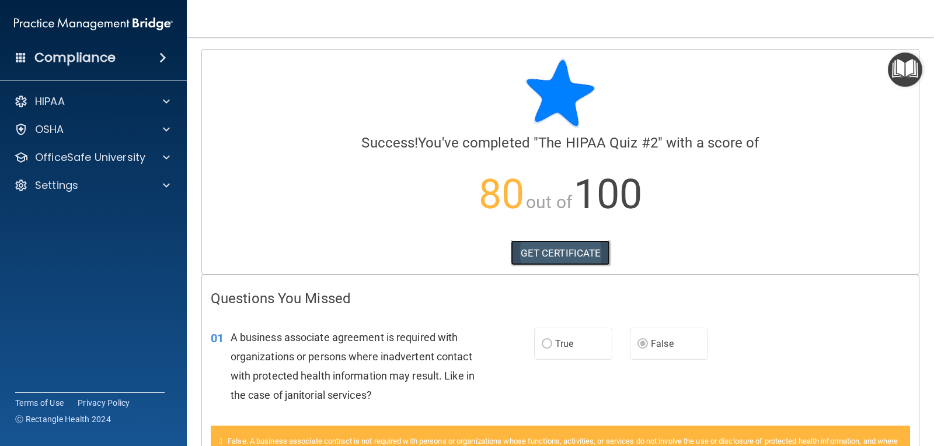
click at [539, 242] on link "GET CERTIFICATE" at bounding box center [561, 253] width 100 height 26
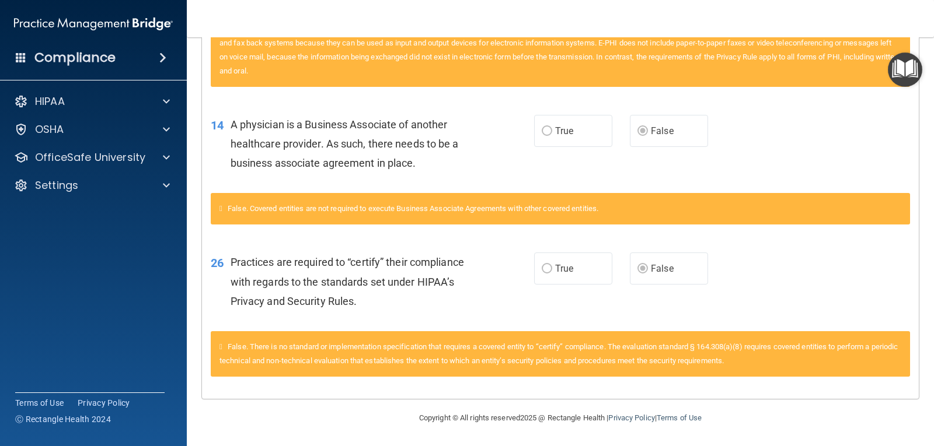
scroll to position [257, 0]
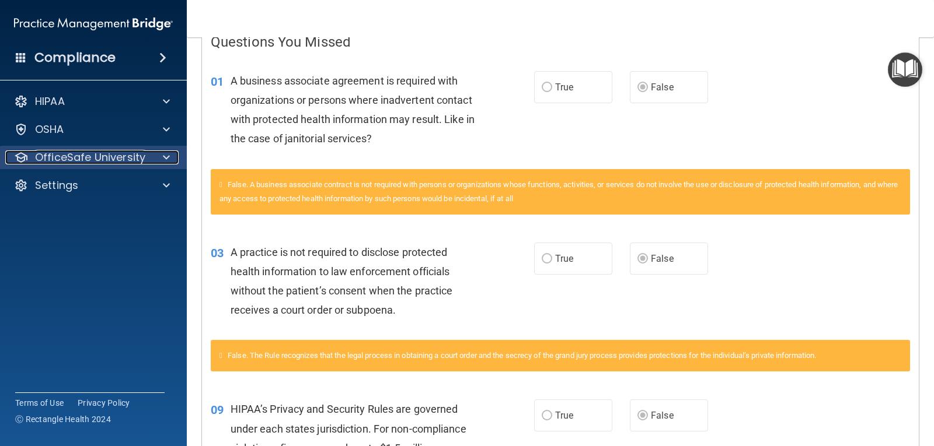
click at [169, 155] on span at bounding box center [166, 158] width 7 height 14
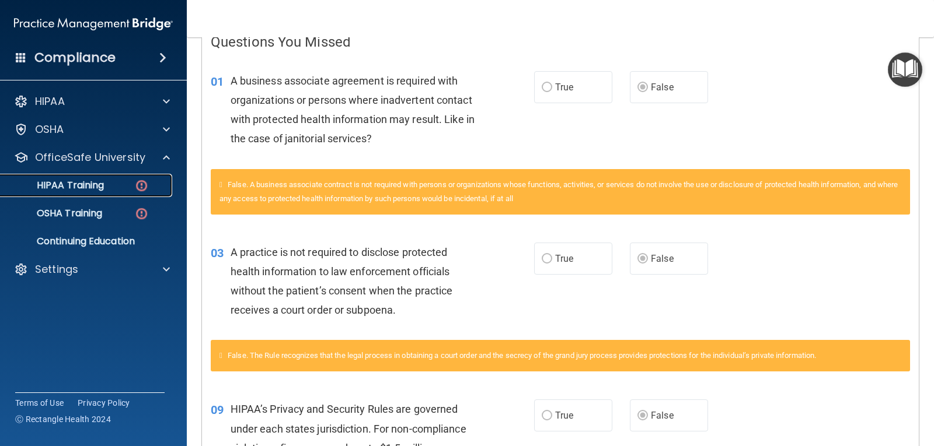
click at [111, 187] on div "HIPAA Training" at bounding box center [87, 186] width 159 height 12
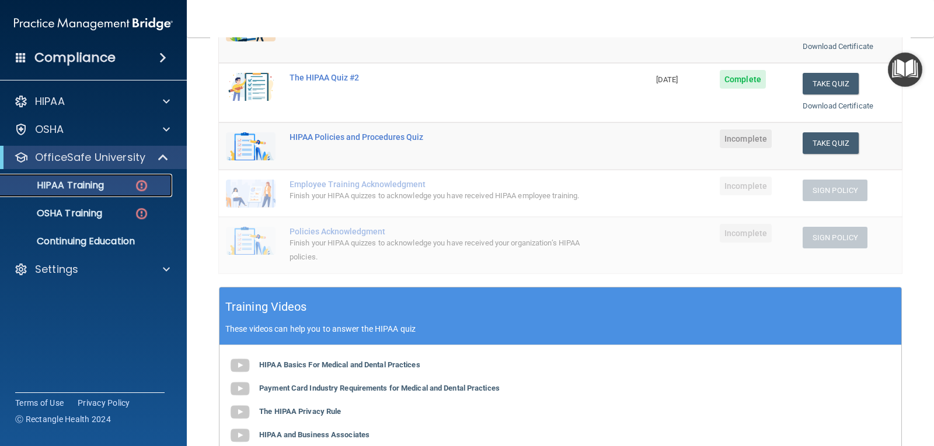
scroll to position [233, 0]
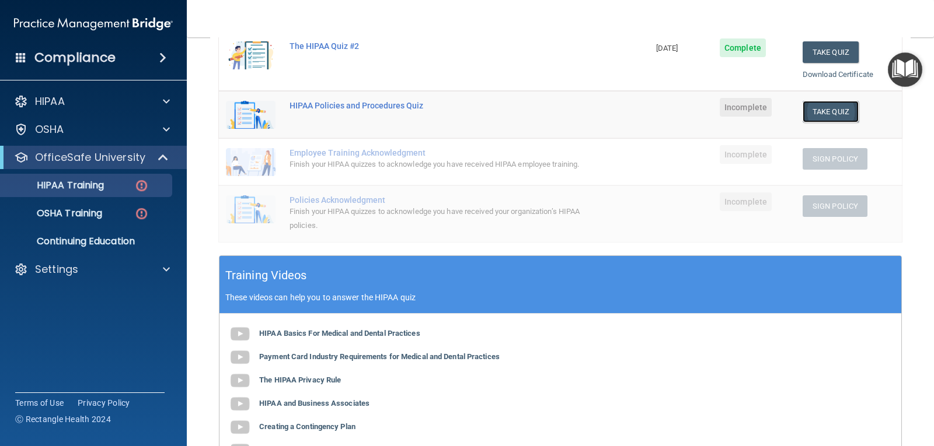
click at [809, 109] on button "Take Quiz" at bounding box center [830, 112] width 56 height 22
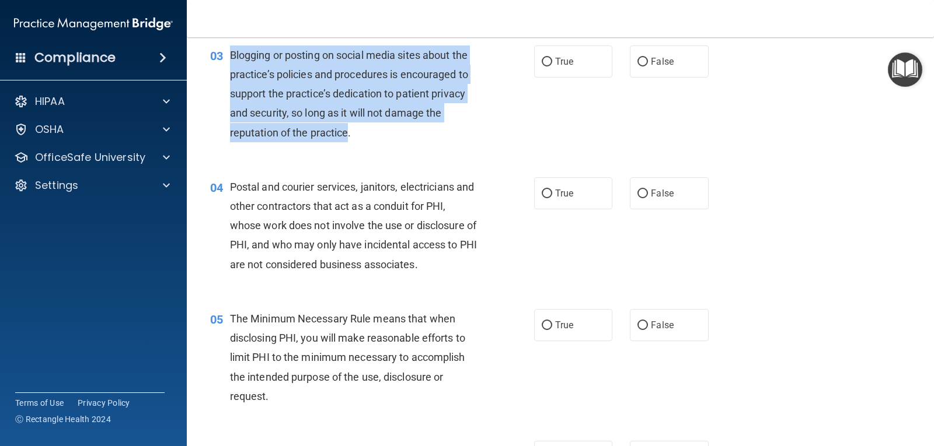
drag, startPoint x: 233, startPoint y: 56, endPoint x: 348, endPoint y: 127, distance: 135.2
click at [348, 127] on div "03 Blogging or posting on social media sites about the practice’s policies and …" at bounding box center [372, 97] width 359 height 103
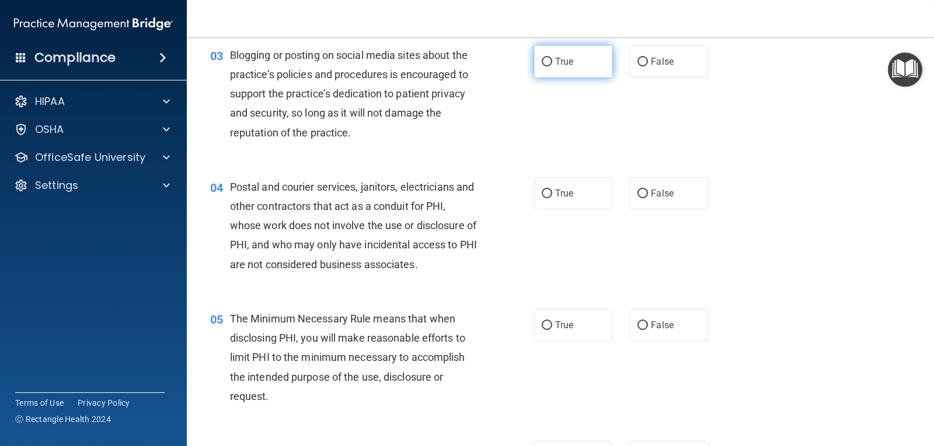
click at [549, 65] on label "True" at bounding box center [573, 62] width 78 height 32
click at [549, 65] on input "True" at bounding box center [546, 62] width 11 height 9
radio input "true"
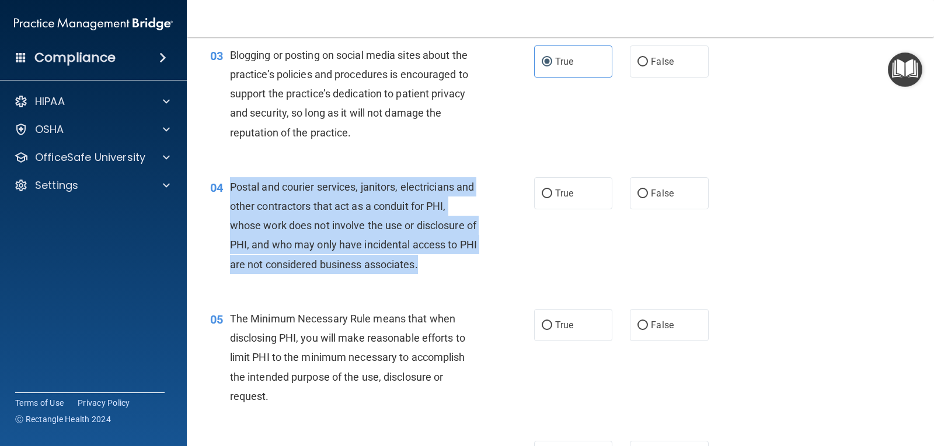
drag, startPoint x: 228, startPoint y: 185, endPoint x: 466, endPoint y: 263, distance: 250.0
click at [466, 263] on div "04 Postal and courier services, janitors, electricians and other contractors th…" at bounding box center [372, 228] width 359 height 103
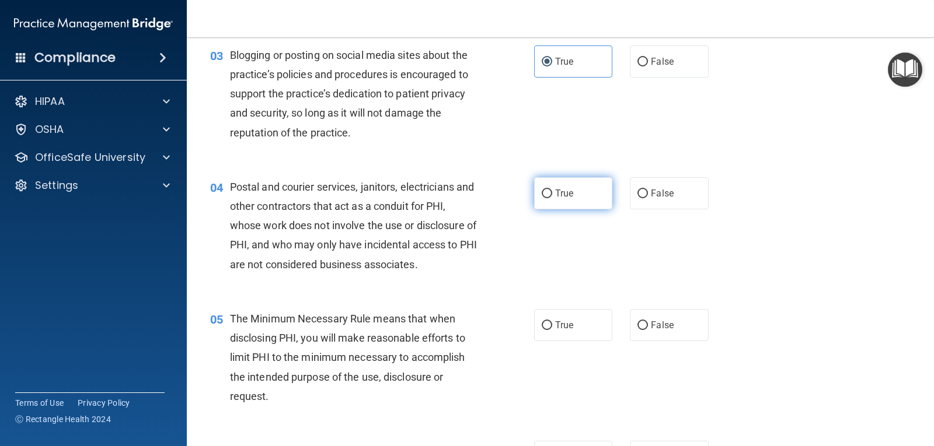
click at [548, 194] on label "True" at bounding box center [573, 193] width 78 height 32
click at [548, 194] on input "True" at bounding box center [546, 194] width 11 height 9
radio input "true"
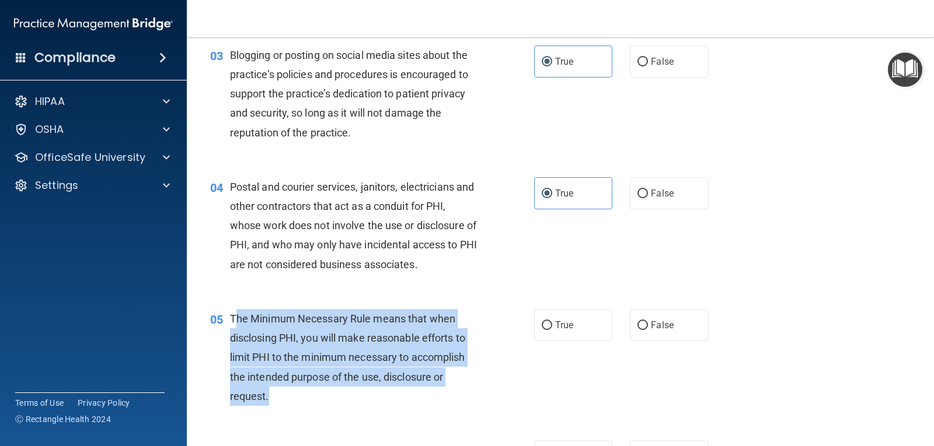
drag, startPoint x: 235, startPoint y: 323, endPoint x: 306, endPoint y: 345, distance: 74.4
click at [375, 383] on span "The Minimum Necessary Rule means that when disclosing PHI, you will make reason…" at bounding box center [347, 358] width 235 height 90
drag, startPoint x: 230, startPoint y: 319, endPoint x: 439, endPoint y: 397, distance: 223.3
click at [439, 397] on div "The Minimum Necessary Rule means that when disclosing PHI, you will make reason…" at bounding box center [358, 357] width 256 height 97
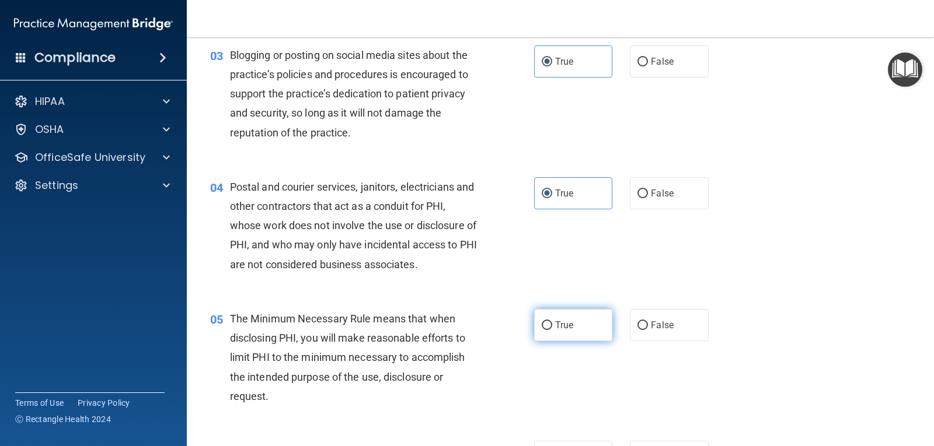
click at [560, 329] on span "True" at bounding box center [564, 325] width 18 height 11
click at [552, 329] on input "True" at bounding box center [546, 326] width 11 height 9
radio input "true"
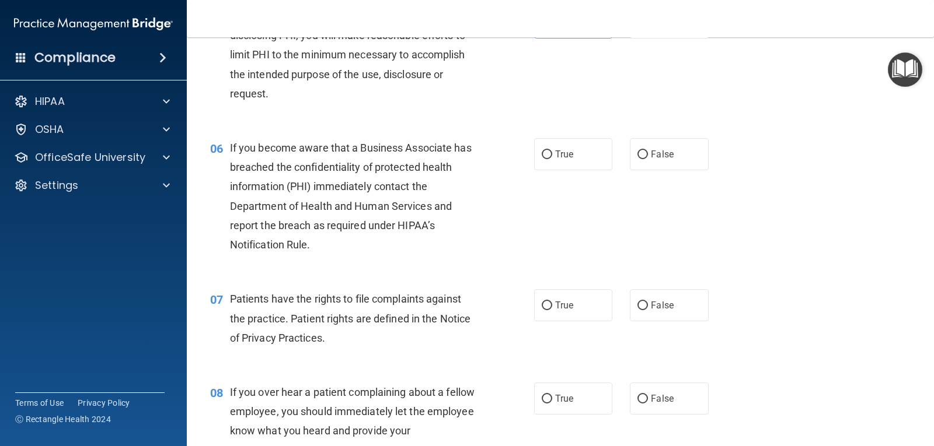
scroll to position [583, 0]
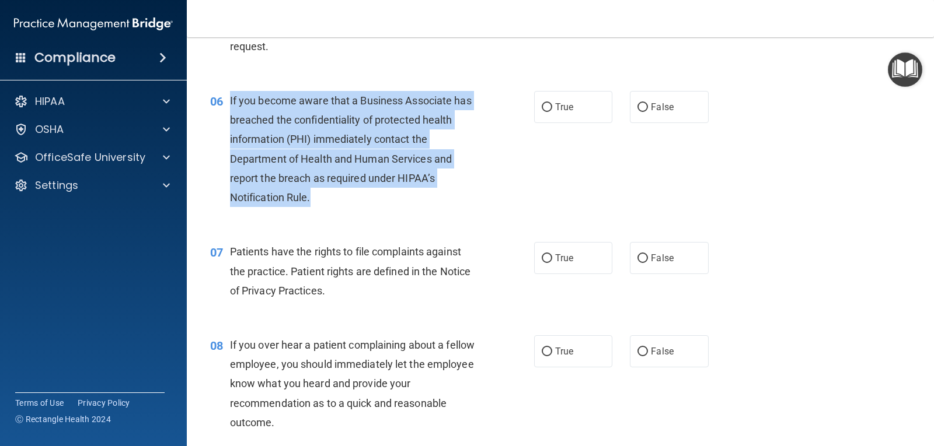
drag, startPoint x: 229, startPoint y: 102, endPoint x: 350, endPoint y: 208, distance: 161.7
click at [350, 208] on div "06 If you become aware that a Business Associate has breached the confidentiali…" at bounding box center [372, 152] width 359 height 122
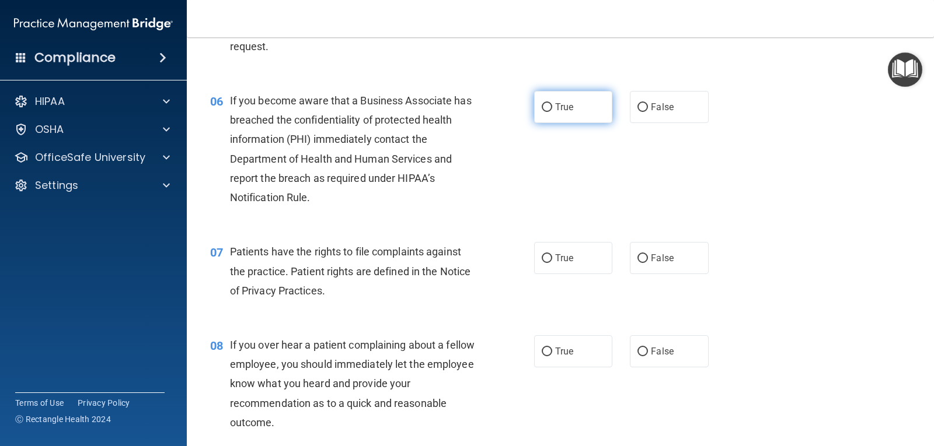
click at [550, 110] on label "True" at bounding box center [573, 107] width 78 height 32
click at [550, 110] on input "True" at bounding box center [546, 107] width 11 height 9
radio input "true"
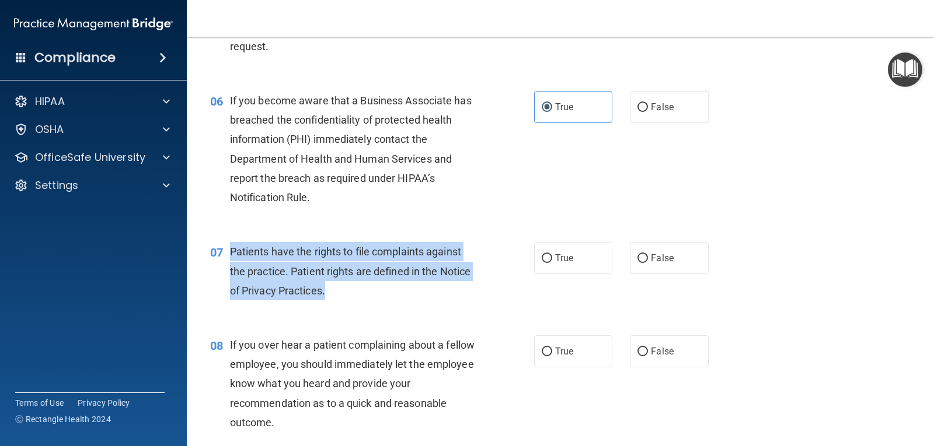
drag, startPoint x: 232, startPoint y: 252, endPoint x: 387, endPoint y: 290, distance: 159.2
click at [387, 290] on div "Patients have the rights to file complaints against the practice. Patient right…" at bounding box center [358, 271] width 256 height 58
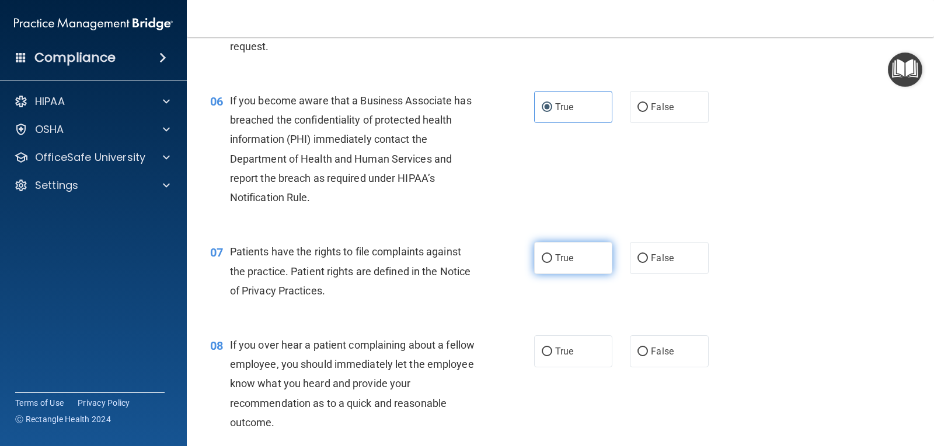
click at [573, 268] on label "True" at bounding box center [573, 258] width 78 height 32
click at [552, 263] on input "True" at bounding box center [546, 258] width 11 height 9
radio input "true"
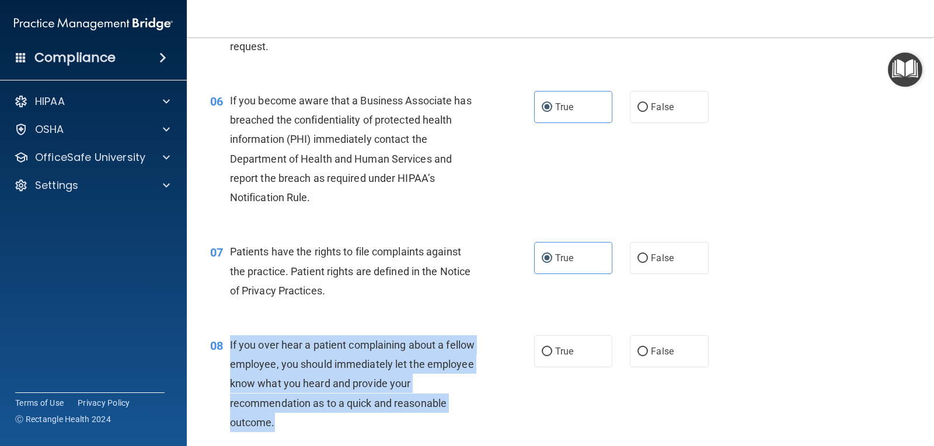
drag, startPoint x: 229, startPoint y: 343, endPoint x: 362, endPoint y: 426, distance: 156.7
click at [362, 426] on div "08 If you over hear a patient complaining about a fellow employee, you should i…" at bounding box center [372, 387] width 359 height 103
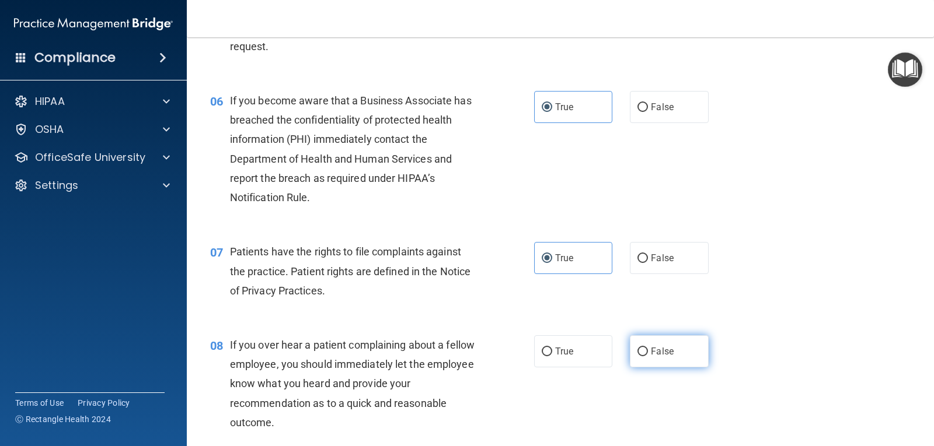
click at [651, 355] on span "False" at bounding box center [662, 351] width 23 height 11
click at [646, 355] on input "False" at bounding box center [642, 352] width 11 height 9
radio input "true"
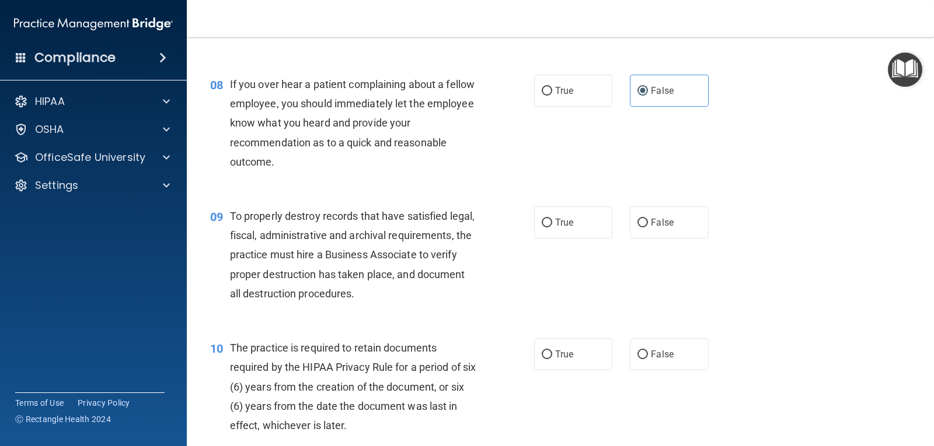
scroll to position [817, 0]
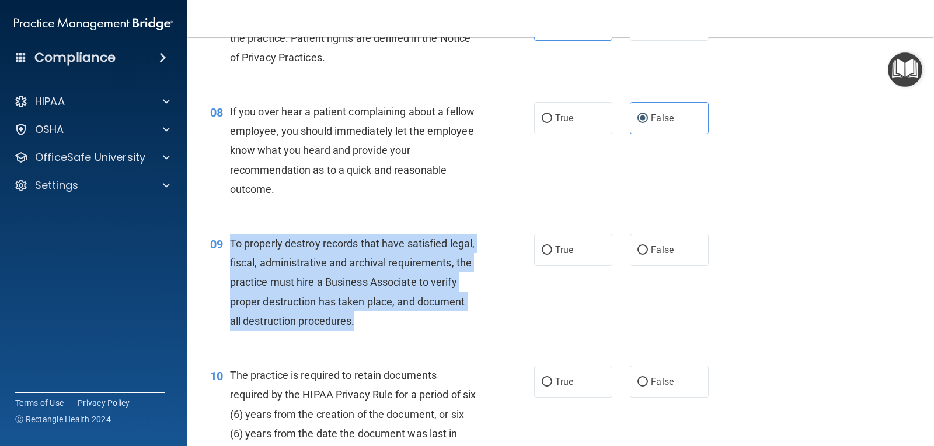
drag, startPoint x: 233, startPoint y: 243, endPoint x: 468, endPoint y: 323, distance: 248.0
click at [468, 323] on div "To properly destroy records that have satisfied legal, fiscal, administrative a…" at bounding box center [358, 282] width 256 height 97
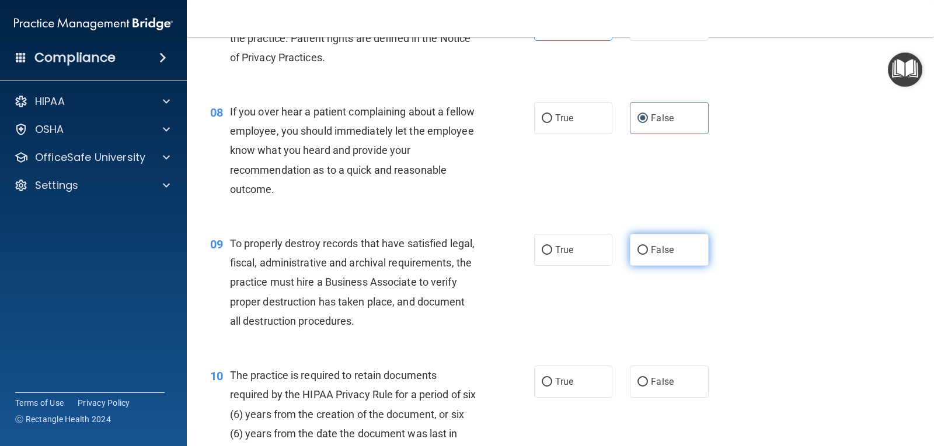
click at [651, 253] on span "False" at bounding box center [662, 249] width 23 height 11
click at [648, 253] on input "False" at bounding box center [642, 250] width 11 height 9
radio input "true"
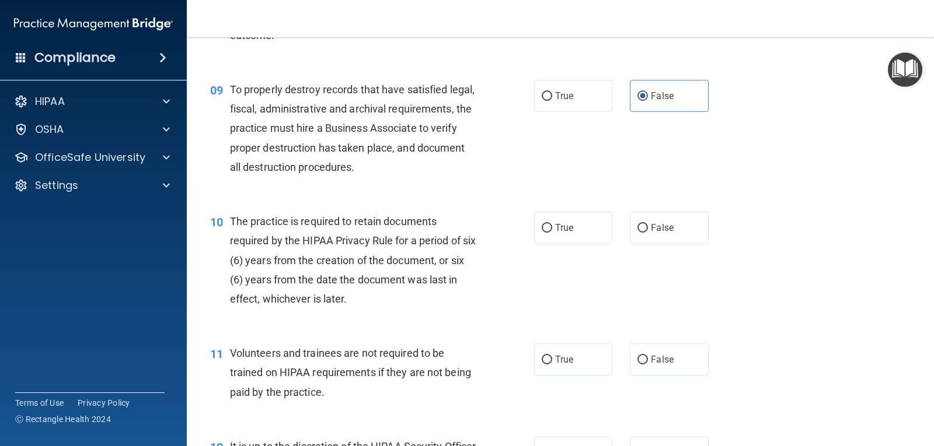
scroll to position [992, 0]
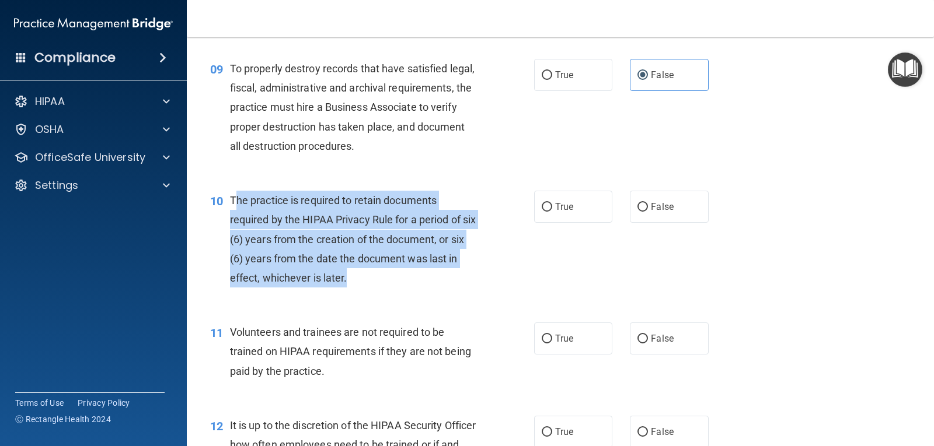
drag, startPoint x: 237, startPoint y: 200, endPoint x: 415, endPoint y: 285, distance: 197.3
click at [415, 285] on div "The practice is required to retain documents required by the HIPAA Privacy Rule…" at bounding box center [358, 239] width 256 height 97
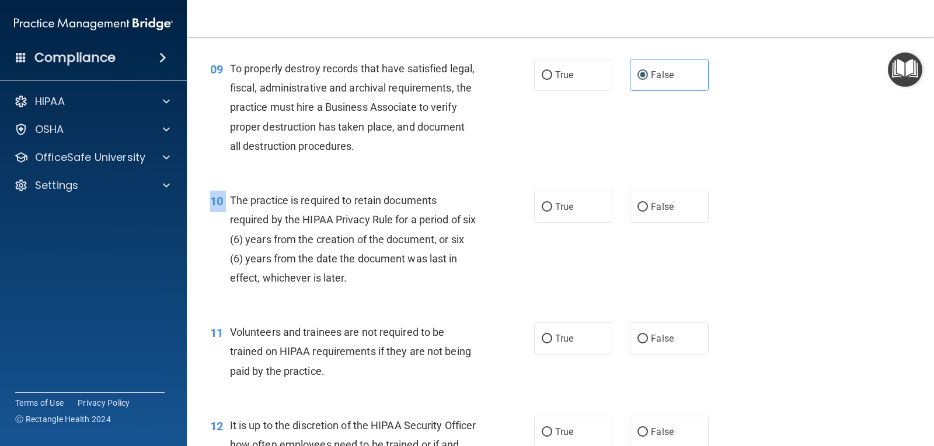
drag, startPoint x: 232, startPoint y: 198, endPoint x: 368, endPoint y: 296, distance: 168.4
click at [368, 296] on div "10 The practice is required to retain documents required by the HIPAA Privacy R…" at bounding box center [560, 242] width 718 height 132
click at [369, 296] on div "10 The practice is required to retain documents required by the HIPAA Privacy R…" at bounding box center [560, 242] width 718 height 132
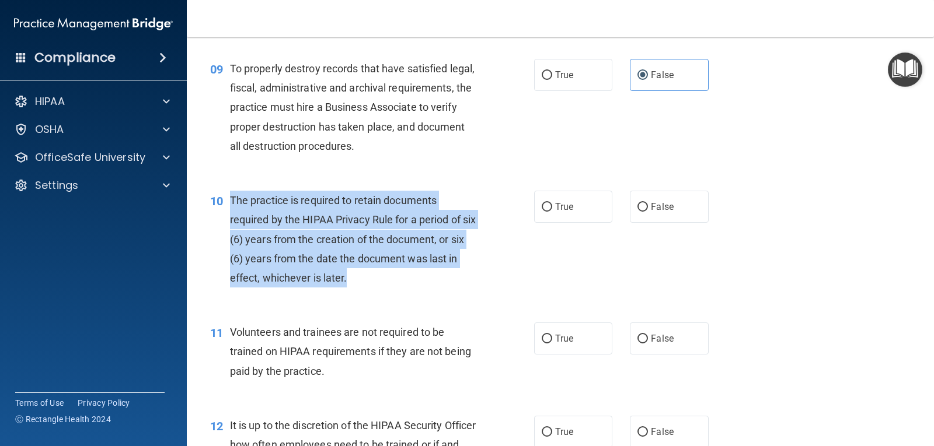
drag, startPoint x: 228, startPoint y: 198, endPoint x: 369, endPoint y: 282, distance: 164.1
click at [369, 282] on div "10 The practice is required to retain documents required by the HIPAA Privacy R…" at bounding box center [372, 242] width 359 height 103
click at [546, 203] on input "True" at bounding box center [546, 207] width 11 height 9
radio input "true"
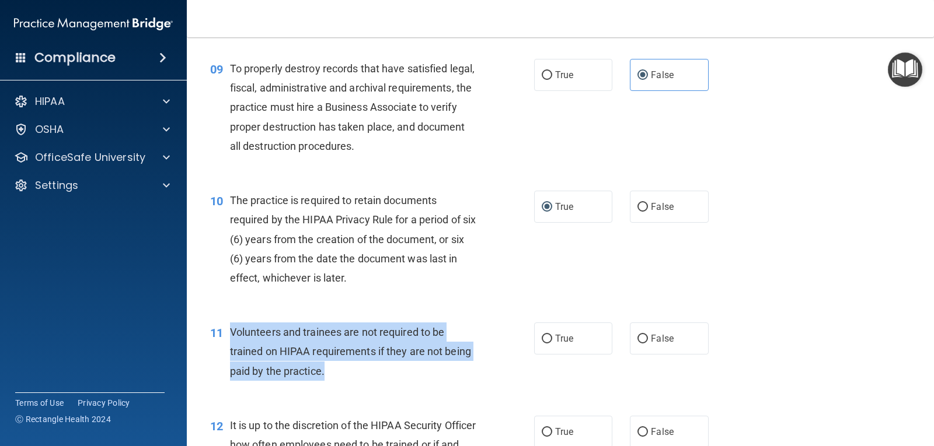
drag, startPoint x: 229, startPoint y: 331, endPoint x: 341, endPoint y: 378, distance: 121.9
click at [341, 378] on div "11 Volunteers and trainees are not required to be trained on HIPAA requirements…" at bounding box center [372, 355] width 359 height 64
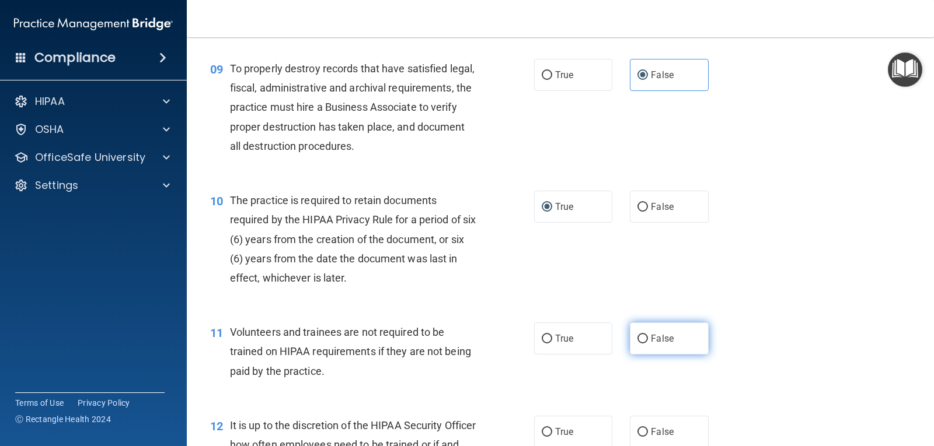
click at [658, 335] on span "False" at bounding box center [662, 338] width 23 height 11
click at [648, 335] on input "False" at bounding box center [642, 339] width 11 height 9
radio input "true"
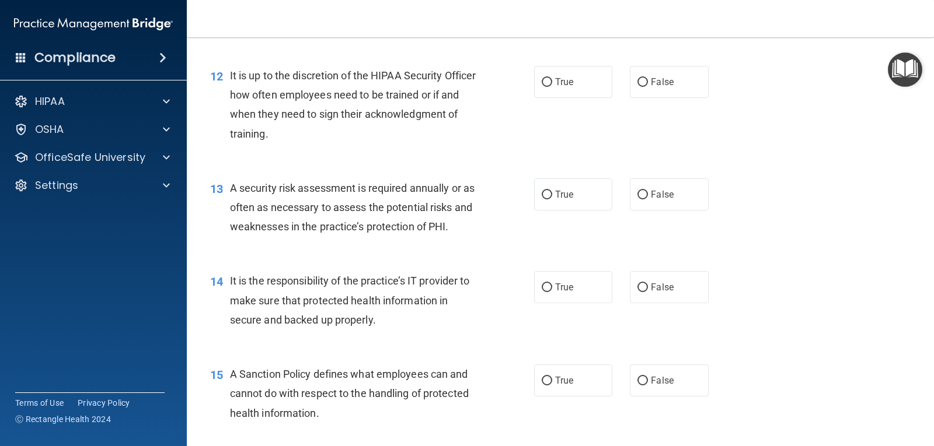
scroll to position [1284, 0]
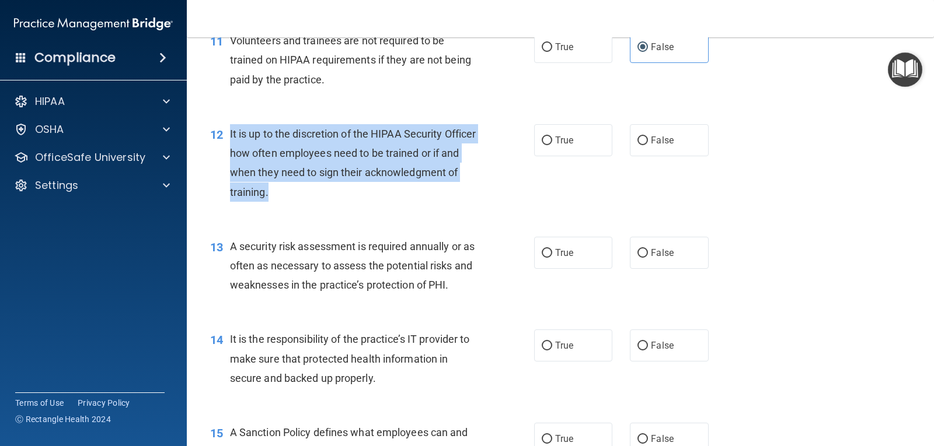
drag, startPoint x: 228, startPoint y: 132, endPoint x: 374, endPoint y: 207, distance: 163.9
click at [374, 207] on div "12 It is up to the discretion of the HIPAA Security Officer how often employees…" at bounding box center [372, 165] width 359 height 83
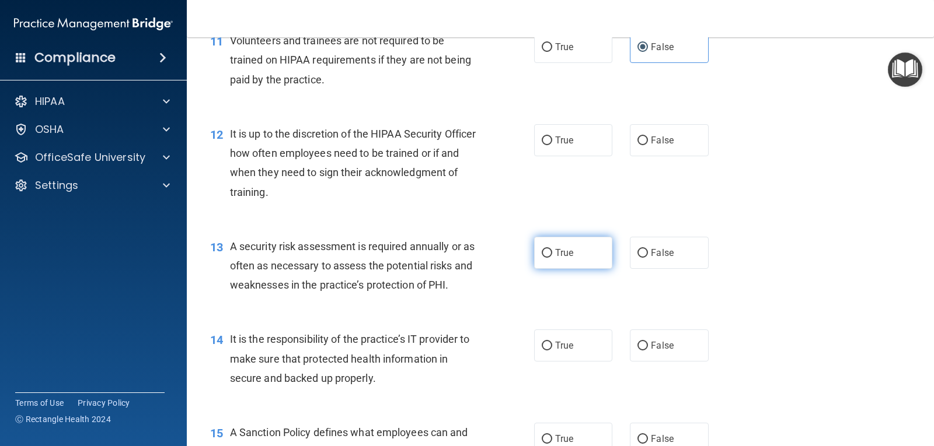
click at [564, 251] on span "True" at bounding box center [564, 252] width 18 height 11
click at [552, 251] on input "True" at bounding box center [546, 253] width 11 height 9
radio input "true"
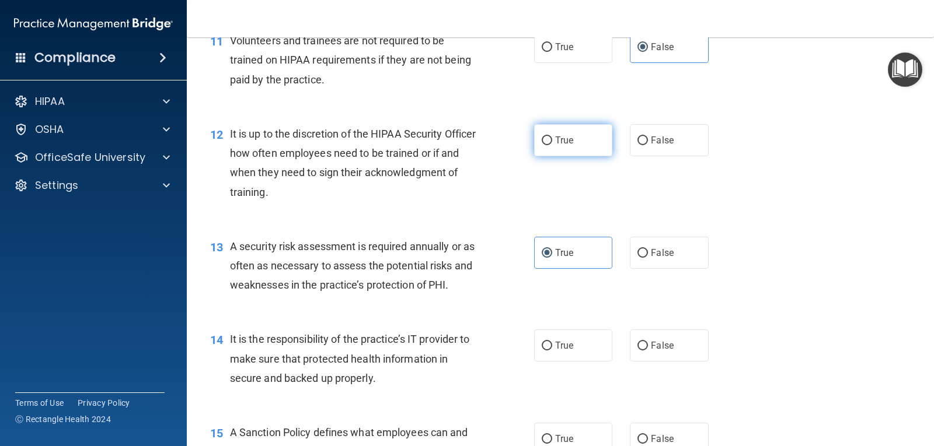
click at [564, 144] on span "True" at bounding box center [564, 140] width 18 height 11
click at [552, 144] on input "True" at bounding box center [546, 141] width 11 height 9
radio input "true"
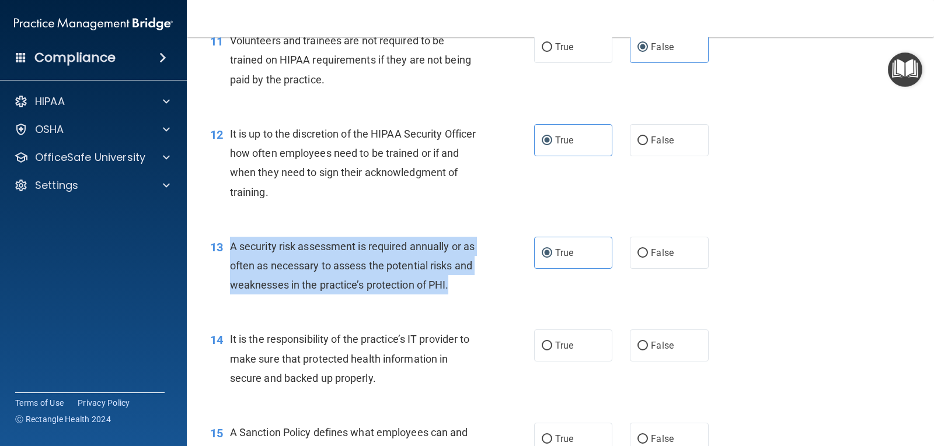
drag, startPoint x: 231, startPoint y: 246, endPoint x: 476, endPoint y: 287, distance: 248.5
click at [476, 287] on div "A security risk assessment is required annually or as often as necessary to ass…" at bounding box center [358, 266] width 256 height 58
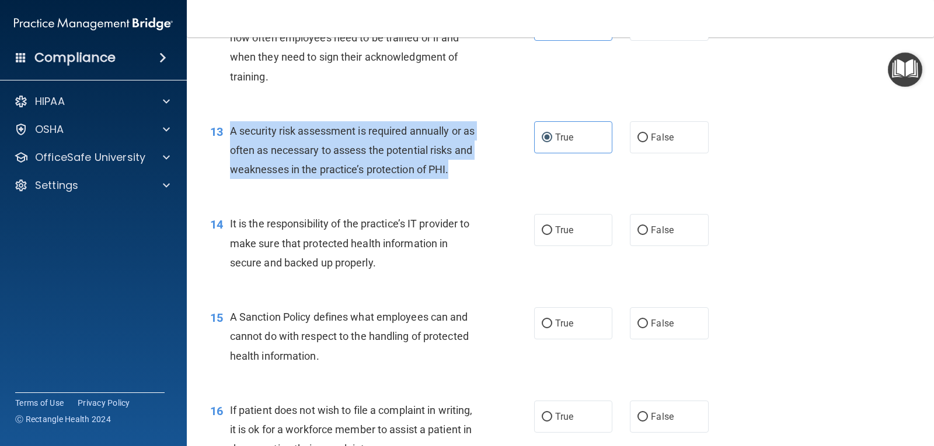
scroll to position [1400, 0]
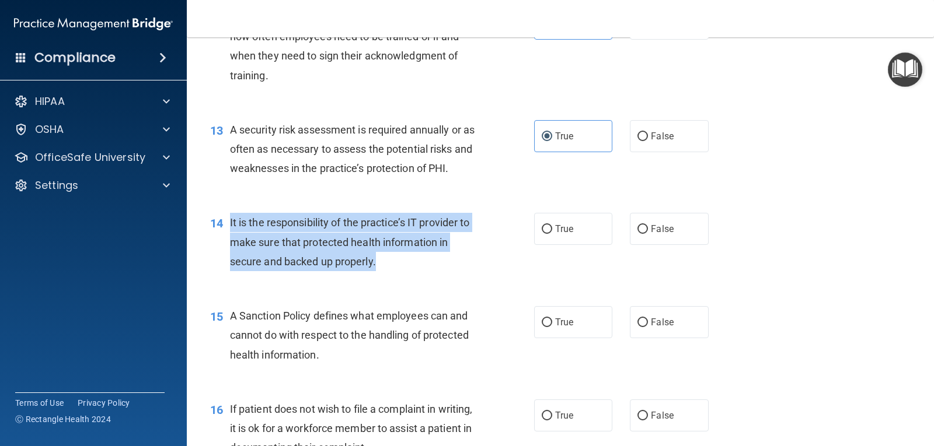
drag, startPoint x: 229, startPoint y: 223, endPoint x: 417, endPoint y: 275, distance: 194.2
click at [417, 275] on div "14 It is the responsibility of the practice’s IT provider to make sure that pro…" at bounding box center [372, 245] width 359 height 64
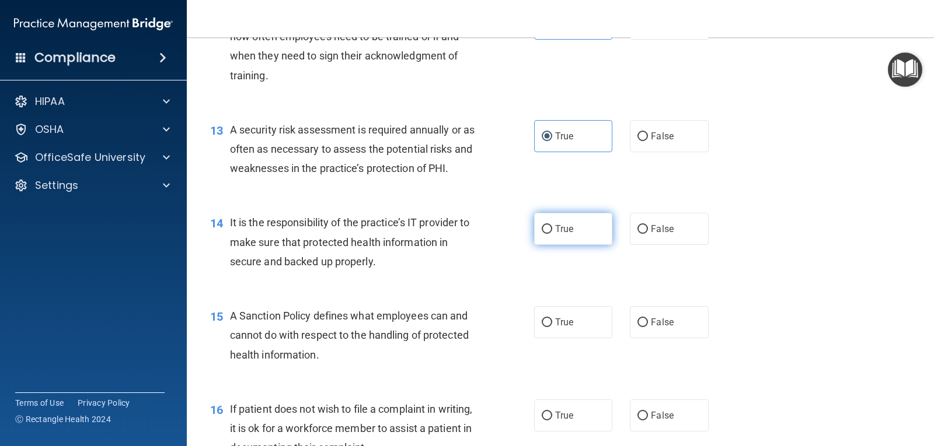
click at [564, 239] on label "True" at bounding box center [573, 229] width 78 height 32
click at [552, 234] on input "True" at bounding box center [546, 229] width 11 height 9
radio input "true"
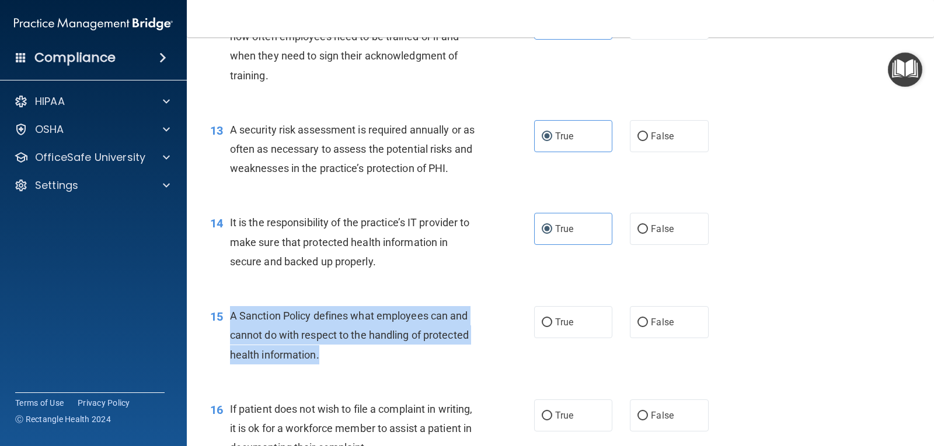
drag, startPoint x: 230, startPoint y: 312, endPoint x: 342, endPoint y: 353, distance: 119.2
click at [342, 353] on div "A Sanction Policy defines what employees can and cannot do with respect to the …" at bounding box center [358, 335] width 256 height 58
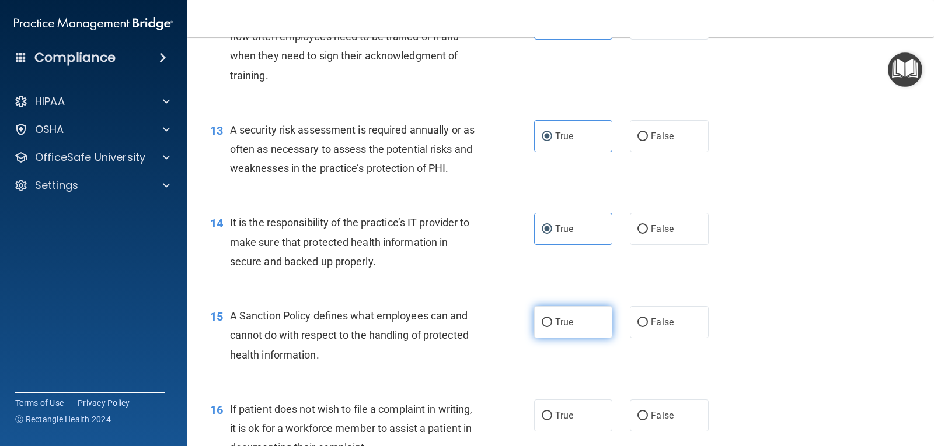
click at [555, 327] on span "True" at bounding box center [564, 322] width 18 height 11
click at [551, 327] on input "True" at bounding box center [546, 323] width 11 height 9
radio input "true"
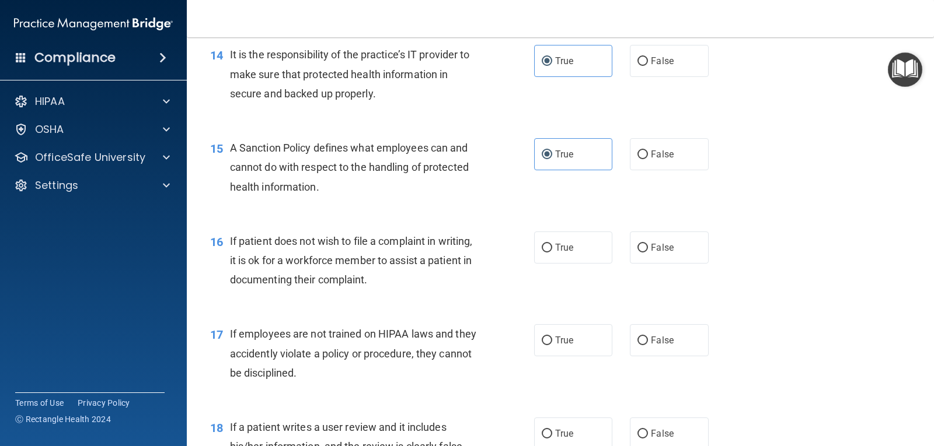
scroll to position [1575, 0]
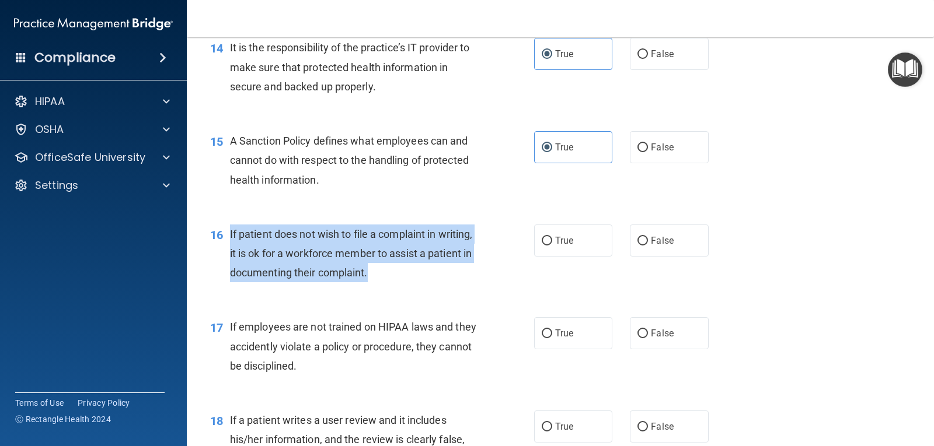
drag, startPoint x: 228, startPoint y: 232, endPoint x: 386, endPoint y: 268, distance: 161.8
click at [435, 285] on div "16 If patient does not wish to file a complaint in writing, it is ok for a work…" at bounding box center [372, 257] width 359 height 64
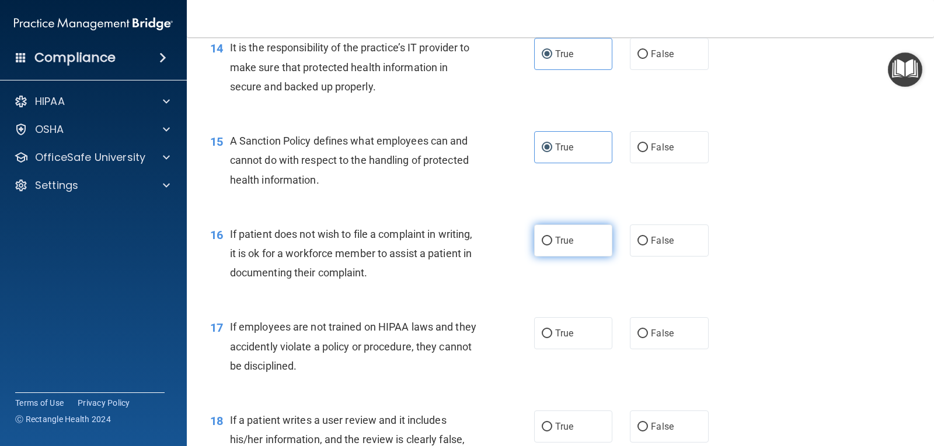
click at [558, 235] on label "True" at bounding box center [573, 241] width 78 height 32
click at [552, 237] on input "True" at bounding box center [546, 241] width 11 height 9
radio input "true"
drag, startPoint x: 223, startPoint y: 328, endPoint x: 344, endPoint y: 386, distance: 133.9
click at [344, 386] on div "17 If employees are not trained on HIPAA laws and they accidently violate a pol…" at bounding box center [560, 349] width 718 height 93
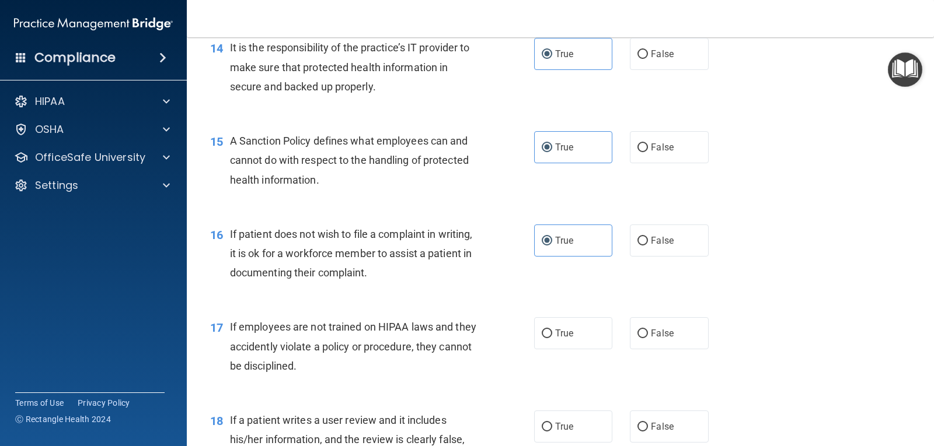
click at [344, 386] on div "17 If employees are not trained on HIPAA laws and they accidently violate a pol…" at bounding box center [560, 349] width 718 height 93
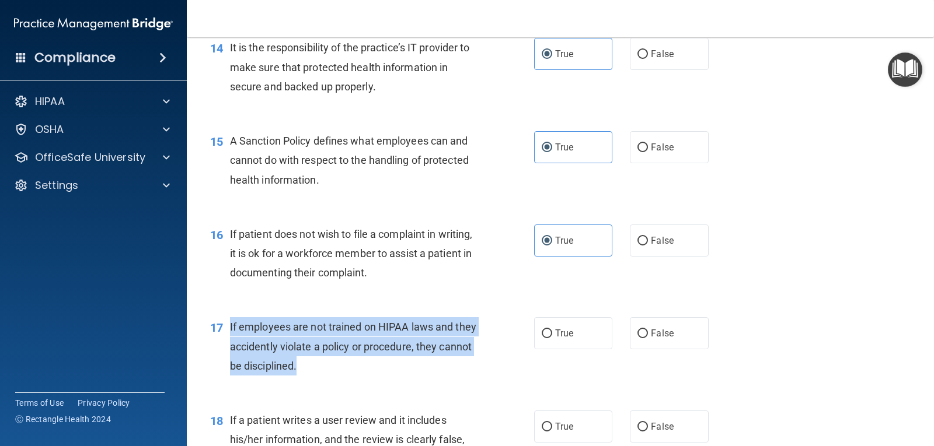
drag, startPoint x: 229, startPoint y: 326, endPoint x: 342, endPoint y: 370, distance: 120.8
click at [342, 370] on div "17 If employees are not trained on HIPAA laws and they accidently violate a pol…" at bounding box center [372, 349] width 359 height 64
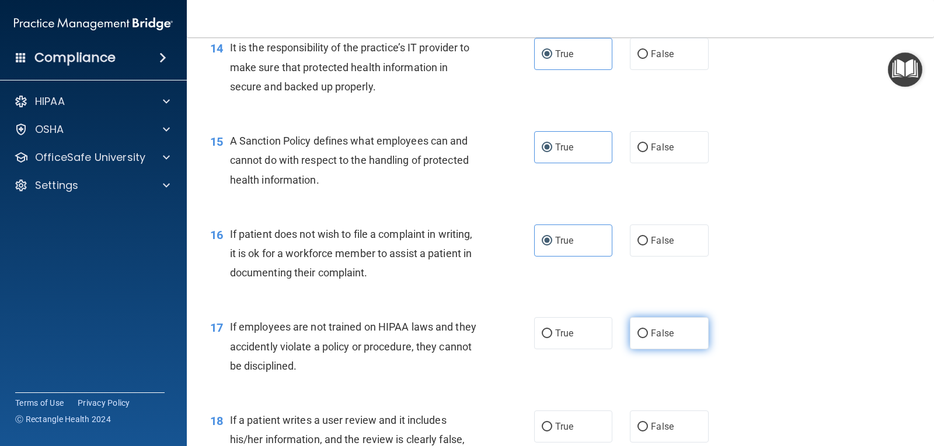
click at [657, 331] on span "False" at bounding box center [662, 333] width 23 height 11
click at [648, 331] on input "False" at bounding box center [642, 334] width 11 height 9
radio input "true"
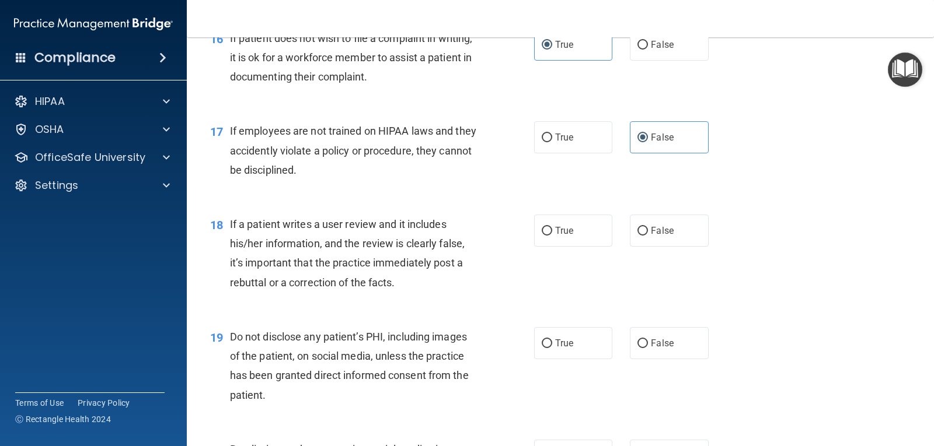
scroll to position [1809, 0]
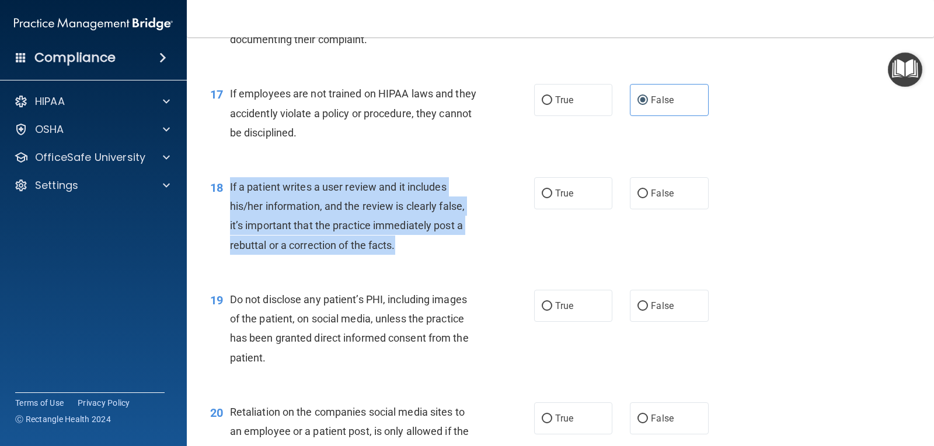
drag, startPoint x: 229, startPoint y: 188, endPoint x: 417, endPoint y: 240, distance: 194.5
click at [417, 240] on div "If a patient writes a user review and it includes his/her information, and the …" at bounding box center [358, 216] width 256 height 78
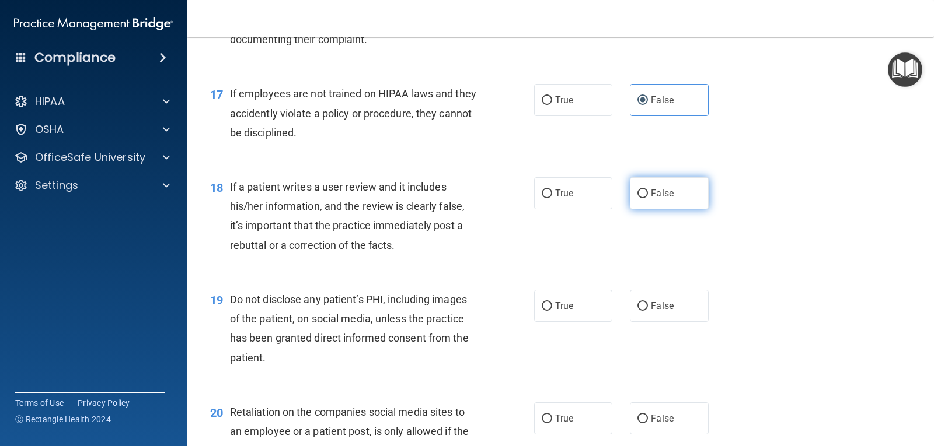
click at [647, 181] on label "False" at bounding box center [669, 193] width 78 height 32
click at [647, 190] on input "False" at bounding box center [642, 194] width 11 height 9
radio input "true"
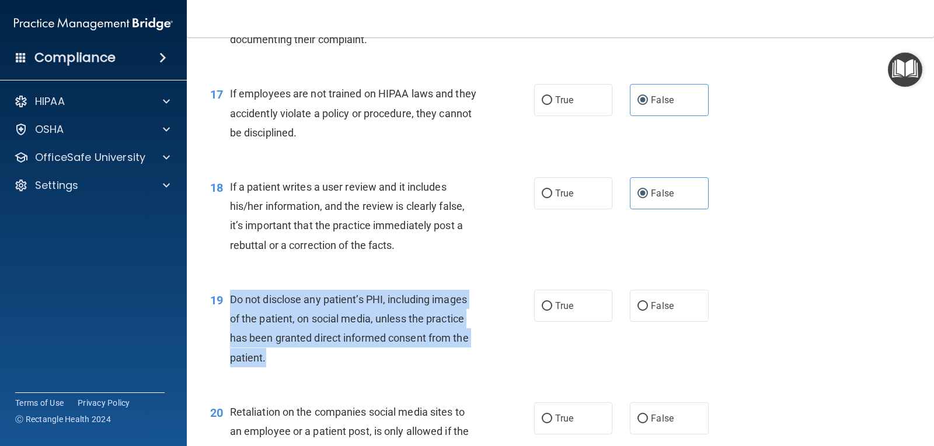
drag, startPoint x: 229, startPoint y: 301, endPoint x: 358, endPoint y: 351, distance: 138.9
click at [358, 351] on div "19 Do not disclose any patient’s PHI, including images of the patient, on socia…" at bounding box center [372, 331] width 359 height 83
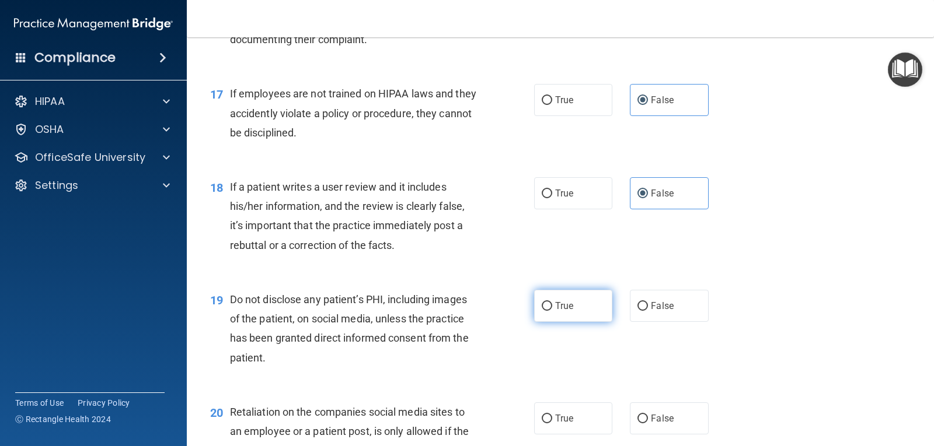
click at [551, 315] on label "True" at bounding box center [573, 306] width 78 height 32
click at [551, 311] on input "True" at bounding box center [546, 306] width 11 height 9
radio input "true"
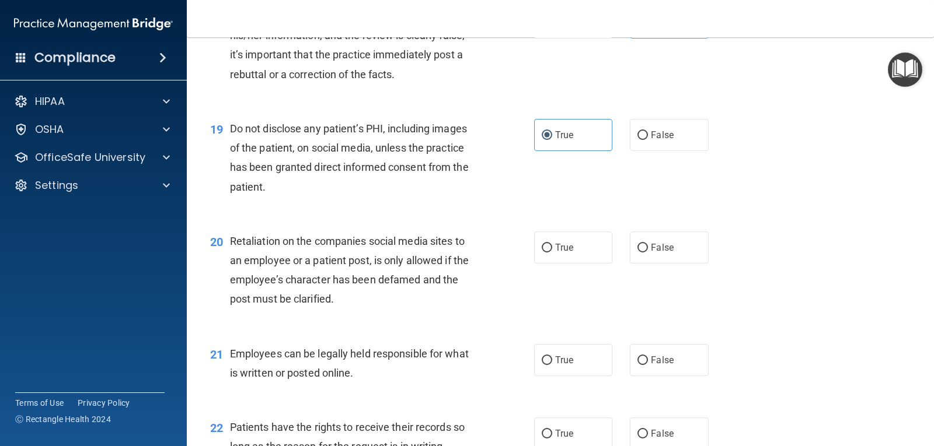
scroll to position [1984, 0]
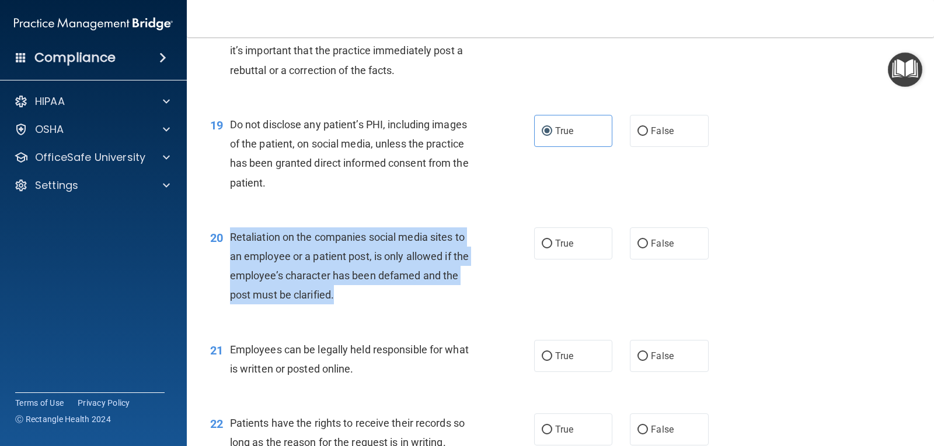
drag, startPoint x: 229, startPoint y: 239, endPoint x: 348, endPoint y: 291, distance: 129.9
click at [348, 291] on div "20 Retaliation on the companies social media sites to an employee or a patient …" at bounding box center [372, 269] width 359 height 83
click at [641, 241] on input "False" at bounding box center [642, 244] width 11 height 9
radio input "true"
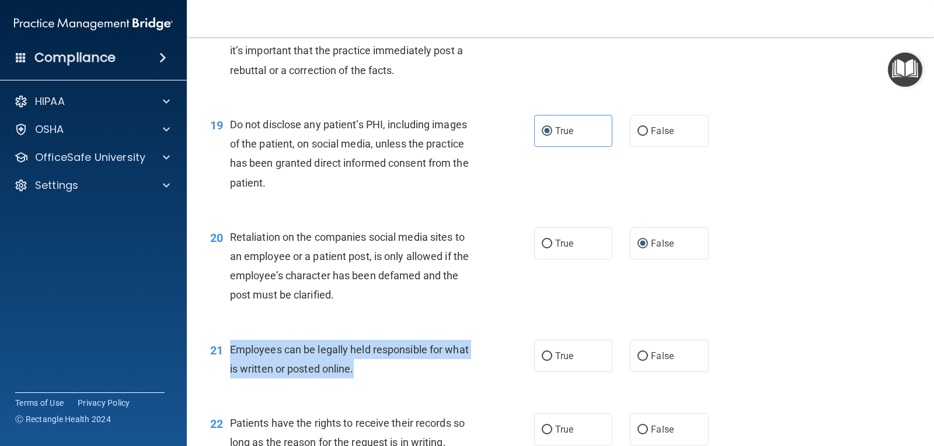
drag, startPoint x: 230, startPoint y: 349, endPoint x: 365, endPoint y: 375, distance: 137.2
click at [365, 375] on div "Employees can be legally held responsible for what is written or posted online." at bounding box center [358, 359] width 256 height 39
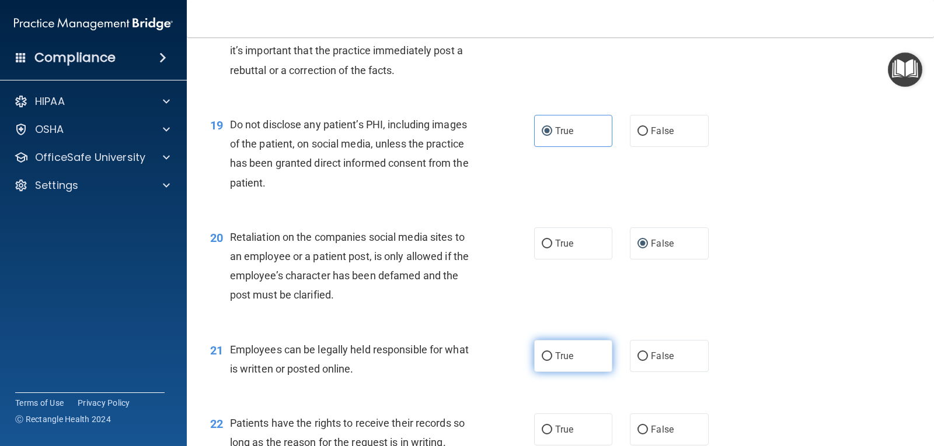
click at [562, 359] on span "True" at bounding box center [564, 356] width 18 height 11
click at [552, 359] on input "True" at bounding box center [546, 356] width 11 height 9
radio input "true"
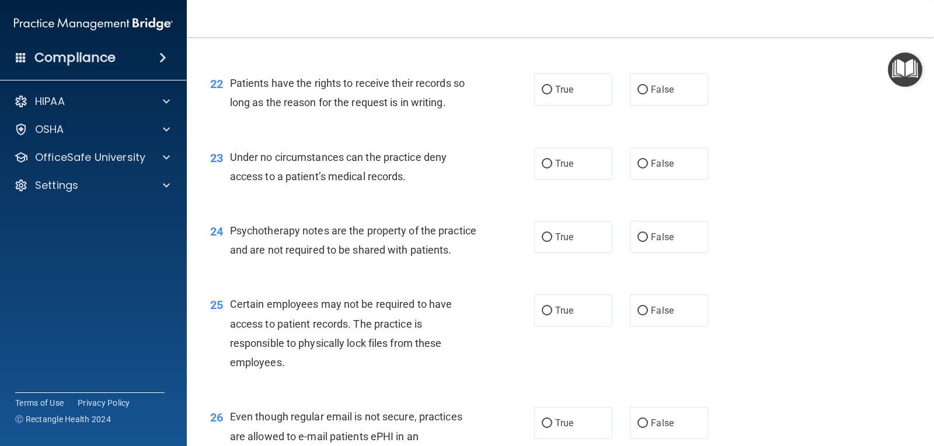
scroll to position [2334, 0]
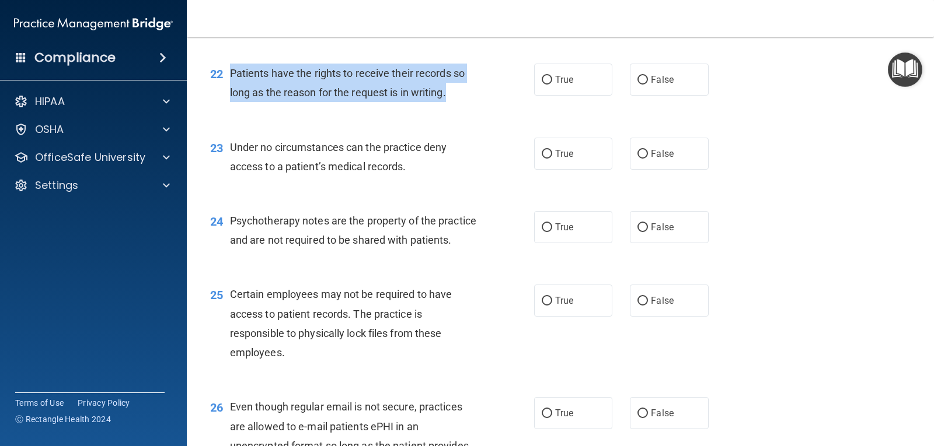
drag, startPoint x: 229, startPoint y: 71, endPoint x: 449, endPoint y: 97, distance: 222.1
click at [449, 97] on div "22 Patients have the rights to receive their records so long as the reason for …" at bounding box center [372, 86] width 359 height 44
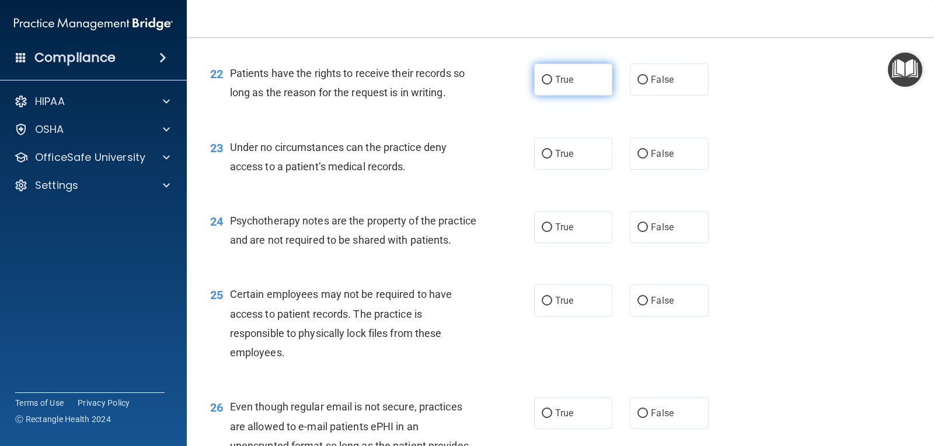
click at [548, 89] on label "True" at bounding box center [573, 80] width 78 height 32
click at [548, 85] on input "True" at bounding box center [546, 80] width 11 height 9
radio input "true"
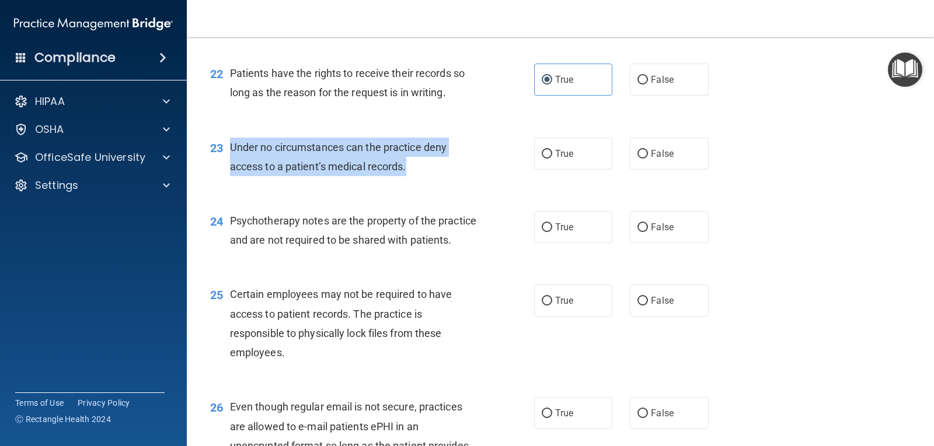
drag, startPoint x: 230, startPoint y: 147, endPoint x: 419, endPoint y: 177, distance: 191.5
click at [419, 177] on div "23 Under no circumstances can the practice deny access to a patient’s medical r…" at bounding box center [372, 160] width 359 height 44
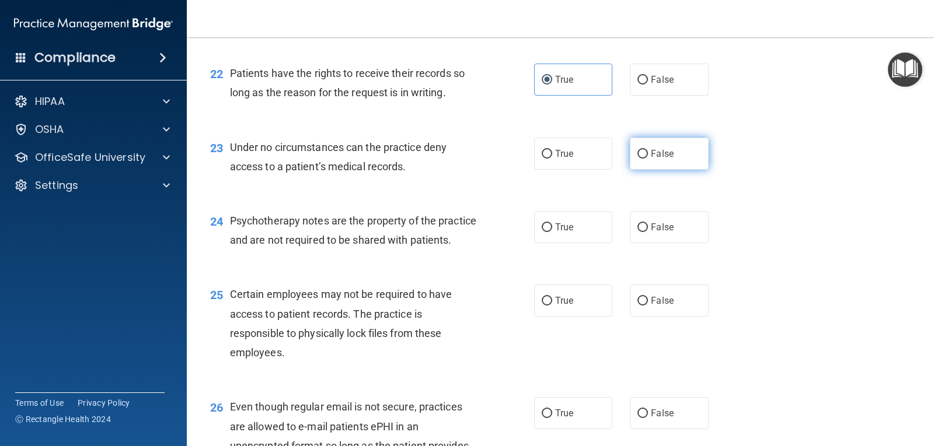
click at [651, 155] on span "False" at bounding box center [662, 153] width 23 height 11
click at [646, 155] on input "False" at bounding box center [642, 154] width 11 height 9
radio input "true"
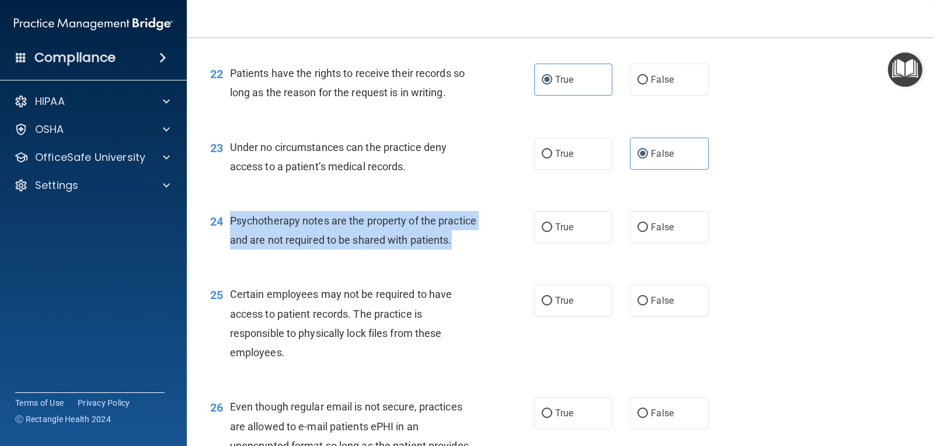
drag, startPoint x: 229, startPoint y: 220, endPoint x: 335, endPoint y: 256, distance: 111.4
click at [335, 250] on div "Psychotherapy notes are the property of the practice and are not required to be…" at bounding box center [358, 230] width 256 height 39
click at [637, 232] on input "False" at bounding box center [642, 227] width 11 height 9
radio input "true"
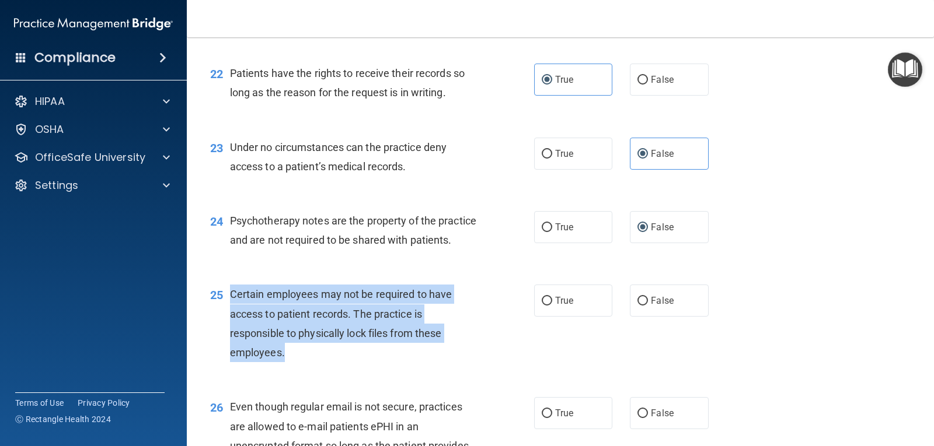
drag, startPoint x: 230, startPoint y: 313, endPoint x: 340, endPoint y: 369, distance: 123.2
click at [340, 362] on div "Certain employees may not be required to have access to patient records. The pr…" at bounding box center [358, 324] width 256 height 78
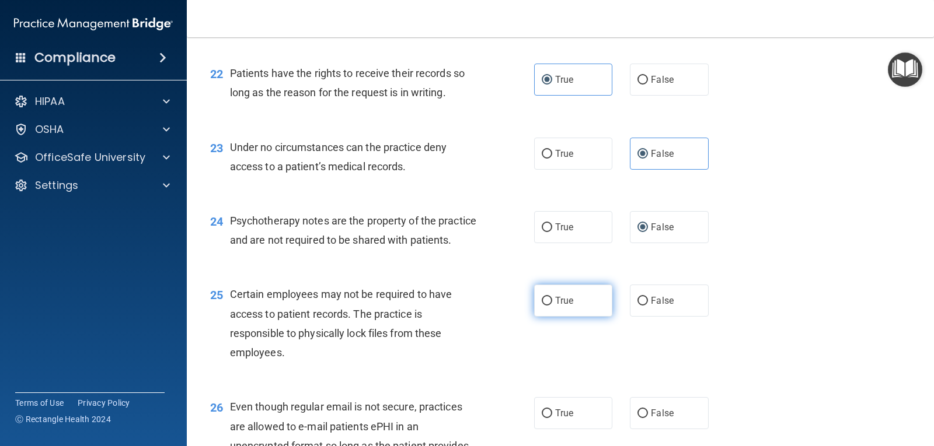
click at [550, 317] on label "True" at bounding box center [573, 301] width 78 height 32
click at [550, 306] on input "True" at bounding box center [546, 301] width 11 height 9
radio input "true"
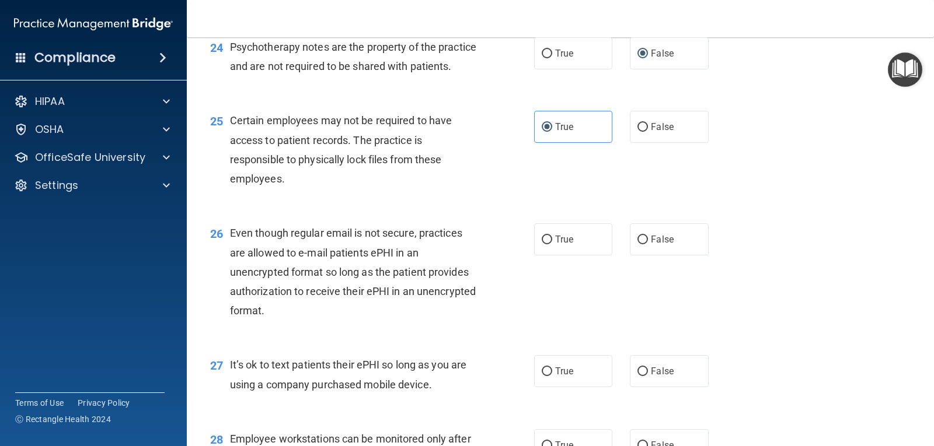
scroll to position [2509, 0]
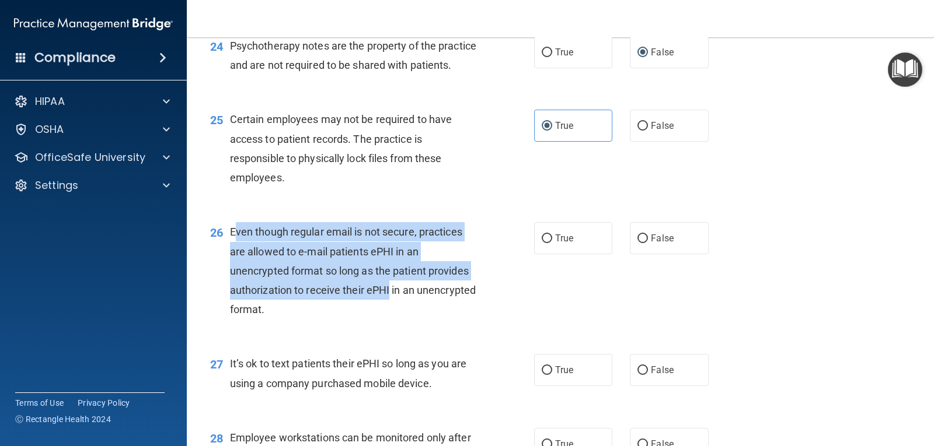
drag, startPoint x: 233, startPoint y: 252, endPoint x: 389, endPoint y: 315, distance: 168.1
click at [389, 315] on span "Even though regular email is not secure, practices are allowed to e-mail patien…" at bounding box center [353, 271] width 246 height 90
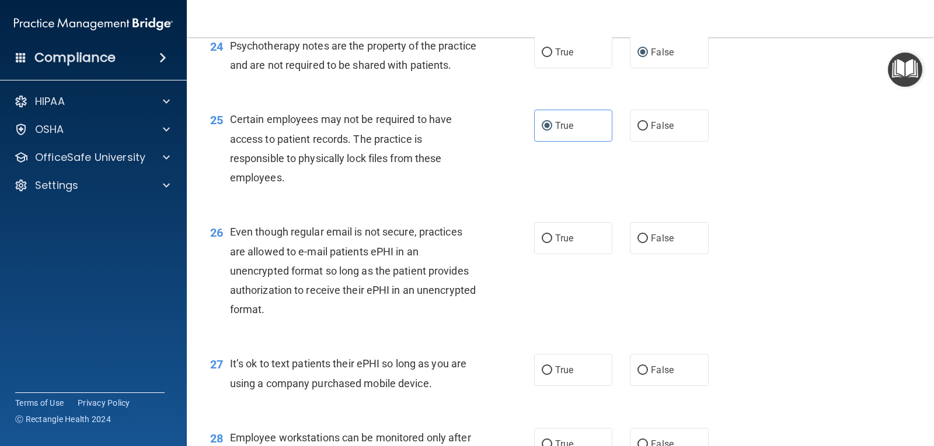
click at [230, 251] on span "Even though regular email is not secure, practices are allowed to e-mail patien…" at bounding box center [353, 271] width 246 height 90
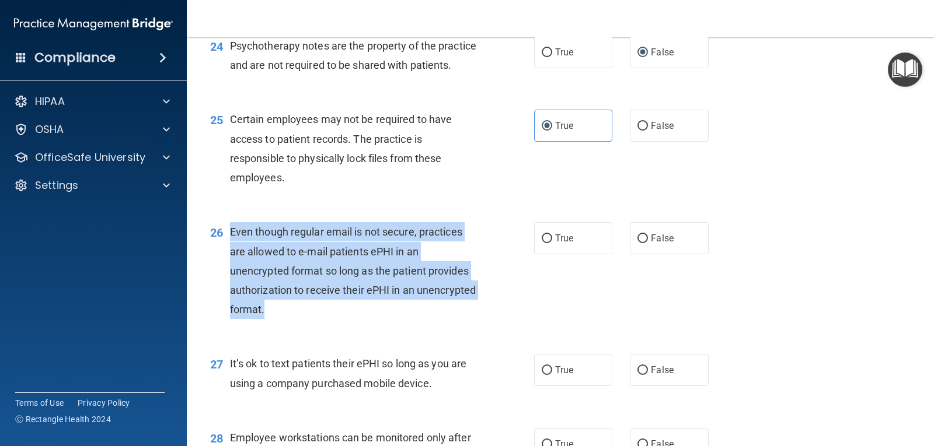
drag, startPoint x: 232, startPoint y: 253, endPoint x: 350, endPoint y: 329, distance: 140.5
click at [350, 319] on div "Even though regular email is not secure, practices are allowed to e-mail patien…" at bounding box center [358, 270] width 256 height 97
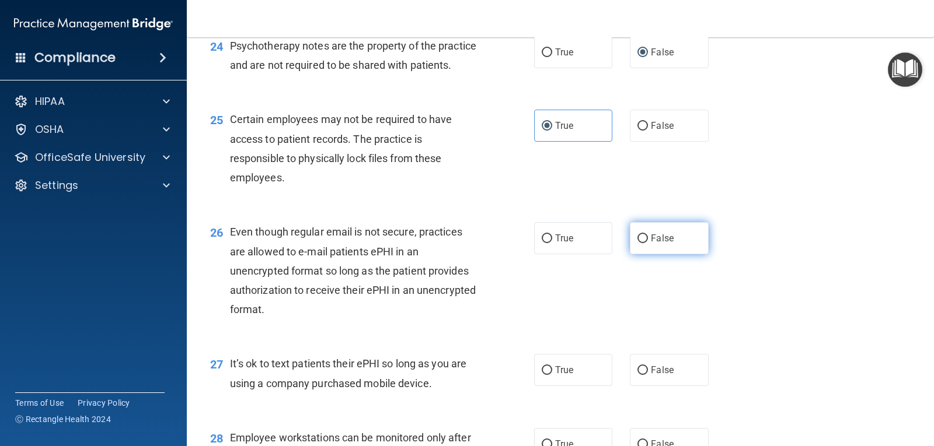
click at [651, 244] on span "False" at bounding box center [662, 238] width 23 height 11
click at [647, 243] on input "False" at bounding box center [642, 239] width 11 height 9
radio input "true"
drag, startPoint x: 230, startPoint y: 386, endPoint x: 443, endPoint y: 413, distance: 214.7
click at [443, 399] on div "27 It’s ok to text patients their ePHI so long as you are using a company purch…" at bounding box center [372, 376] width 359 height 44
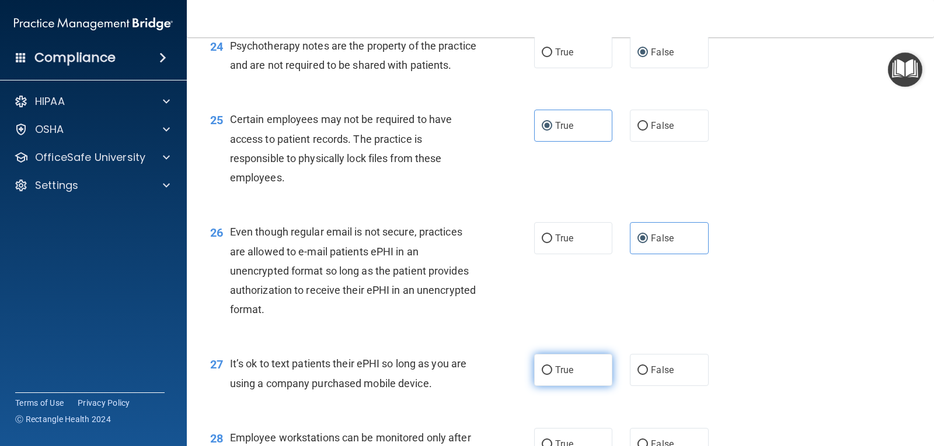
click at [555, 386] on label "True" at bounding box center [573, 370] width 78 height 32
click at [552, 375] on input "True" at bounding box center [546, 370] width 11 height 9
radio input "true"
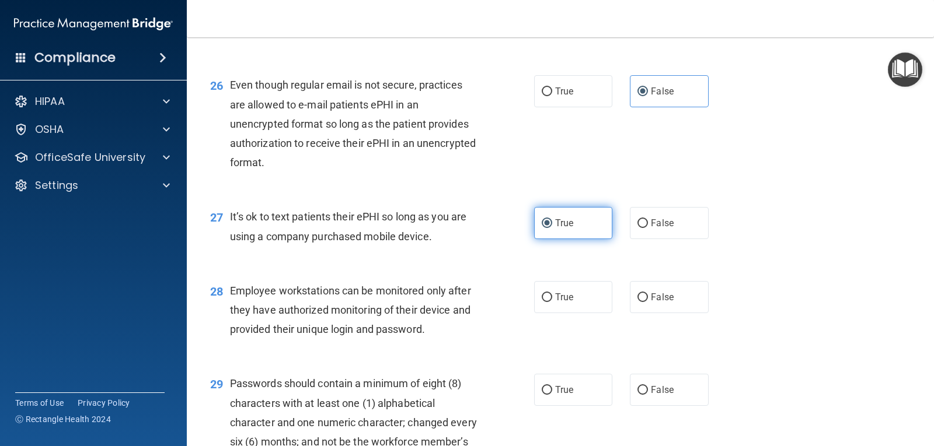
scroll to position [2684, 0]
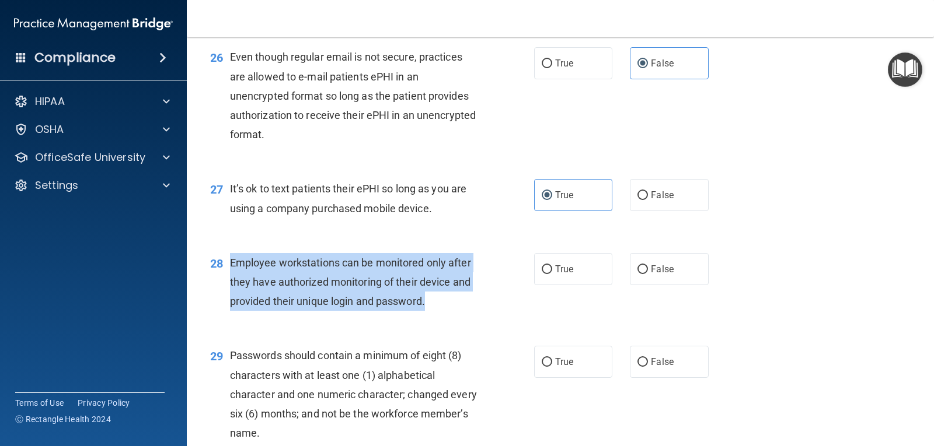
drag, startPoint x: 229, startPoint y: 283, endPoint x: 433, endPoint y: 333, distance: 209.6
click at [433, 317] on div "28 Employee workstations can be monitored only after they have authorized monit…" at bounding box center [372, 285] width 359 height 64
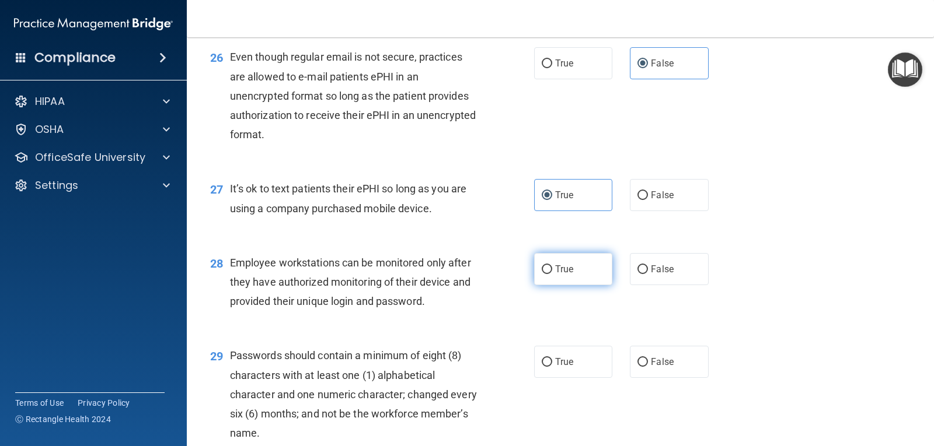
click at [563, 275] on span "True" at bounding box center [564, 269] width 18 height 11
click at [552, 274] on input "True" at bounding box center [546, 269] width 11 height 9
radio input "true"
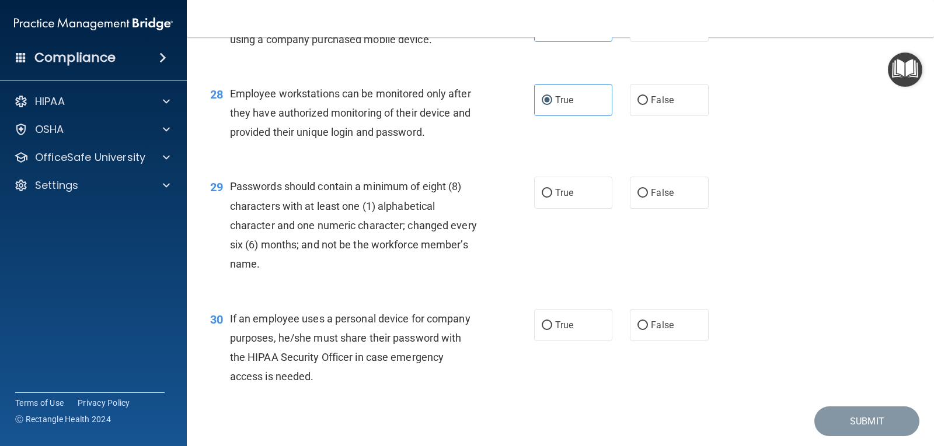
scroll to position [2859, 0]
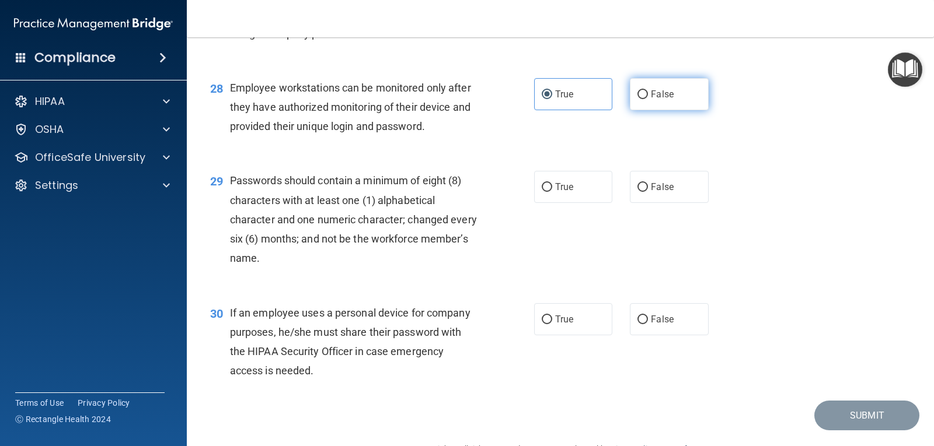
click at [676, 110] on label "False" at bounding box center [669, 94] width 78 height 32
click at [648, 99] on input "False" at bounding box center [642, 94] width 11 height 9
radio input "true"
radio input "false"
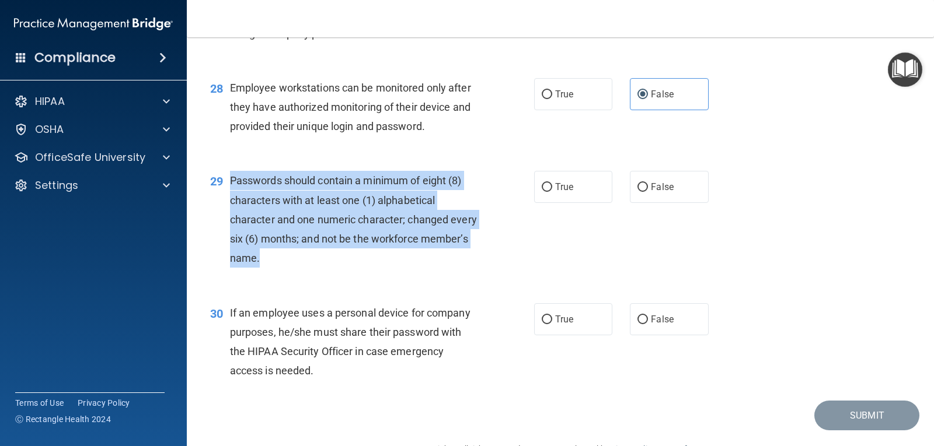
drag, startPoint x: 234, startPoint y: 202, endPoint x: 318, endPoint y: 277, distance: 112.0
click at [318, 268] on div "Passwords should contain a minimum of eight (8) characters with at least one (1…" at bounding box center [358, 219] width 256 height 97
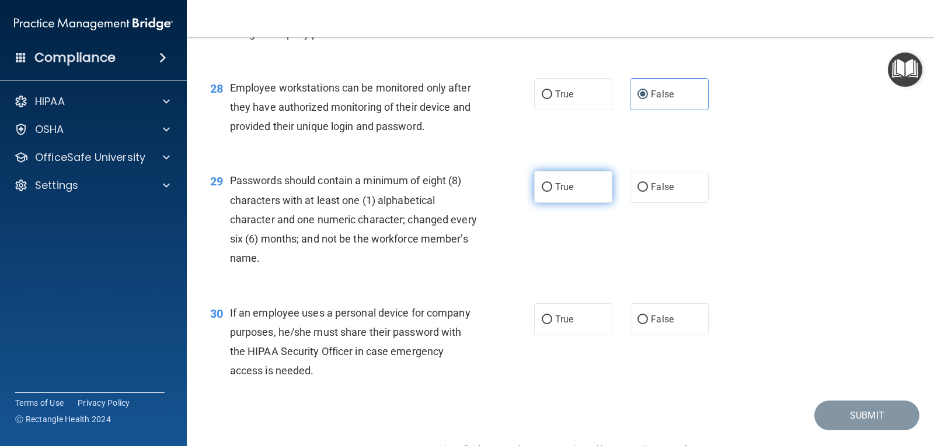
click at [581, 202] on label "True" at bounding box center [573, 187] width 78 height 32
click at [552, 192] on input "True" at bounding box center [546, 187] width 11 height 9
radio input "true"
drag, startPoint x: 228, startPoint y: 332, endPoint x: 371, endPoint y: 410, distance: 162.7
click at [371, 401] on div "30 If an employee uses a personal device for company purposes, he/she must shar…" at bounding box center [560, 345] width 718 height 113
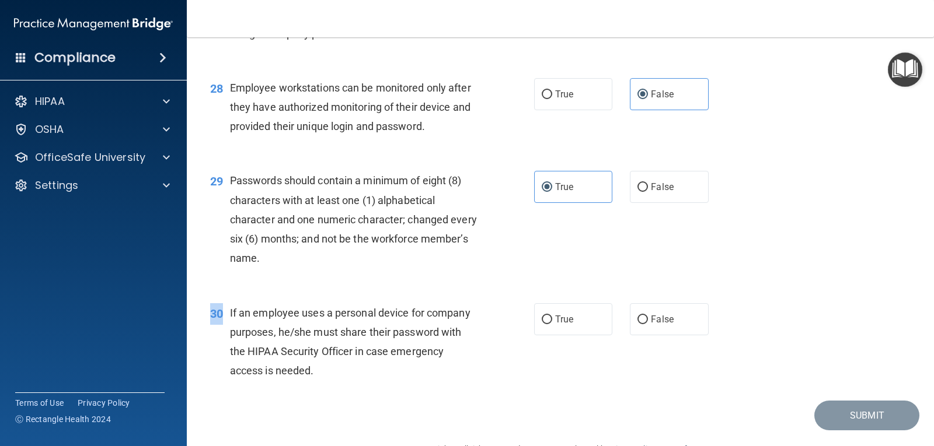
click at [230, 331] on div "30 If an employee uses a personal device for company purposes, he/she must shar…" at bounding box center [372, 344] width 359 height 83
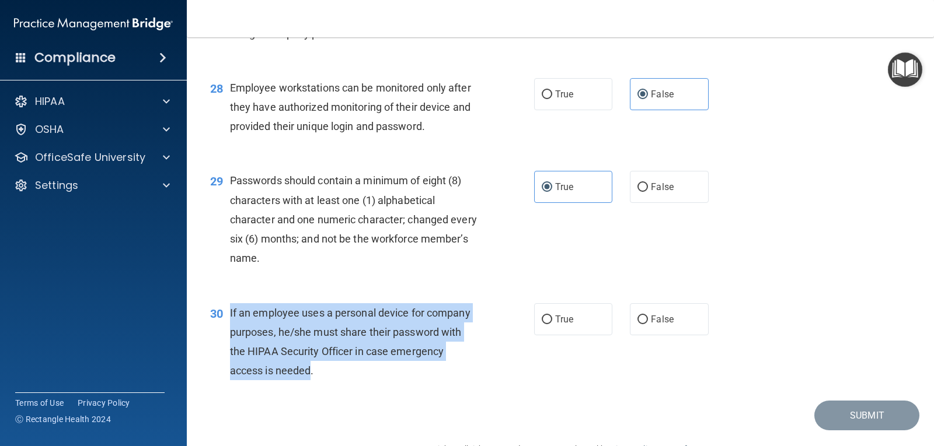
drag, startPoint x: 230, startPoint y: 331, endPoint x: 312, endPoint y: 389, distance: 99.6
click at [312, 378] on span "If an employee uses a personal device for company purposes, he/she must share t…" at bounding box center [350, 342] width 240 height 71
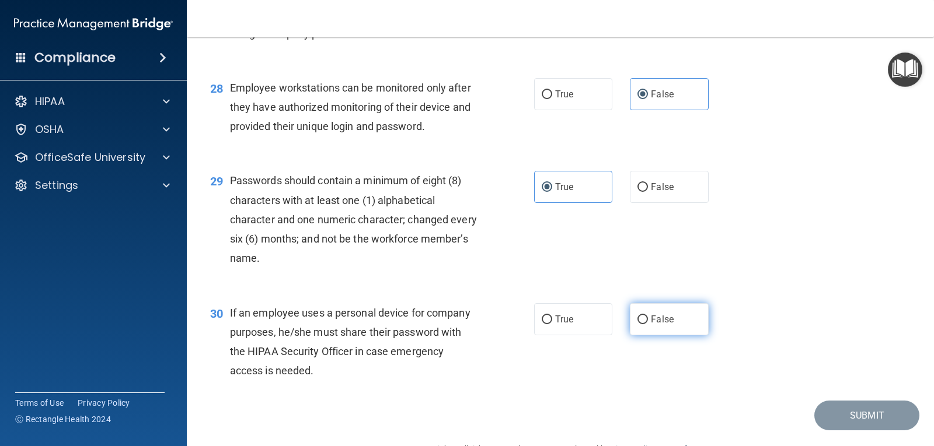
click at [659, 331] on label "False" at bounding box center [669, 319] width 78 height 32
click at [648, 324] on input "False" at bounding box center [642, 320] width 11 height 9
radio input "true"
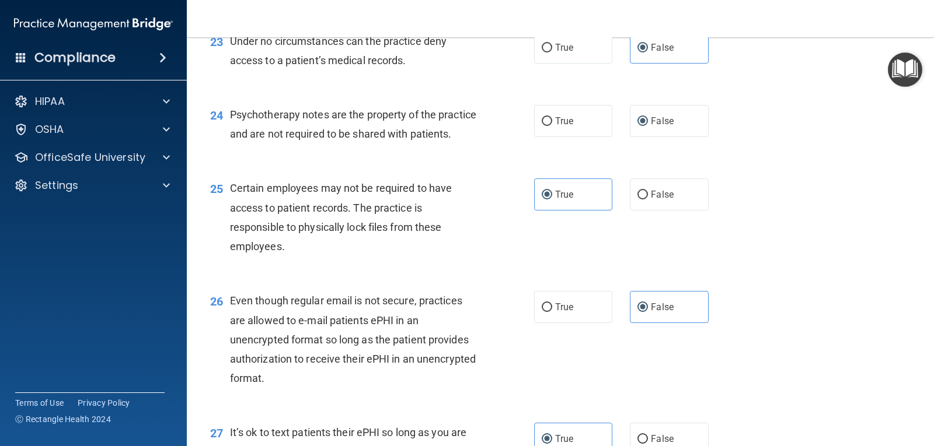
scroll to position [2384, 0]
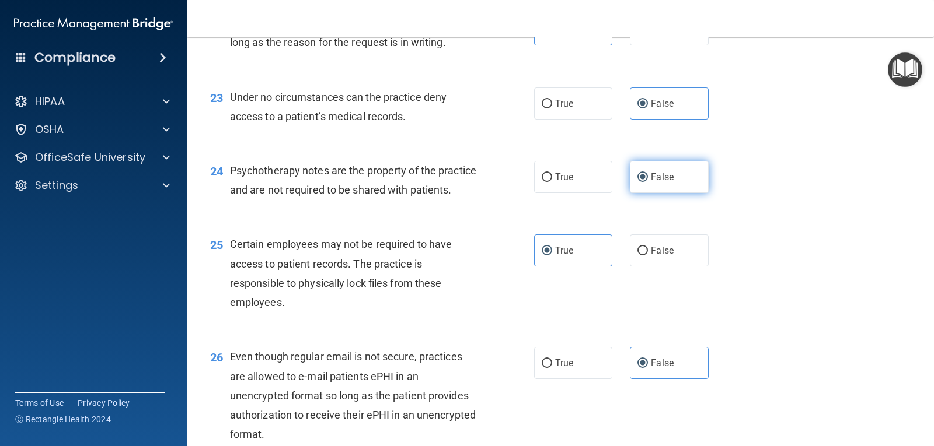
click at [670, 180] on label "False" at bounding box center [669, 177] width 78 height 32
click at [648, 180] on input "False" at bounding box center [642, 177] width 11 height 9
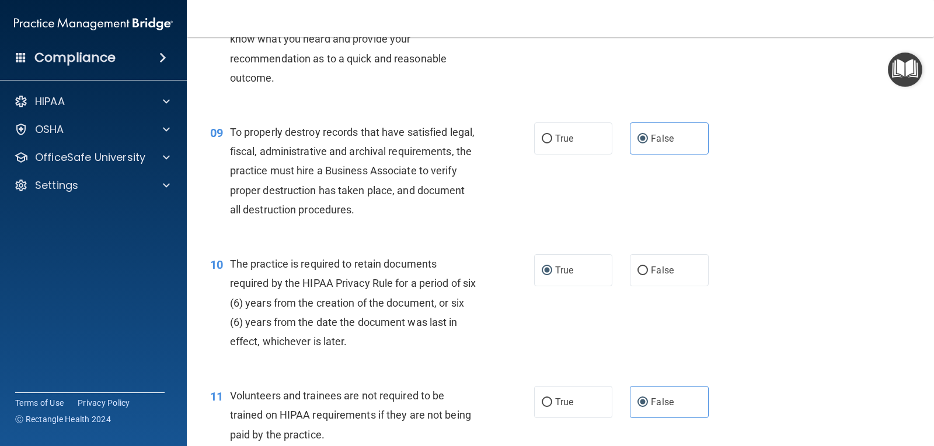
scroll to position [925, 0]
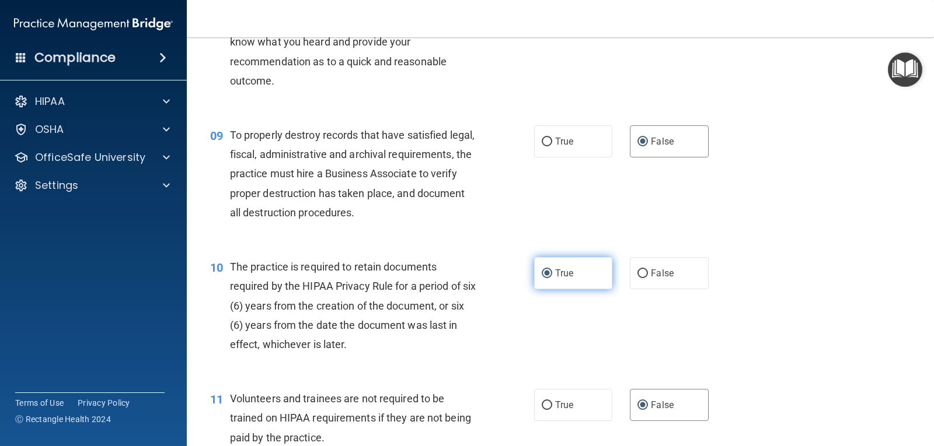
click at [563, 281] on label "True" at bounding box center [573, 273] width 78 height 32
click at [552, 278] on input "True" at bounding box center [546, 274] width 11 height 9
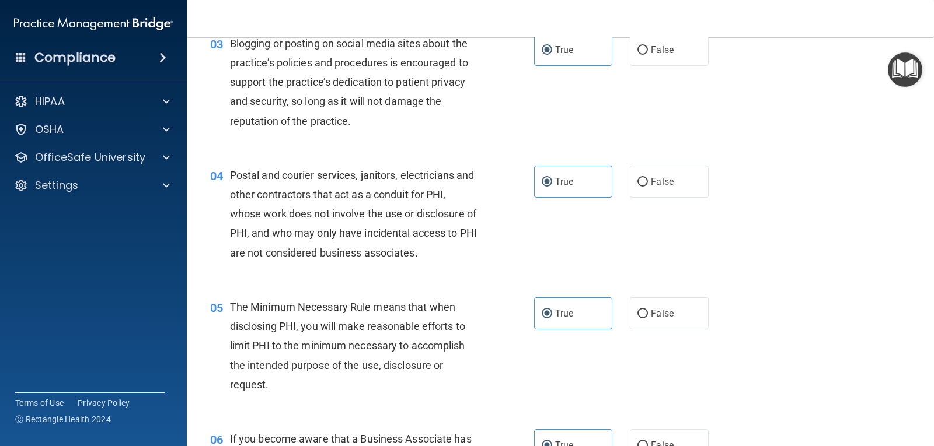
scroll to position [0, 0]
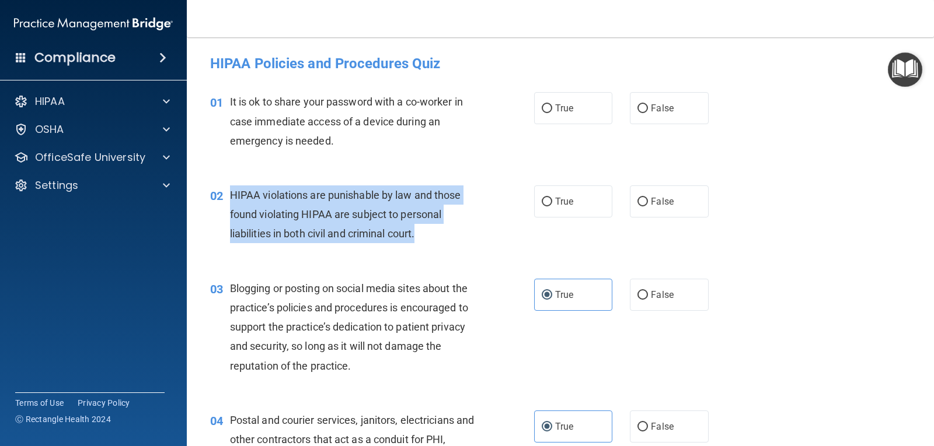
drag, startPoint x: 227, startPoint y: 194, endPoint x: 430, endPoint y: 236, distance: 207.4
click at [430, 236] on div "02 HIPAA violations are punishable by law and those found violating HIPAA are s…" at bounding box center [372, 218] width 359 height 64
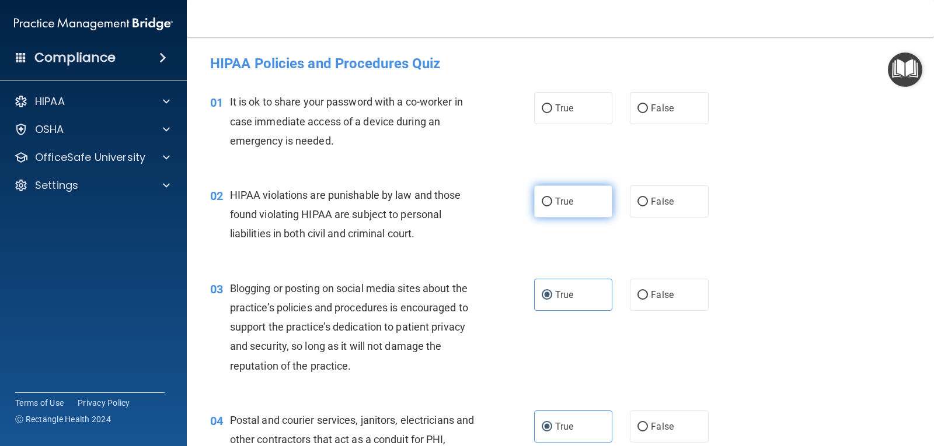
click at [587, 207] on label "True" at bounding box center [573, 202] width 78 height 32
click at [552, 207] on input "True" at bounding box center [546, 202] width 11 height 9
radio input "true"
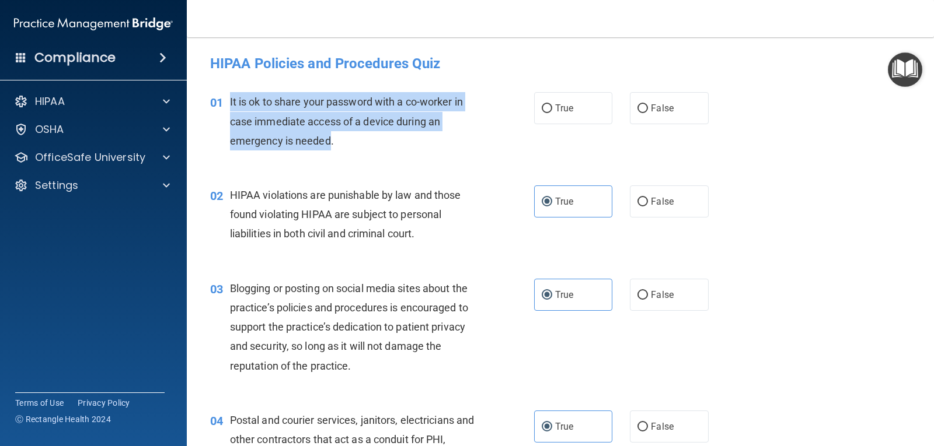
drag, startPoint x: 227, startPoint y: 103, endPoint x: 328, endPoint y: 149, distance: 110.7
click at [328, 149] on div "01 It is ok to share your password with a co-worker in case immediate access of…" at bounding box center [372, 124] width 359 height 64
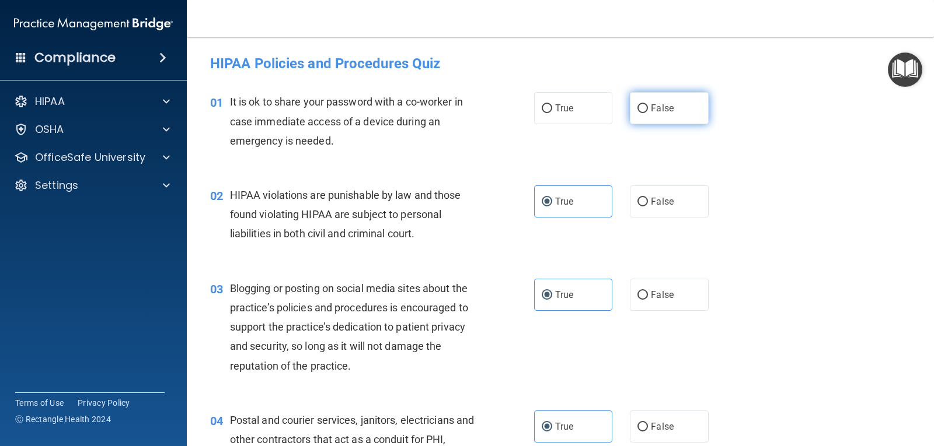
click at [654, 111] on span "False" at bounding box center [662, 108] width 23 height 11
click at [648, 111] on input "False" at bounding box center [642, 108] width 11 height 9
radio input "true"
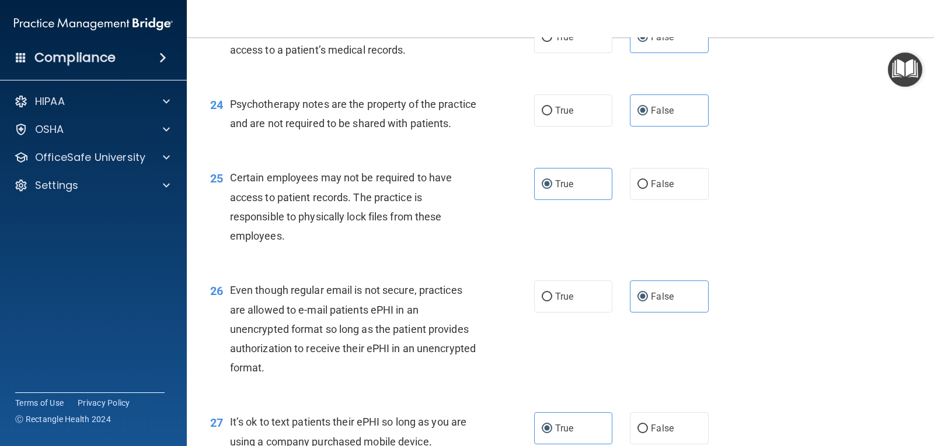
scroll to position [2909, 0]
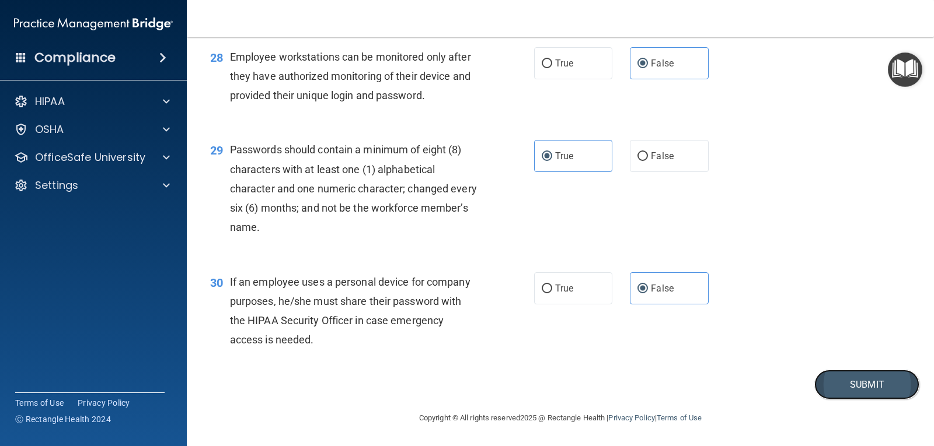
click at [850, 379] on button "Submit" at bounding box center [866, 385] width 105 height 30
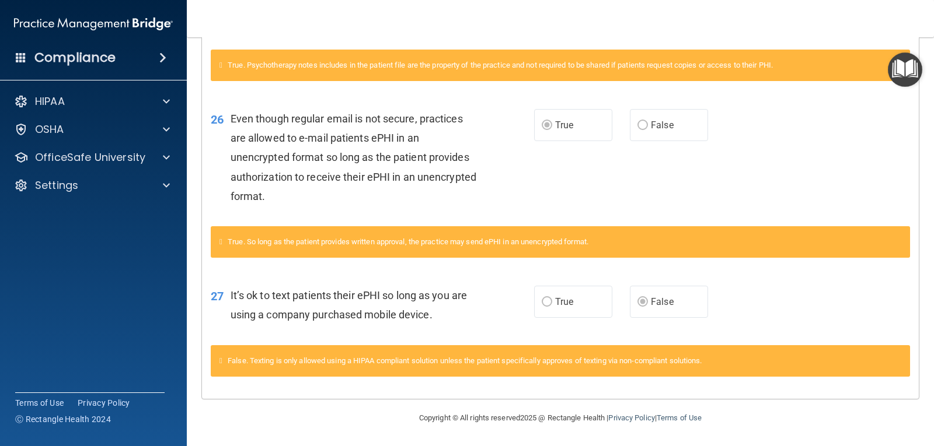
scroll to position [1296, 0]
